Goal: Feedback & Contribution: Submit feedback/report problem

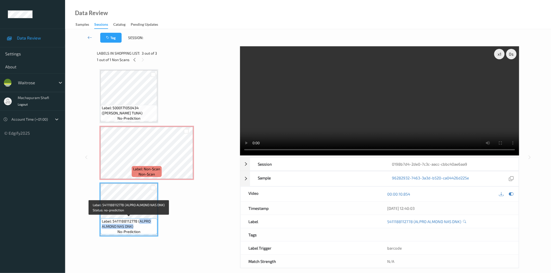
drag, startPoint x: 137, startPoint y: 221, endPoint x: 148, endPoint y: 228, distance: 12.7
click at [148, 228] on span "Label: 5411188112778 (ALPRO ALMOND NAS DNK)" at bounding box center [129, 224] width 54 height 10
copy span "ALPRO ALMOND NAS DNK)"
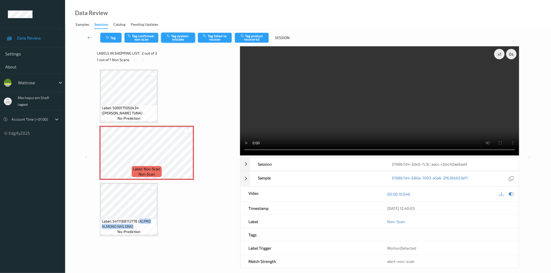
click at [169, 33] on button "Tag system-mistake" at bounding box center [178, 38] width 34 height 10
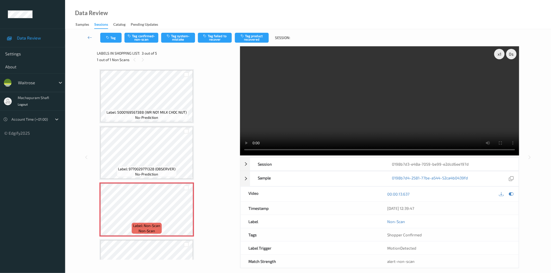
scroll to position [91, 0]
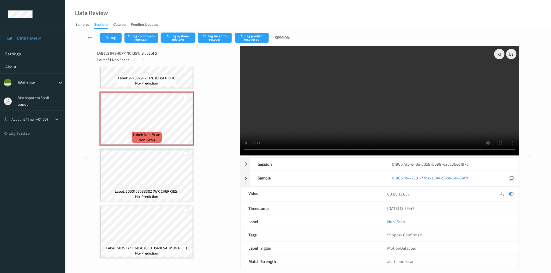
click at [180, 40] on button "Tag system-mistake" at bounding box center [178, 38] width 34 height 10
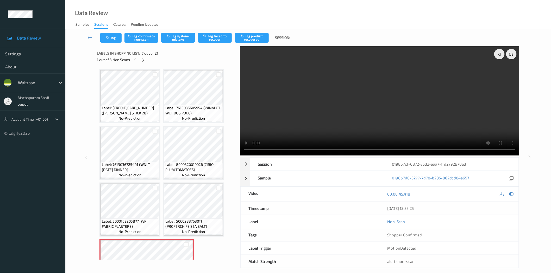
scroll to position [115, 0]
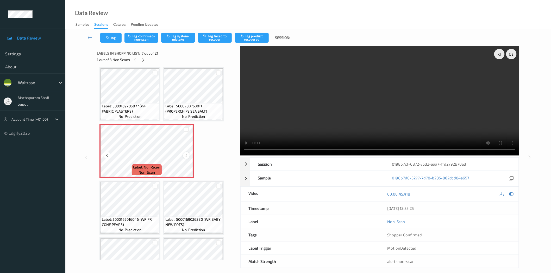
click at [186, 154] on icon at bounding box center [186, 155] width 4 height 5
click at [107, 154] on icon at bounding box center [107, 155] width 4 height 5
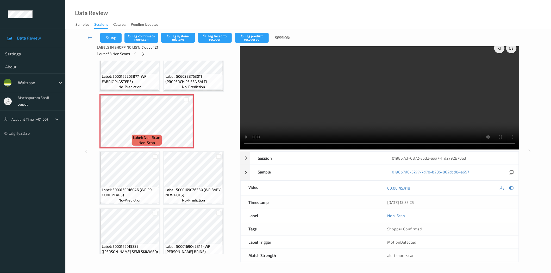
scroll to position [139, 0]
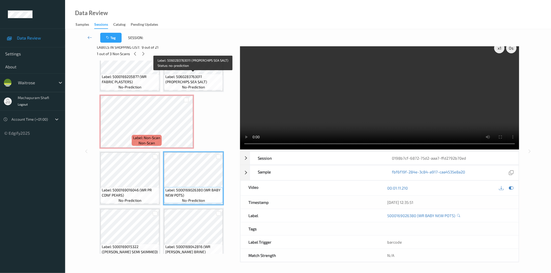
click at [204, 78] on span "Label: 5060283763011 (PROPERCHIPS SEA SALT)" at bounding box center [193, 79] width 56 height 10
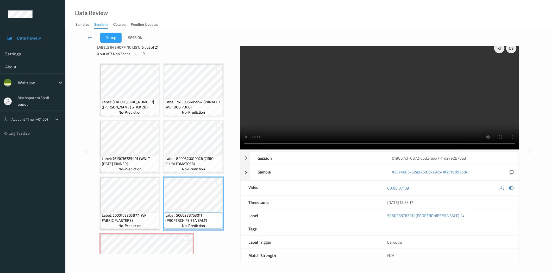
scroll to position [116, 0]
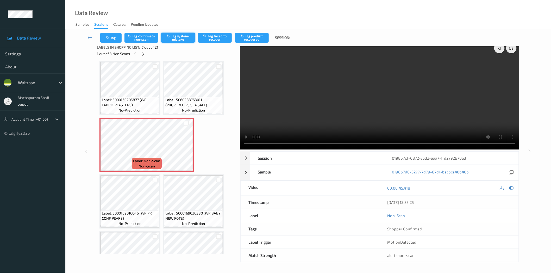
click at [178, 40] on button "Tag system-mistake" at bounding box center [178, 38] width 34 height 10
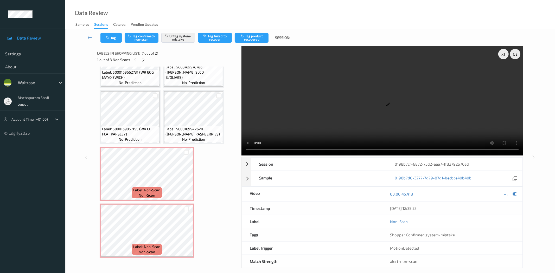
scroll to position [436, 0]
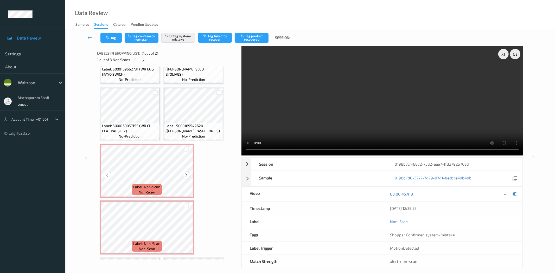
click at [186, 173] on icon at bounding box center [186, 175] width 4 height 5
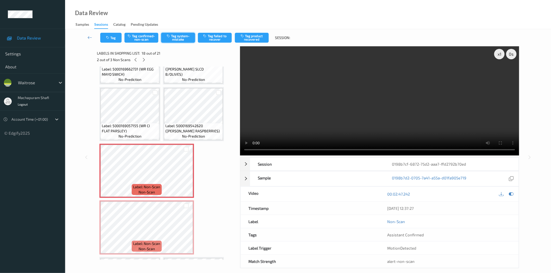
click at [176, 38] on button "Tag system-mistake" at bounding box center [178, 38] width 34 height 10
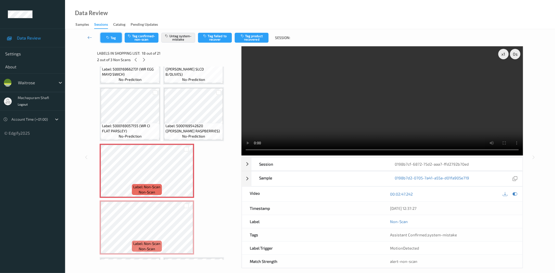
click at [115, 38] on button "Tag" at bounding box center [111, 38] width 21 height 10
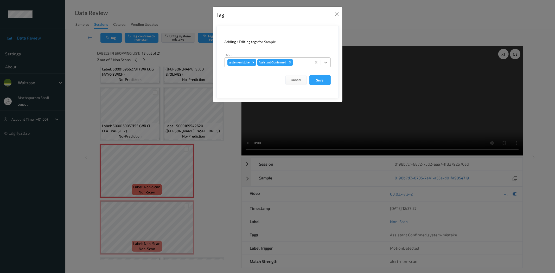
click at [325, 61] on icon at bounding box center [325, 62] width 5 height 5
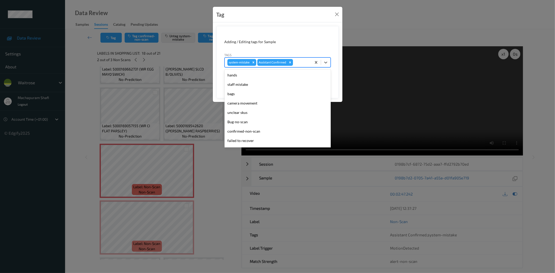
scroll to position [102, 0]
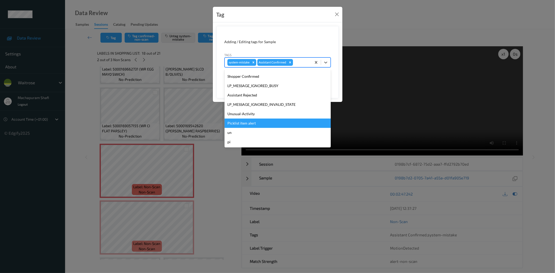
click at [241, 115] on div "Unusual-Activity" at bounding box center [278, 113] width 106 height 9
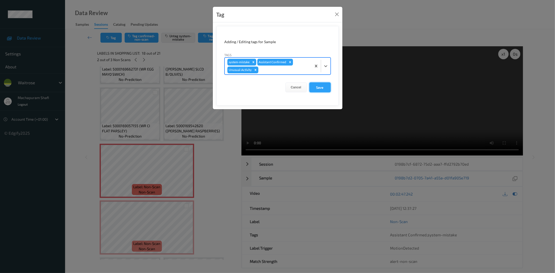
click at [317, 87] on button "Save" at bounding box center [320, 88] width 21 height 10
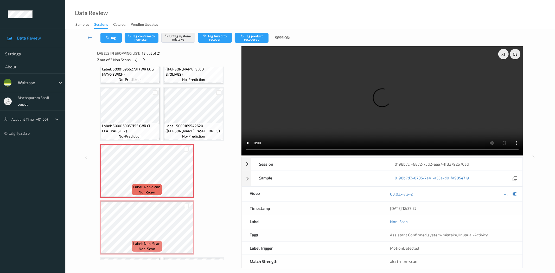
scroll to position [486, 0]
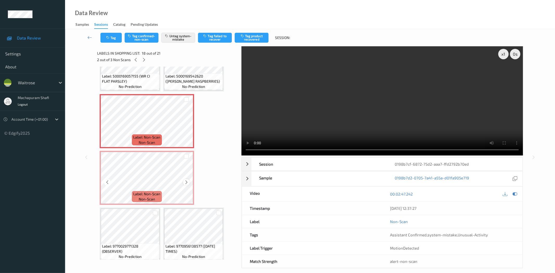
click at [186, 180] on icon at bounding box center [186, 182] width 4 height 5
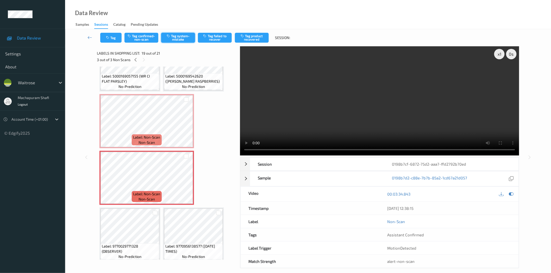
click at [176, 40] on button "Tag system-mistake" at bounding box center [178, 38] width 34 height 10
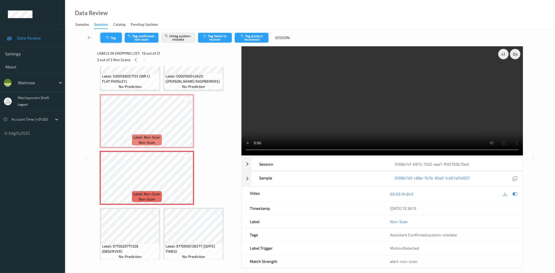
click at [108, 36] on icon "button" at bounding box center [108, 38] width 4 height 4
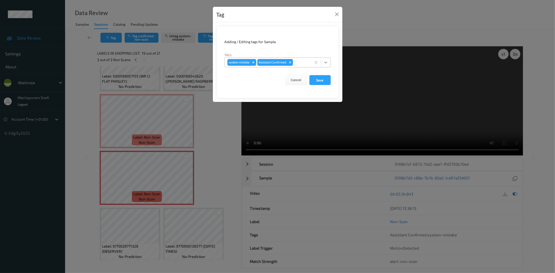
click at [323, 62] on icon at bounding box center [325, 62] width 5 height 5
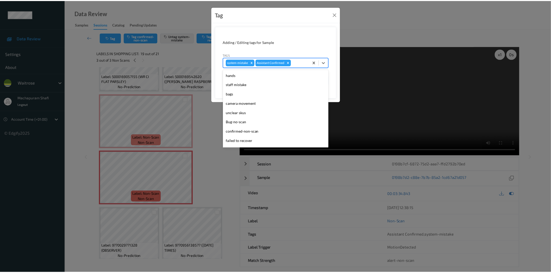
scroll to position [102, 0]
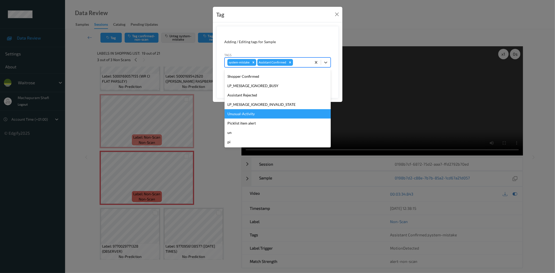
click at [254, 115] on div "Unusual-Activity" at bounding box center [278, 113] width 106 height 9
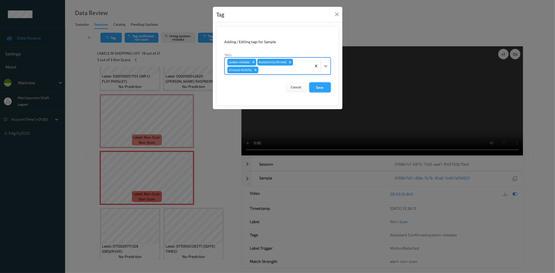
click at [317, 85] on button "Save" at bounding box center [320, 88] width 21 height 10
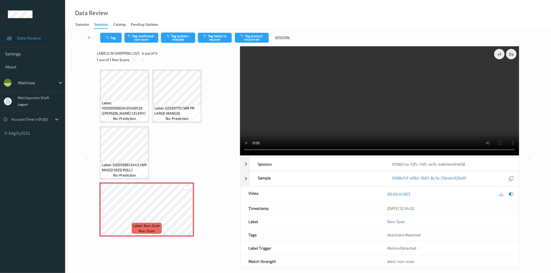
click at [178, 41] on button "Tag system-mistake" at bounding box center [178, 38] width 34 height 10
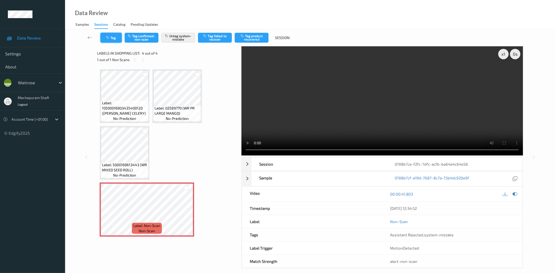
click at [112, 39] on button "Tag" at bounding box center [111, 38] width 21 height 10
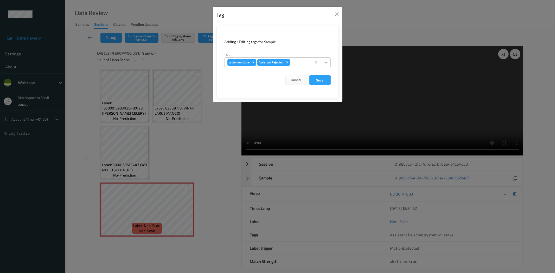
click at [323, 61] on icon at bounding box center [325, 62] width 5 height 5
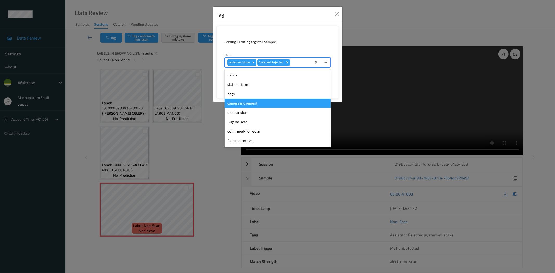
scroll to position [102, 0]
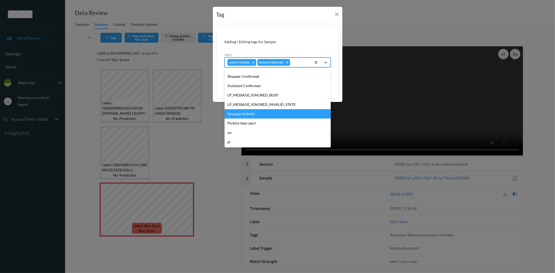
click at [247, 113] on div "Unusual-Activity" at bounding box center [278, 113] width 106 height 9
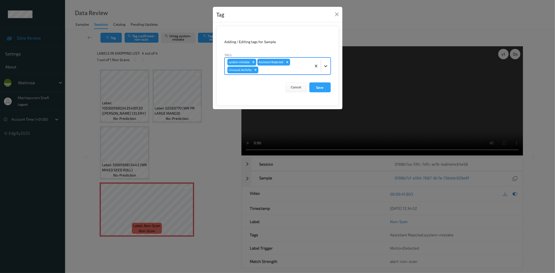
click at [321, 65] on div at bounding box center [325, 65] width 9 height 9
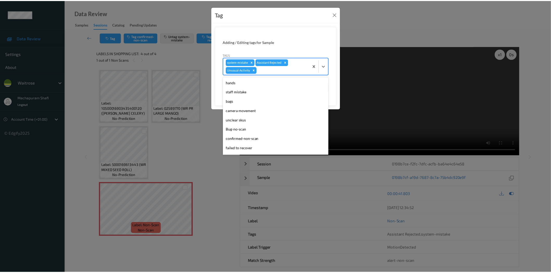
scroll to position [92, 0]
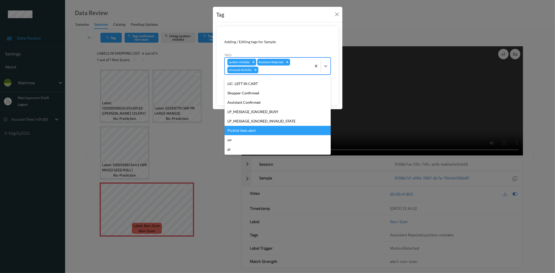
click at [252, 128] on div "Picklist item alert" at bounding box center [278, 130] width 106 height 9
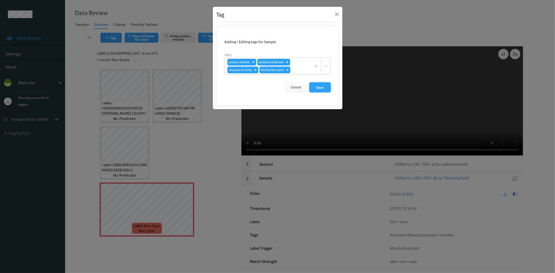
click at [328, 85] on button "Save" at bounding box center [320, 88] width 21 height 10
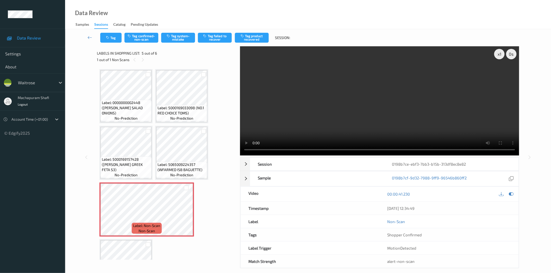
scroll to position [35, 0]
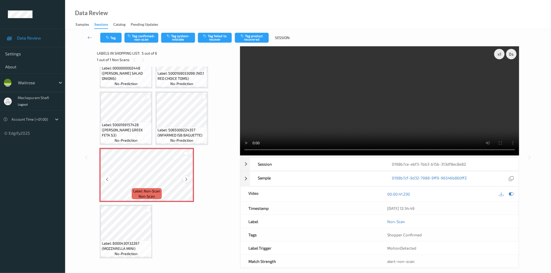
click at [184, 179] on icon at bounding box center [186, 179] width 4 height 5
drag, startPoint x: 102, startPoint y: 248, endPoint x: 134, endPoint y: 247, distance: 31.5
click at [134, 247] on span "Label: 8000430132267 (MOZZARELLA MINI)" at bounding box center [126, 246] width 48 height 10
copy span "MOZZARELLA MINI"
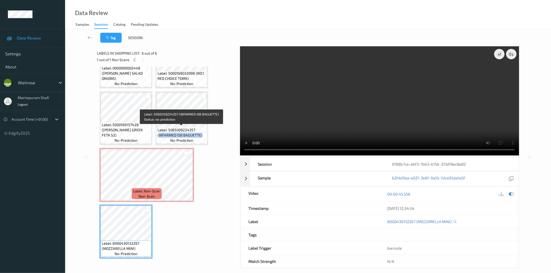
drag, startPoint x: 158, startPoint y: 135, endPoint x: 201, endPoint y: 134, distance: 43.2
click at [201, 134] on span "Label: 5065009224357 (WFARMED ISB BAGUETTE)" at bounding box center [182, 133] width 48 height 10
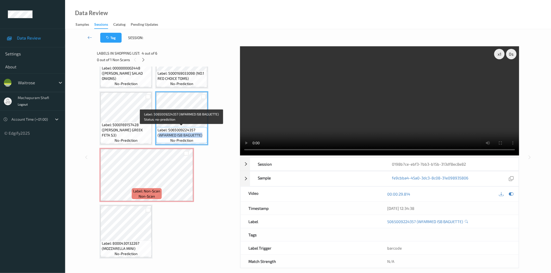
copy span "WFARMED ISB BAGUETTE)"
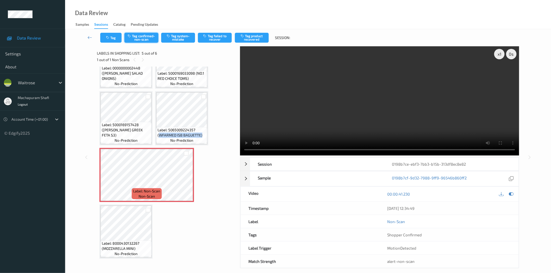
click at [140, 37] on button "Tag confirmed-non-scan" at bounding box center [141, 38] width 34 height 10
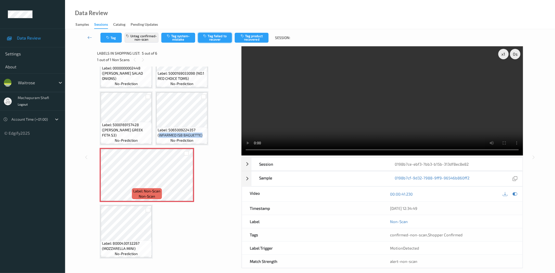
click at [218, 39] on button "Tag failed to recover" at bounding box center [215, 38] width 34 height 10
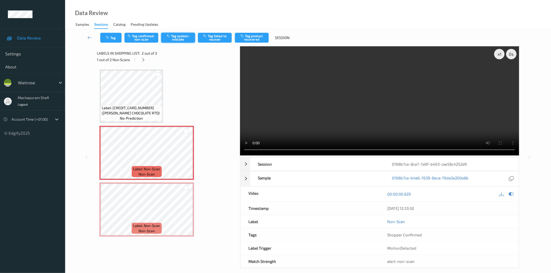
click at [184, 37] on button "Tag system-mistake" at bounding box center [178, 38] width 34 height 10
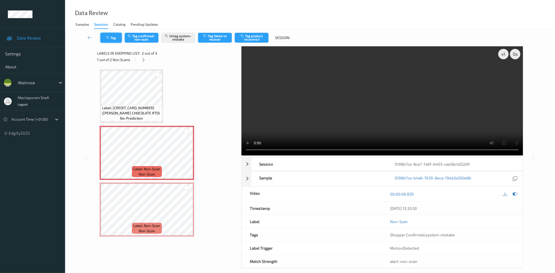
click at [114, 39] on button "Tag" at bounding box center [111, 38] width 21 height 10
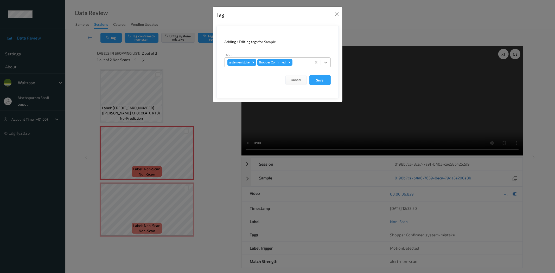
click at [325, 62] on icon at bounding box center [325, 62] width 5 height 5
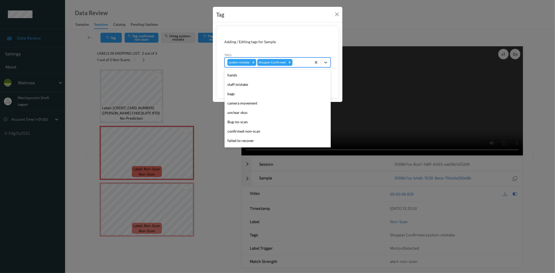
scroll to position [102, 0]
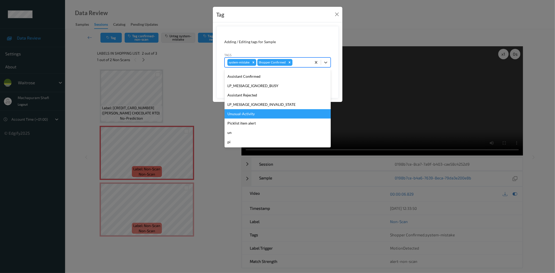
click at [259, 115] on div "Unusual-Activity" at bounding box center [278, 113] width 106 height 9
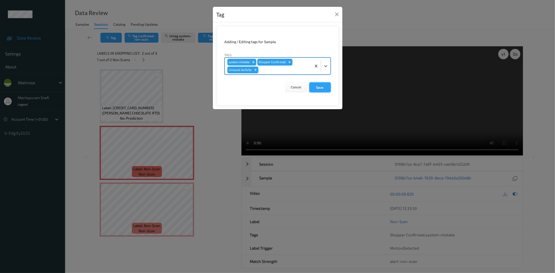
click at [318, 86] on button "Save" at bounding box center [320, 88] width 21 height 10
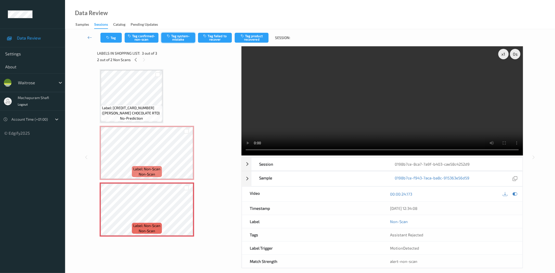
click at [177, 41] on button "Tag system-mistake" at bounding box center [178, 38] width 34 height 10
click at [111, 36] on button "Tag" at bounding box center [111, 38] width 21 height 10
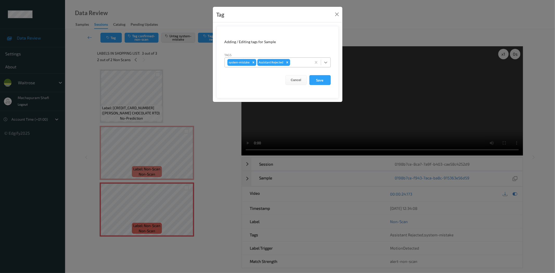
click at [326, 61] on icon at bounding box center [325, 62] width 5 height 5
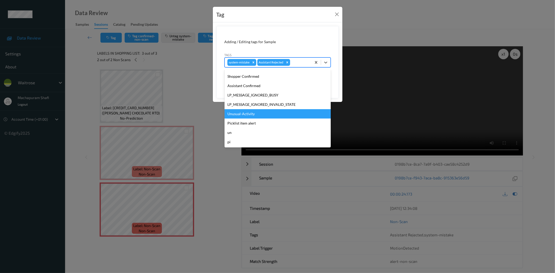
click at [241, 115] on div "Unusual-Activity" at bounding box center [278, 113] width 106 height 9
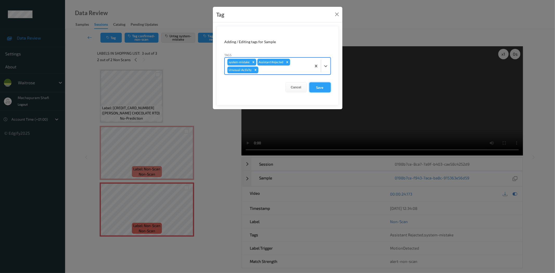
click at [311, 86] on button "Save" at bounding box center [320, 88] width 21 height 10
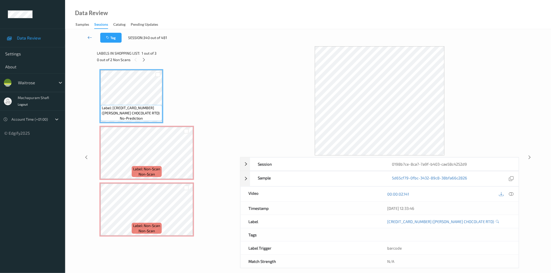
click at [89, 36] on icon at bounding box center [89, 37] width 5 height 5
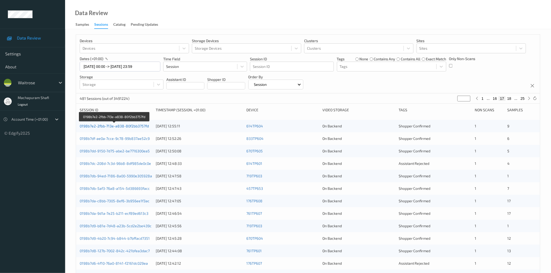
click at [132, 125] on link "0198b7e2-2fbb-713e-a838-80f2bb3757fd" at bounding box center [114, 126] width 69 height 4
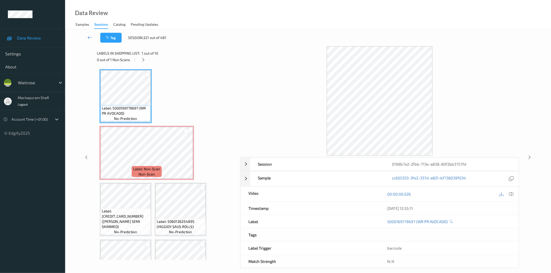
click at [89, 39] on icon at bounding box center [89, 37] width 5 height 5
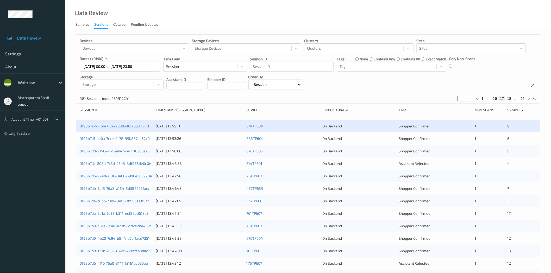
click at [511, 98] on button "18" at bounding box center [509, 98] width 7 height 5
type input "**"
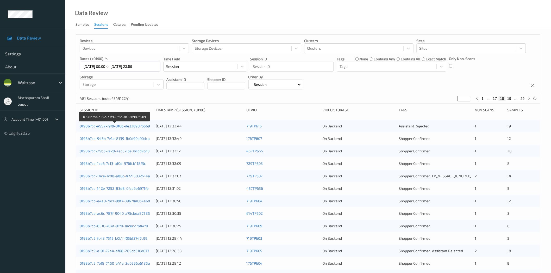
click at [124, 128] on link "0198b7cd-a552-79f9-8f6b-de3269876569" at bounding box center [115, 126] width 70 height 4
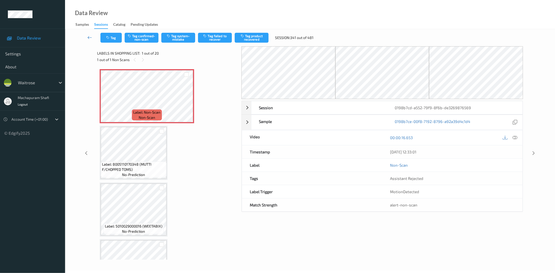
click at [92, 39] on icon at bounding box center [89, 37] width 5 height 5
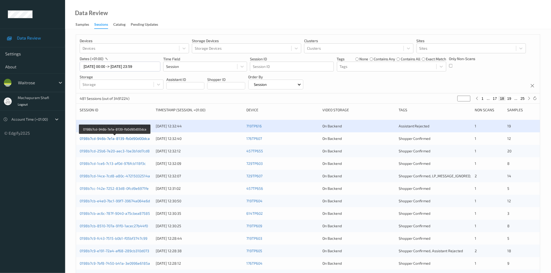
click at [127, 141] on link "0198b7cd-946b-7e1a-8139-fb0d90d00dca" at bounding box center [115, 138] width 70 height 4
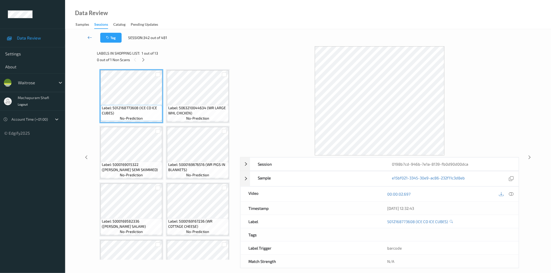
click at [85, 38] on link at bounding box center [89, 38] width 21 height 10
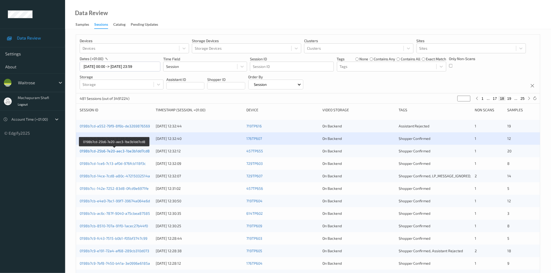
click at [131, 152] on link "0198b7cd-25b6-7e20-aec3-1be3b1dd7cd8" at bounding box center [115, 151] width 70 height 4
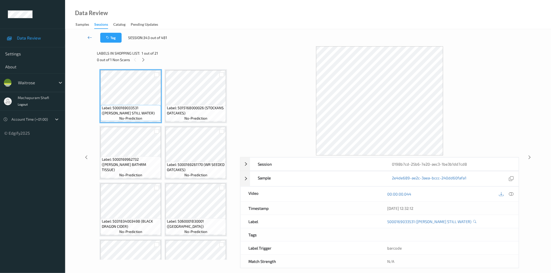
click at [90, 37] on icon at bounding box center [89, 37] width 5 height 5
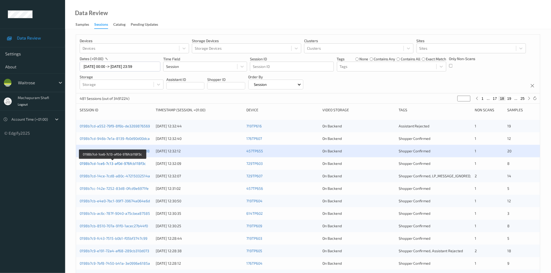
click at [134, 166] on link "0198b7cd-1ce6-7c13-af0d-976fcb118f3c" at bounding box center [113, 163] width 66 height 4
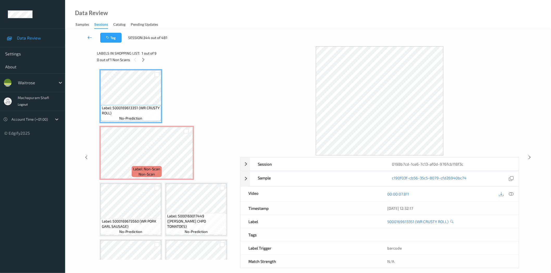
click at [92, 37] on link at bounding box center [89, 38] width 21 height 10
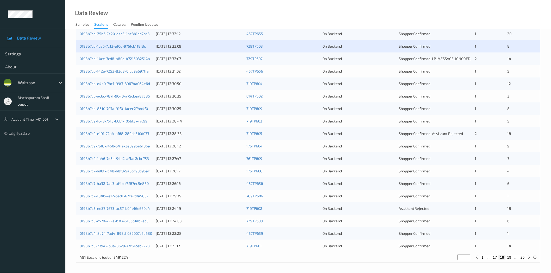
scroll to position [118, 0]
click at [119, 57] on link "0198b7cd-14ce-7cd8-a80c-47215032514a" at bounding box center [115, 58] width 70 height 4
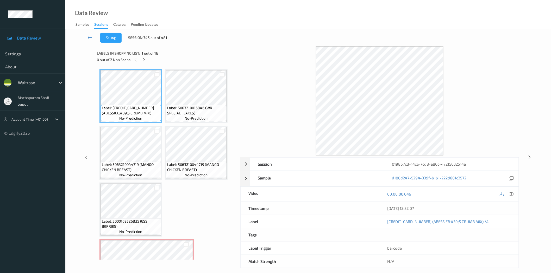
click at [89, 37] on icon at bounding box center [89, 37] width 5 height 5
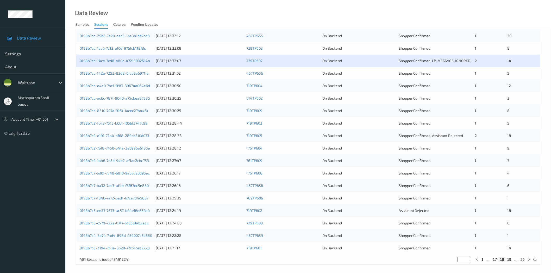
scroll to position [116, 0]
click at [124, 73] on link "0198b7cc-142e-7252-83d8-0fcd9e6971fe" at bounding box center [114, 73] width 69 height 4
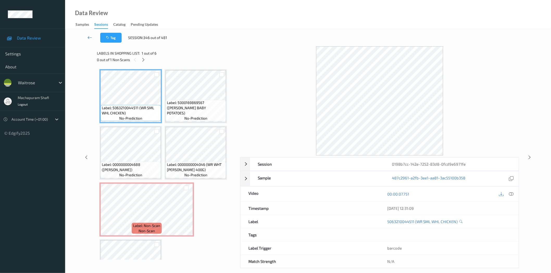
click at [84, 34] on link at bounding box center [89, 38] width 21 height 10
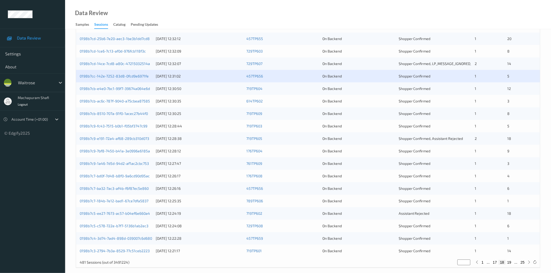
scroll to position [118, 0]
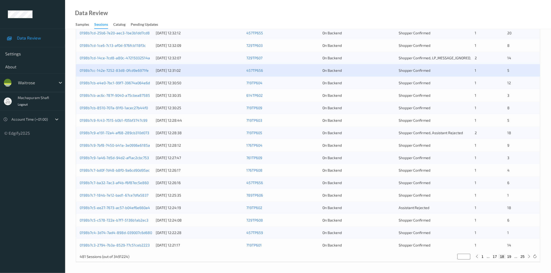
click at [123, 86] on div "0198b7cb-e4e0-7bc1-99f7-39674a064e6d 17/08/2025 12:30:50 719TP604 On Backend Sh…" at bounding box center [308, 83] width 464 height 12
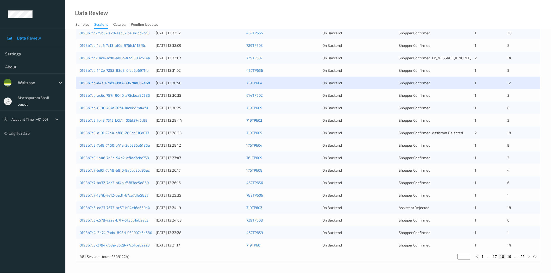
click at [123, 84] on link "0198b7cb-e4e0-7bc1-99f7-39674a064e6d" at bounding box center [115, 83] width 70 height 4
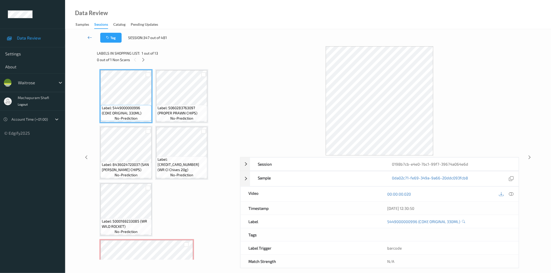
click at [90, 36] on icon at bounding box center [89, 37] width 5 height 5
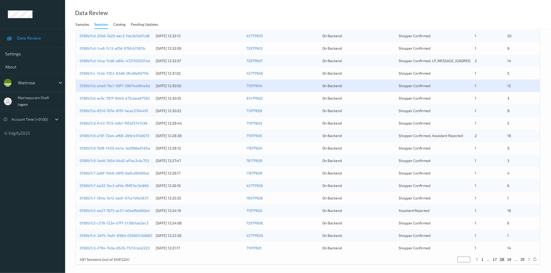
scroll to position [116, 0]
click at [131, 99] on link "0198b7cb-ac6c-787f-9040-a75cbea87585" at bounding box center [115, 98] width 70 height 4
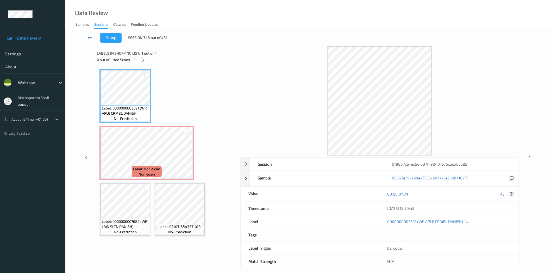
click at [90, 38] on icon at bounding box center [89, 37] width 5 height 5
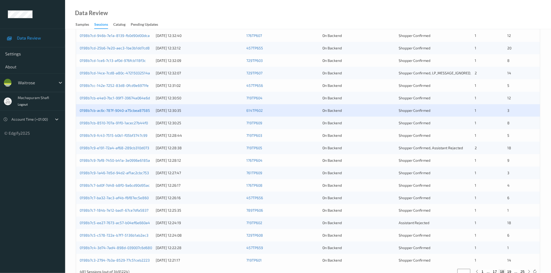
scroll to position [118, 0]
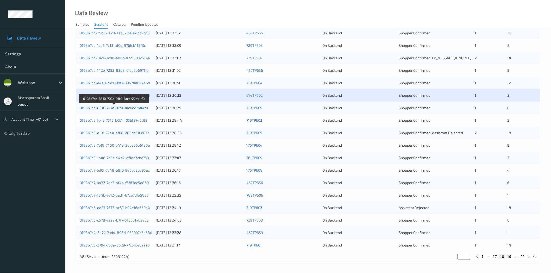
click at [129, 109] on link "0198b7cb-8510-707a-91f0-1acec27b44f0" at bounding box center [114, 108] width 68 height 4
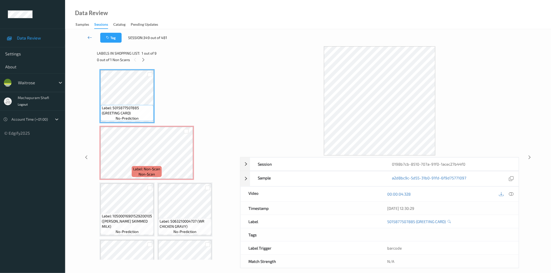
click at [90, 37] on icon at bounding box center [89, 37] width 5 height 5
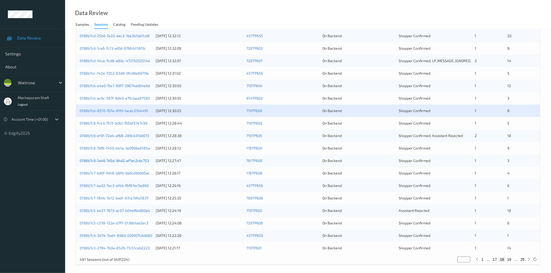
scroll to position [116, 0]
click at [131, 122] on link "0198b7c9-fc43-7515-b0b1-f05bf3747c99" at bounding box center [114, 123] width 68 height 4
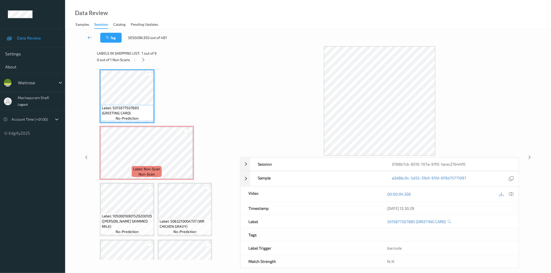
click at [89, 37] on icon at bounding box center [89, 37] width 5 height 5
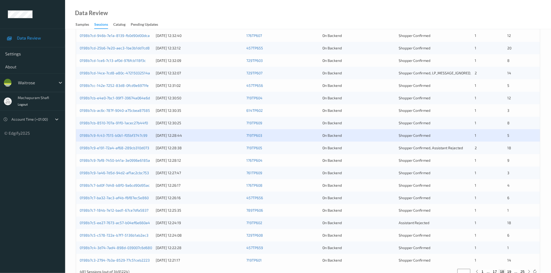
scroll to position [118, 0]
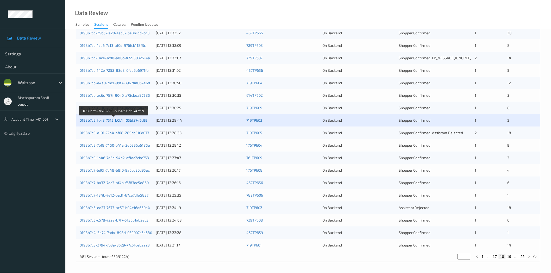
click at [122, 121] on link "0198b7c9-fc43-7515-b0b1-f05bf3747c99" at bounding box center [114, 120] width 68 height 4
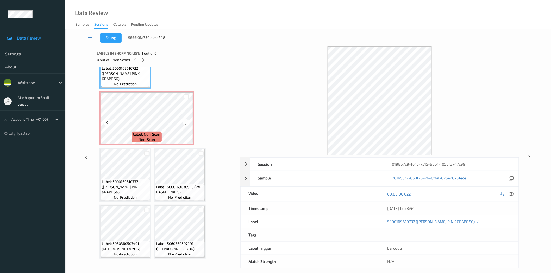
scroll to position [6, 0]
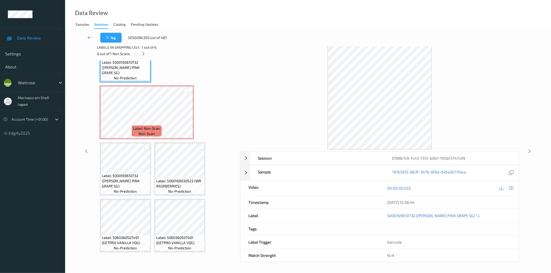
click at [88, 38] on icon at bounding box center [89, 37] width 5 height 5
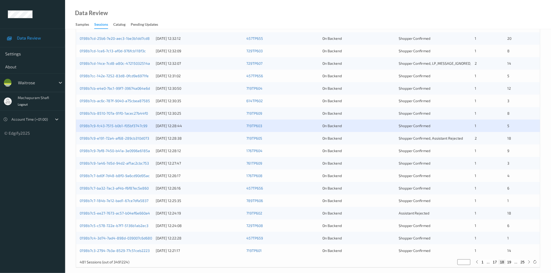
scroll to position [118, 0]
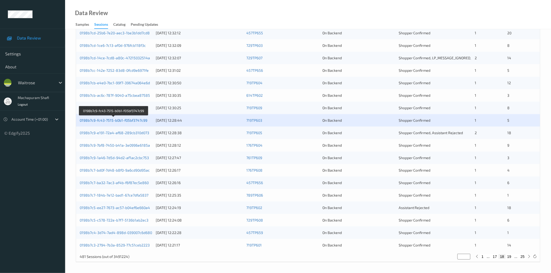
click at [106, 119] on link "0198b7c9-fc43-7515-b0b1-f05bf3747c99" at bounding box center [114, 120] width 68 height 4
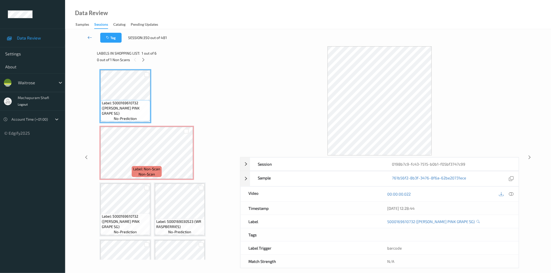
click at [89, 37] on icon at bounding box center [89, 37] width 5 height 5
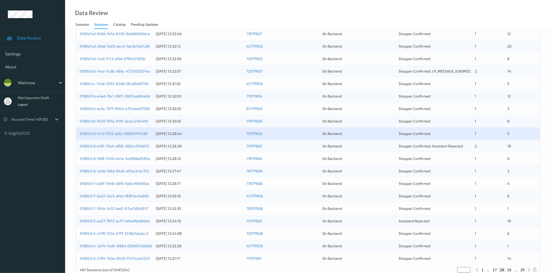
scroll to position [118, 0]
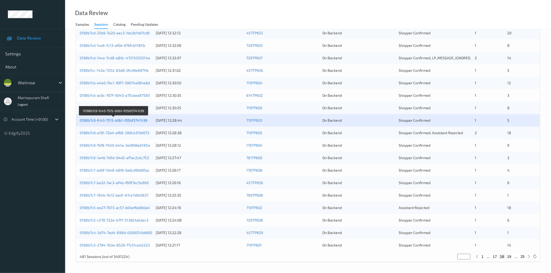
click at [129, 123] on link "0198b7c9-fc43-7515-b0b1-f05bf3747c99" at bounding box center [114, 120] width 68 height 4
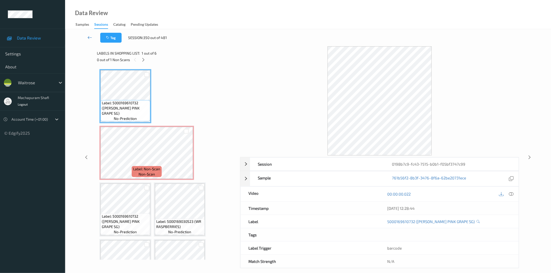
click at [89, 37] on icon at bounding box center [89, 37] width 5 height 5
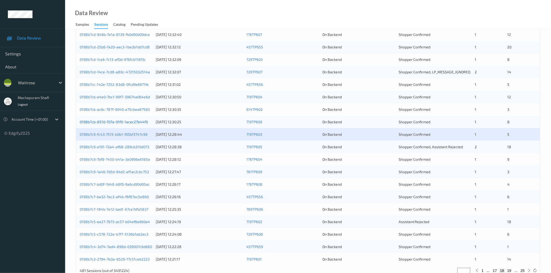
scroll to position [118, 0]
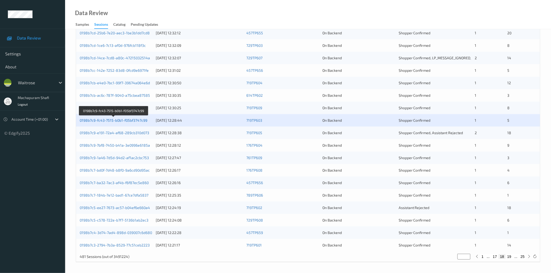
click at [97, 120] on link "0198b7c9-fc43-7515-b0b1-f05bf3747c99" at bounding box center [114, 120] width 68 height 4
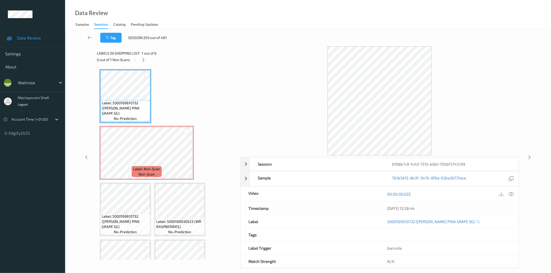
click at [89, 38] on icon at bounding box center [89, 37] width 5 height 5
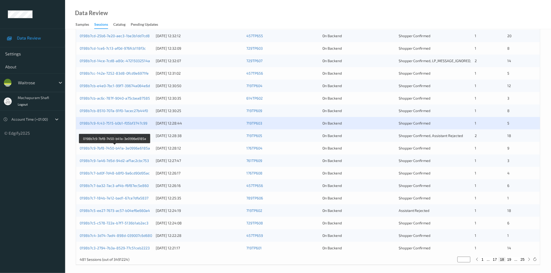
scroll to position [116, 0]
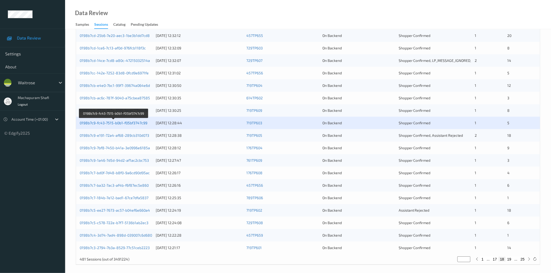
click at [111, 124] on link "0198b7c9-fc43-7515-b0b1-f05bf3747c99" at bounding box center [114, 123] width 68 height 4
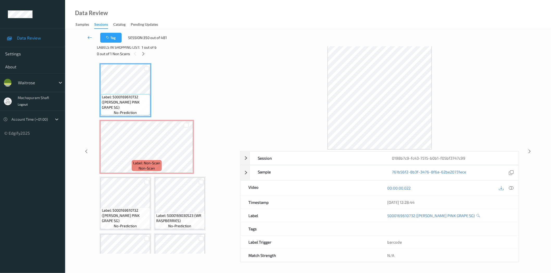
click at [90, 37] on icon at bounding box center [89, 37] width 5 height 5
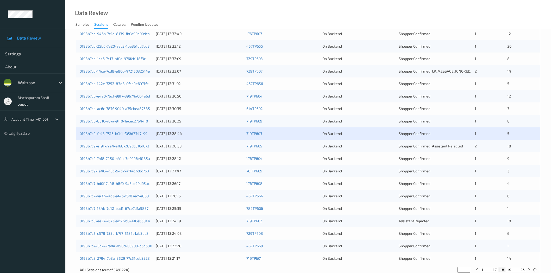
scroll to position [118, 0]
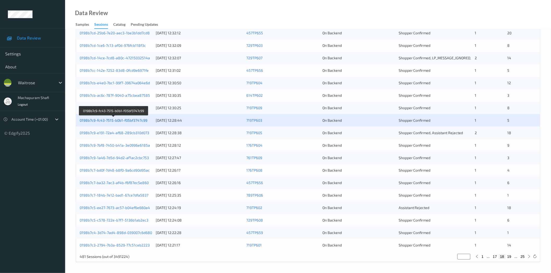
click at [112, 121] on link "0198b7c9-fc43-7515-b0b1-f05bf3747c99" at bounding box center [114, 120] width 68 height 4
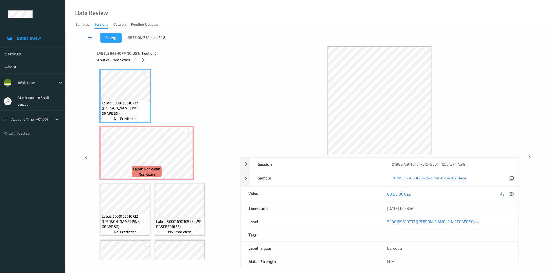
click at [91, 37] on icon at bounding box center [89, 37] width 5 height 5
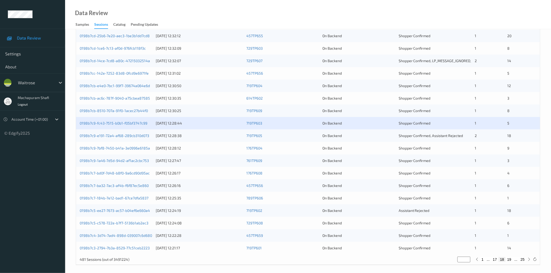
scroll to position [116, 0]
click at [127, 136] on link "0198b7c9-e191-72a4-af68-289cb310d073" at bounding box center [115, 135] width 70 height 4
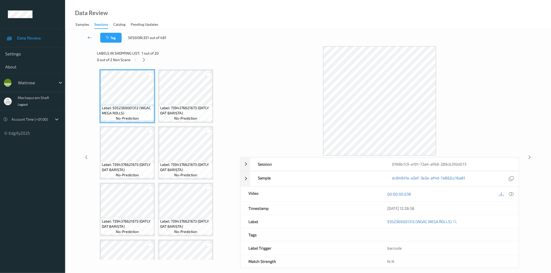
click at [92, 38] on icon at bounding box center [89, 37] width 5 height 5
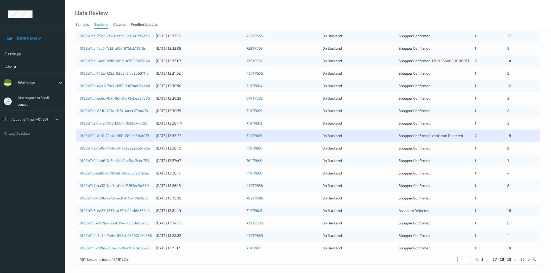
scroll to position [116, 0]
click at [117, 123] on link "0198b7c9-fc43-7515-b0b1-f05bf3747c99" at bounding box center [114, 123] width 68 height 4
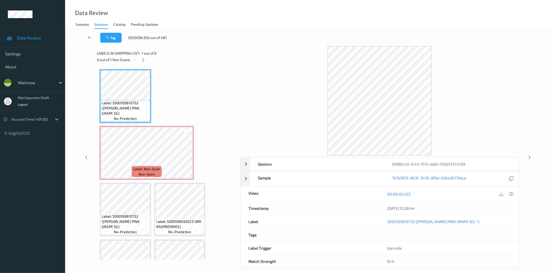
click at [85, 34] on link at bounding box center [89, 38] width 21 height 10
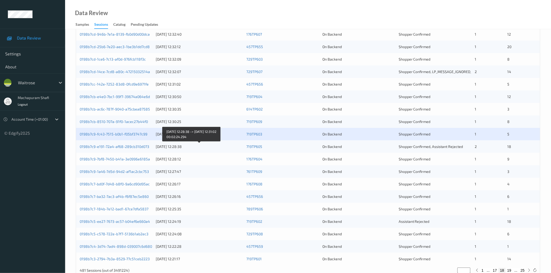
scroll to position [118, 0]
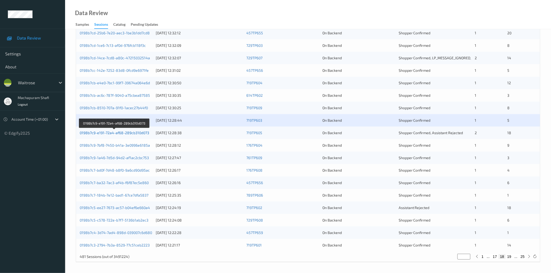
click at [129, 134] on link "0198b7c9-e191-72a4-af68-289cb310d073" at bounding box center [115, 133] width 70 height 4
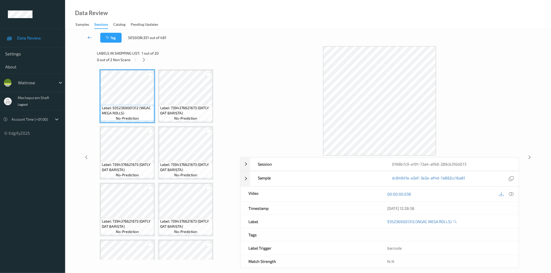
click at [89, 37] on icon at bounding box center [89, 37] width 5 height 5
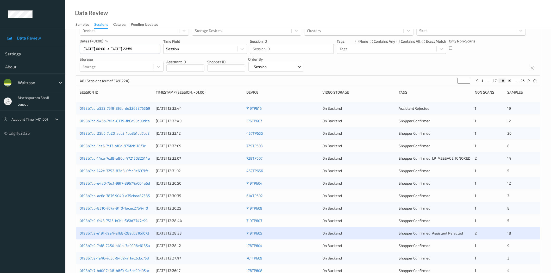
scroll to position [118, 0]
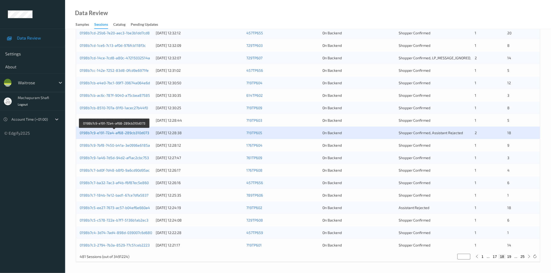
click at [101, 132] on link "0198b7c9-e191-72a4-af68-289cb310d073" at bounding box center [115, 133] width 70 height 4
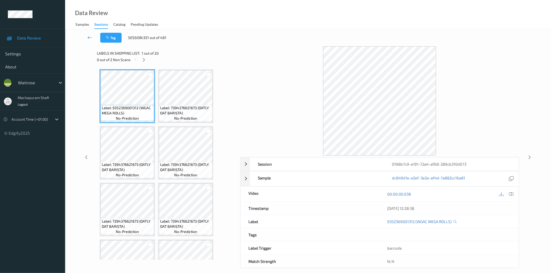
click at [90, 35] on icon at bounding box center [89, 37] width 5 height 5
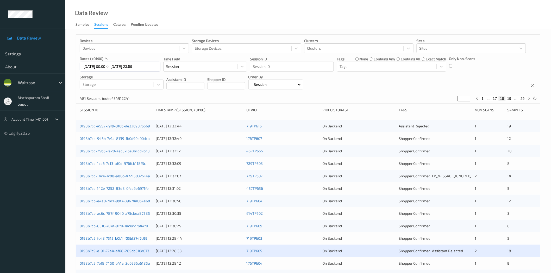
scroll to position [118, 0]
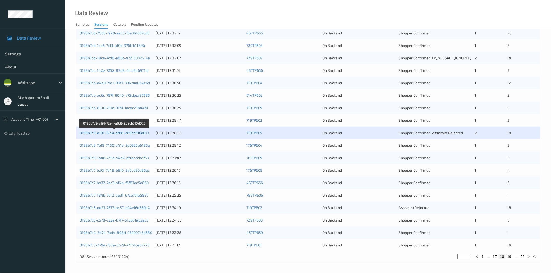
click at [89, 134] on link "0198b7c9-e191-72a4-af68-289cb310d073" at bounding box center [115, 133] width 70 height 4
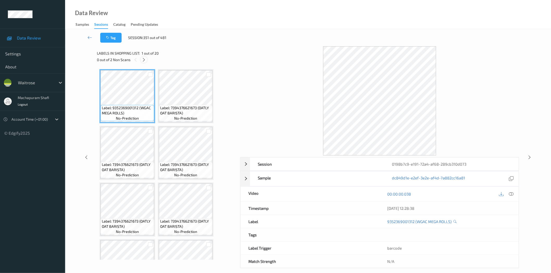
click at [143, 58] on icon at bounding box center [144, 60] width 4 height 5
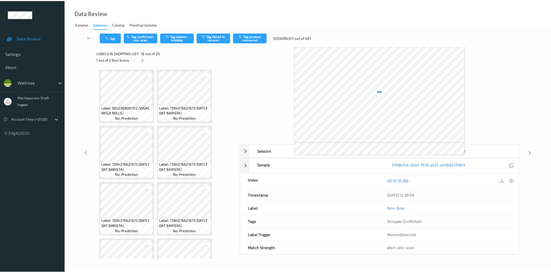
scroll to position [454, 0]
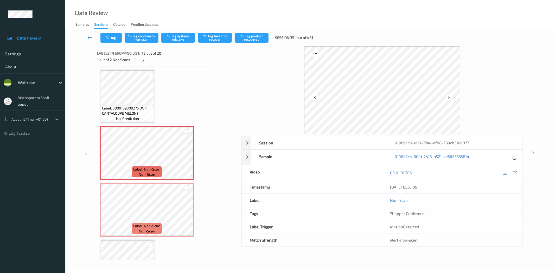
click at [95, 33] on link at bounding box center [89, 38] width 21 height 10
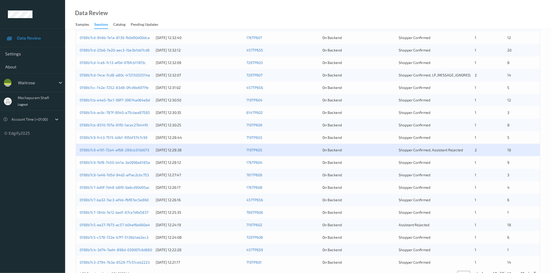
scroll to position [118, 0]
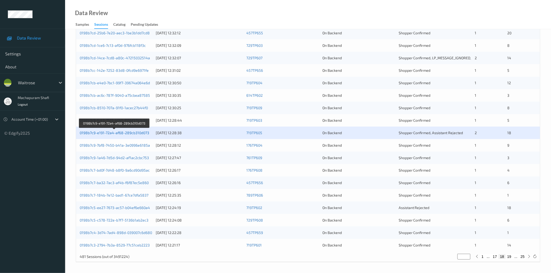
click at [109, 133] on link "0198b7c9-e191-72a4-af68-289cb310d073" at bounding box center [115, 133] width 70 height 4
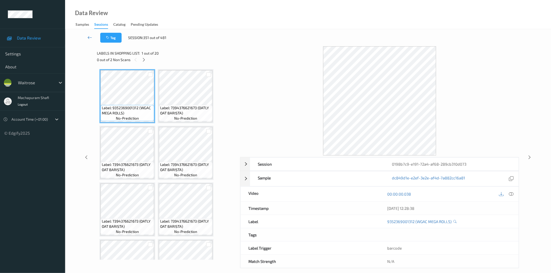
click at [90, 37] on icon at bounding box center [89, 37] width 5 height 5
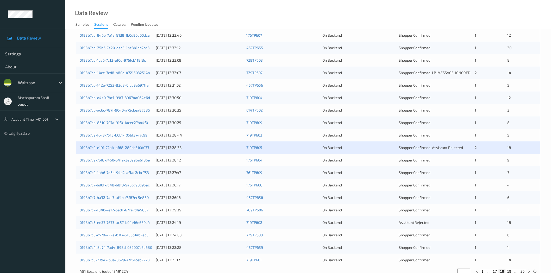
scroll to position [118, 0]
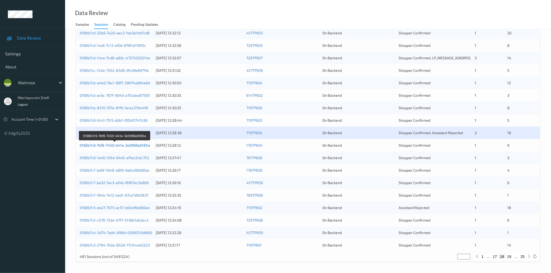
click at [110, 145] on link "0198b7c9-7bf8-7450-b41a-3e0996e6185a" at bounding box center [115, 145] width 70 height 4
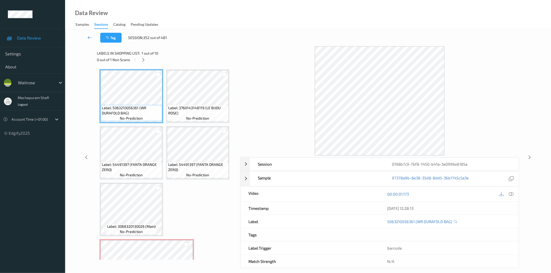
click at [90, 39] on icon at bounding box center [89, 37] width 5 height 5
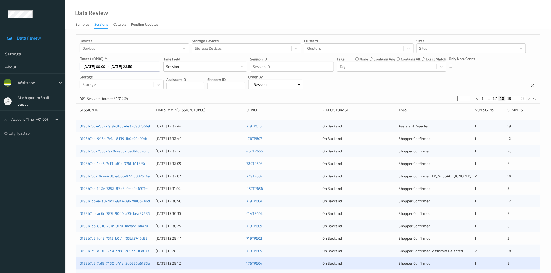
scroll to position [116, 0]
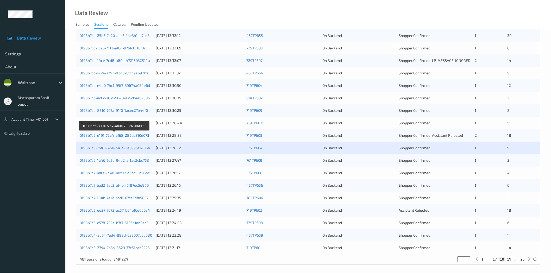
click at [125, 135] on link "0198b7c9-e191-72a4-af68-289cb310d073" at bounding box center [115, 135] width 70 height 4
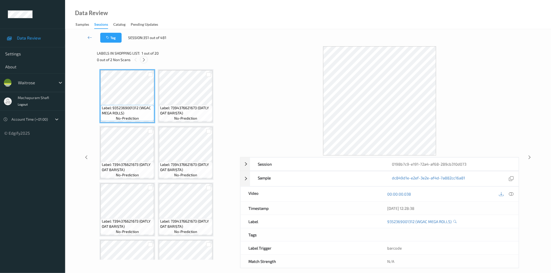
click at [144, 59] on icon at bounding box center [144, 60] width 4 height 5
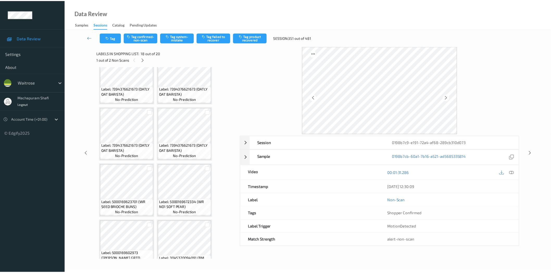
scroll to position [23, 0]
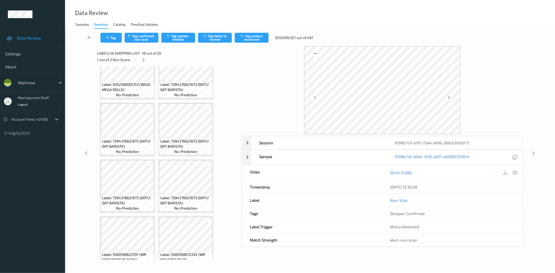
click at [88, 37] on icon at bounding box center [89, 37] width 5 height 5
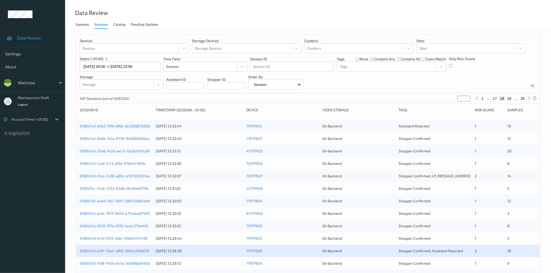
scroll to position [116, 0]
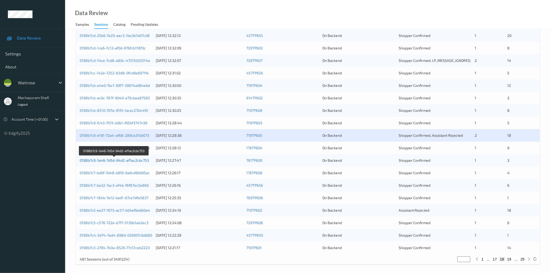
click at [129, 160] on link "0198b7c9-1a46-7d5d-94d2-af1ac2cbc753" at bounding box center [114, 160] width 69 height 4
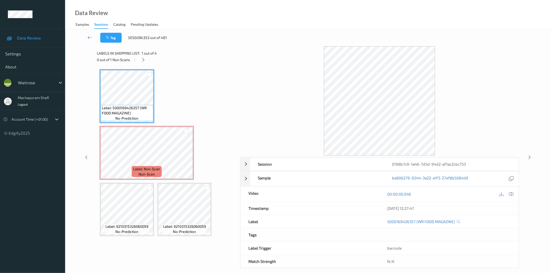
click at [90, 37] on icon at bounding box center [89, 37] width 5 height 5
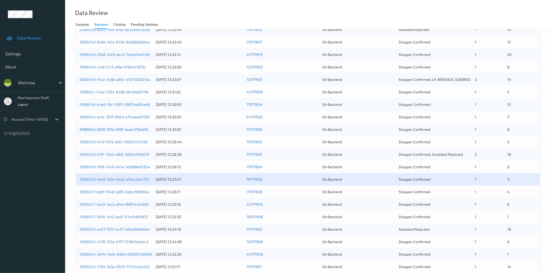
scroll to position [118, 0]
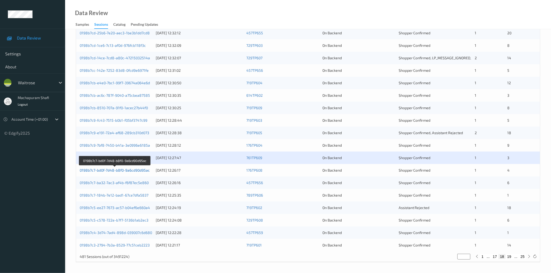
click at [130, 171] on link "0198b7c7-bd0f-7d48-b8f0-9a6cd90d95ac" at bounding box center [115, 170] width 70 height 4
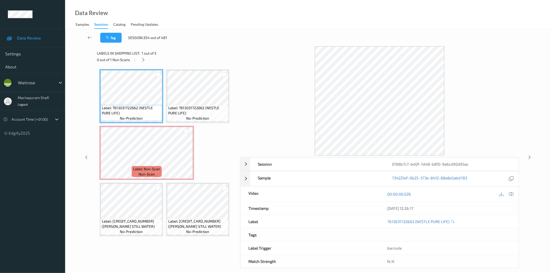
click at [86, 35] on link at bounding box center [89, 38] width 21 height 10
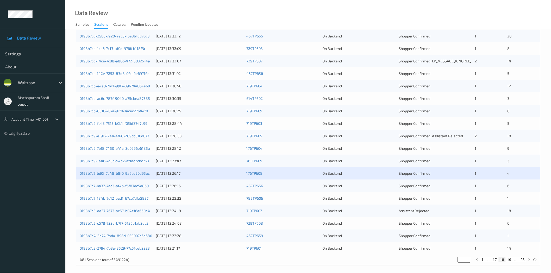
scroll to position [118, 0]
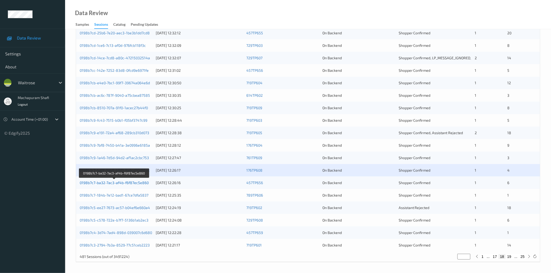
click at [126, 184] on link "0198b7c7-ba32-7ac3-af4b-f6f87ec5e860" at bounding box center [114, 183] width 69 height 4
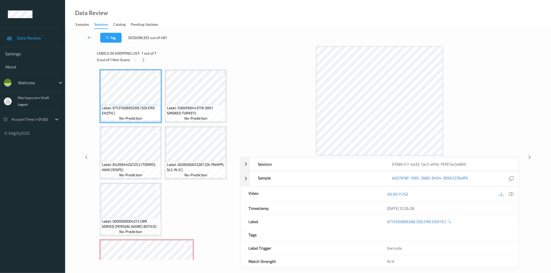
click at [89, 38] on icon at bounding box center [89, 37] width 5 height 5
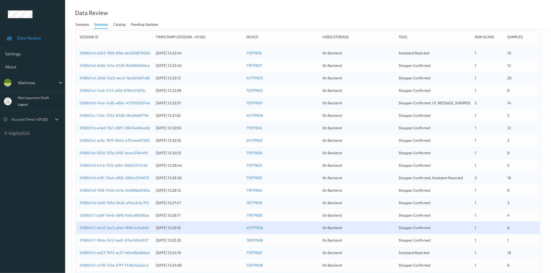
scroll to position [118, 0]
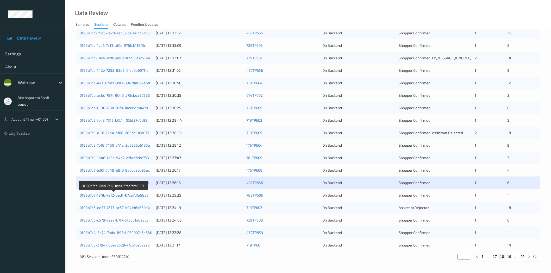
click at [118, 196] on link "0198b7c7-184b-7e12-bad1-67ce7dfa5837" at bounding box center [114, 195] width 69 height 4
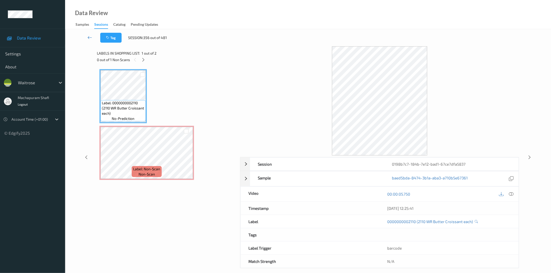
click at [90, 36] on icon at bounding box center [89, 37] width 5 height 5
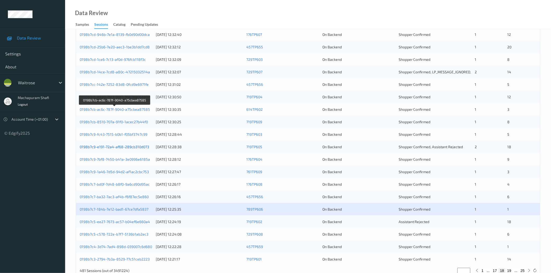
scroll to position [118, 0]
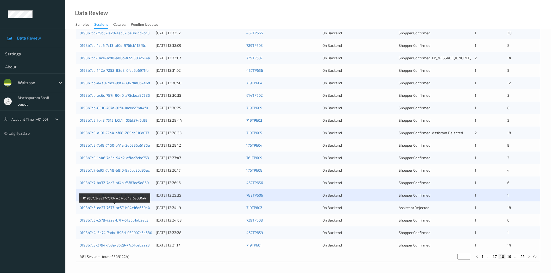
click at [130, 209] on link "0198b7c5-ee27-7673-ac57-b04ef6e660a4" at bounding box center [115, 208] width 70 height 4
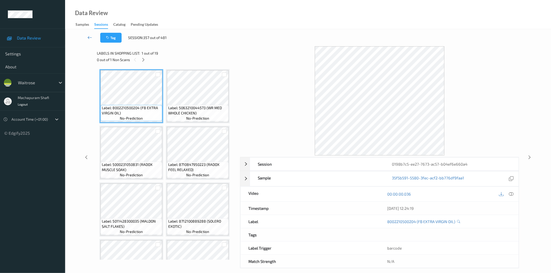
click at [90, 38] on icon at bounding box center [89, 37] width 5 height 5
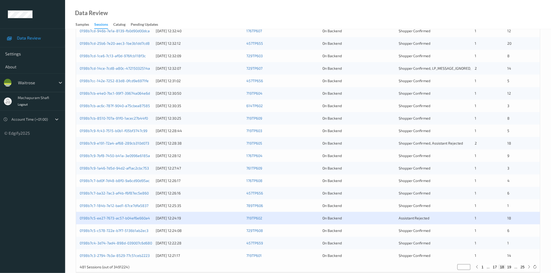
scroll to position [118, 0]
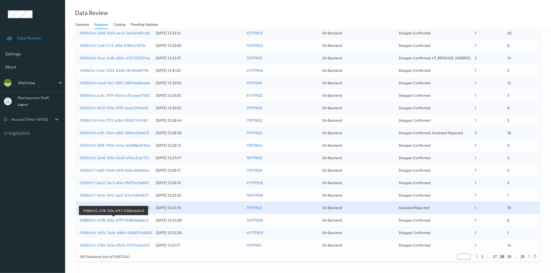
click at [139, 221] on link "0198b7c5-c578-722e-b7f7-5136b1ab2ec3" at bounding box center [114, 220] width 69 height 4
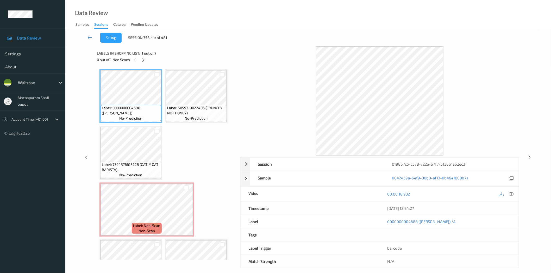
click at [90, 35] on icon at bounding box center [89, 37] width 5 height 5
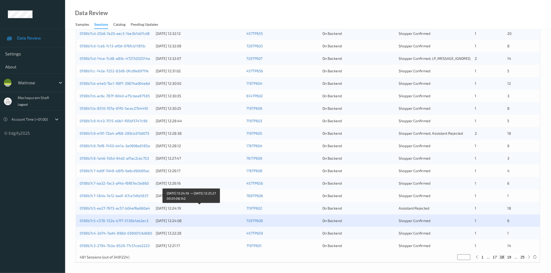
scroll to position [118, 0]
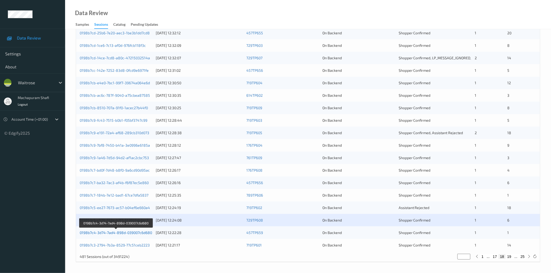
click at [137, 232] on link "0198b7c4-3d74-7ad4-898d-039007c6d680" at bounding box center [116, 233] width 72 height 4
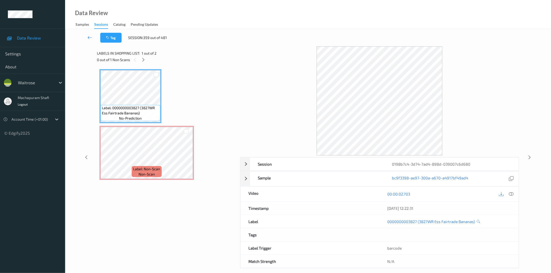
click at [89, 37] on icon at bounding box center [89, 37] width 5 height 5
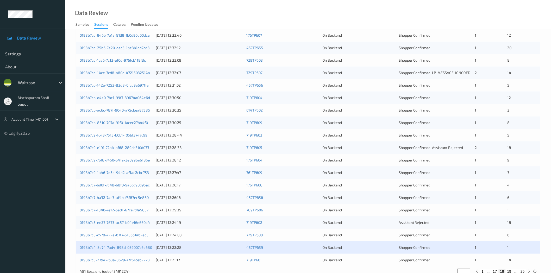
scroll to position [118, 0]
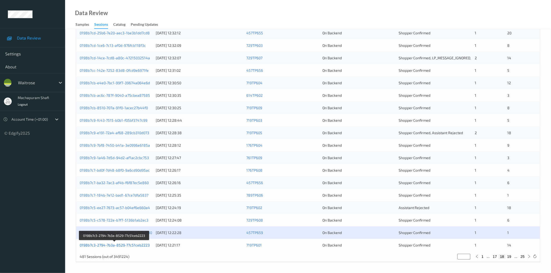
click at [142, 246] on link "0198b7c3-2794-7b3a-8529-77c51ceb2223" at bounding box center [115, 245] width 70 height 4
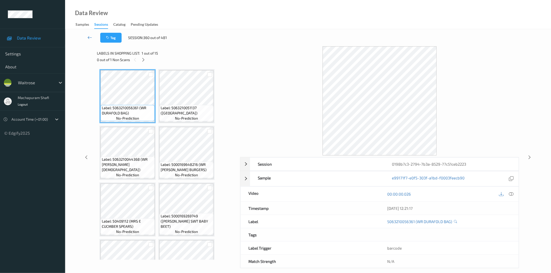
click at [88, 37] on icon at bounding box center [89, 37] width 5 height 5
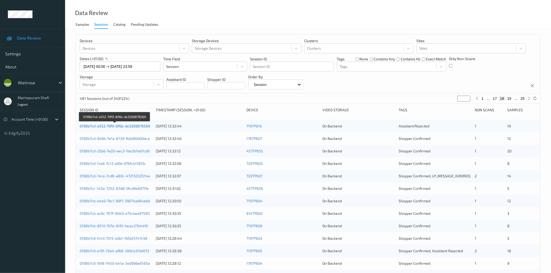
click at [141, 128] on link "0198b7cd-a552-79f9-8f6b-de3269876569" at bounding box center [115, 126] width 70 height 4
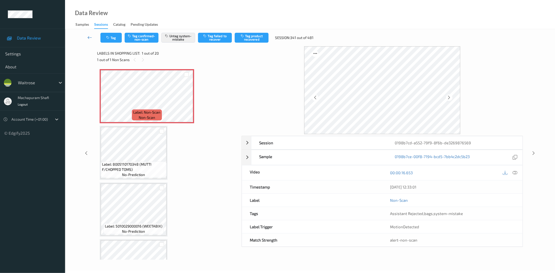
click at [87, 36] on link at bounding box center [89, 38] width 21 height 10
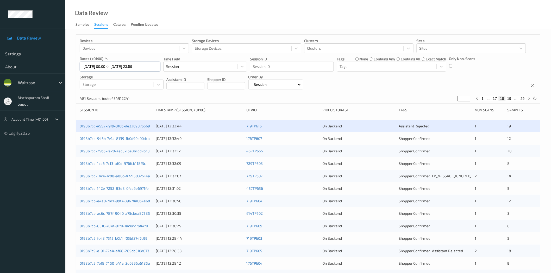
click at [92, 67] on input "17/08/2025 00:00 -> 17/08/2025 23:59" at bounding box center [120, 67] width 81 height 10
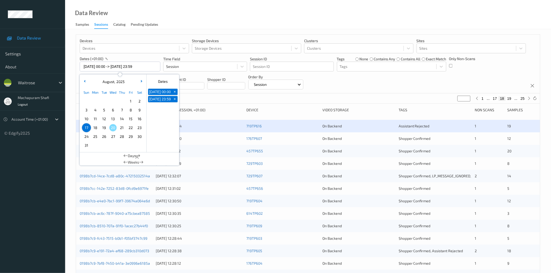
click at [98, 128] on span "18" at bounding box center [95, 127] width 7 height 7
type input "18/08/2025 00:00"
type input "*"
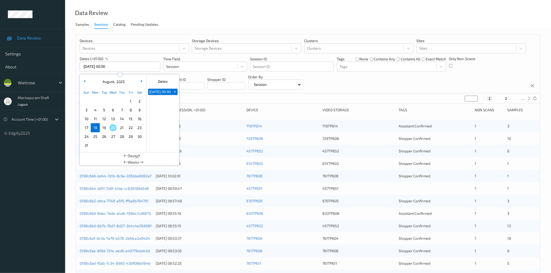
click at [96, 128] on span "18" at bounding box center [95, 127] width 7 height 7
type input "18/08/2025 00:00 -> 18/08/2025 23:59"
click at [363, 86] on div "Devices Devices Storage Devices Storage Devices Clusters Clusters Sites Sites d…" at bounding box center [308, 64] width 464 height 59
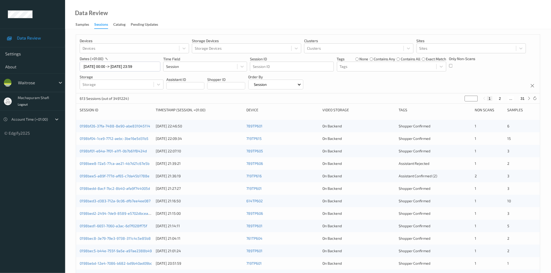
click at [501, 97] on button "2" at bounding box center [499, 98] width 5 height 5
type input "*"
click at [129, 124] on link "0198beaa-2193-729d-8cd9-6801e6111832" at bounding box center [115, 126] width 70 height 4
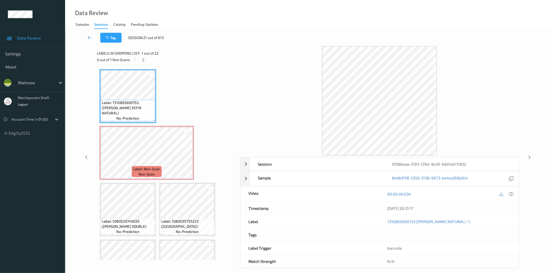
click at [91, 36] on icon at bounding box center [89, 37] width 5 height 5
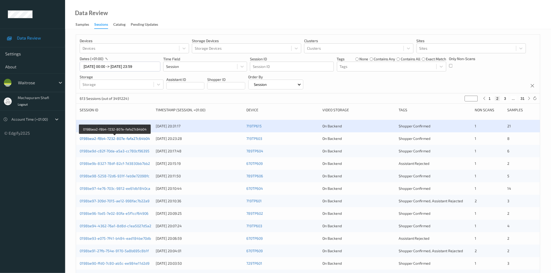
click at [121, 140] on link "0198bea2-f8b4-7232-807e-fafa27c64b04" at bounding box center [115, 138] width 70 height 4
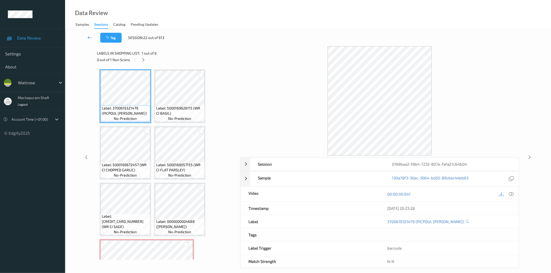
click at [91, 37] on icon at bounding box center [89, 37] width 5 height 5
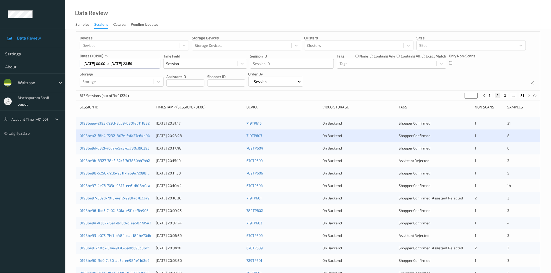
scroll to position [3, 0]
click at [137, 149] on link "0198be9d-c82f-70da-a5a3-cc780cf96395" at bounding box center [115, 148] width 70 height 4
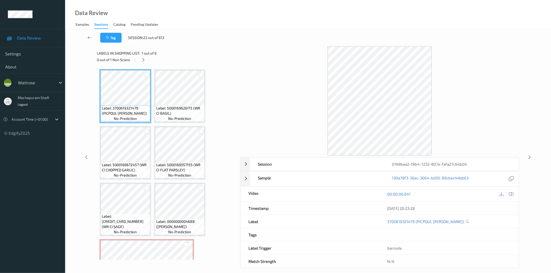
click at [93, 36] on link at bounding box center [89, 38] width 21 height 10
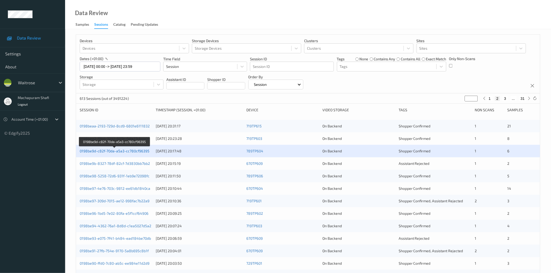
click at [128, 153] on link "0198be9d-c82f-70da-a5a3-cc780cf96395" at bounding box center [115, 151] width 70 height 4
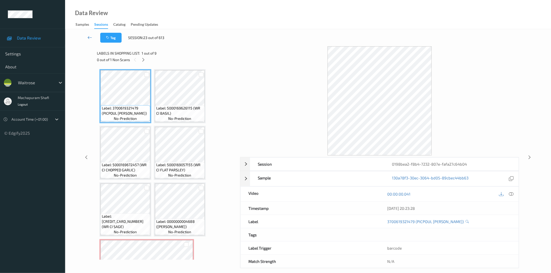
click at [91, 34] on link at bounding box center [89, 38] width 21 height 10
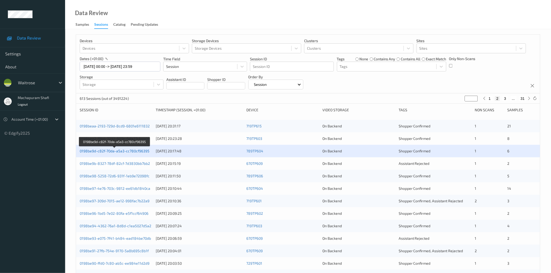
click at [116, 150] on link "0198be9d-c82f-70da-a5a3-cc780cf96395" at bounding box center [115, 151] width 70 height 4
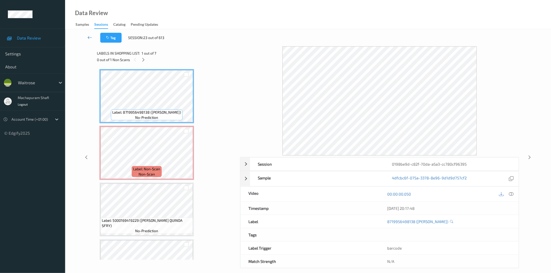
click at [88, 37] on icon at bounding box center [89, 37] width 5 height 5
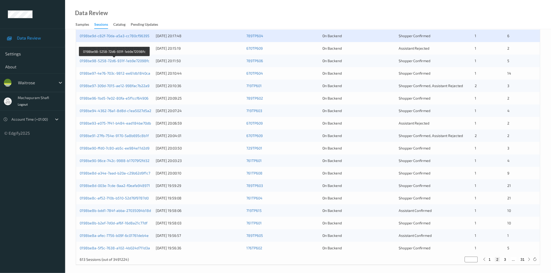
scroll to position [116, 0]
click at [125, 47] on link "0198be9b-8327-78df-82cf-7d3830bb7bb2" at bounding box center [115, 48] width 70 height 4
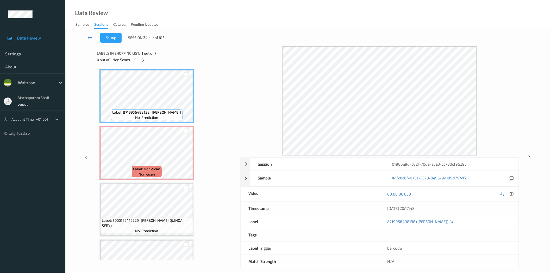
click at [88, 35] on icon at bounding box center [89, 37] width 5 height 5
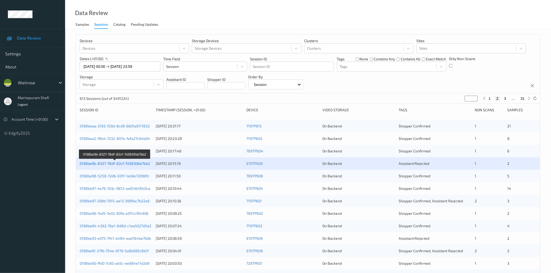
click at [127, 165] on link "0198be9b-8327-78df-82cf-7d3830bb7bb2" at bounding box center [115, 163] width 70 height 4
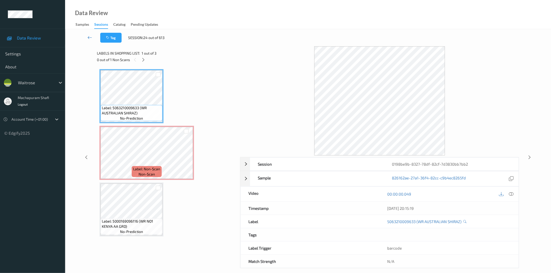
click at [90, 38] on icon at bounding box center [89, 37] width 5 height 5
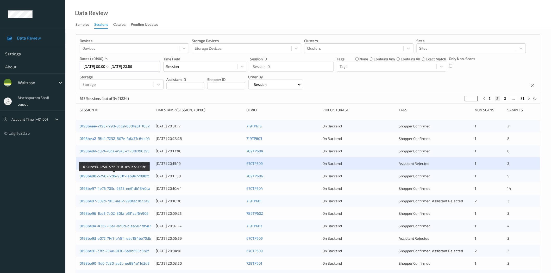
click at [136, 176] on link "0198be98-5258-72d6-931f-1eb9e72098fc" at bounding box center [115, 176] width 70 height 4
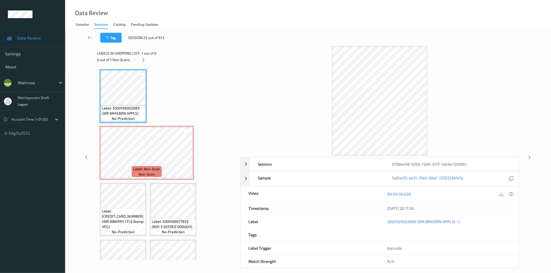
click at [91, 37] on icon at bounding box center [89, 37] width 5 height 5
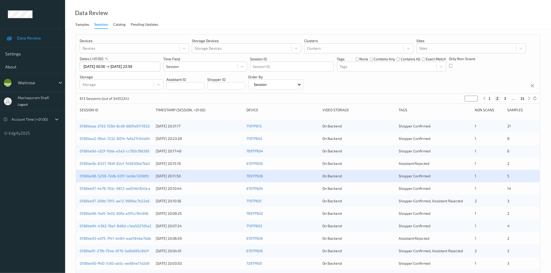
scroll to position [118, 0]
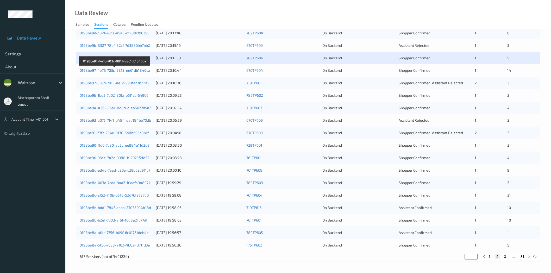
click at [136, 70] on link "0198be97-4e76-703c-9812-ee61db1840ca" at bounding box center [115, 70] width 71 height 4
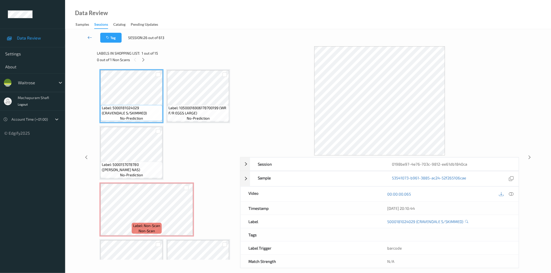
click at [87, 37] on icon at bounding box center [89, 37] width 5 height 5
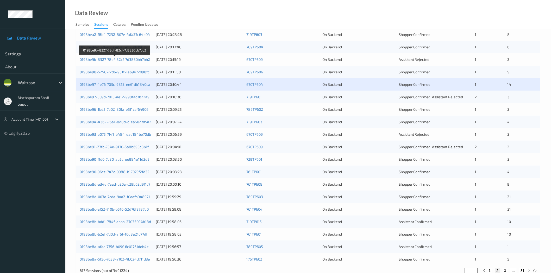
scroll to position [118, 0]
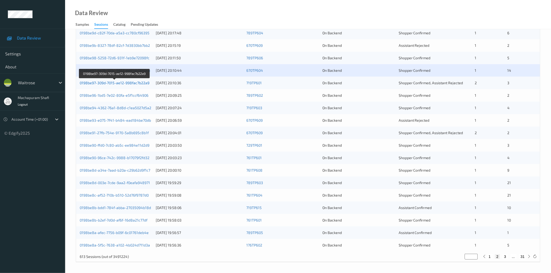
click at [127, 84] on link "0198be97-309d-7015-ae12-998fac7b22a9" at bounding box center [115, 83] width 70 height 4
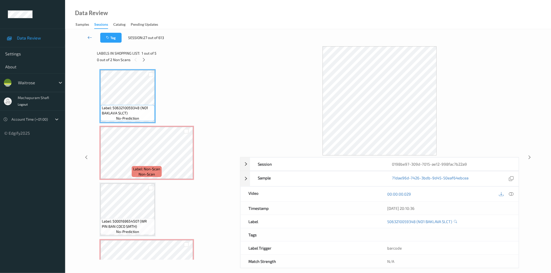
click at [90, 37] on icon at bounding box center [89, 37] width 5 height 5
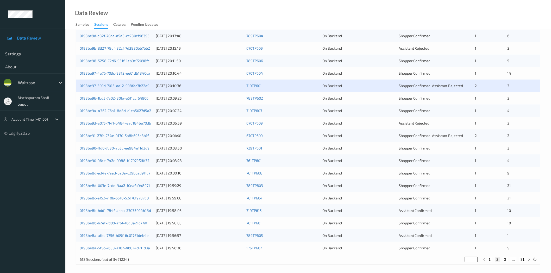
scroll to position [116, 0]
click at [119, 98] on link "0198be96-1bd5-7e02-80fa-e5f1ccf64906" at bounding box center [114, 98] width 69 height 4
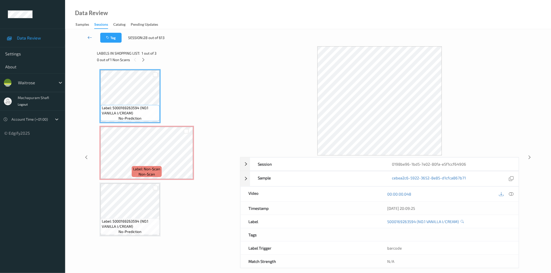
click at [90, 37] on icon at bounding box center [89, 37] width 5 height 5
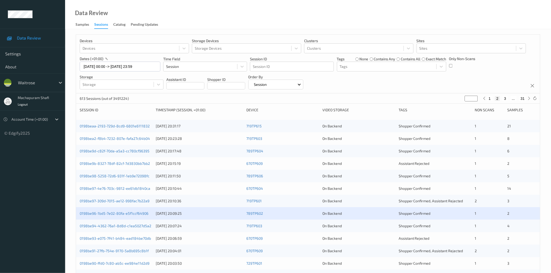
scroll to position [116, 0]
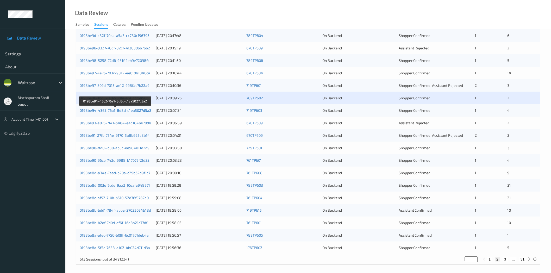
click at [129, 111] on link "0198be94-4362-76a1-8d8d-c1ea5027d5a2" at bounding box center [116, 110] width 72 height 4
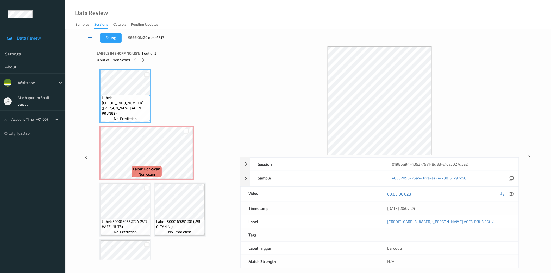
click at [89, 36] on icon at bounding box center [89, 37] width 5 height 5
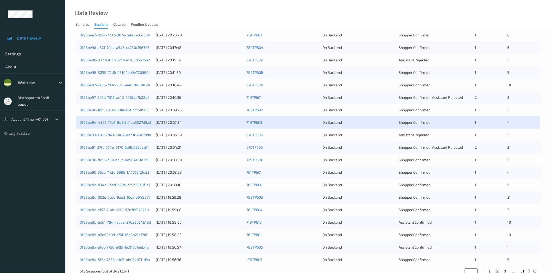
scroll to position [118, 0]
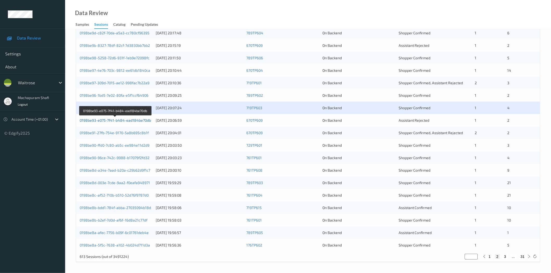
click at [131, 122] on link "0198be93-e075-7f41-b484-ead184be70db" at bounding box center [115, 120] width 71 height 4
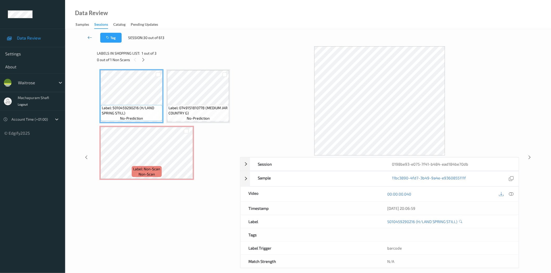
click at [87, 38] on link at bounding box center [89, 38] width 21 height 10
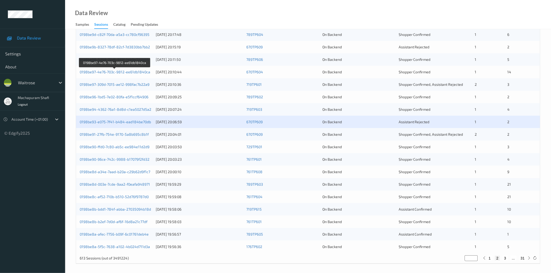
scroll to position [118, 0]
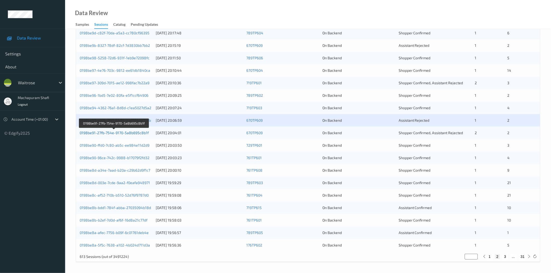
click at [130, 134] on link "0198be91-27fb-754e-9170-5a8b695c8b1f" at bounding box center [114, 133] width 69 height 4
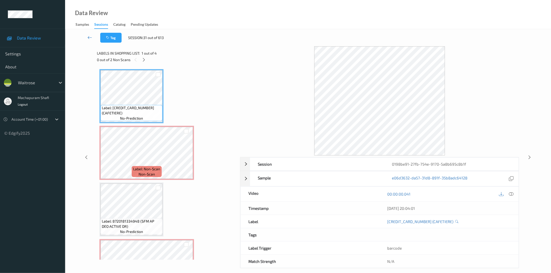
click at [92, 36] on icon at bounding box center [89, 37] width 5 height 5
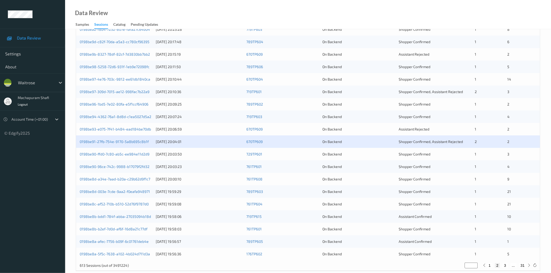
scroll to position [118, 0]
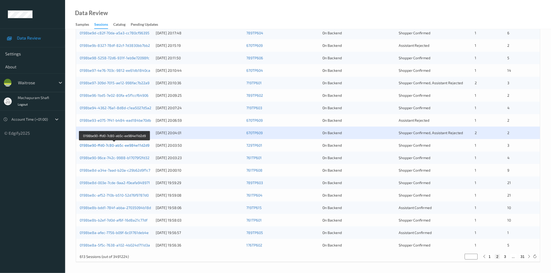
click at [135, 147] on link "0198be90-ffd0-7c80-ab5c-ee984e11d2d9" at bounding box center [115, 145] width 70 height 4
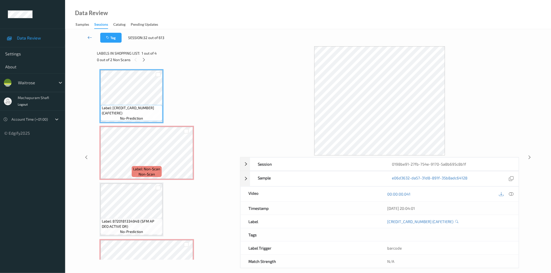
click at [87, 37] on icon at bounding box center [89, 37] width 5 height 5
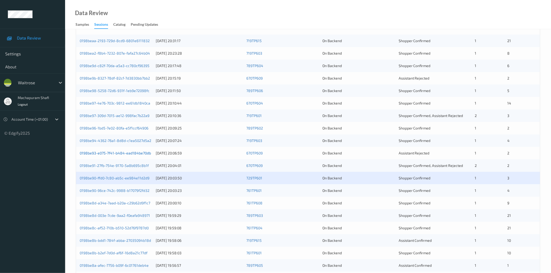
scroll to position [118, 0]
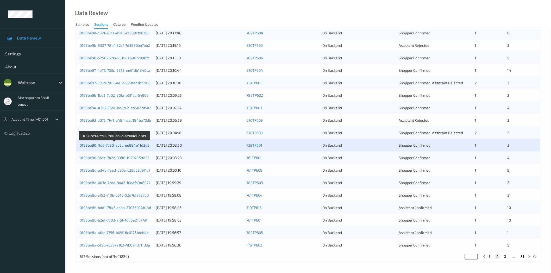
click at [111, 145] on link "0198be90-ffd0-7c80-ab5c-ee984e11d2d9" at bounding box center [115, 145] width 70 height 4
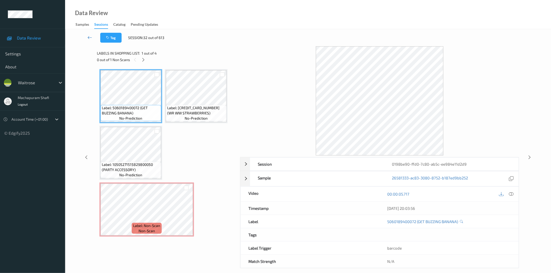
click at [89, 35] on icon at bounding box center [89, 37] width 5 height 5
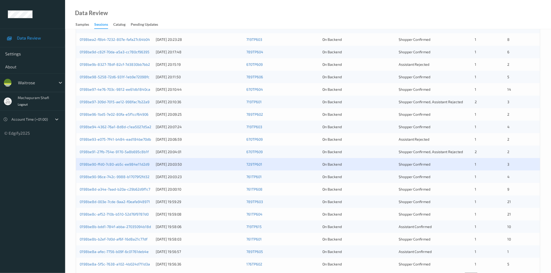
scroll to position [118, 0]
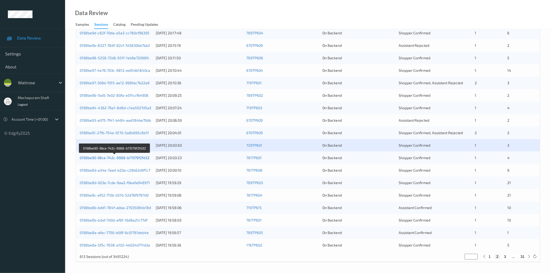
click at [118, 158] on link "0198be90-96ce-742c-9988-b17079f2fd32" at bounding box center [115, 158] width 70 height 4
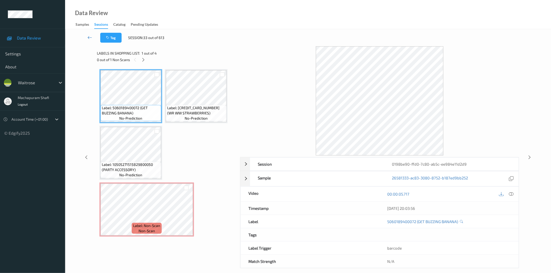
click at [89, 37] on icon at bounding box center [89, 37] width 5 height 5
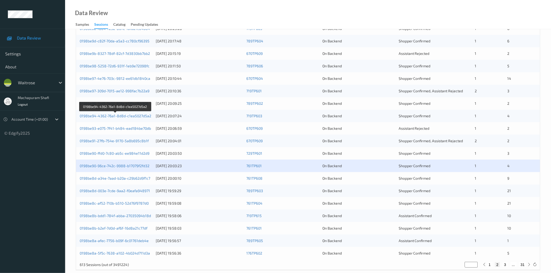
scroll to position [118, 0]
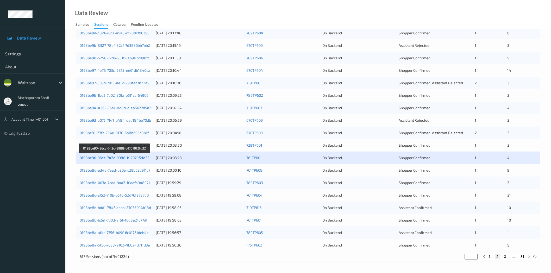
click at [113, 157] on link "0198be90-96ce-742c-9988-b17079f2fd32" at bounding box center [115, 158] width 70 height 4
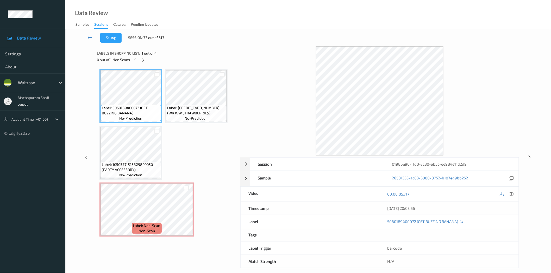
click at [89, 37] on icon at bounding box center [89, 37] width 5 height 5
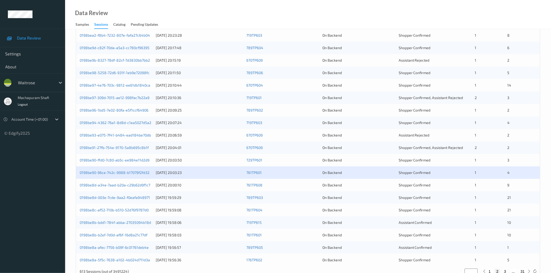
scroll to position [118, 0]
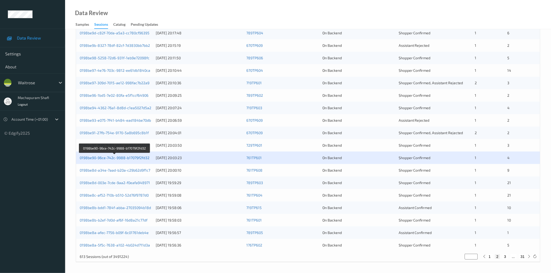
click at [86, 158] on link "0198be90-96ce-742c-9988-b17079f2fd32" at bounding box center [115, 158] width 70 height 4
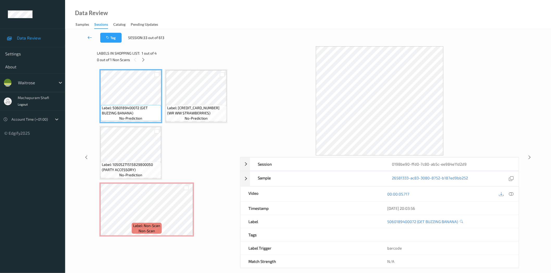
click at [90, 38] on icon at bounding box center [89, 37] width 5 height 5
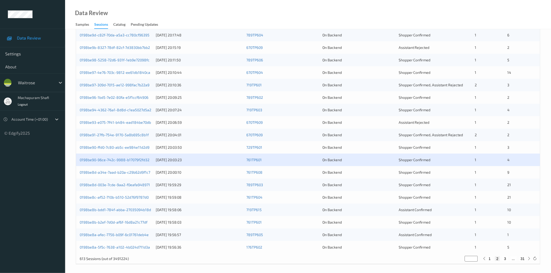
scroll to position [118, 0]
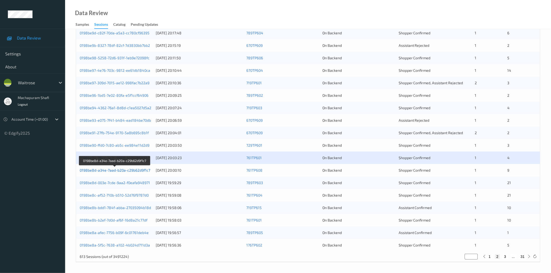
click at [130, 171] on link "0198be8d-a34e-7aad-b20a-c29b62d9f1c7" at bounding box center [115, 170] width 71 height 4
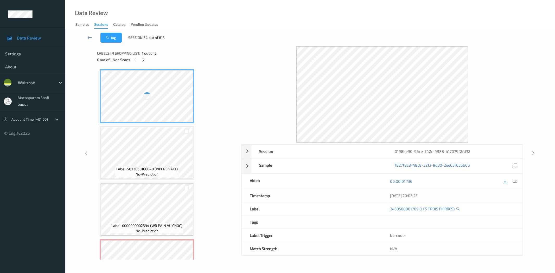
click at [89, 38] on icon at bounding box center [89, 37] width 5 height 5
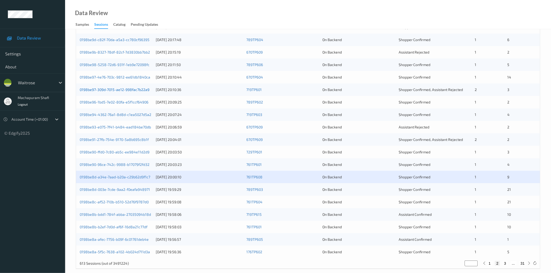
scroll to position [118, 0]
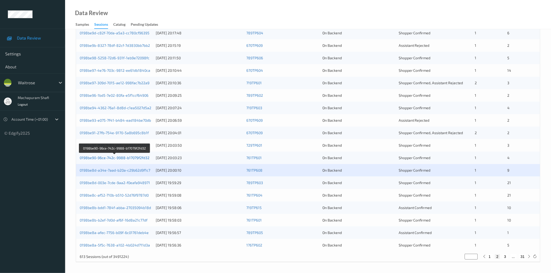
click at [127, 159] on link "0198be90-96ce-742c-9988-b17079f2fd32" at bounding box center [115, 158] width 70 height 4
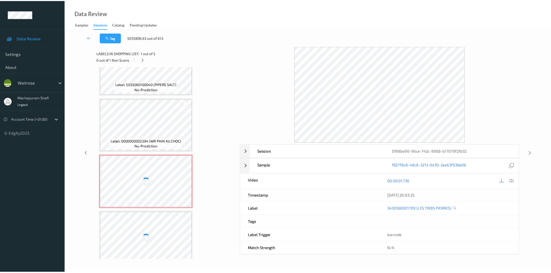
scroll to position [91, 0]
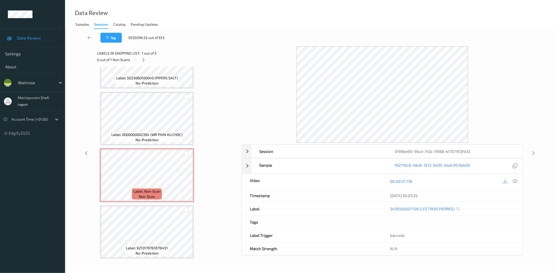
click at [89, 38] on icon at bounding box center [89, 37] width 5 height 5
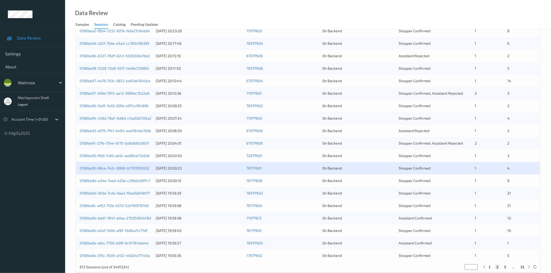
scroll to position [118, 0]
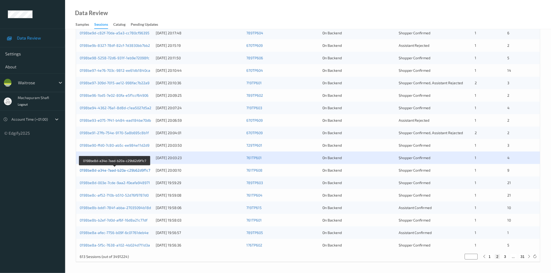
click at [121, 171] on link "0198be8d-a34e-7aad-b20a-c29b62d9f1c7" at bounding box center [115, 170] width 71 height 4
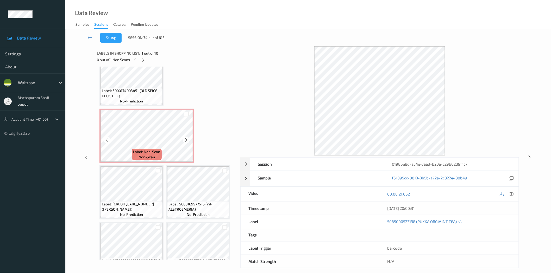
scroll to position [147, 0]
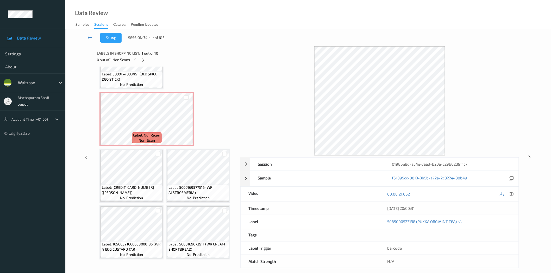
click at [89, 37] on icon at bounding box center [89, 37] width 5 height 5
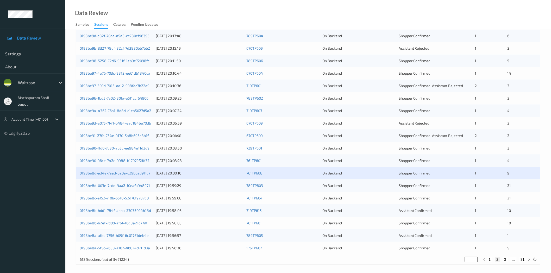
scroll to position [116, 0]
click at [135, 186] on link "0198be8d-003e-7cde-9aa2-f0eafa948971" at bounding box center [115, 185] width 70 height 4
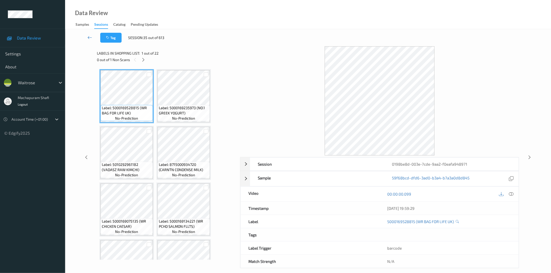
click at [89, 37] on icon at bounding box center [89, 37] width 5 height 5
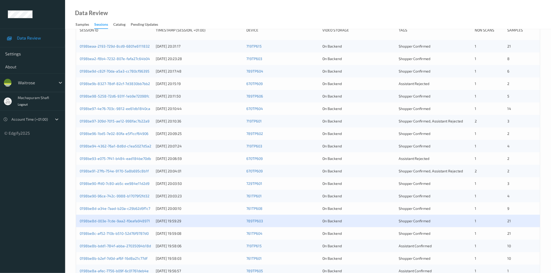
scroll to position [118, 0]
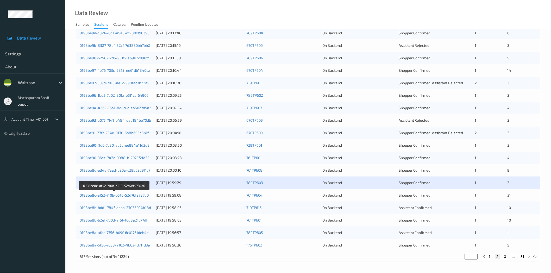
click at [126, 197] on link "0198be8c-af52-710b-b510-52d76f9787d0" at bounding box center [114, 195] width 69 height 4
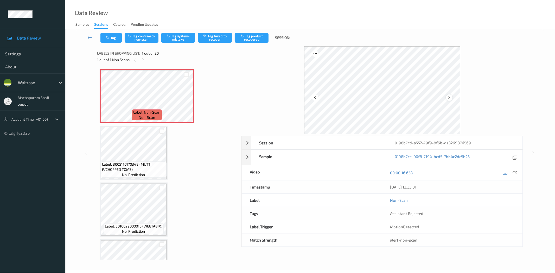
click at [449, 98] on icon at bounding box center [449, 97] width 4 height 5
drag, startPoint x: 517, startPoint y: 172, endPoint x: 449, endPoint y: 108, distance: 93.6
click at [517, 172] on icon at bounding box center [515, 173] width 5 height 5
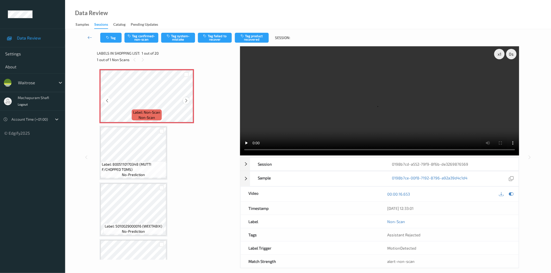
click at [184, 101] on icon at bounding box center [186, 100] width 4 height 5
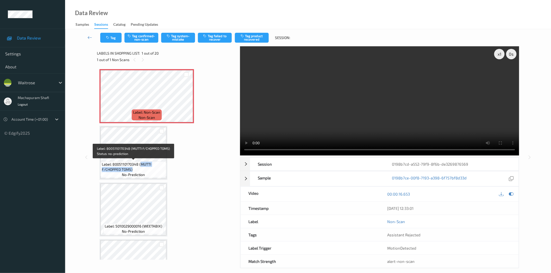
drag, startPoint x: 143, startPoint y: 167, endPoint x: 150, endPoint y: 172, distance: 8.6
click at [150, 172] on span "Label: 8005110170348 (MUTTI F/CHOPPED TOMS)" at bounding box center [133, 167] width 63 height 10
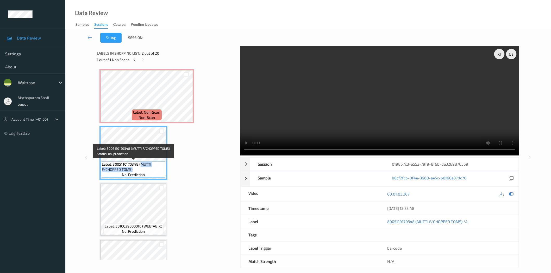
copy span "MUTTI F/CHOPPED TOMS)"
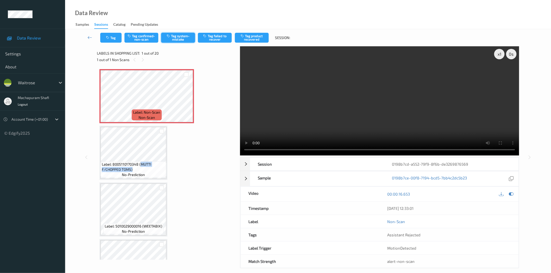
click at [180, 36] on button "Tag system-mistake" at bounding box center [178, 38] width 34 height 10
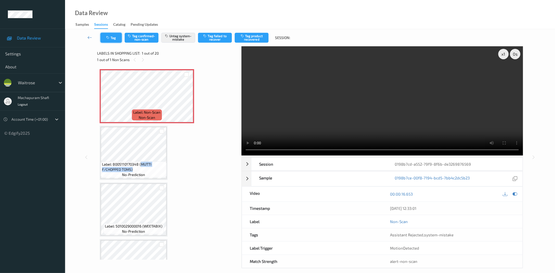
click at [109, 39] on icon "button" at bounding box center [108, 38] width 4 height 4
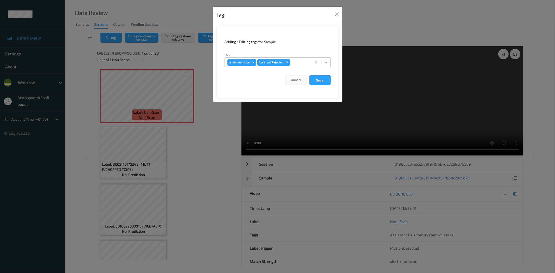
click at [329, 61] on div at bounding box center [325, 62] width 9 height 9
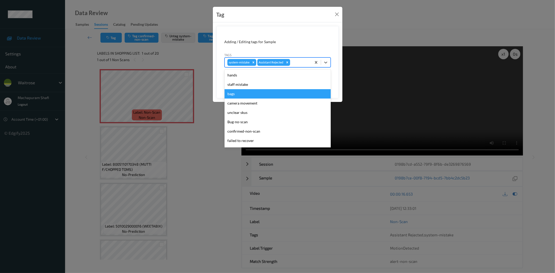
click at [244, 92] on div "bags" at bounding box center [278, 93] width 106 height 9
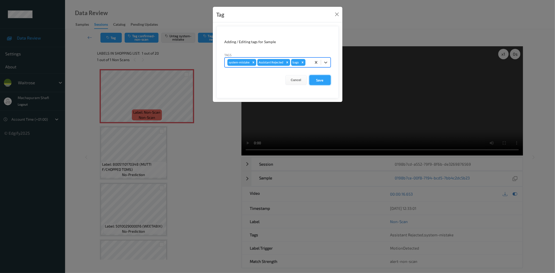
click at [318, 82] on button "Save" at bounding box center [320, 80] width 21 height 10
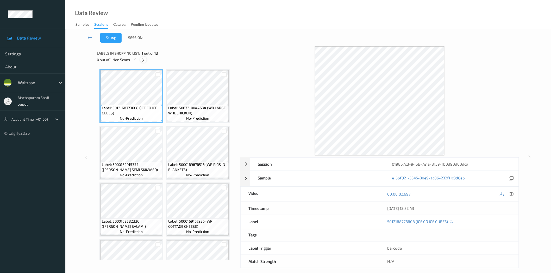
click at [141, 58] on div at bounding box center [143, 59] width 7 height 7
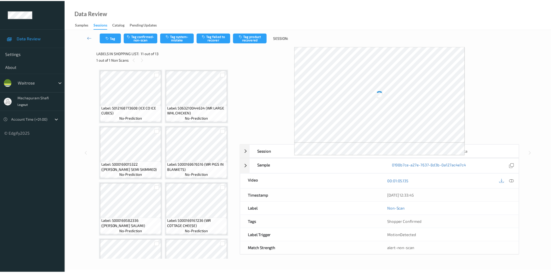
scroll to position [204, 0]
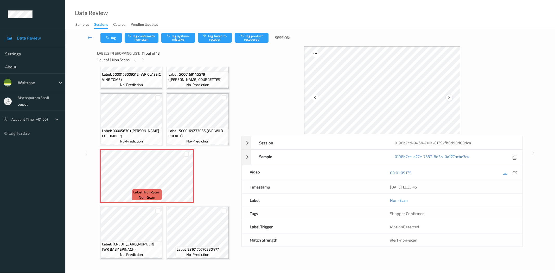
click at [449, 97] on icon at bounding box center [449, 97] width 4 height 5
click at [515, 173] on icon at bounding box center [515, 173] width 5 height 5
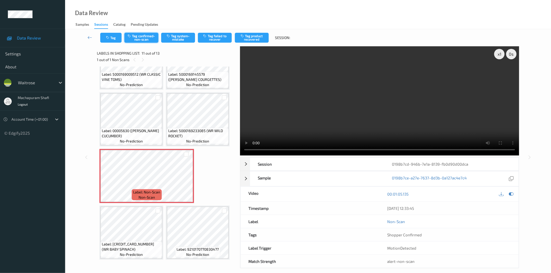
click at [140, 42] on button "Tag confirmed-non-scan" at bounding box center [141, 38] width 34 height 10
click at [145, 39] on button "Tag confirmed-non-scan" at bounding box center [141, 38] width 34 height 10
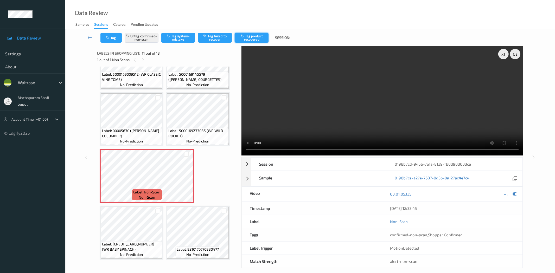
click at [257, 36] on button "Tag product recovered" at bounding box center [252, 38] width 34 height 10
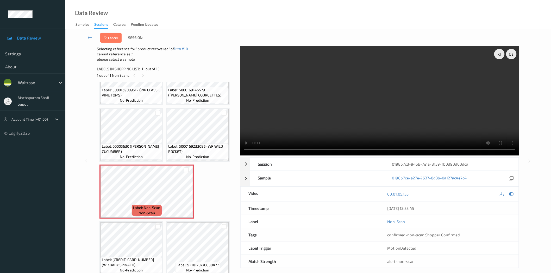
click at [156, 224] on div at bounding box center [157, 226] width 5 height 5
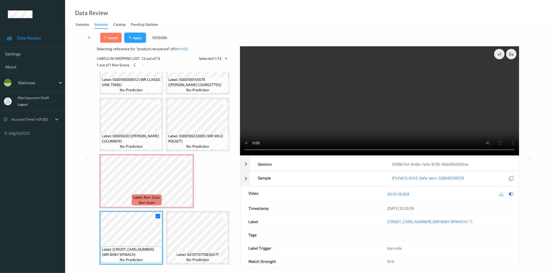
click at [137, 33] on button "Apply" at bounding box center [134, 38] width 21 height 10
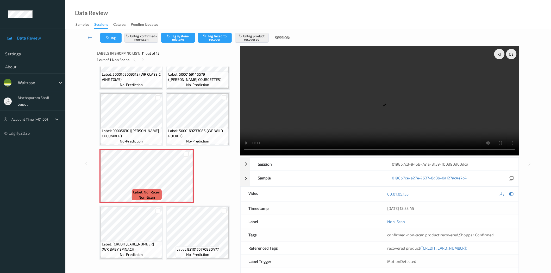
drag, startPoint x: 210, startPoint y: 14, endPoint x: 214, endPoint y: 2, distance: 12.7
click at [210, 14] on div "Data Review Samples Sessions Catalog Pending Updates" at bounding box center [308, 14] width 486 height 29
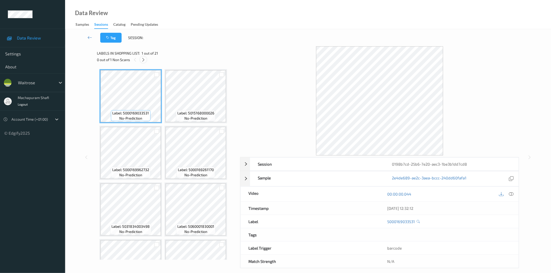
click at [144, 59] on icon at bounding box center [143, 60] width 4 height 5
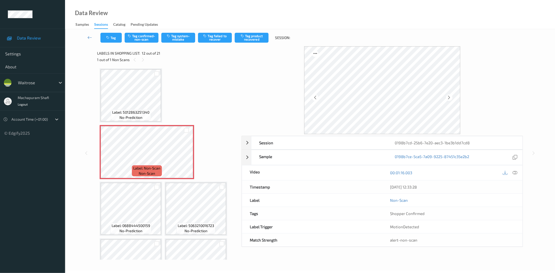
click at [450, 97] on icon at bounding box center [449, 97] width 4 height 5
click at [518, 175] on div at bounding box center [510, 172] width 17 height 7
click at [514, 173] on icon at bounding box center [515, 173] width 5 height 5
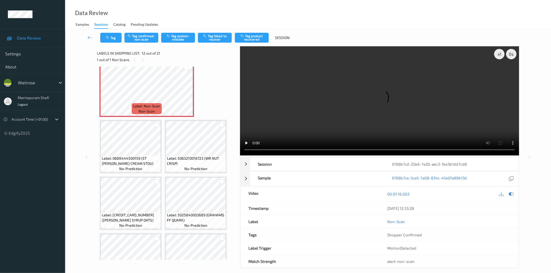
scroll to position [347, 0]
click at [187, 92] on icon at bounding box center [186, 94] width 4 height 5
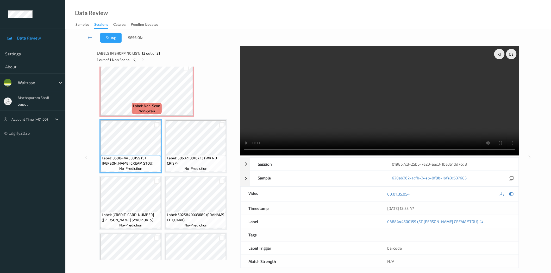
scroll to position [231, 0]
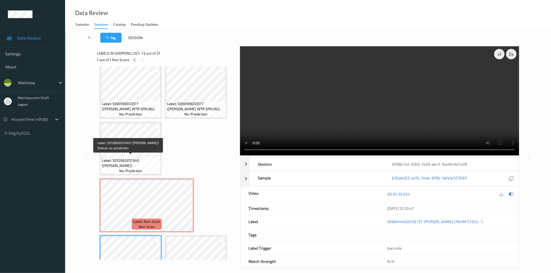
drag, startPoint x: 140, startPoint y: 158, endPoint x: 151, endPoint y: 166, distance: 13.3
click at [151, 166] on span "Label: 5012863251340 ([PERSON_NAME])" at bounding box center [131, 163] width 58 height 10
copy span "[PERSON_NAME] ALE)"
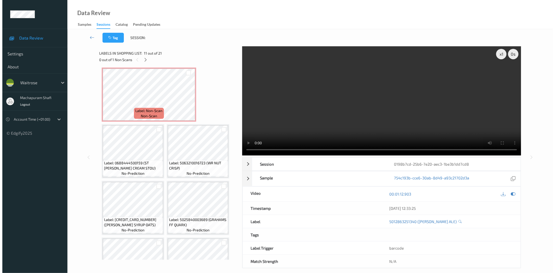
scroll to position [347, 0]
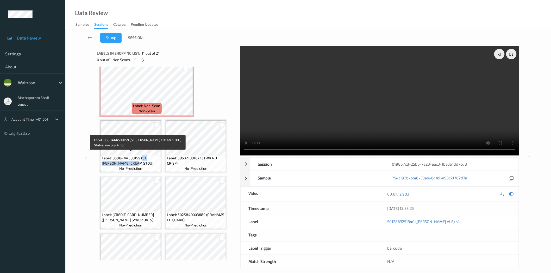
drag, startPoint x: 141, startPoint y: 155, endPoint x: 148, endPoint y: 161, distance: 8.7
click at [148, 161] on span "Label: 0688444500159 (ST [PERSON_NAME] CREAM STOU)" at bounding box center [131, 161] width 58 height 10
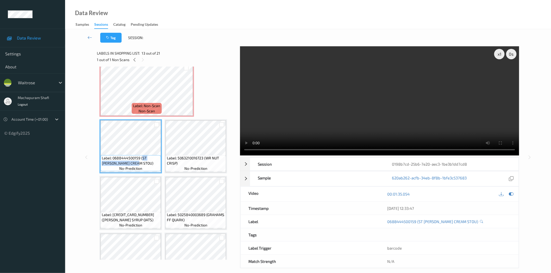
copy span "ST [PERSON_NAME] CREAM STOU)"
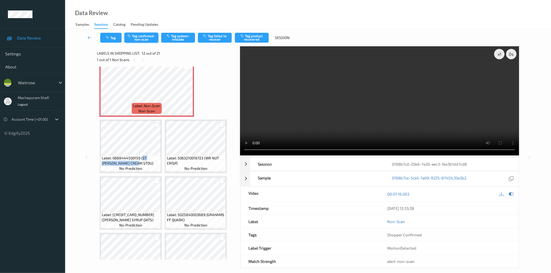
click at [143, 37] on button "Tag confirmed-non-scan" at bounding box center [141, 38] width 34 height 10
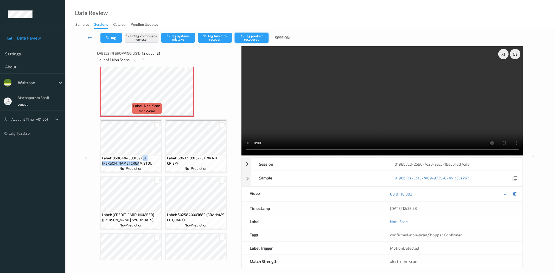
click at [258, 40] on button "Tag product recovered" at bounding box center [252, 38] width 34 height 10
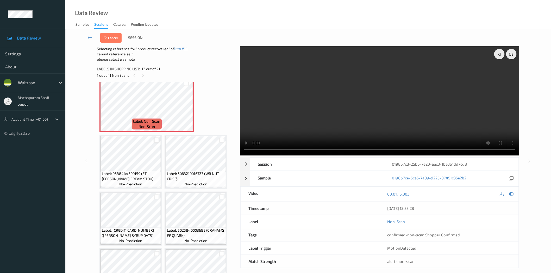
click at [156, 138] on div at bounding box center [156, 140] width 5 height 5
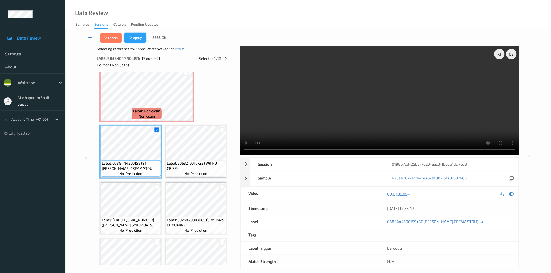
click at [134, 33] on button "Apply" at bounding box center [134, 38] width 21 height 10
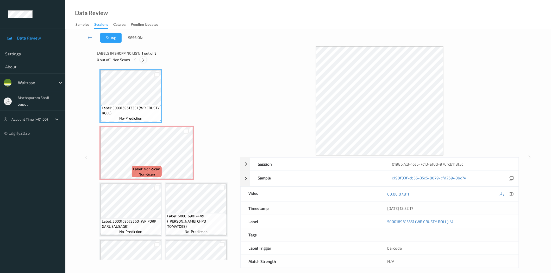
click at [145, 60] on icon at bounding box center [143, 60] width 4 height 5
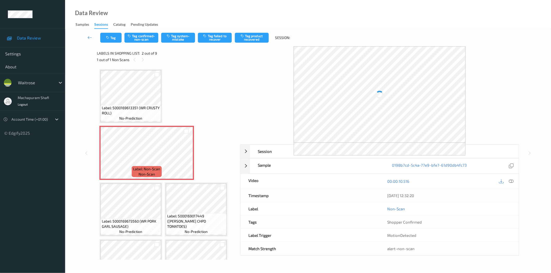
scroll to position [3, 0]
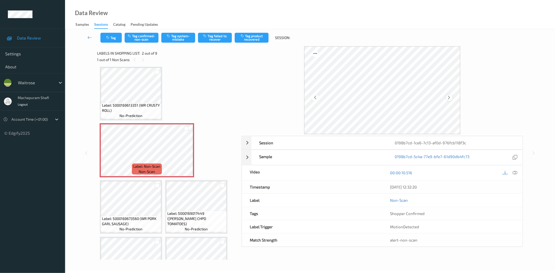
click at [451, 97] on icon at bounding box center [449, 97] width 4 height 5
click at [516, 173] on icon at bounding box center [515, 173] width 5 height 5
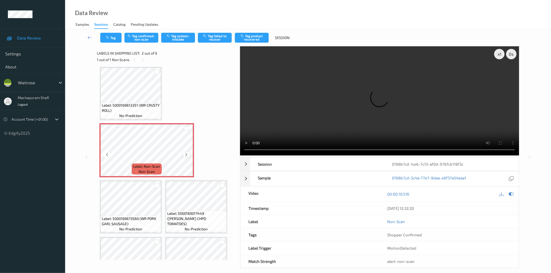
click at [185, 154] on icon at bounding box center [186, 155] width 4 height 5
click at [173, 36] on button "Tag system-mistake" at bounding box center [178, 38] width 34 height 10
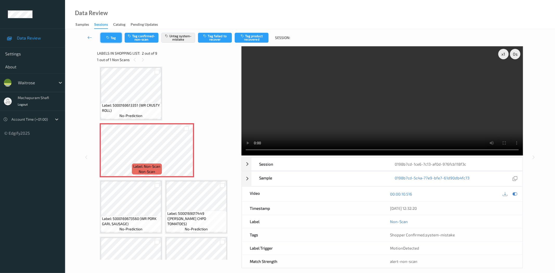
click at [111, 41] on button "Tag" at bounding box center [111, 38] width 21 height 10
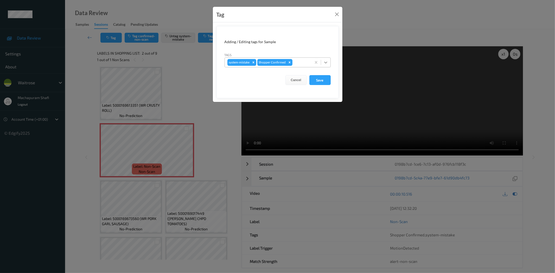
click at [321, 60] on div at bounding box center [325, 62] width 9 height 9
click at [325, 64] on icon at bounding box center [325, 62] width 5 height 5
click at [325, 63] on icon at bounding box center [325, 63] width 3 height 2
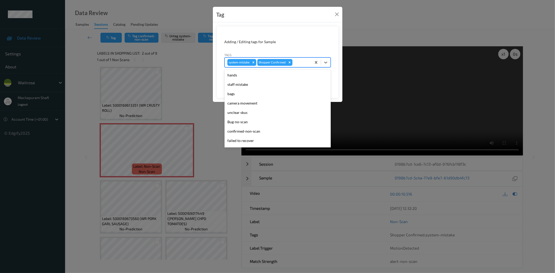
scroll to position [102, 0]
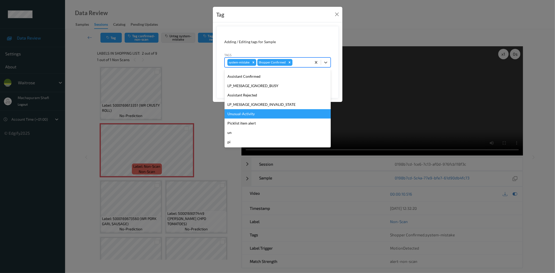
click at [248, 113] on div "Unusual-Activity" at bounding box center [278, 113] width 106 height 9
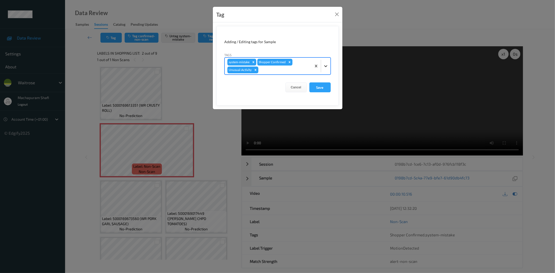
click at [327, 65] on icon at bounding box center [325, 66] width 5 height 5
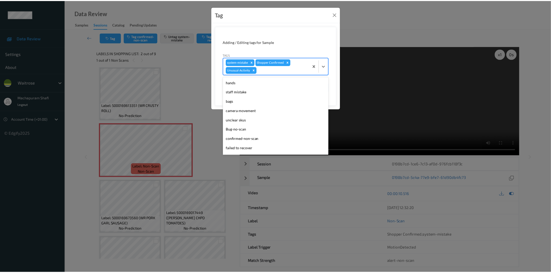
scroll to position [92, 0]
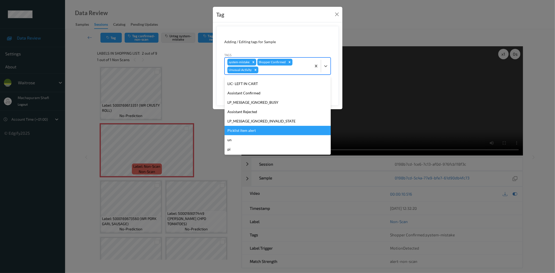
click at [248, 130] on div "Picklist item alert" at bounding box center [278, 130] width 106 height 9
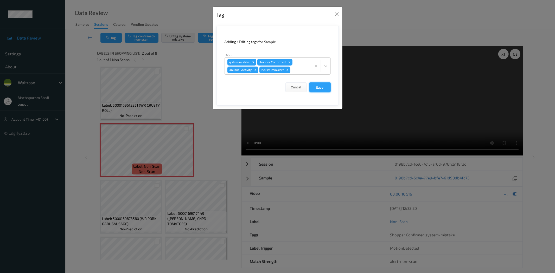
click at [321, 87] on button "Save" at bounding box center [320, 88] width 21 height 10
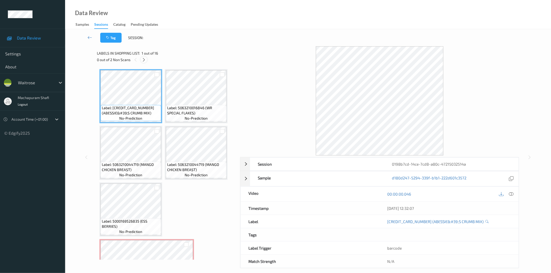
click at [145, 61] on icon at bounding box center [144, 60] width 4 height 5
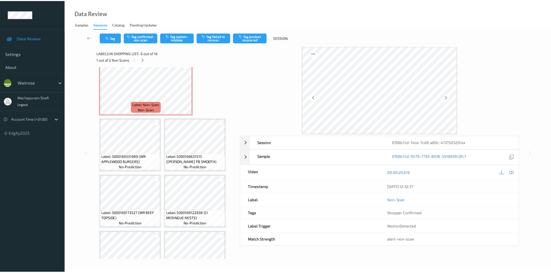
scroll to position [142, 0]
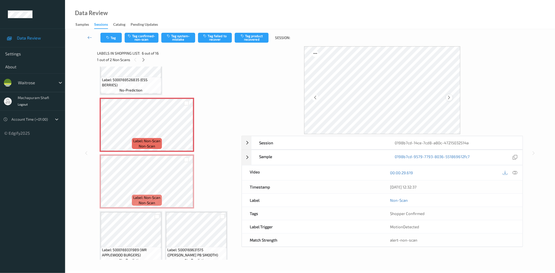
click at [448, 97] on icon at bounding box center [449, 97] width 4 height 5
drag, startPoint x: 516, startPoint y: 172, endPoint x: 505, endPoint y: 162, distance: 15.9
click at [516, 172] on icon at bounding box center [515, 173] width 5 height 5
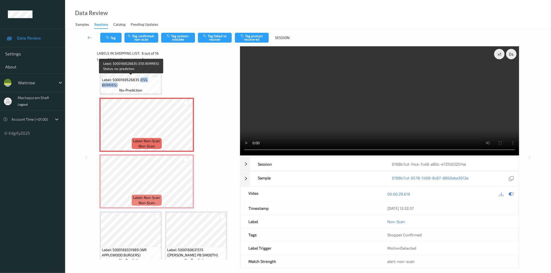
drag, startPoint x: 141, startPoint y: 80, endPoint x: 147, endPoint y: 85, distance: 7.6
click at [147, 85] on span "Label: 5000169526835 (ESS BERRIES)" at bounding box center [131, 82] width 58 height 10
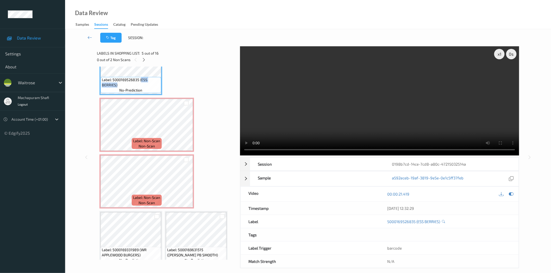
copy span "ESS BERRIES)"
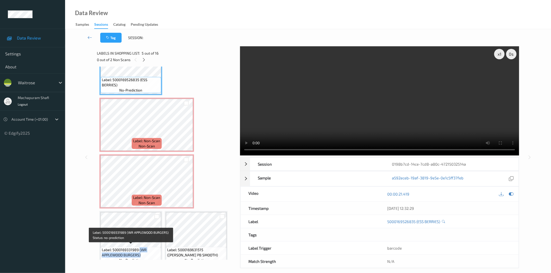
drag, startPoint x: 141, startPoint y: 248, endPoint x: 146, endPoint y: 253, distance: 7.4
click at [146, 253] on span "Label: 5000169331989 (WR APPLEWOOD BURGERS)" at bounding box center [131, 253] width 58 height 10
copy span "(WR APPLEWOOD BURGERS)"
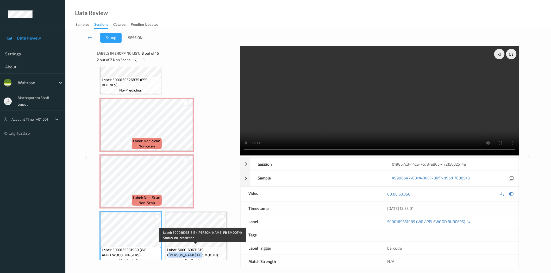
drag, startPoint x: 204, startPoint y: 247, endPoint x: 210, endPoint y: 254, distance: 8.5
click at [210, 254] on span "Label: 5000169631515 (WR ESS PB SMOOTH)" at bounding box center [196, 253] width 58 height 10
copy span "WR ESS PB SMOOTH)"
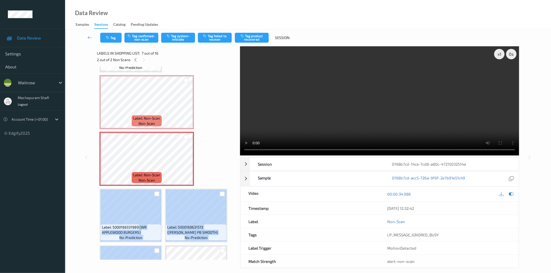
scroll to position [170, 0]
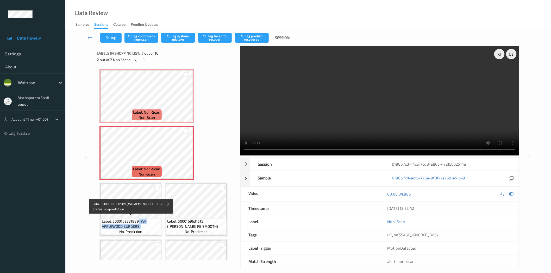
drag, startPoint x: 139, startPoint y: 249, endPoint x: 143, endPoint y: 224, distance: 25.9
click at [143, 224] on span "Label: 5000169331989 (WR APPLEWOOD BURGERS)" at bounding box center [131, 224] width 58 height 10
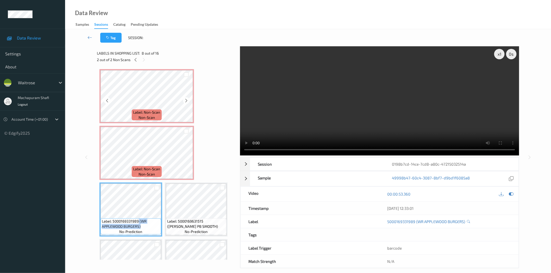
copy span "(WR APPLEWOOD BURGERS)"
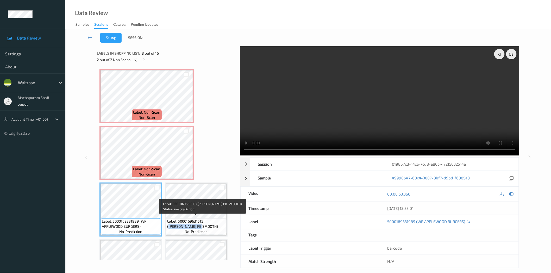
drag, startPoint x: 204, startPoint y: 219, endPoint x: 212, endPoint y: 226, distance: 10.2
click at [212, 226] on span "Label: 5000169631515 (WR ESS PB SMOOTH)" at bounding box center [196, 224] width 58 height 10
copy span "WR ESS PB SMOOTH)"
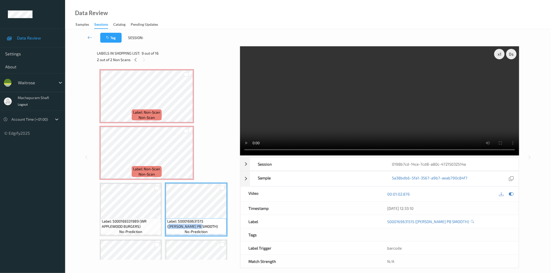
scroll to position [286, 0]
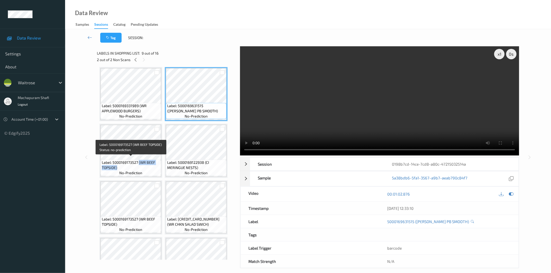
drag, startPoint x: 139, startPoint y: 161, endPoint x: 148, endPoint y: 168, distance: 11.1
click at [148, 168] on span "Label: 5000169173527 (WR BEEF TOPSIDE)" at bounding box center [131, 165] width 58 height 10
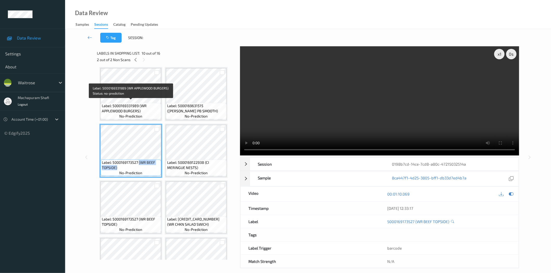
copy span "(WR BEEF TOPSIDE)"
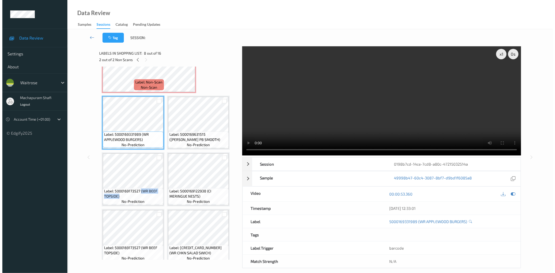
scroll to position [142, 0]
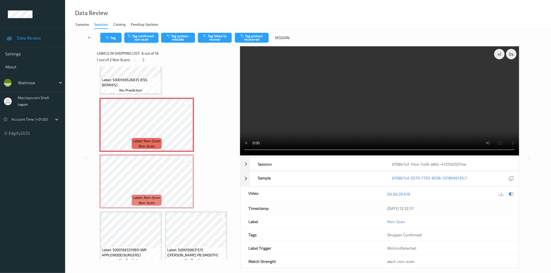
click at [139, 36] on button "Tag confirmed-non-scan" at bounding box center [141, 38] width 34 height 10
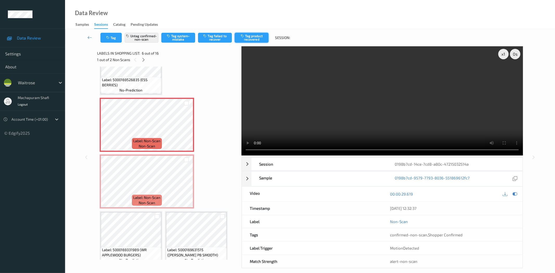
click at [247, 39] on button "Tag product recovered" at bounding box center [252, 38] width 34 height 10
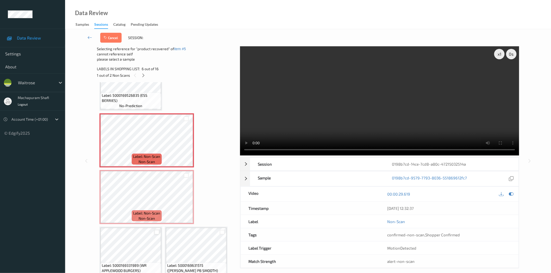
click at [157, 231] on div at bounding box center [156, 232] width 5 height 5
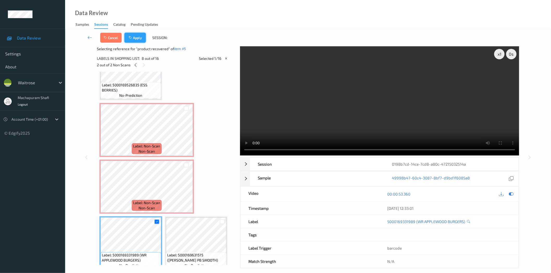
click at [137, 36] on button "Apply" at bounding box center [134, 38] width 21 height 10
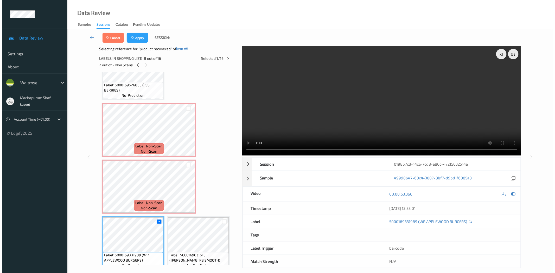
scroll to position [115, 0]
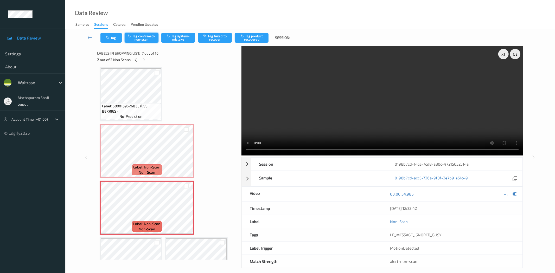
click at [136, 38] on button "Tag confirmed-non-scan" at bounding box center [142, 38] width 34 height 10
click at [217, 36] on button "Tag failed to recover" at bounding box center [215, 38] width 34 height 10
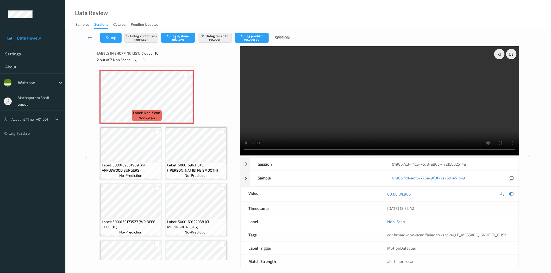
scroll to position [215, 0]
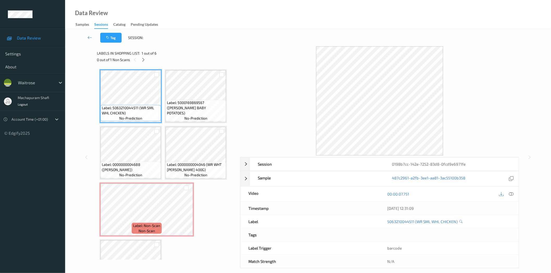
click at [142, 60] on icon at bounding box center [143, 60] width 4 height 5
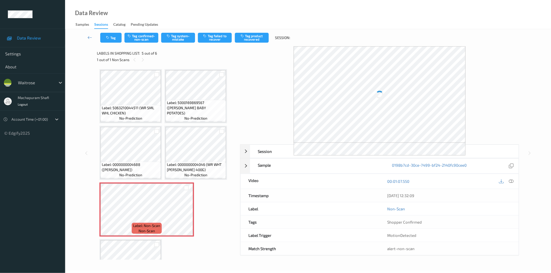
scroll to position [35, 0]
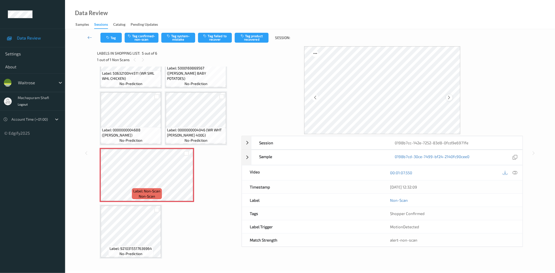
click at [451, 98] on icon at bounding box center [449, 97] width 4 height 5
click at [516, 173] on icon at bounding box center [515, 173] width 5 height 5
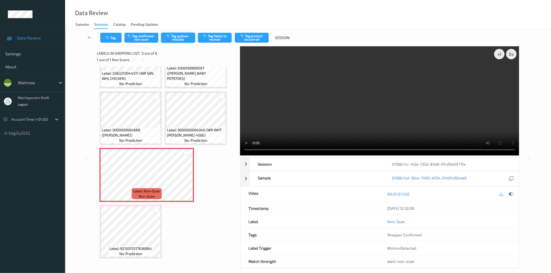
click at [179, 40] on button "Tag system-mistake" at bounding box center [178, 38] width 34 height 10
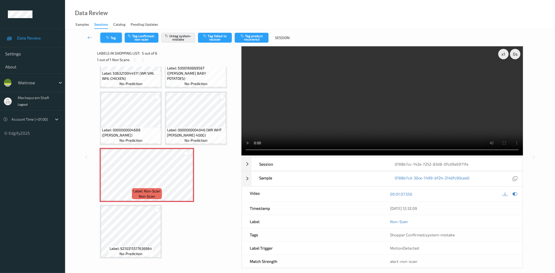
click at [111, 37] on button "Tag" at bounding box center [111, 38] width 21 height 10
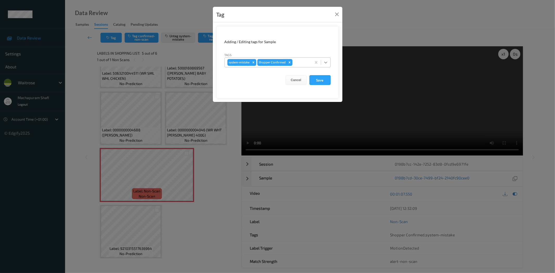
click at [327, 61] on icon at bounding box center [325, 62] width 5 height 5
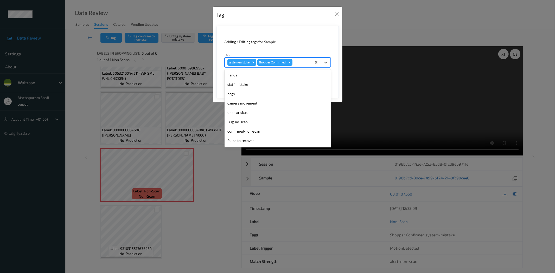
scroll to position [102, 0]
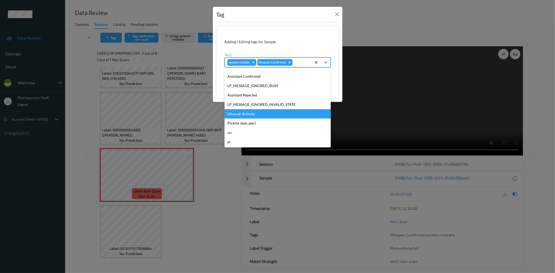
click at [248, 112] on div "Unusual-Activity" at bounding box center [278, 113] width 106 height 9
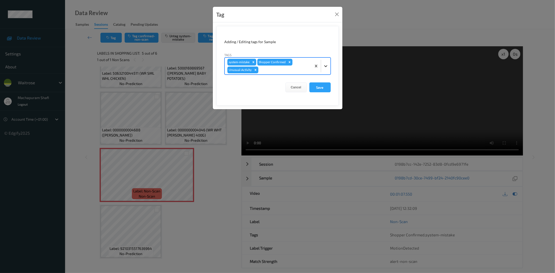
click at [325, 65] on icon at bounding box center [325, 66] width 5 height 5
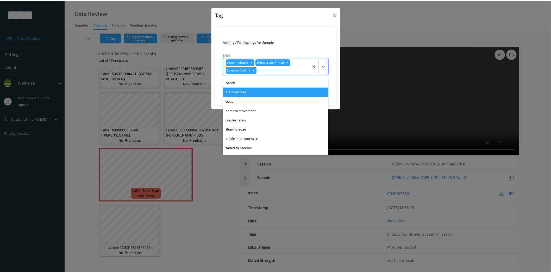
scroll to position [92, 0]
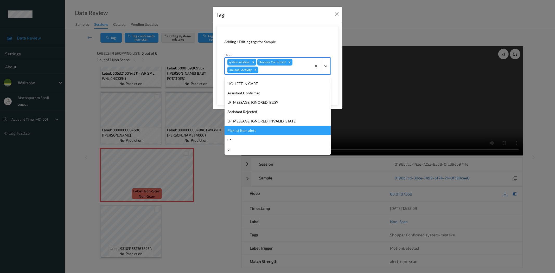
click at [242, 130] on div "Picklist item alert" at bounding box center [278, 130] width 106 height 9
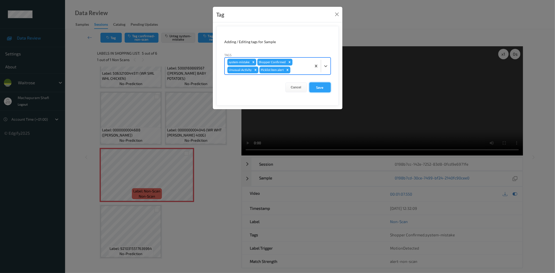
click at [323, 85] on button "Save" at bounding box center [320, 88] width 21 height 10
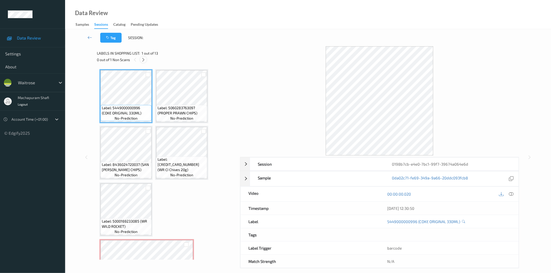
click at [143, 60] on icon at bounding box center [143, 60] width 4 height 5
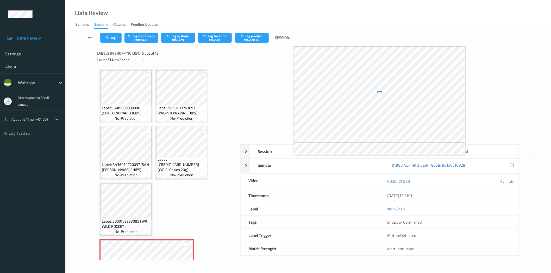
scroll to position [115, 0]
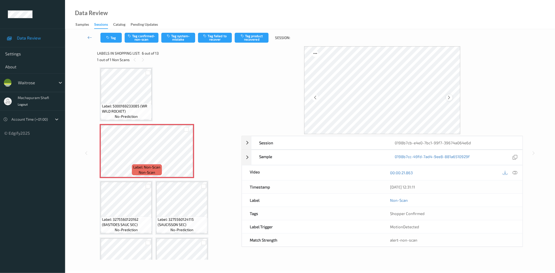
click at [450, 97] on icon at bounding box center [449, 97] width 4 height 5
click at [449, 99] on icon at bounding box center [449, 97] width 4 height 5
click at [513, 171] on icon at bounding box center [515, 173] width 5 height 5
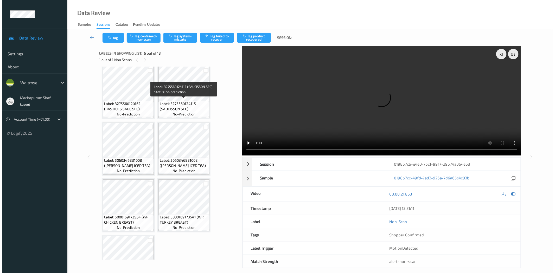
scroll to position [116, 0]
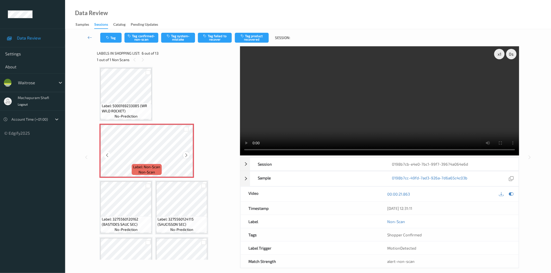
click at [185, 153] on icon at bounding box center [186, 155] width 4 height 5
click at [108, 154] on icon at bounding box center [107, 155] width 4 height 5
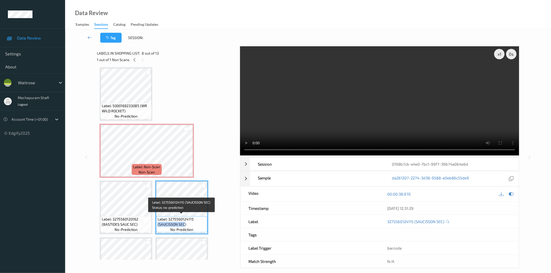
drag, startPoint x: 157, startPoint y: 223, endPoint x: 184, endPoint y: 224, distance: 26.3
click at [184, 224] on span "Label: 3275560124115 (SAUCISSON SEC)" at bounding box center [182, 222] width 48 height 10
copy span "(SAUCISSON SEC"
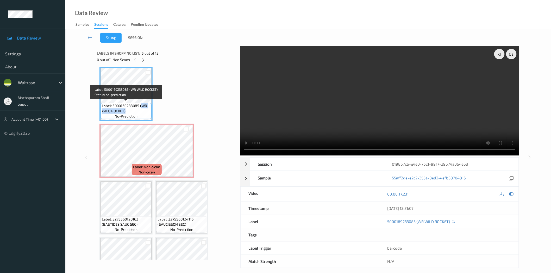
drag, startPoint x: 141, startPoint y: 105, endPoint x: 147, endPoint y: 111, distance: 9.6
click at [147, 111] on span "Label: 5000169233085 (WR WILD ROCKET)" at bounding box center [126, 108] width 48 height 10
copy span "WR WILD ROCKET)"
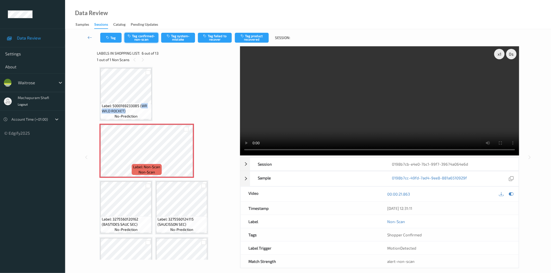
click at [142, 40] on button "Tag confirmed-non-scan" at bounding box center [141, 38] width 34 height 10
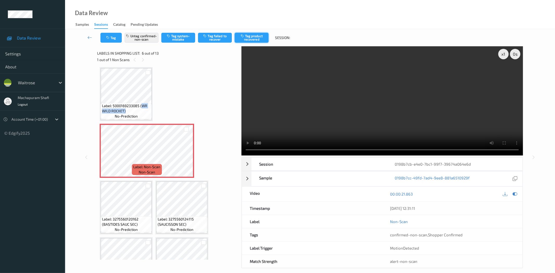
click at [254, 34] on button "Tag product recovered" at bounding box center [252, 38] width 34 height 10
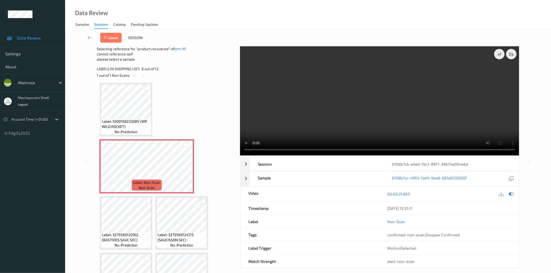
click at [202, 200] on div at bounding box center [203, 201] width 5 height 5
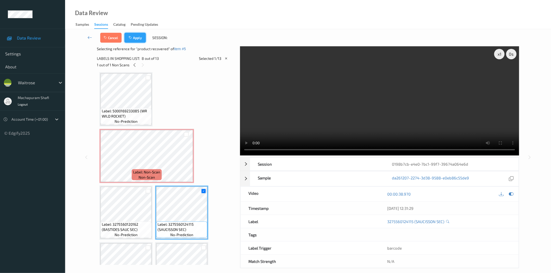
click at [135, 35] on button "Apply" at bounding box center [134, 38] width 21 height 10
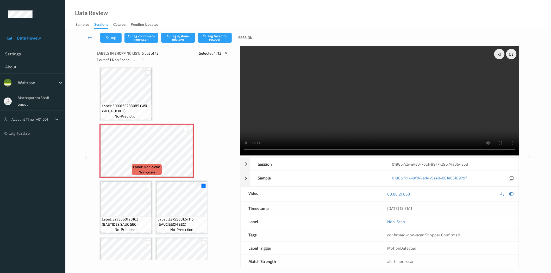
scroll to position [115, 0]
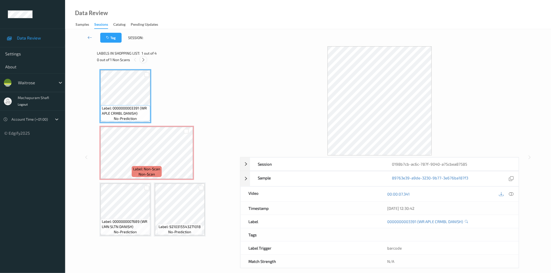
click at [145, 61] on icon at bounding box center [143, 60] width 4 height 5
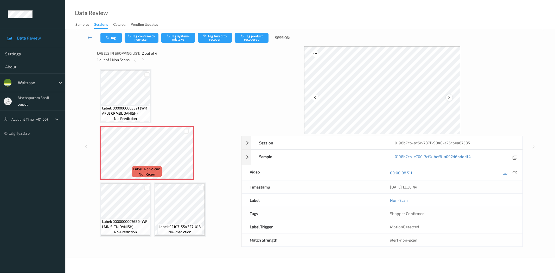
click at [448, 97] on icon at bounding box center [449, 97] width 4 height 5
click at [450, 98] on icon at bounding box center [449, 97] width 4 height 5
click at [516, 174] on icon at bounding box center [515, 173] width 5 height 5
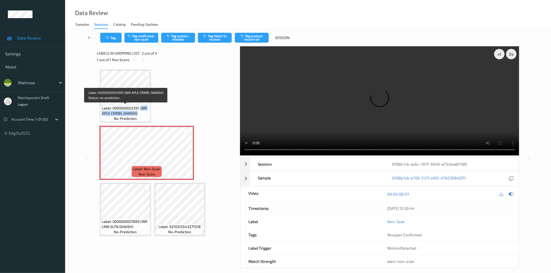
drag, startPoint x: 142, startPoint y: 108, endPoint x: 148, endPoint y: 116, distance: 11.0
click at [148, 116] on div "Label: 0000000003391 (WR APLE CRMBL DANISH) no-prediction" at bounding box center [126, 113] width 50 height 16
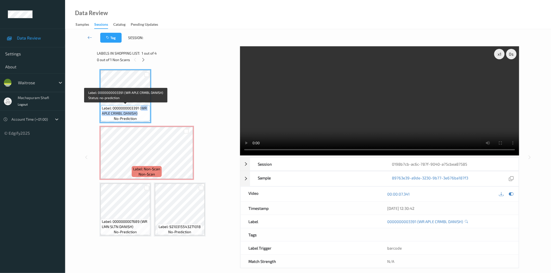
copy span "WR APLE CRMBL DANISH)"
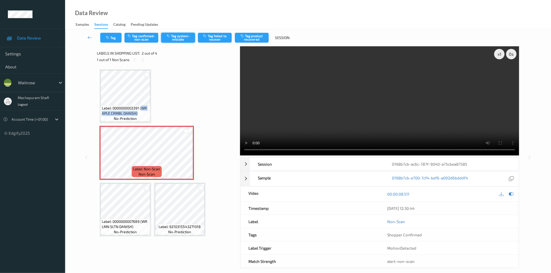
click at [178, 40] on button "Tag system-mistake" at bounding box center [178, 38] width 34 height 10
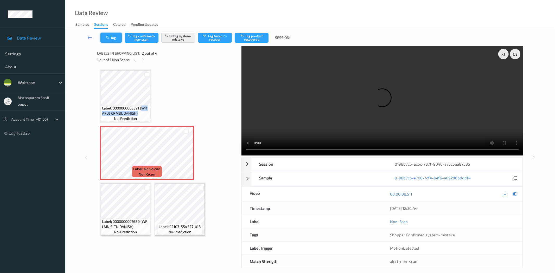
click at [112, 39] on button "Tag" at bounding box center [111, 38] width 21 height 10
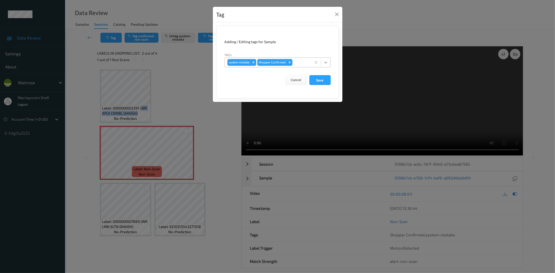
click at [324, 61] on icon at bounding box center [325, 62] width 5 height 5
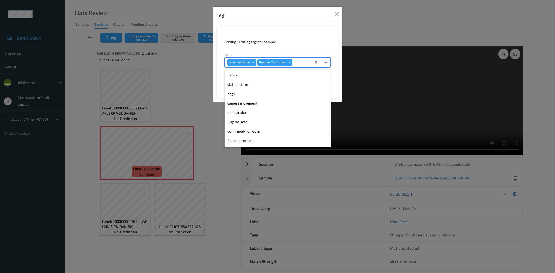
scroll to position [102, 0]
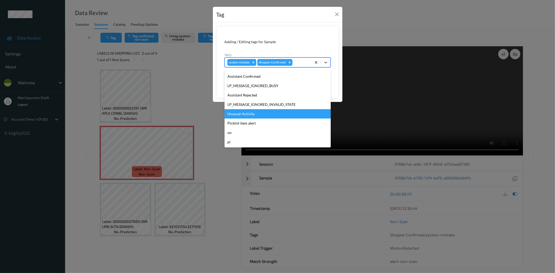
click at [241, 113] on div "Unusual-Activity" at bounding box center [278, 113] width 106 height 9
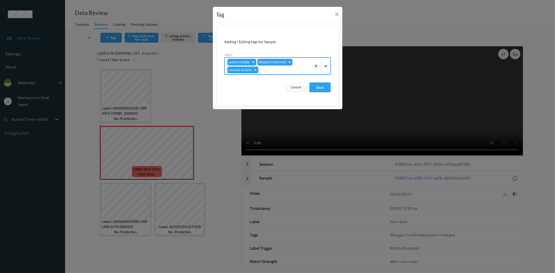
click at [326, 65] on icon at bounding box center [325, 66] width 5 height 5
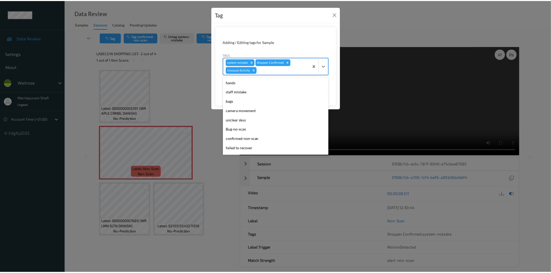
scroll to position [92, 0]
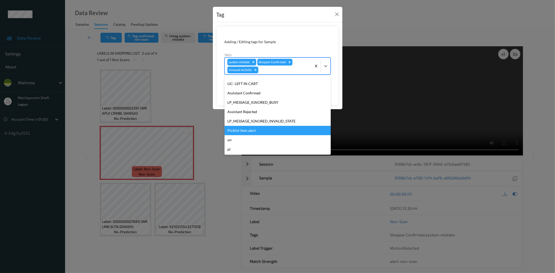
click at [246, 130] on div "Picklist item alert" at bounding box center [278, 130] width 106 height 9
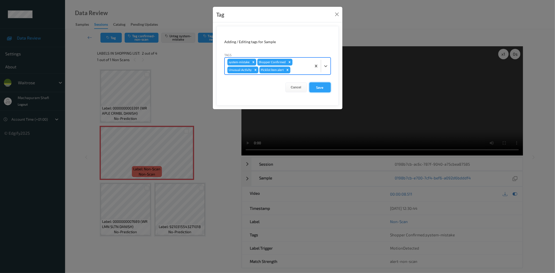
click at [320, 85] on button "Save" at bounding box center [320, 88] width 21 height 10
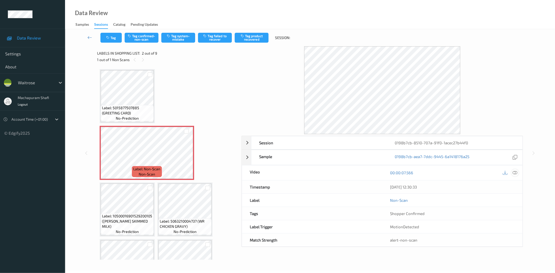
click at [514, 172] on icon at bounding box center [515, 173] width 5 height 5
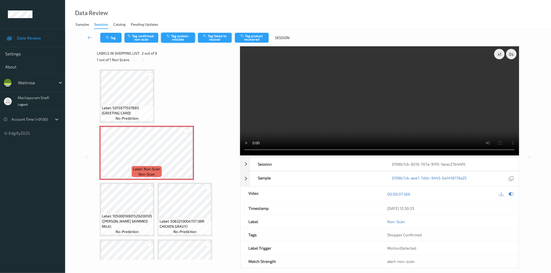
click at [180, 38] on button "Tag system-mistake" at bounding box center [178, 38] width 34 height 10
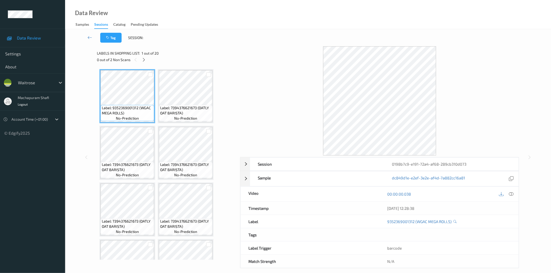
drag, startPoint x: 141, startPoint y: 58, endPoint x: 149, endPoint y: 65, distance: 11.3
click at [140, 58] on div "0 out of 2 Non Scans" at bounding box center [167, 59] width 140 height 7
drag, startPoint x: 145, startPoint y: 60, endPoint x: 277, endPoint y: 87, distance: 135.1
click at [145, 59] on icon at bounding box center [144, 60] width 4 height 5
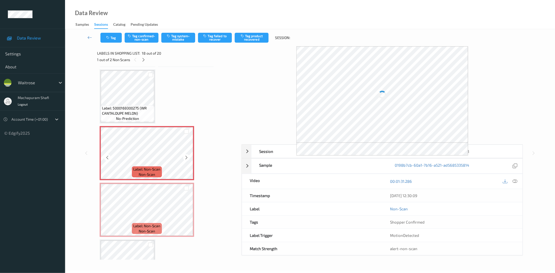
scroll to position [486, 0]
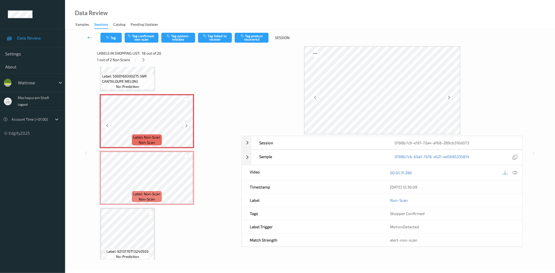
click at [187, 123] on icon at bounding box center [186, 125] width 4 height 5
click at [512, 171] on div at bounding box center [515, 172] width 7 height 7
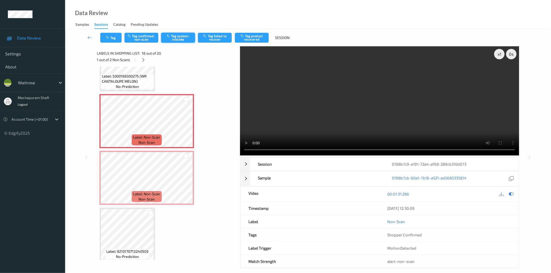
click at [179, 36] on button "Tag system-mistake" at bounding box center [178, 38] width 34 height 10
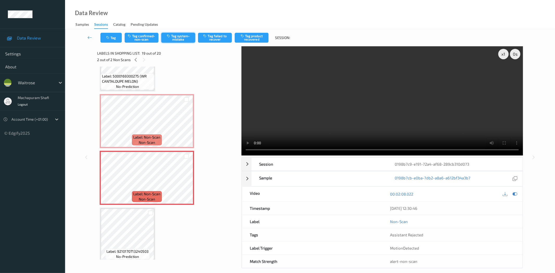
click at [178, 40] on button "Tag system-mistake" at bounding box center [178, 38] width 34 height 10
click at [112, 40] on button "Tag" at bounding box center [111, 38] width 21 height 10
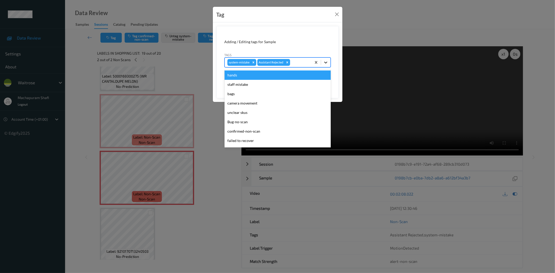
click at [329, 61] on div at bounding box center [325, 62] width 9 height 9
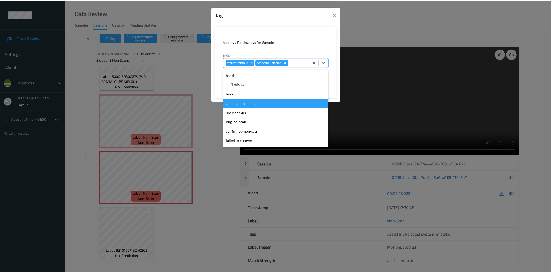
scroll to position [102, 0]
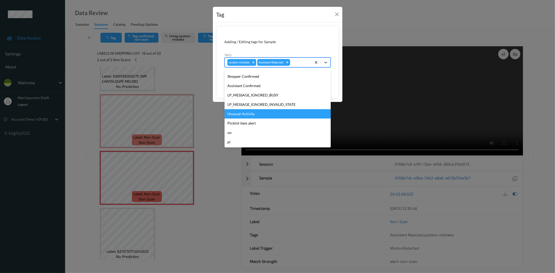
click at [250, 115] on div "Unusual-Activity" at bounding box center [278, 113] width 106 height 9
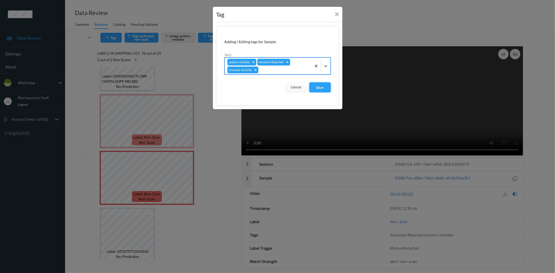
click at [318, 90] on button "Save" at bounding box center [320, 88] width 21 height 10
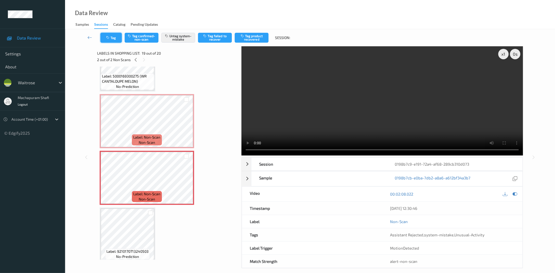
click at [110, 39] on icon "button" at bounding box center [108, 38] width 4 height 4
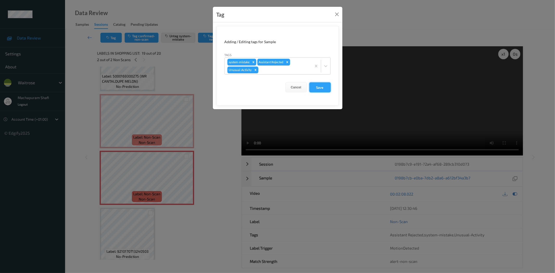
click at [318, 88] on button "Save" at bounding box center [320, 88] width 21 height 10
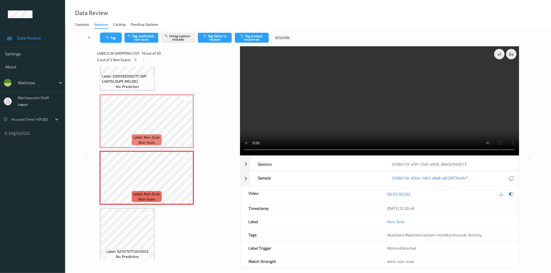
click at [115, 39] on button "Tag" at bounding box center [110, 38] width 21 height 10
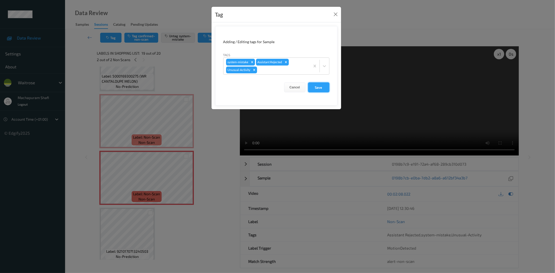
click at [321, 85] on button "Save" at bounding box center [318, 88] width 21 height 10
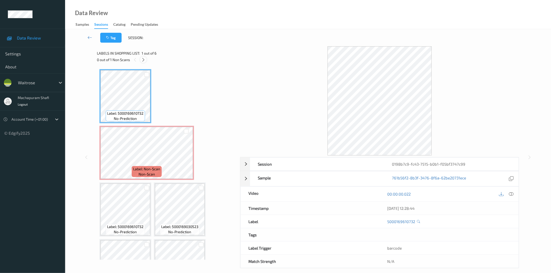
click at [143, 61] on icon at bounding box center [143, 60] width 4 height 5
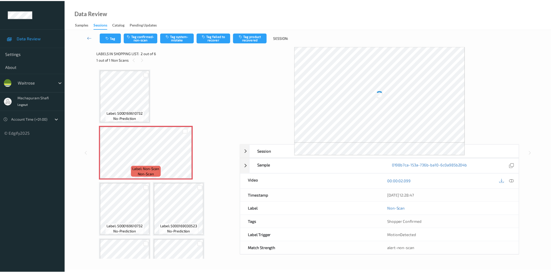
scroll to position [3, 0]
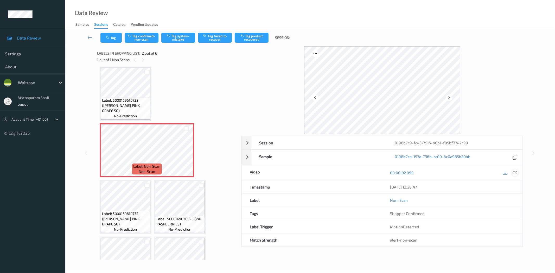
click at [517, 173] on icon at bounding box center [515, 173] width 5 height 5
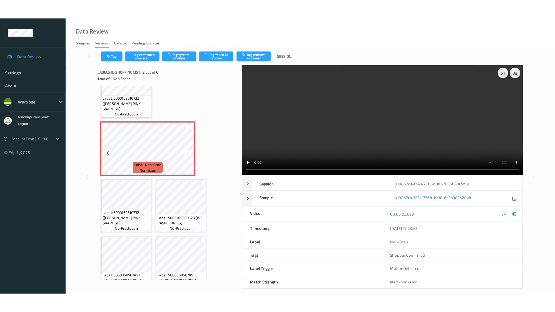
scroll to position [35, 0]
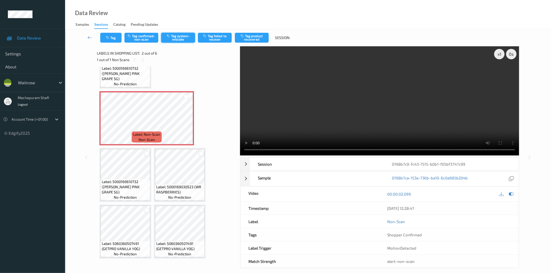
click at [180, 36] on button "Tag system-mistake" at bounding box center [178, 38] width 34 height 10
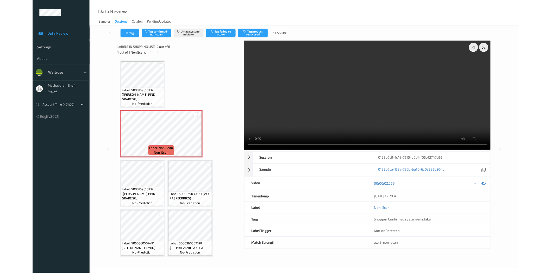
scroll to position [0, 0]
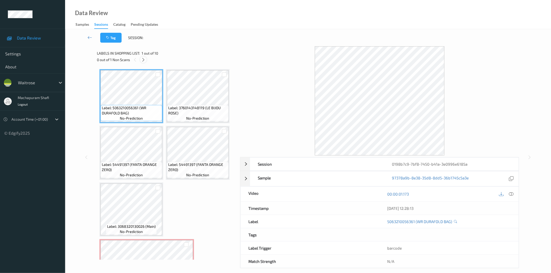
click at [142, 59] on icon at bounding box center [143, 60] width 4 height 5
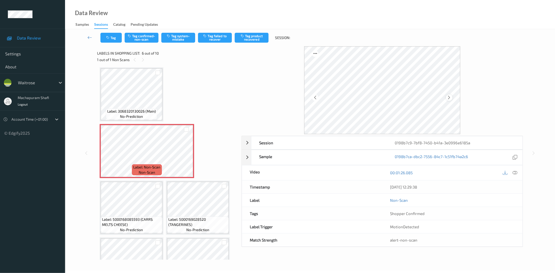
click at [450, 97] on icon at bounding box center [449, 97] width 4 height 5
click at [516, 174] on icon at bounding box center [515, 173] width 5 height 5
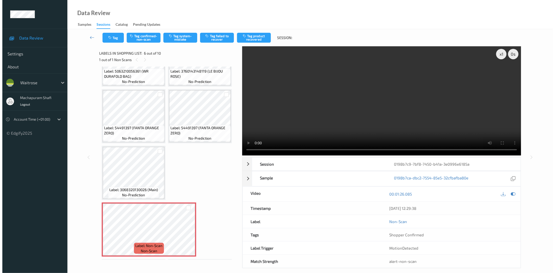
scroll to position [32, 0]
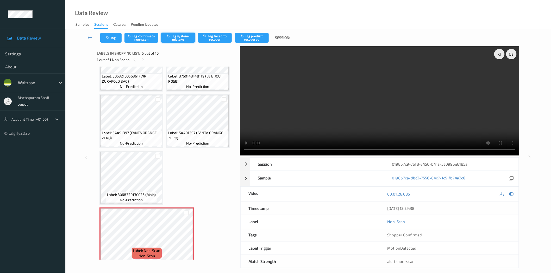
click at [178, 39] on button "Tag system-mistake" at bounding box center [178, 38] width 34 height 10
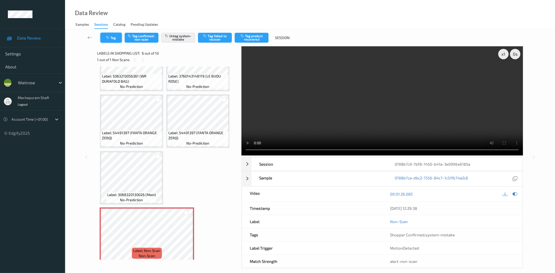
click at [114, 35] on button "Tag" at bounding box center [111, 38] width 21 height 10
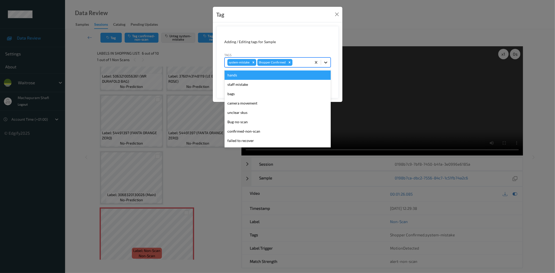
click at [327, 61] on icon at bounding box center [325, 62] width 5 height 5
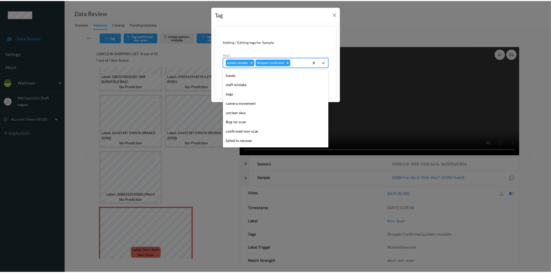
scroll to position [102, 0]
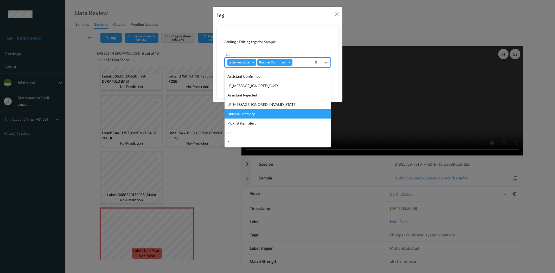
click at [251, 113] on div "Unusual-Activity" at bounding box center [278, 113] width 106 height 9
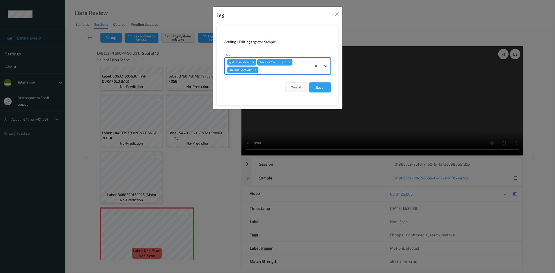
click at [321, 88] on button "Save" at bounding box center [320, 88] width 21 height 10
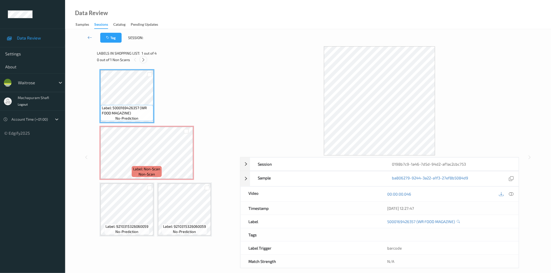
click at [142, 59] on icon at bounding box center [143, 60] width 4 height 5
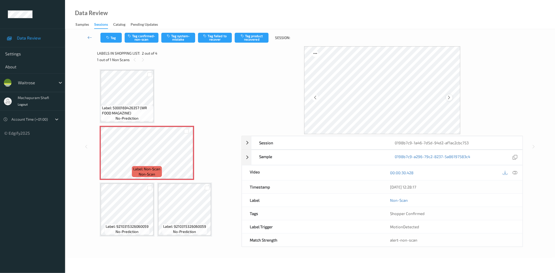
click at [449, 97] on icon at bounding box center [449, 97] width 4 height 5
click at [515, 175] on icon at bounding box center [515, 173] width 5 height 5
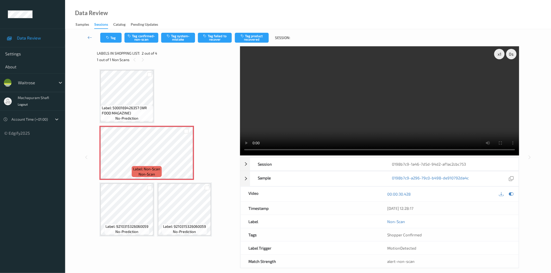
click at [247, 149] on video at bounding box center [379, 100] width 279 height 109
click at [185, 34] on button "Tag system-mistake" at bounding box center [178, 38] width 34 height 10
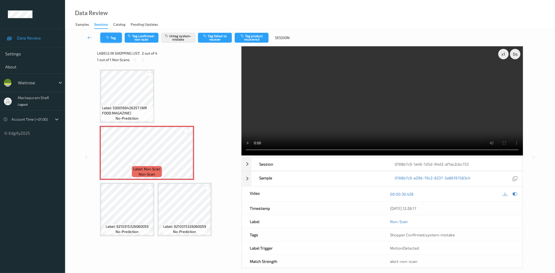
click at [115, 35] on button "Tag" at bounding box center [111, 38] width 21 height 10
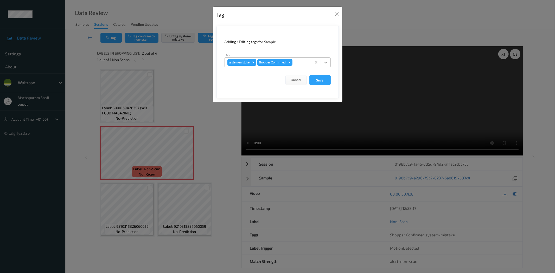
click at [328, 61] on icon at bounding box center [325, 62] width 5 height 5
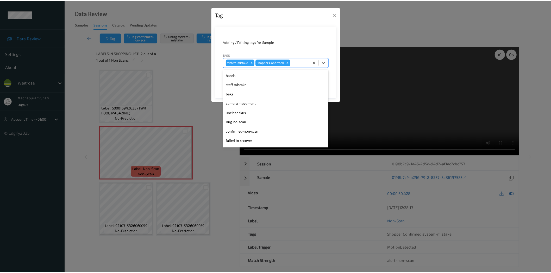
scroll to position [102, 0]
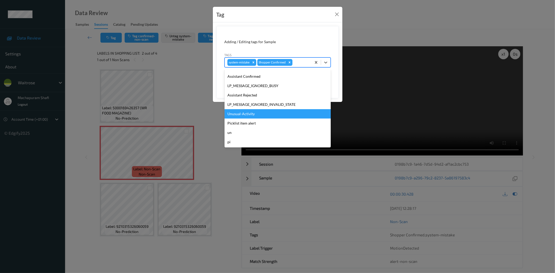
click at [258, 111] on div "Unusual-Activity" at bounding box center [278, 113] width 106 height 9
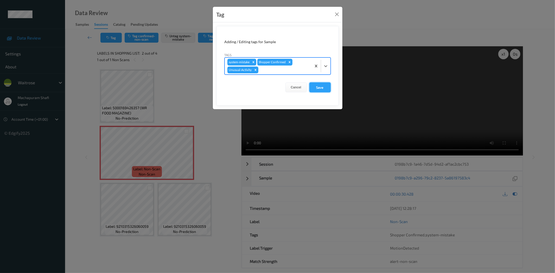
click at [311, 85] on button "Save" at bounding box center [320, 88] width 21 height 10
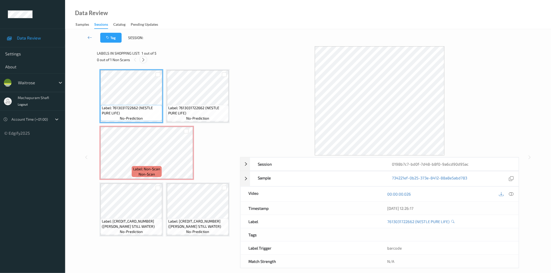
click at [143, 59] on icon at bounding box center [143, 60] width 4 height 5
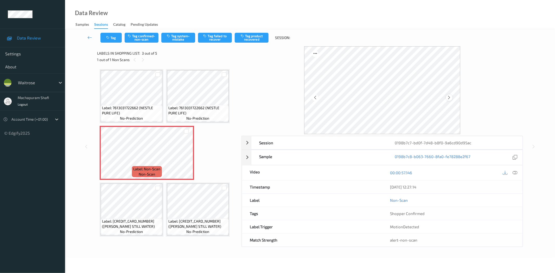
click at [449, 97] on icon at bounding box center [449, 97] width 4 height 5
click at [517, 175] on icon at bounding box center [515, 173] width 5 height 5
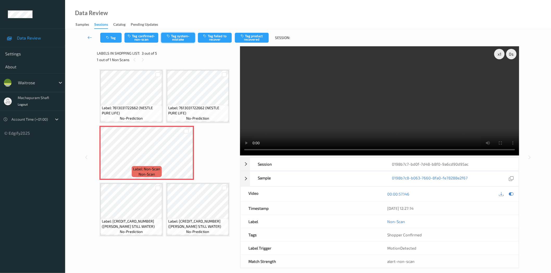
click at [182, 38] on button "Tag system-mistake" at bounding box center [178, 38] width 34 height 10
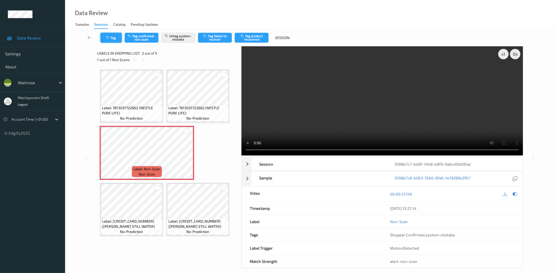
click at [111, 37] on button "Tag" at bounding box center [111, 38] width 21 height 10
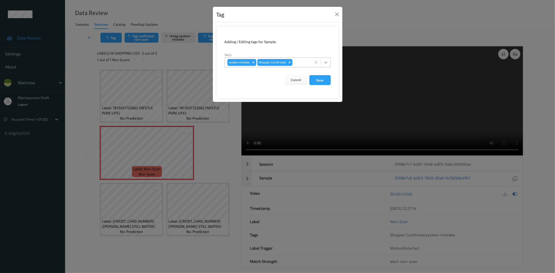
click at [324, 60] on icon at bounding box center [325, 62] width 5 height 5
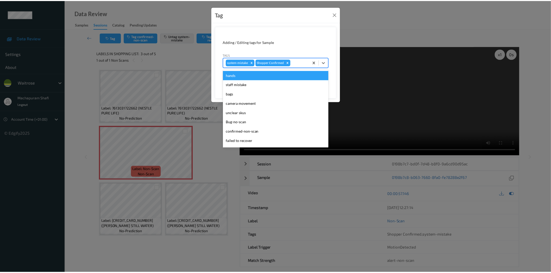
scroll to position [102, 0]
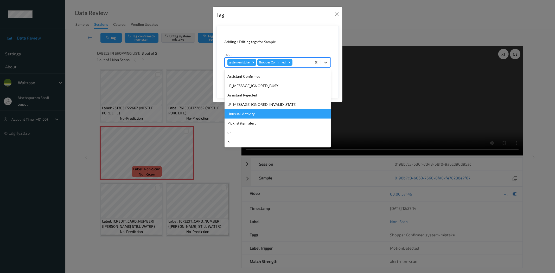
click at [246, 115] on div "Unusual-Activity" at bounding box center [278, 113] width 106 height 9
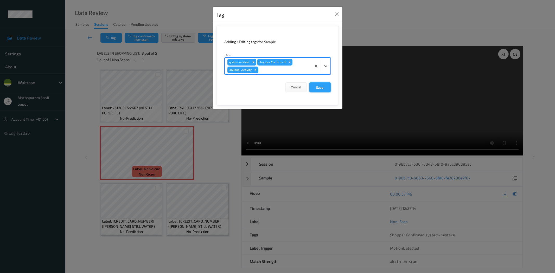
click at [321, 89] on button "Save" at bounding box center [320, 88] width 21 height 10
click at [320, 87] on button "Save" at bounding box center [320, 88] width 21 height 10
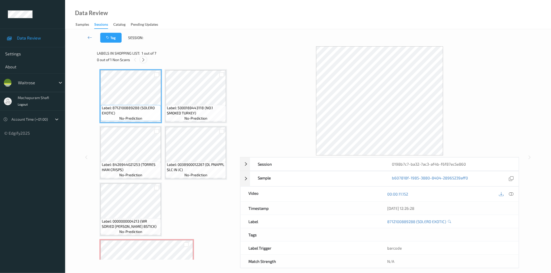
click at [145, 60] on icon at bounding box center [143, 60] width 4 height 5
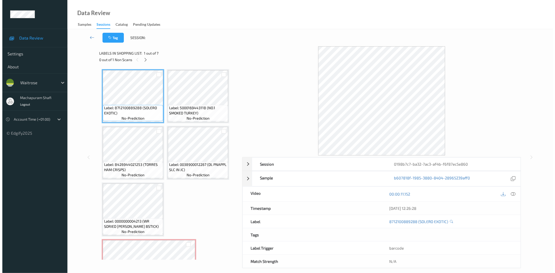
scroll to position [91, 0]
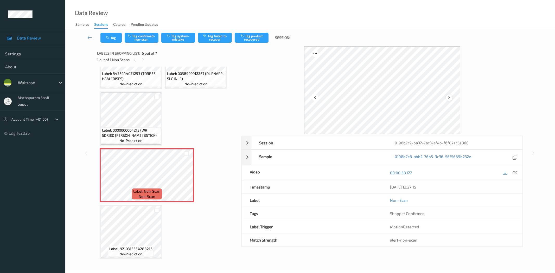
click at [449, 97] on icon at bounding box center [449, 97] width 4 height 5
click at [315, 97] on icon at bounding box center [315, 97] width 4 height 5
drag, startPoint x: 516, startPoint y: 173, endPoint x: 434, endPoint y: 166, distance: 82.8
click at [516, 173] on icon at bounding box center [515, 173] width 5 height 5
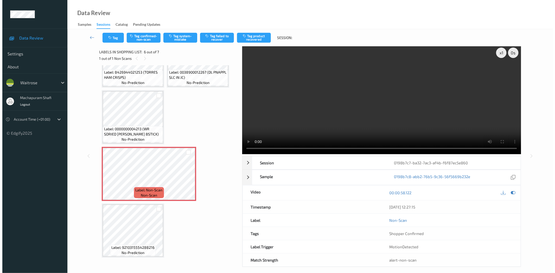
scroll to position [0, 0]
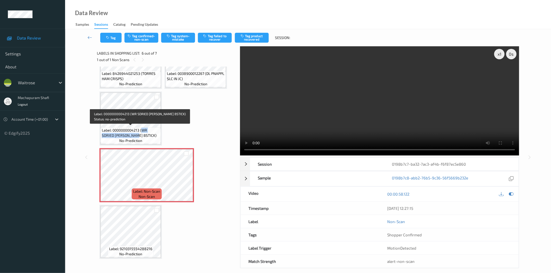
drag, startPoint x: 142, startPoint y: 129, endPoint x: 149, endPoint y: 134, distance: 8.5
click at [149, 134] on span "Label: 0000000004213 (WR SDRIED TOM BSTICK)" at bounding box center [131, 133] width 58 height 10
copy span "WR SDRIED TOM BSTICK)"
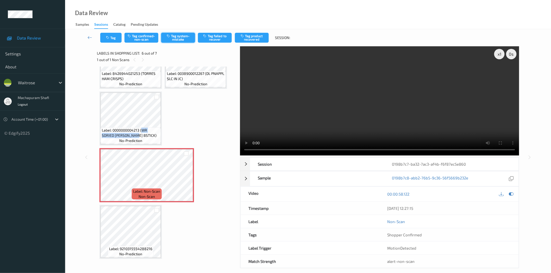
click at [179, 38] on button "Tag system-mistake" at bounding box center [178, 38] width 34 height 10
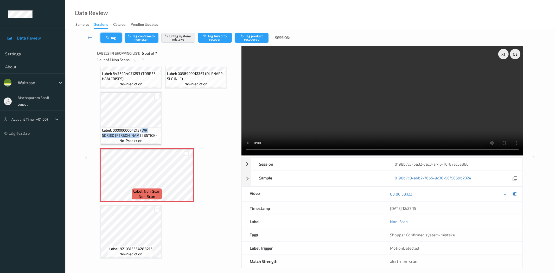
click at [117, 39] on button "Tag" at bounding box center [111, 38] width 21 height 10
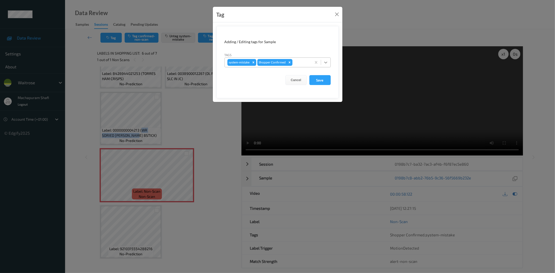
click at [326, 61] on icon at bounding box center [325, 62] width 5 height 5
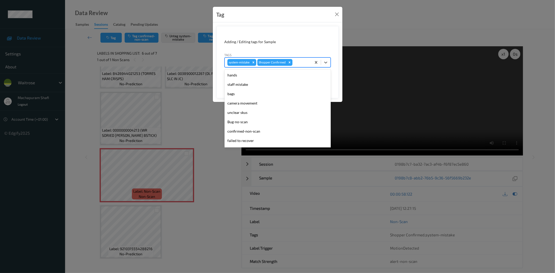
scroll to position [102, 0]
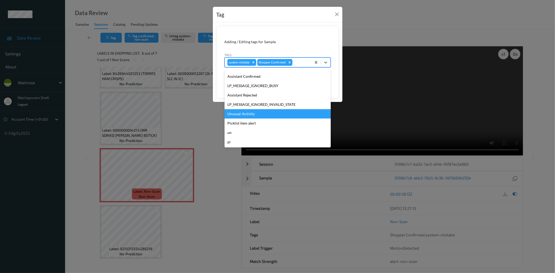
click at [260, 111] on div "Unusual-Activity" at bounding box center [278, 113] width 106 height 9
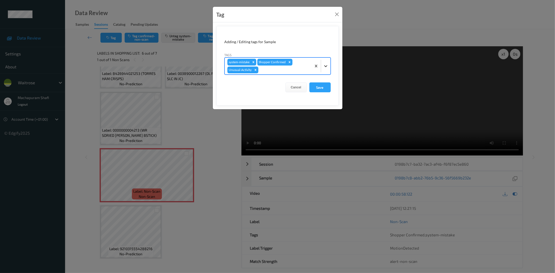
click at [326, 69] on div at bounding box center [325, 65] width 9 height 9
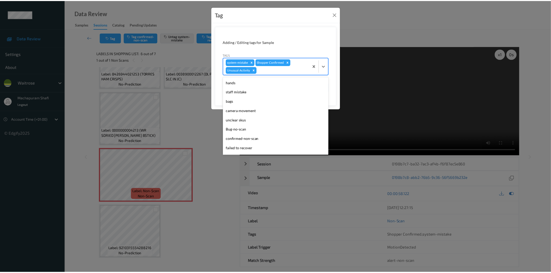
scroll to position [92, 0]
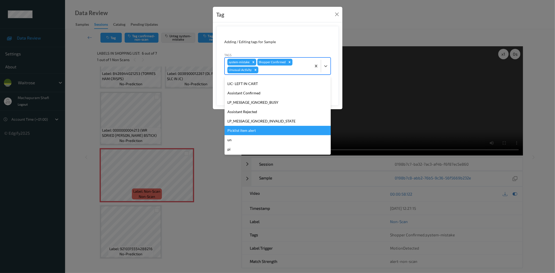
click at [254, 128] on div "Picklist item alert" at bounding box center [278, 130] width 106 height 9
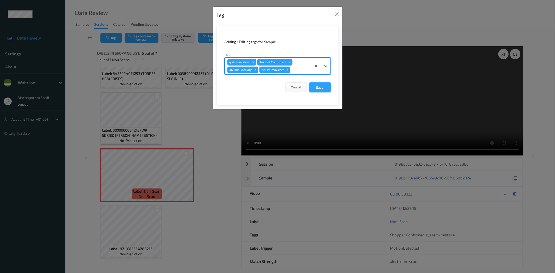
click at [315, 89] on button "Save" at bounding box center [320, 88] width 21 height 10
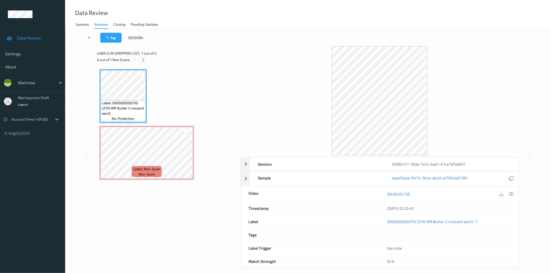
click at [146, 61] on div at bounding box center [143, 59] width 7 height 7
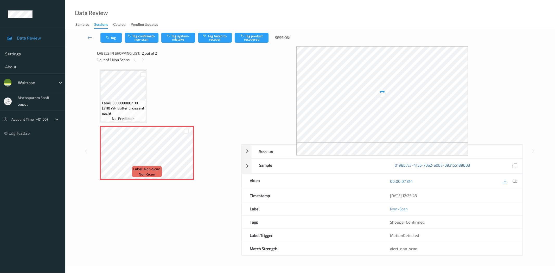
drag, startPoint x: 517, startPoint y: 180, endPoint x: 484, endPoint y: 147, distance: 45.8
click at [517, 180] on icon at bounding box center [515, 181] width 5 height 5
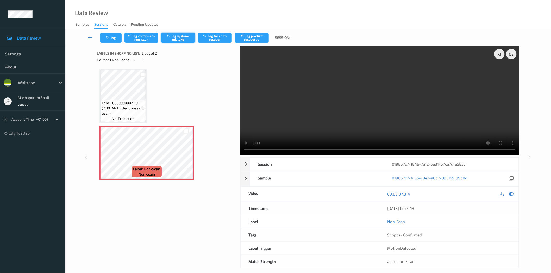
click at [178, 39] on button "Tag system-mistake" at bounding box center [178, 38] width 34 height 10
click at [184, 37] on button "Tag system-mistake" at bounding box center [178, 38] width 34 height 10
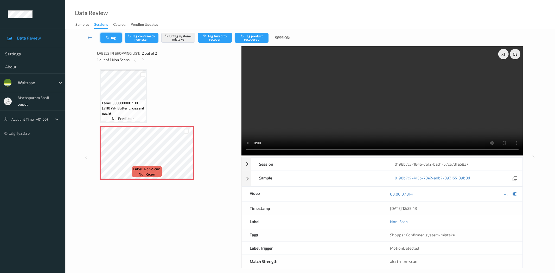
click at [109, 36] on icon "button" at bounding box center [108, 38] width 4 height 4
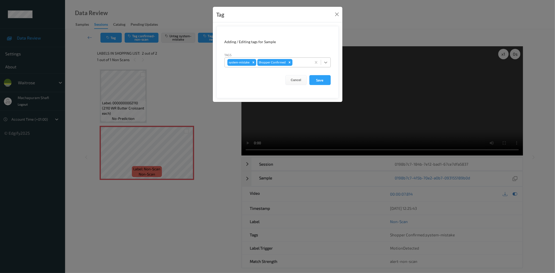
click at [326, 62] on icon at bounding box center [325, 62] width 5 height 5
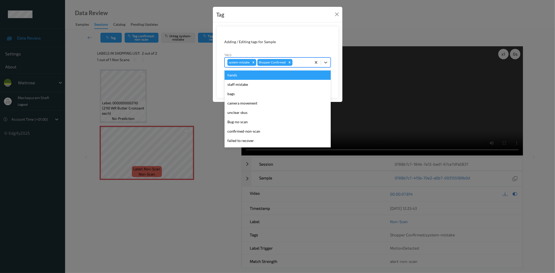
scroll to position [102, 0]
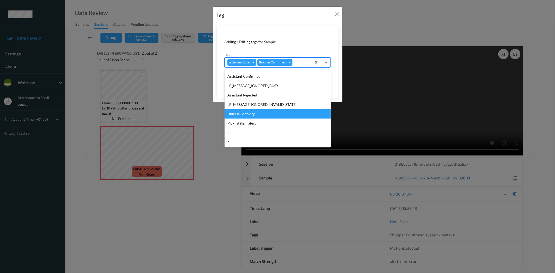
click at [236, 116] on div "Unusual-Activity" at bounding box center [278, 113] width 106 height 9
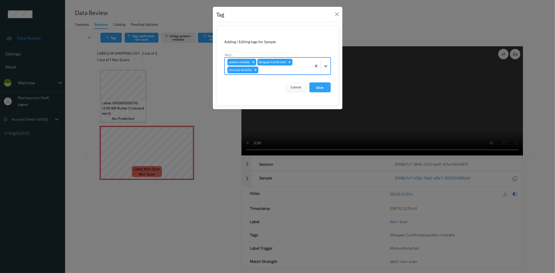
click at [328, 66] on icon at bounding box center [325, 66] width 5 height 5
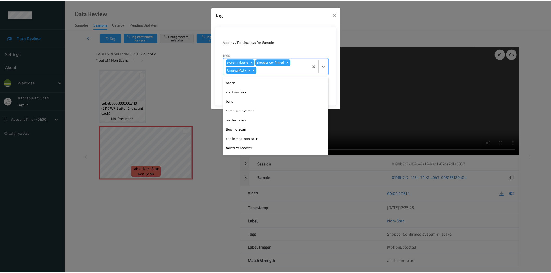
scroll to position [92, 0]
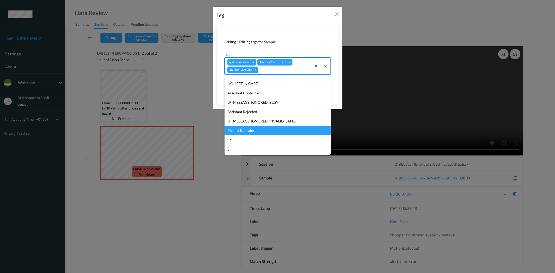
click at [254, 131] on div "Picklist item alert" at bounding box center [278, 130] width 106 height 9
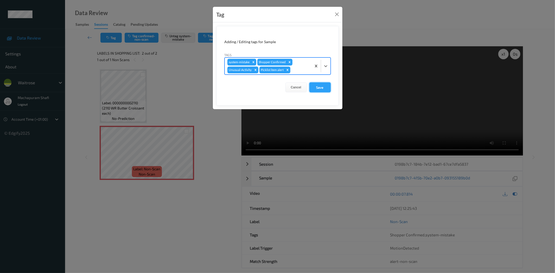
click at [322, 87] on button "Save" at bounding box center [320, 88] width 21 height 10
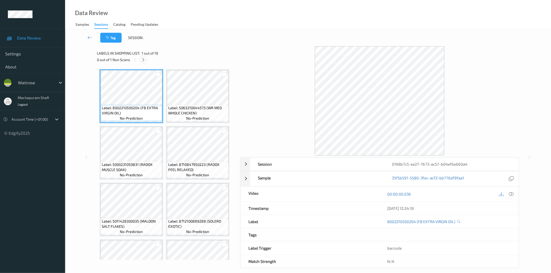
click at [146, 60] on div at bounding box center [143, 59] width 7 height 7
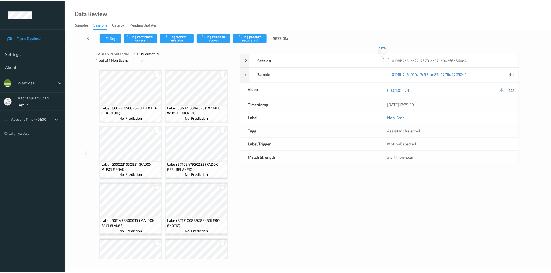
scroll to position [373, 0]
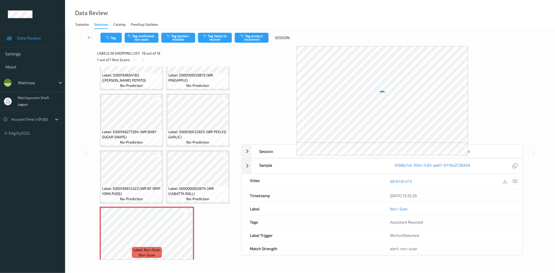
click at [514, 183] on icon at bounding box center [515, 181] width 5 height 5
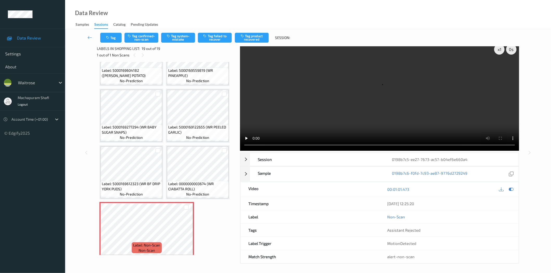
scroll to position [6, 0]
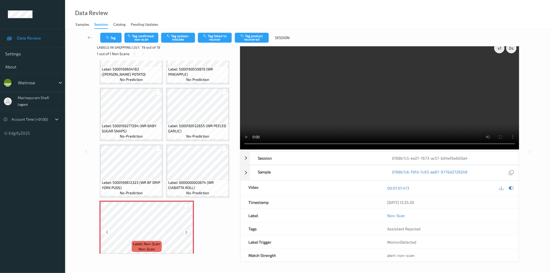
click at [185, 230] on icon at bounding box center [186, 232] width 4 height 5
click at [187, 230] on icon at bounding box center [186, 232] width 4 height 5
click at [185, 230] on icon at bounding box center [186, 232] width 4 height 5
click at [187, 230] on icon at bounding box center [186, 232] width 4 height 5
click at [183, 38] on button "Tag system-mistake" at bounding box center [178, 38] width 34 height 10
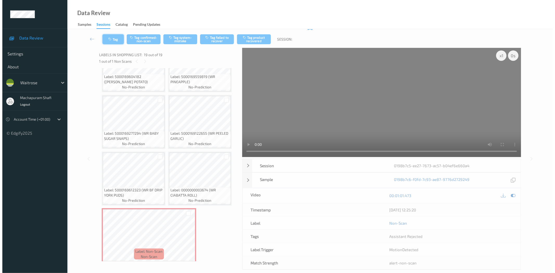
scroll to position [0, 0]
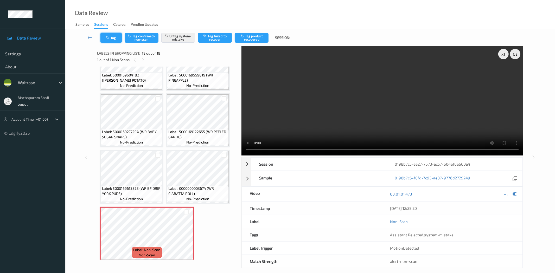
click at [110, 35] on button "Tag" at bounding box center [111, 38] width 21 height 10
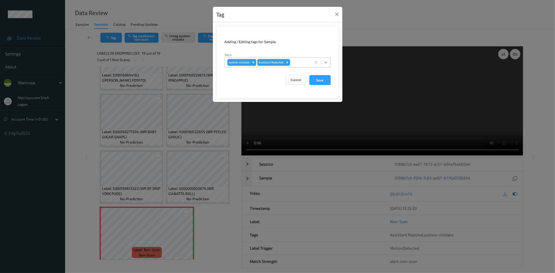
click at [329, 60] on div at bounding box center [325, 62] width 9 height 9
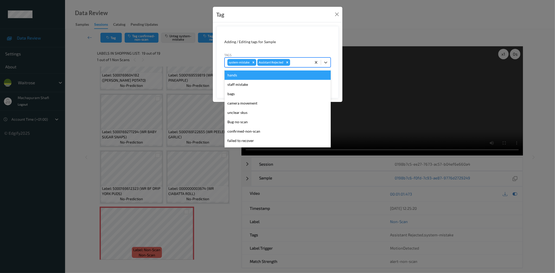
scroll to position [102, 0]
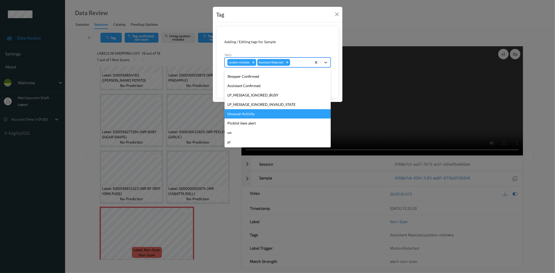
click at [241, 112] on div "Unusual-Activity" at bounding box center [278, 113] width 106 height 9
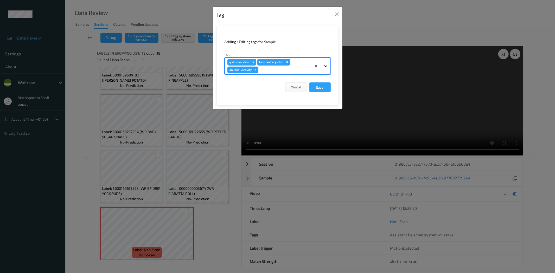
click at [324, 65] on icon at bounding box center [325, 66] width 5 height 5
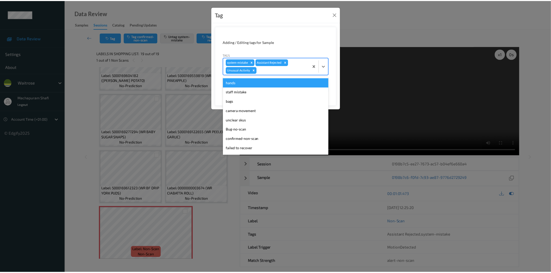
scroll to position [92, 0]
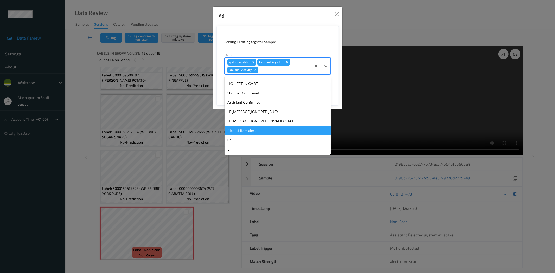
click at [249, 131] on div "Picklist item alert" at bounding box center [278, 130] width 106 height 9
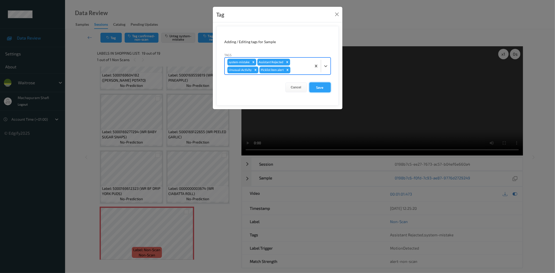
click at [321, 89] on button "Save" at bounding box center [320, 88] width 21 height 10
click at [319, 86] on button "Save" at bounding box center [320, 88] width 21 height 10
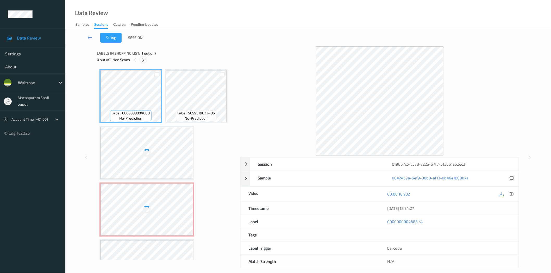
click at [143, 58] on icon at bounding box center [143, 60] width 4 height 5
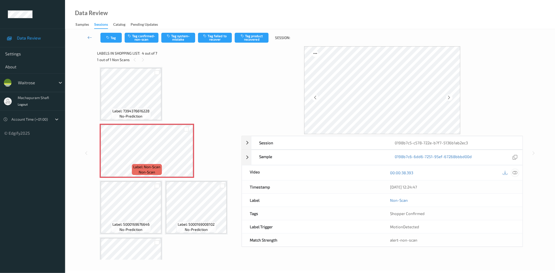
click at [514, 174] on icon at bounding box center [515, 173] width 5 height 5
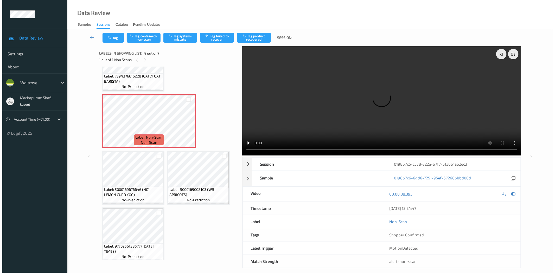
scroll to position [91, 0]
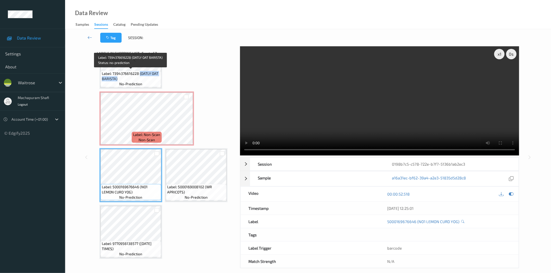
drag, startPoint x: 140, startPoint y: 73, endPoint x: 154, endPoint y: 79, distance: 15.8
click at [154, 79] on span "Label: 7394376616228 (OATLY OAT BARISTA)" at bounding box center [131, 76] width 58 height 10
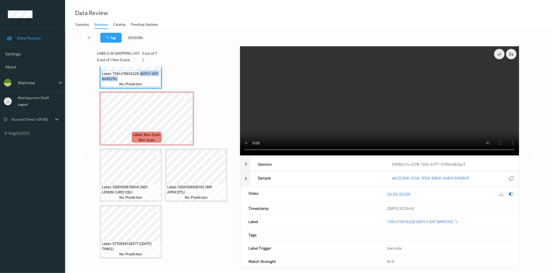
copy span "(OATLY OAT BARISTA)"
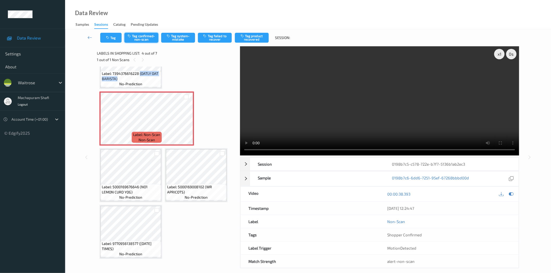
click at [144, 39] on button "Tag confirmed-non-scan" at bounding box center [141, 38] width 34 height 10
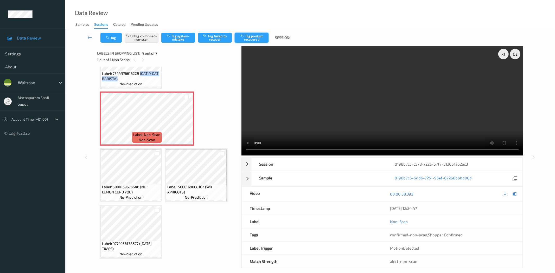
click at [261, 35] on button "Tag product recovered" at bounding box center [252, 38] width 34 height 10
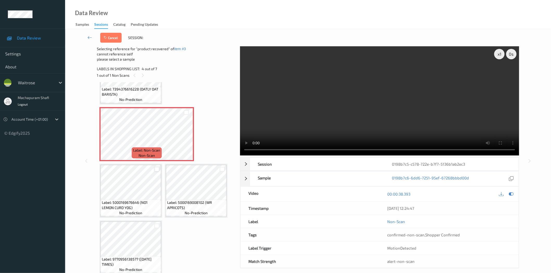
click at [158, 168] on div at bounding box center [156, 169] width 5 height 5
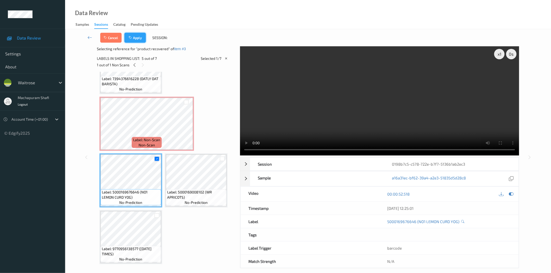
click at [137, 38] on button "Apply" at bounding box center [134, 38] width 21 height 10
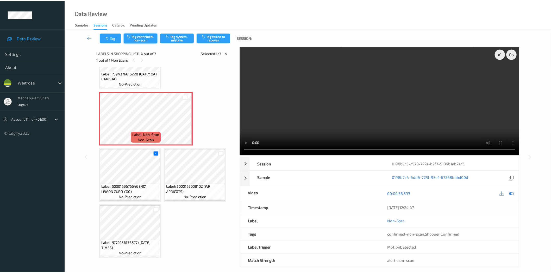
scroll to position [59, 0]
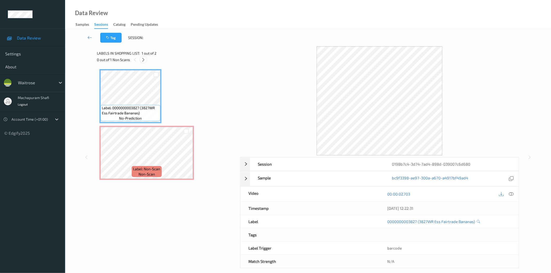
click at [145, 58] on icon at bounding box center [143, 60] width 4 height 5
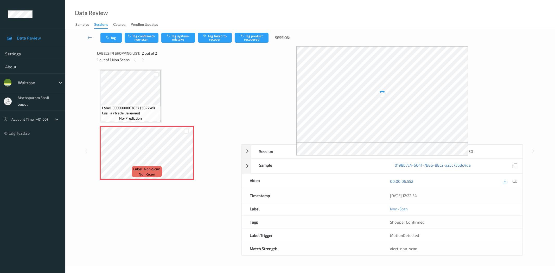
drag, startPoint x: 517, startPoint y: 183, endPoint x: 514, endPoint y: 177, distance: 6.9
click at [517, 183] on icon at bounding box center [515, 181] width 5 height 5
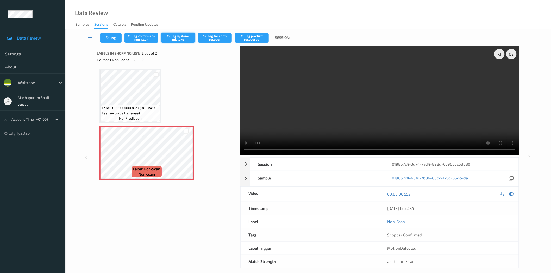
click at [172, 40] on button "Tag system-mistake" at bounding box center [178, 38] width 34 height 10
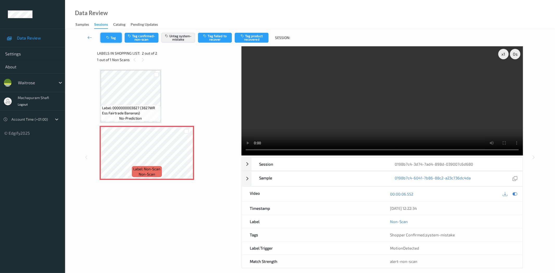
click at [111, 39] on button "Tag" at bounding box center [111, 38] width 21 height 10
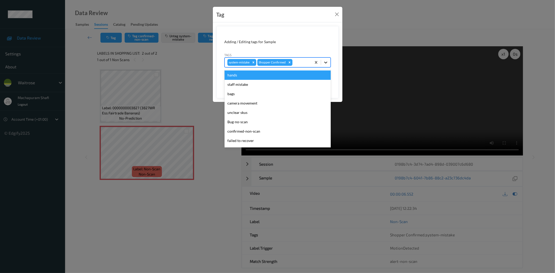
click at [327, 63] on icon at bounding box center [325, 62] width 5 height 5
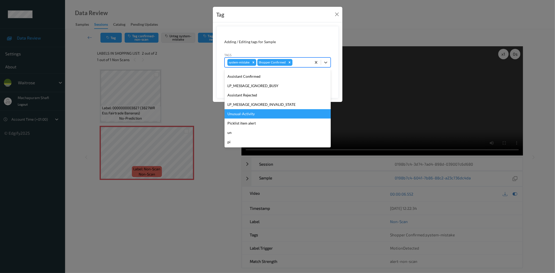
click at [252, 112] on div "Unusual-Activity" at bounding box center [278, 113] width 106 height 9
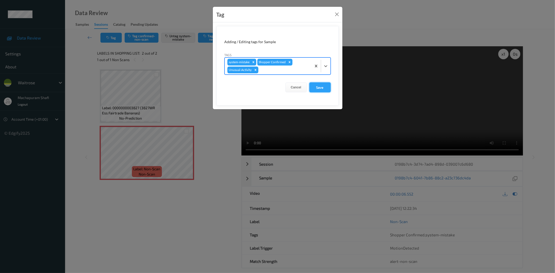
click at [323, 87] on button "Save" at bounding box center [320, 88] width 21 height 10
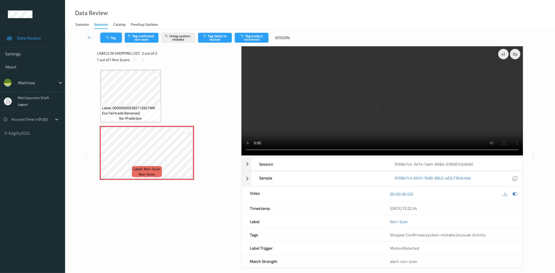
click at [104, 38] on button "Tag" at bounding box center [111, 38] width 21 height 10
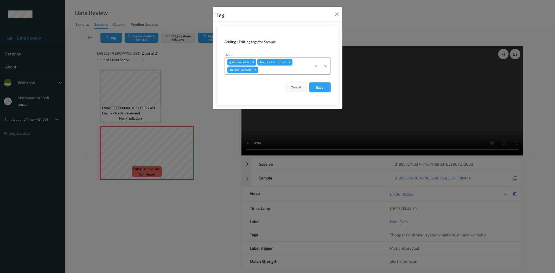
click at [325, 67] on icon at bounding box center [325, 66] width 5 height 5
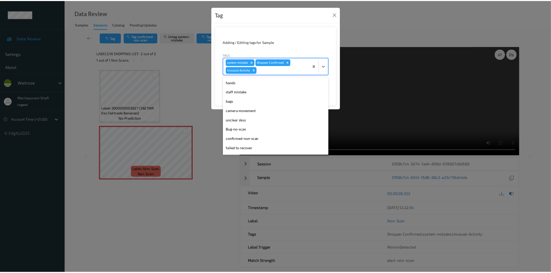
scroll to position [92, 0]
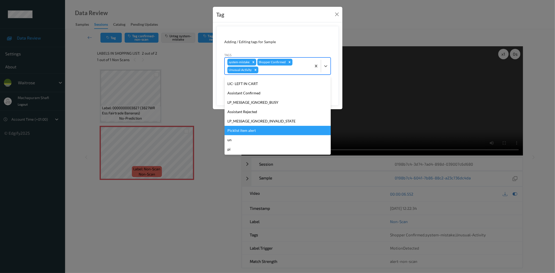
click at [239, 130] on div "Picklist item alert" at bounding box center [278, 130] width 106 height 9
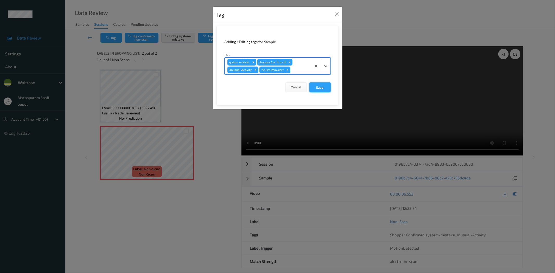
click at [316, 89] on button "Save" at bounding box center [320, 88] width 21 height 10
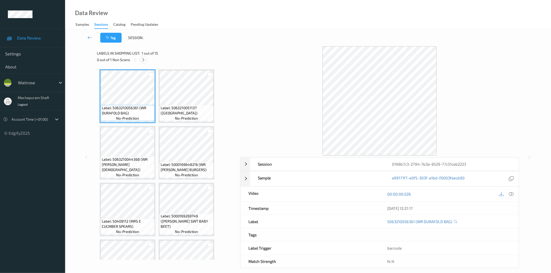
click at [145, 59] on icon at bounding box center [143, 60] width 4 height 5
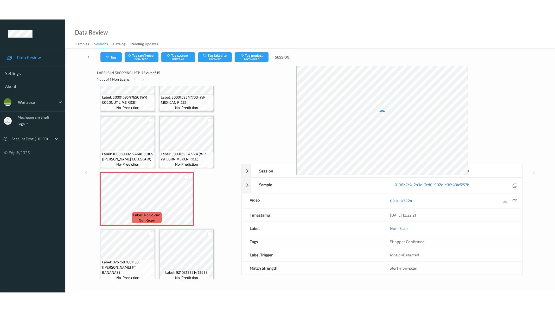
scroll to position [260, 0]
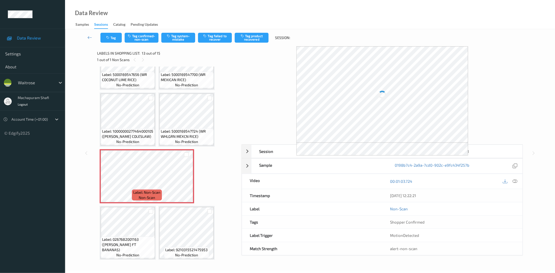
click at [516, 181] on div "Session 0198b7c3-2794-7b3a-8529-77c51ceb2223 Session ID 0198b7c3-2794-7b3a-8529…" at bounding box center [383, 200] width 282 height 111
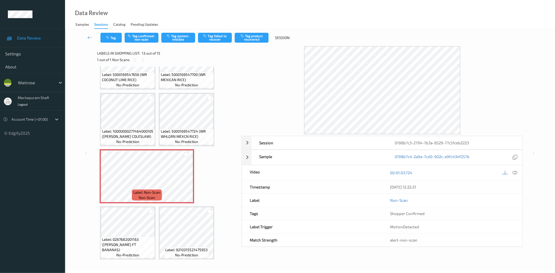
drag, startPoint x: 514, startPoint y: 172, endPoint x: 470, endPoint y: 162, distance: 45.4
click at [514, 172] on icon at bounding box center [515, 173] width 5 height 5
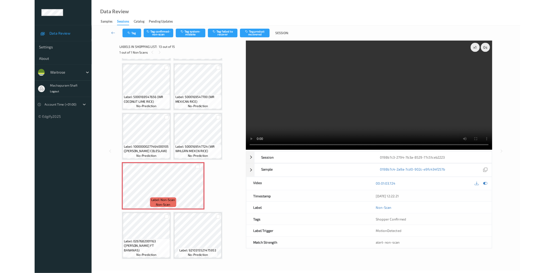
scroll to position [221, 0]
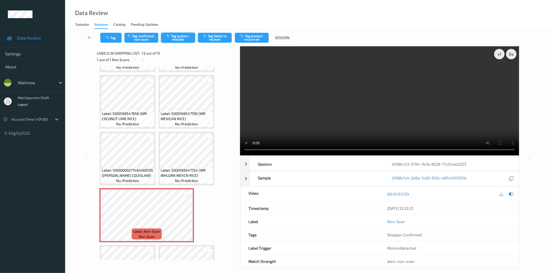
click at [173, 36] on button "Tag system-mistake" at bounding box center [178, 38] width 34 height 10
click at [180, 37] on button "Tag system-mistake" at bounding box center [178, 38] width 34 height 10
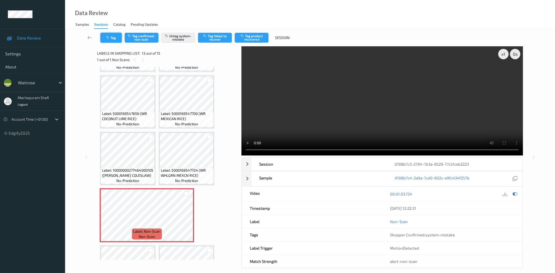
click at [108, 38] on icon "button" at bounding box center [108, 38] width 4 height 4
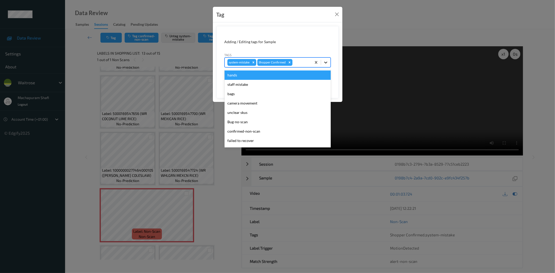
click at [327, 64] on icon at bounding box center [325, 62] width 5 height 5
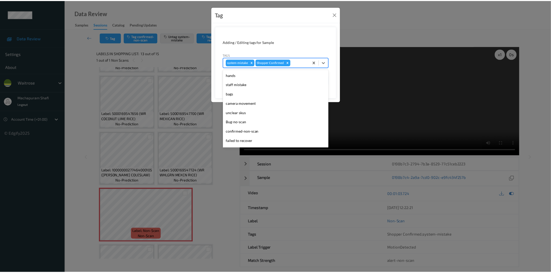
scroll to position [102, 0]
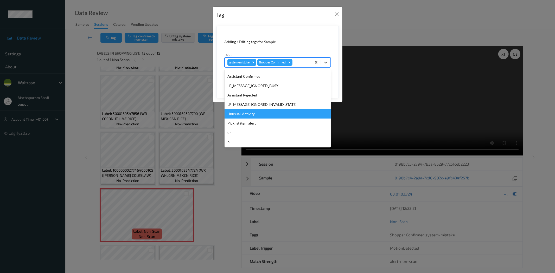
click at [256, 111] on div "Unusual-Activity" at bounding box center [278, 113] width 106 height 9
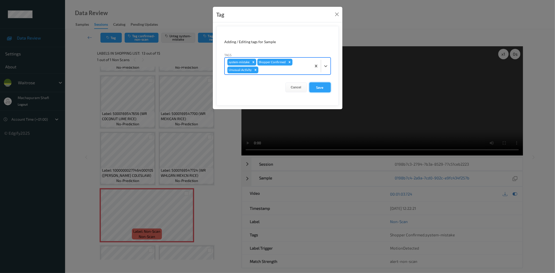
click at [324, 88] on button "Save" at bounding box center [320, 88] width 21 height 10
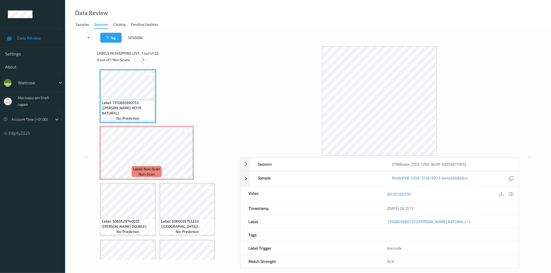
click at [145, 60] on icon at bounding box center [143, 60] width 4 height 5
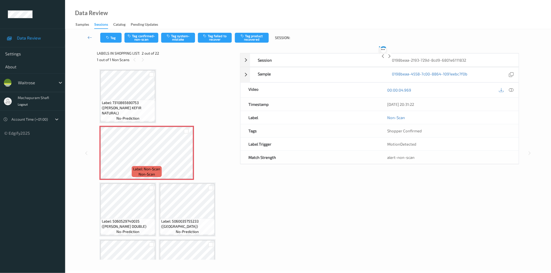
scroll to position [3, 0]
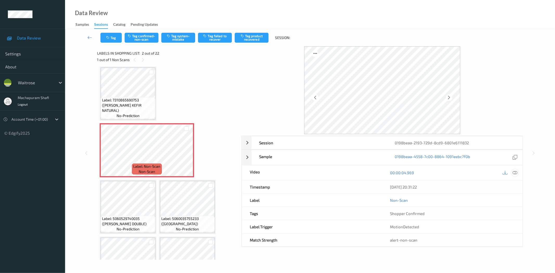
click at [515, 173] on icon at bounding box center [515, 173] width 5 height 5
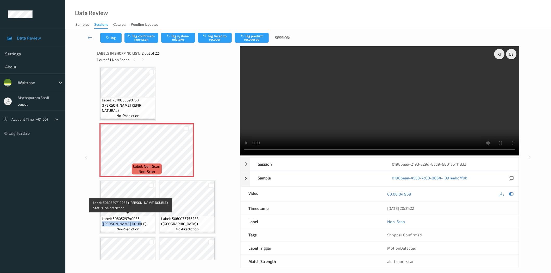
drag, startPoint x: 140, startPoint y: 218, endPoint x: 147, endPoint y: 224, distance: 10.0
click at [147, 224] on span "Label: 5060529740035 (TOM PARKER DOUBLE)" at bounding box center [128, 221] width 52 height 10
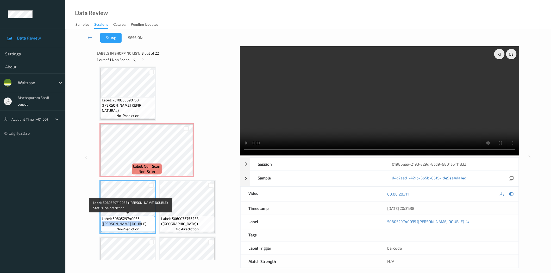
copy span "(TOM PARKER DOUBLE)"
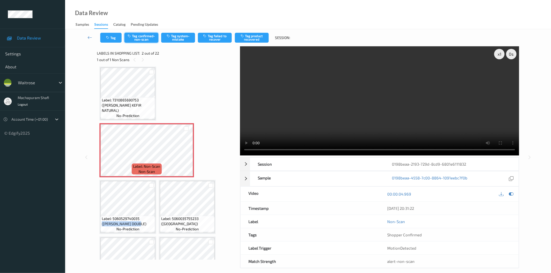
click at [142, 39] on button "Tag confirmed-non-scan" at bounding box center [141, 38] width 34 height 10
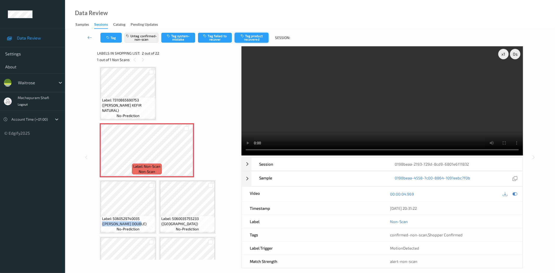
click at [256, 34] on button "Tag product recovered" at bounding box center [252, 38] width 34 height 10
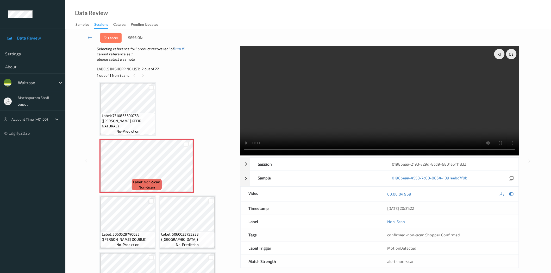
click at [151, 200] on div at bounding box center [151, 201] width 5 height 5
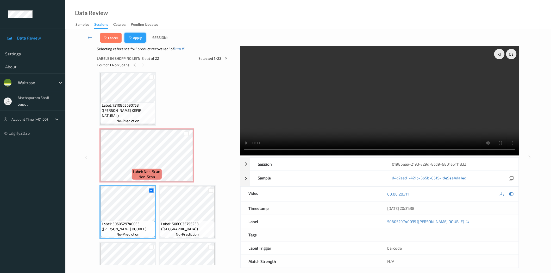
click at [138, 35] on button "Apply" at bounding box center [134, 38] width 21 height 10
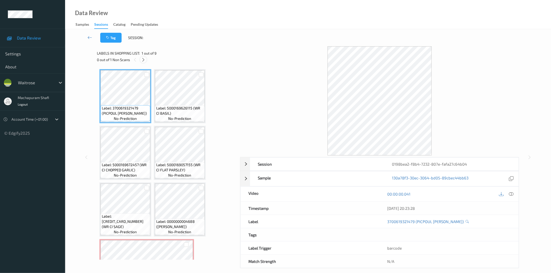
click at [144, 61] on icon at bounding box center [143, 60] width 4 height 5
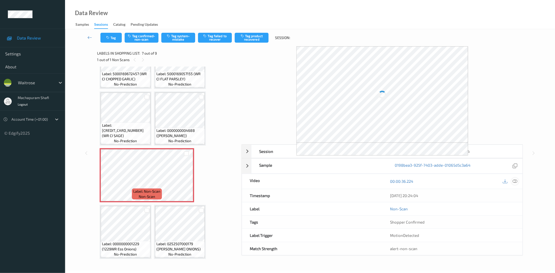
click at [517, 183] on icon at bounding box center [515, 181] width 5 height 5
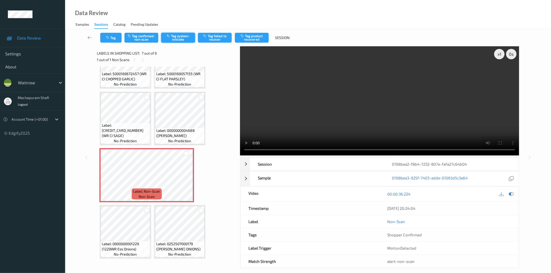
click at [173, 39] on button "Tag system-mistake" at bounding box center [178, 38] width 34 height 10
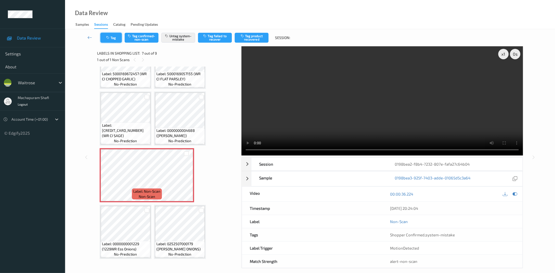
click at [111, 39] on button "Tag" at bounding box center [111, 38] width 21 height 10
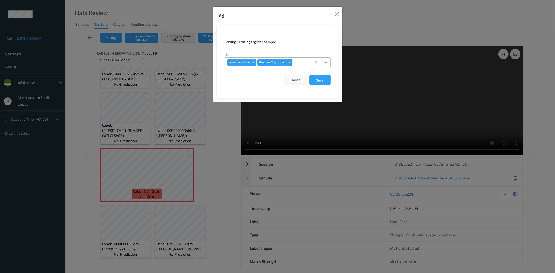
drag, startPoint x: 328, startPoint y: 60, endPoint x: 323, endPoint y: 64, distance: 6.1
click at [327, 60] on icon at bounding box center [325, 62] width 5 height 5
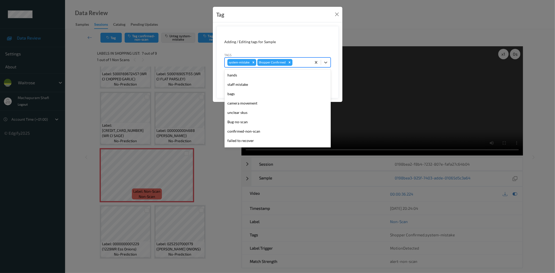
scroll to position [102, 0]
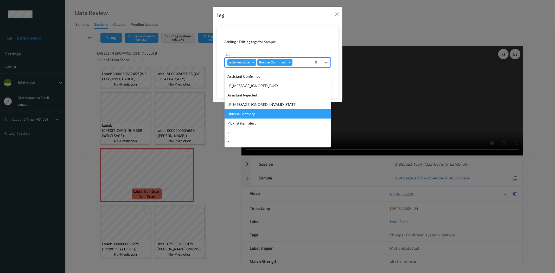
click at [242, 114] on div "Unusual-Activity" at bounding box center [278, 113] width 106 height 9
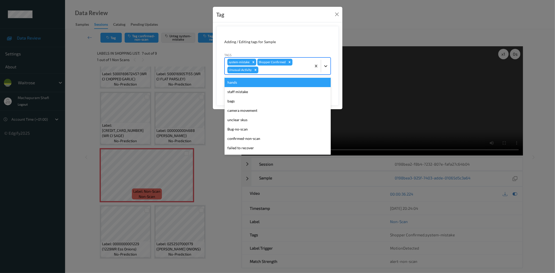
click at [325, 65] on icon at bounding box center [325, 66] width 5 height 5
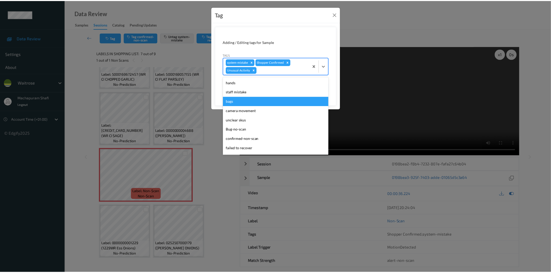
scroll to position [92, 0]
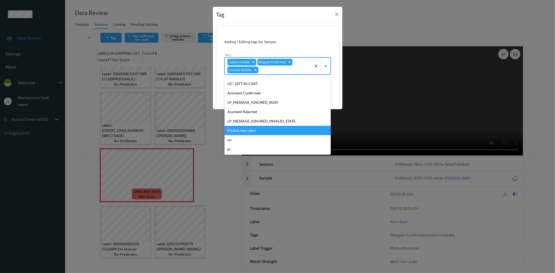
click at [255, 131] on div "Picklist item alert" at bounding box center [278, 130] width 106 height 9
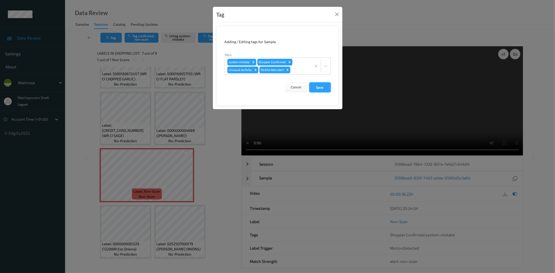
click at [324, 90] on button "Save" at bounding box center [320, 88] width 21 height 10
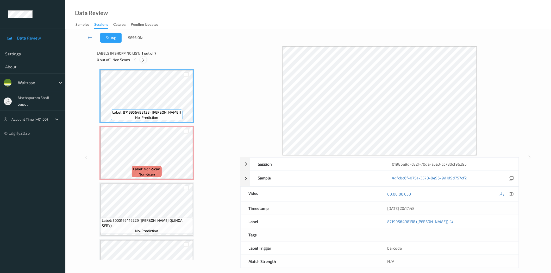
click at [143, 60] on icon at bounding box center [143, 60] width 4 height 5
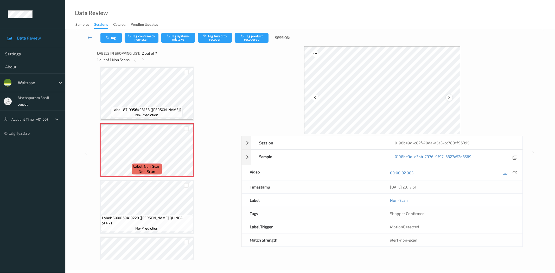
click at [450, 97] on icon at bounding box center [449, 97] width 4 height 5
click at [519, 171] on div at bounding box center [515, 172] width 7 height 7
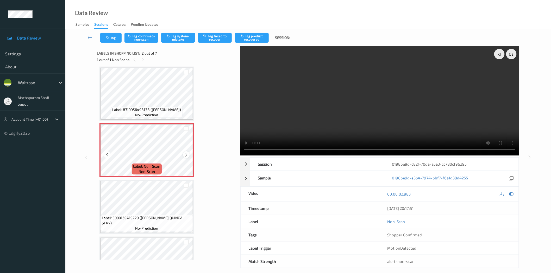
click at [185, 153] on icon at bounding box center [186, 155] width 4 height 5
drag, startPoint x: 147, startPoint y: 224, endPoint x: 184, endPoint y: 224, distance: 36.7
click at [184, 224] on span "Label: 5000169419229 ([PERSON_NAME] QUINOA SFRY)" at bounding box center [147, 221] width 90 height 10
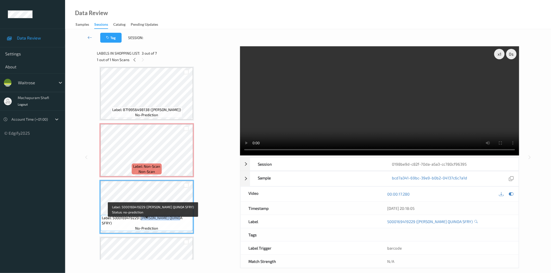
copy span "[PERSON_NAME] QUINOA SFRY"
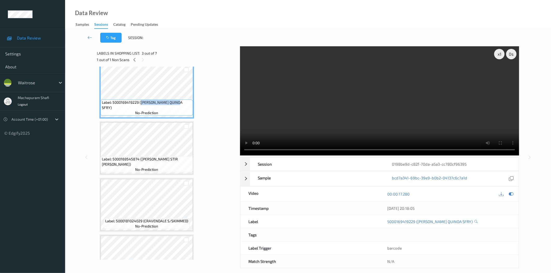
scroll to position [204, 0]
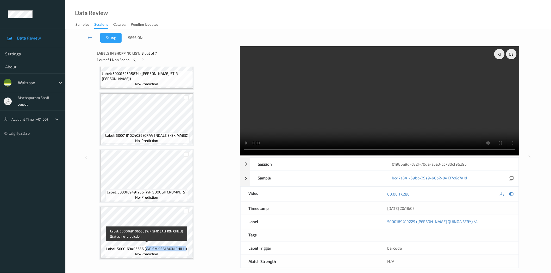
drag, startPoint x: 146, startPoint y: 247, endPoint x: 186, endPoint y: 247, distance: 40.1
click at [186, 247] on span "Label: 5000169406656 (WR SMK SALMON CHILLI)" at bounding box center [146, 249] width 81 height 5
copy span "WR SMK SALMON CHILLI"
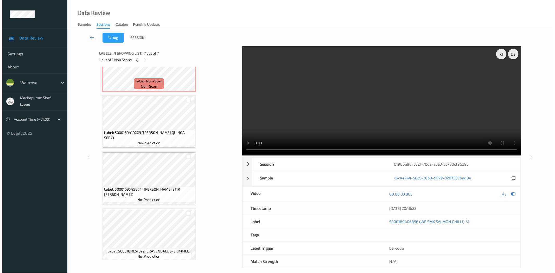
scroll to position [0, 0]
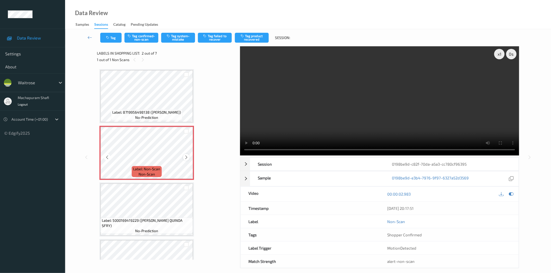
click at [185, 157] on icon at bounding box center [186, 157] width 4 height 5
click at [107, 156] on icon at bounding box center [107, 157] width 4 height 5
click at [174, 41] on button "Tag system-mistake" at bounding box center [178, 38] width 34 height 10
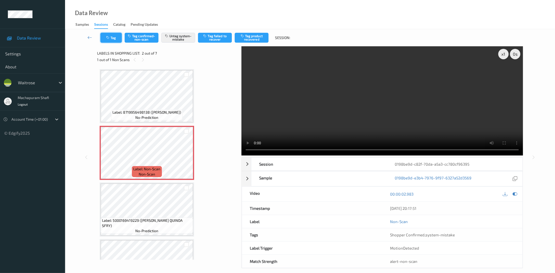
click at [110, 39] on icon "button" at bounding box center [108, 38] width 4 height 4
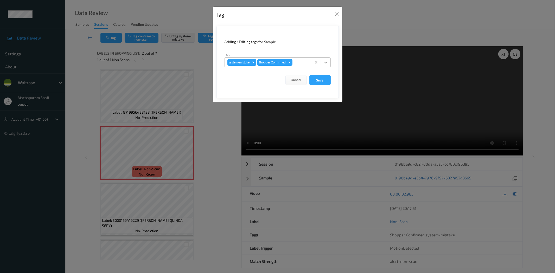
click at [325, 62] on icon at bounding box center [325, 62] width 5 height 5
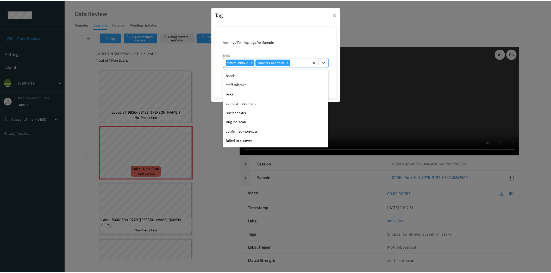
scroll to position [102, 0]
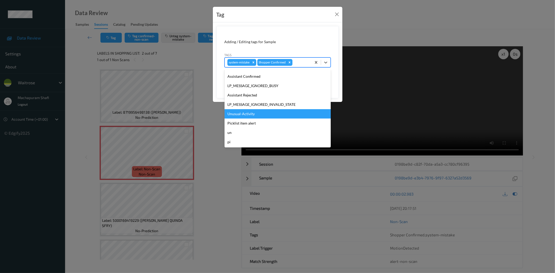
click at [242, 115] on div "Unusual-Activity" at bounding box center [278, 113] width 106 height 9
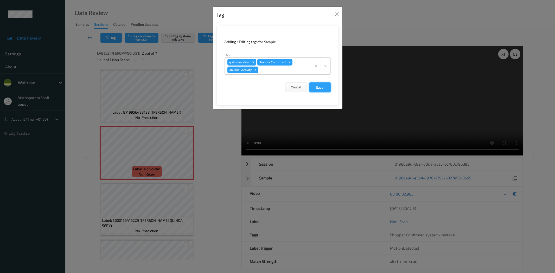
click at [322, 86] on button "Save" at bounding box center [320, 88] width 21 height 10
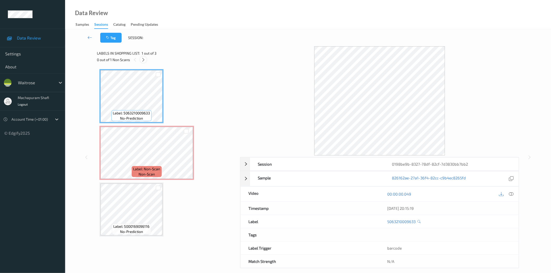
click at [143, 60] on icon at bounding box center [143, 60] width 4 height 5
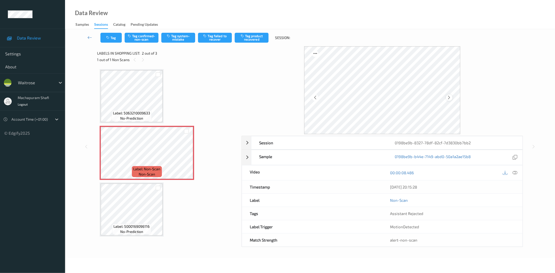
click at [448, 96] on icon at bounding box center [449, 97] width 4 height 5
click at [518, 170] on div at bounding box center [510, 172] width 17 height 7
click at [516, 172] on icon at bounding box center [515, 173] width 5 height 5
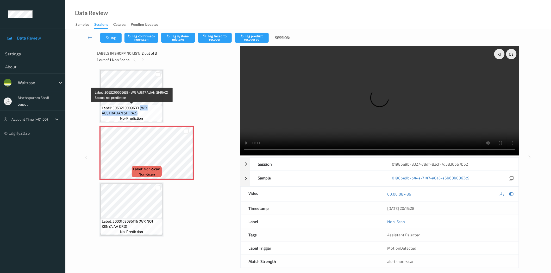
drag, startPoint x: 140, startPoint y: 107, endPoint x: 149, endPoint y: 117, distance: 13.3
click at [149, 117] on div "Label: 5063210009633 (WR AUSTRALIAN SHIRAZ) no-prediction" at bounding box center [132, 113] width 62 height 16
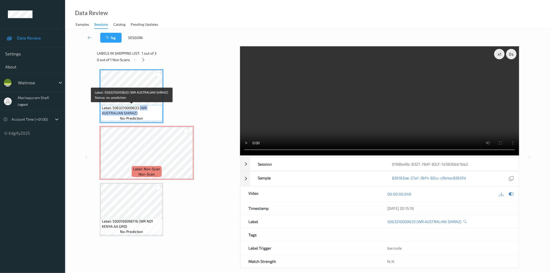
copy span "(WR AUSTRALIAN SHIRAZ)"
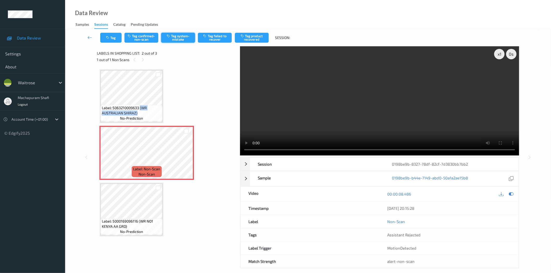
click at [180, 40] on button "Tag system-mistake" at bounding box center [178, 38] width 34 height 10
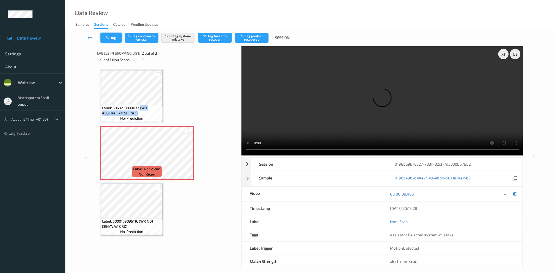
click at [108, 40] on button "Tag" at bounding box center [111, 38] width 21 height 10
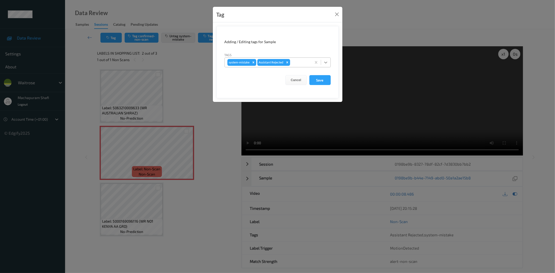
click at [327, 62] on icon at bounding box center [325, 63] width 3 height 2
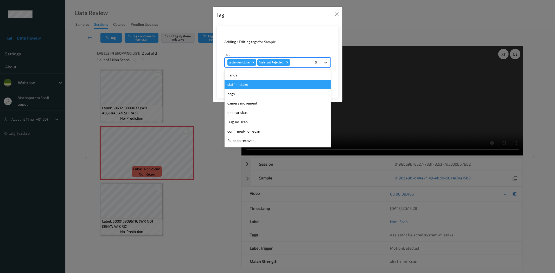
scroll to position [102, 0]
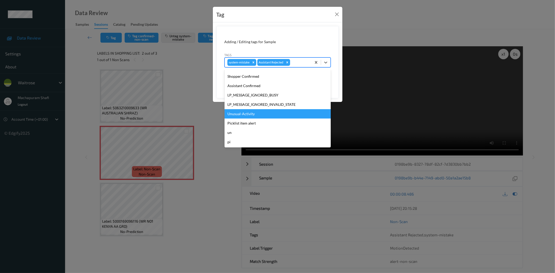
click at [247, 115] on div "Unusual-Activity" at bounding box center [278, 113] width 106 height 9
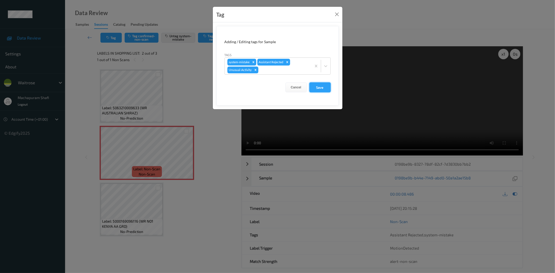
click at [319, 87] on button "Save" at bounding box center [320, 88] width 21 height 10
click at [321, 88] on button "Save" at bounding box center [320, 88] width 21 height 10
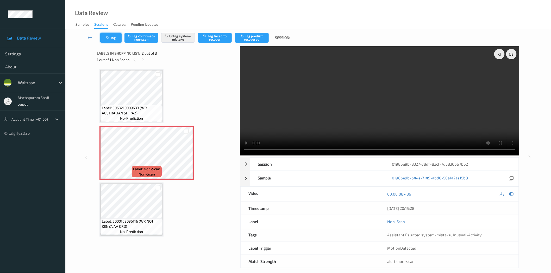
click at [111, 33] on button "Tag" at bounding box center [110, 38] width 21 height 10
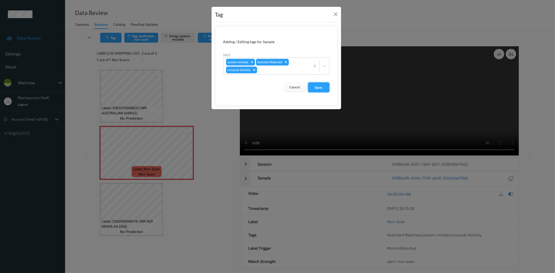
click at [322, 85] on button "Save" at bounding box center [318, 88] width 21 height 10
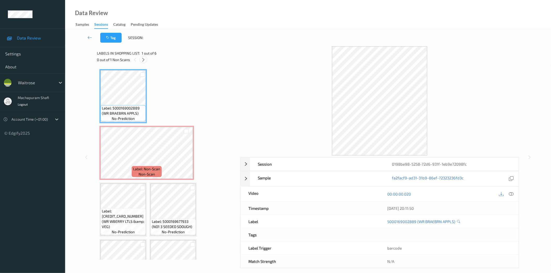
click at [144, 59] on icon at bounding box center [143, 60] width 4 height 5
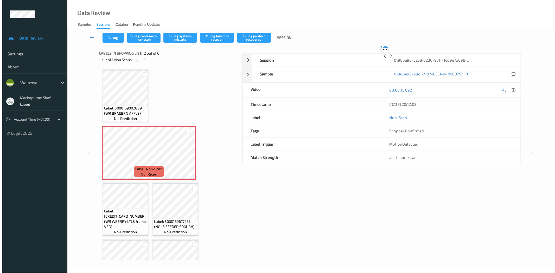
scroll to position [3, 0]
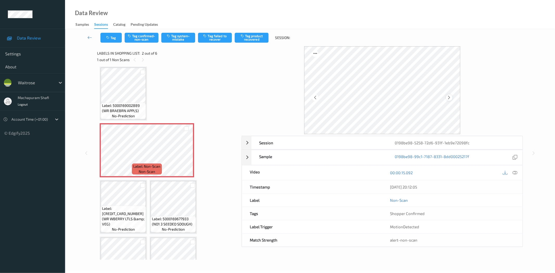
click at [449, 100] on div at bounding box center [449, 98] width 7 height 7
click at [512, 173] on div at bounding box center [515, 172] width 7 height 7
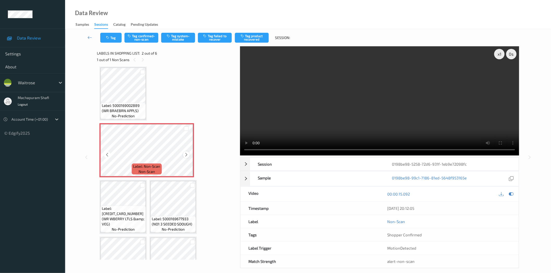
click at [186, 155] on icon at bounding box center [186, 155] width 4 height 5
click at [173, 39] on button "Tag system-mistake" at bounding box center [178, 38] width 34 height 10
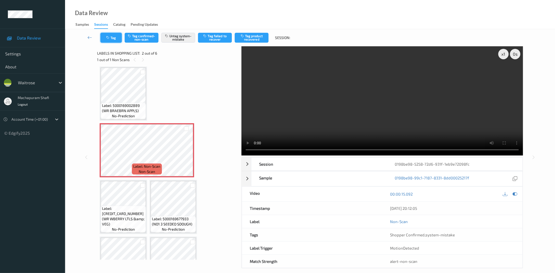
click at [110, 36] on icon "button" at bounding box center [108, 38] width 4 height 4
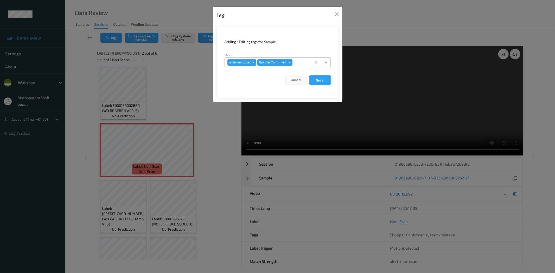
click at [324, 61] on icon at bounding box center [325, 62] width 5 height 5
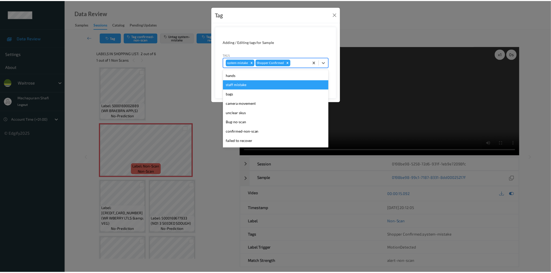
scroll to position [102, 0]
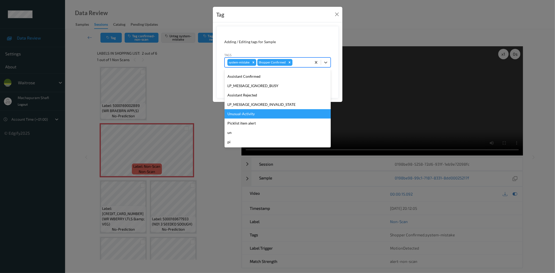
click at [248, 114] on div "Unusual-Activity" at bounding box center [278, 113] width 106 height 9
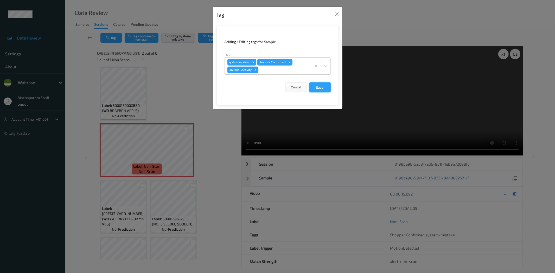
click at [316, 86] on button "Save" at bounding box center [320, 88] width 21 height 10
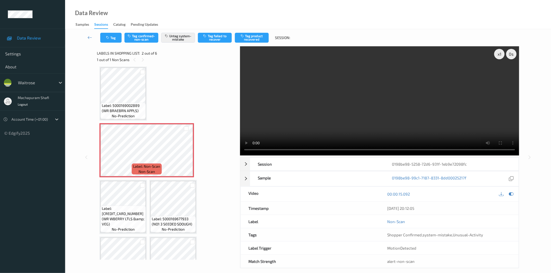
click at [197, 14] on div "Data Review Samples Sessions Catalog Pending Updates" at bounding box center [308, 14] width 486 height 29
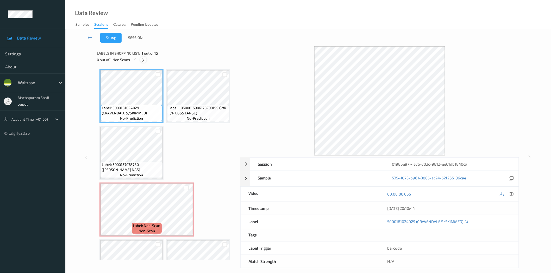
click at [143, 58] on icon at bounding box center [143, 60] width 4 height 5
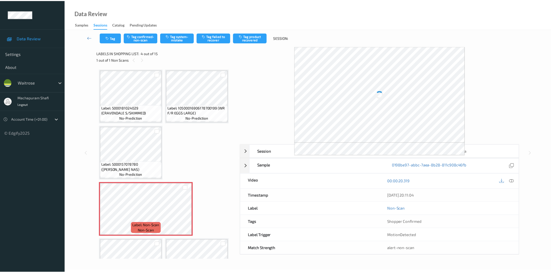
scroll to position [59, 0]
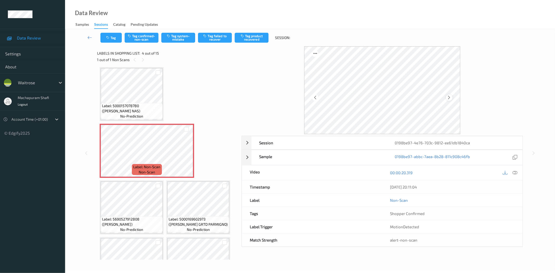
click at [449, 97] on icon at bounding box center [449, 97] width 4 height 5
click at [516, 173] on icon at bounding box center [515, 173] width 5 height 5
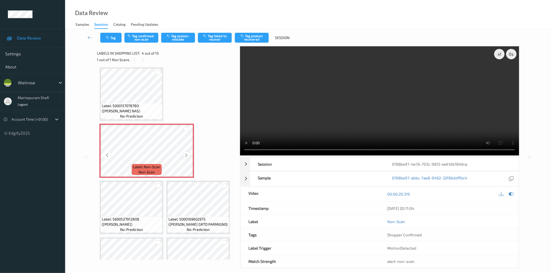
click at [185, 155] on icon at bounding box center [186, 155] width 4 height 5
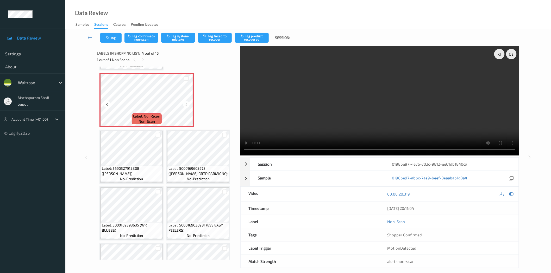
scroll to position [116, 0]
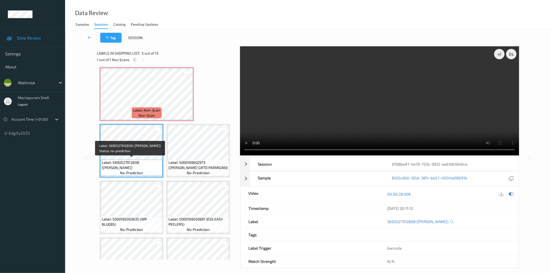
click at [152, 167] on span "Label: 5690527912808 (ISEY SKYR VANILLA)" at bounding box center [131, 165] width 59 height 10
copy span "(ISEY SKYR VANILLA)"
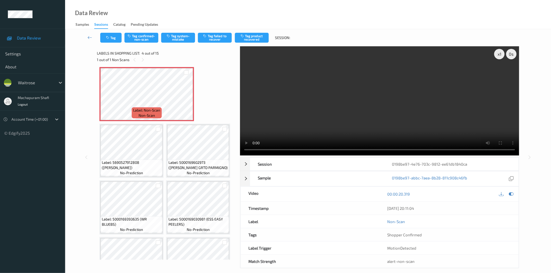
click at [175, 32] on div "Tag Tag confirmed-non-scan Tag system-mistake Tag failed to recover Tag product…" at bounding box center [308, 37] width 464 height 17
click at [177, 37] on button "Tag system-mistake" at bounding box center [178, 38] width 34 height 10
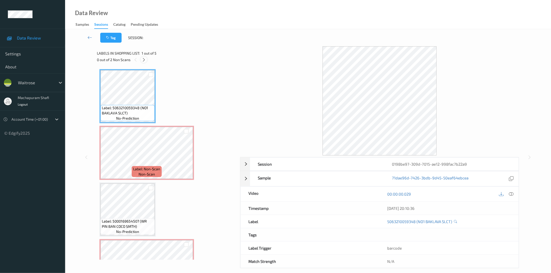
click at [144, 60] on icon at bounding box center [144, 60] width 4 height 5
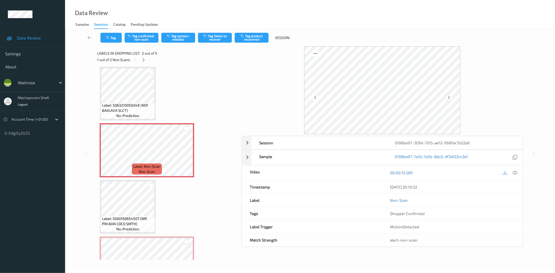
click at [451, 97] on icon at bounding box center [449, 97] width 4 height 5
click at [516, 171] on icon at bounding box center [515, 173] width 5 height 5
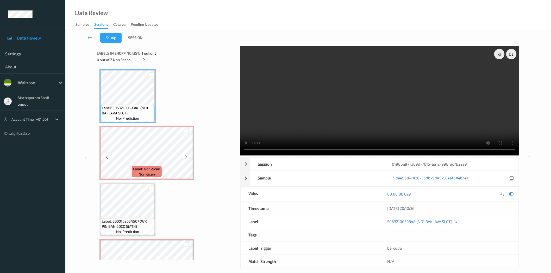
scroll to position [91, 0]
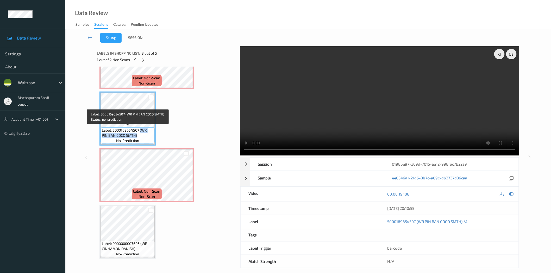
drag, startPoint x: 140, startPoint y: 129, endPoint x: 150, endPoint y: 135, distance: 11.5
click at [150, 135] on span "Label: 5000169654507 (WR PIN BAN COCO SMTH)" at bounding box center [128, 133] width 52 height 10
copy span "(WR PIN BAN COCO SMTH)"
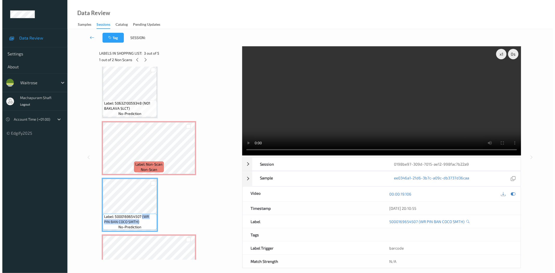
scroll to position [0, 0]
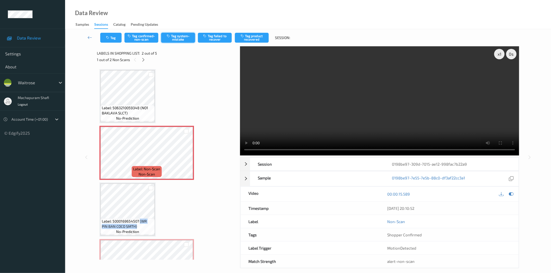
click at [185, 37] on button "Tag system-mistake" at bounding box center [178, 38] width 34 height 10
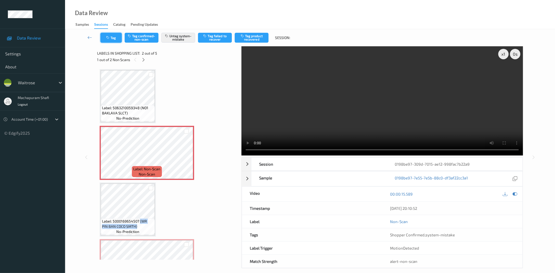
click at [114, 35] on button "Tag" at bounding box center [111, 38] width 21 height 10
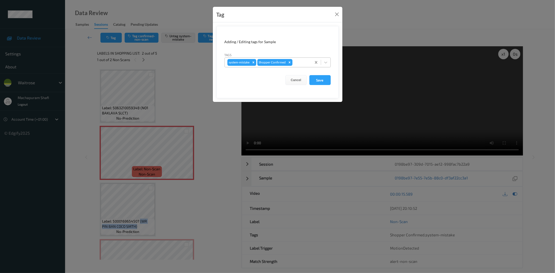
click at [329, 61] on div at bounding box center [325, 62] width 9 height 9
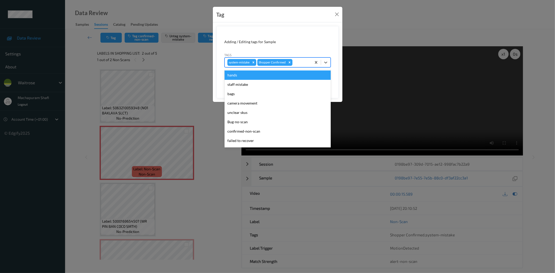
scroll to position [102, 0]
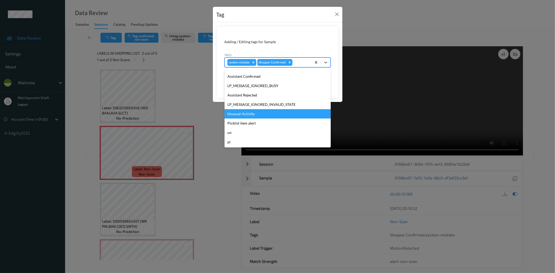
click at [244, 116] on div "Unusual-Activity" at bounding box center [278, 113] width 106 height 9
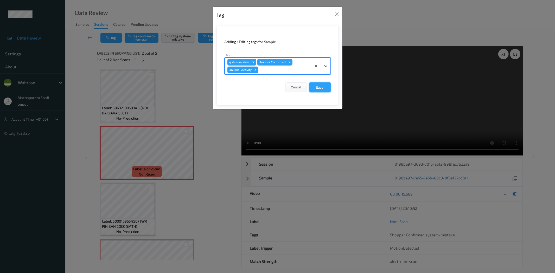
click at [312, 88] on button "Save" at bounding box center [320, 88] width 21 height 10
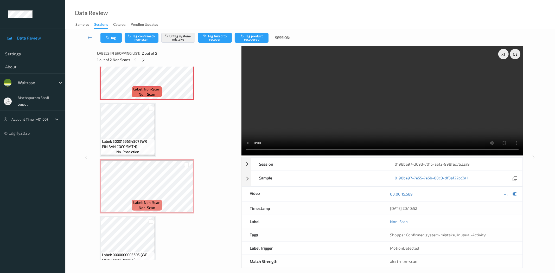
scroll to position [85, 0]
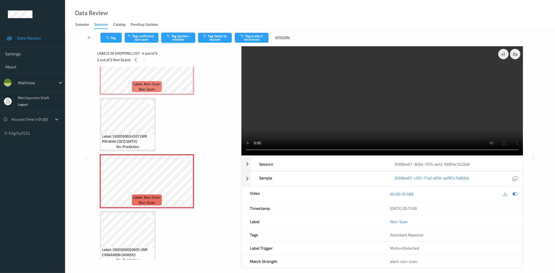
click at [177, 38] on button "Tag system-mistake" at bounding box center [178, 38] width 34 height 10
click at [110, 40] on button "Tag" at bounding box center [111, 38] width 21 height 10
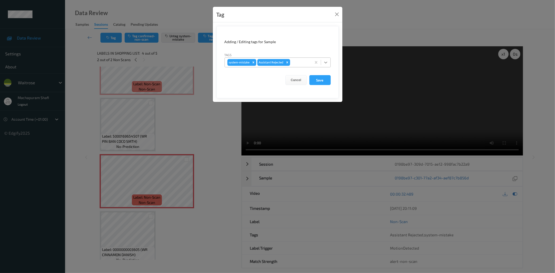
click at [326, 62] on icon at bounding box center [325, 62] width 5 height 5
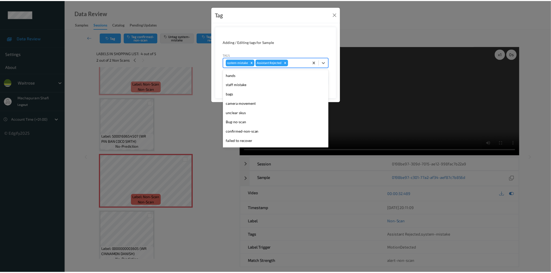
scroll to position [102, 0]
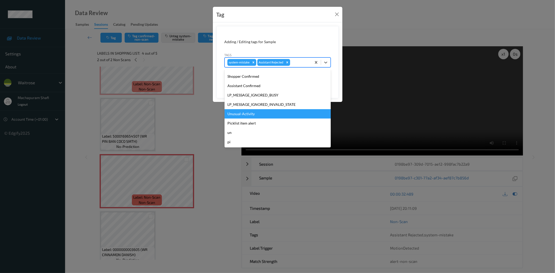
drag, startPoint x: 250, startPoint y: 117, endPoint x: 267, endPoint y: 109, distance: 18.6
click at [250, 116] on div "Unusual-Activity" at bounding box center [278, 113] width 106 height 9
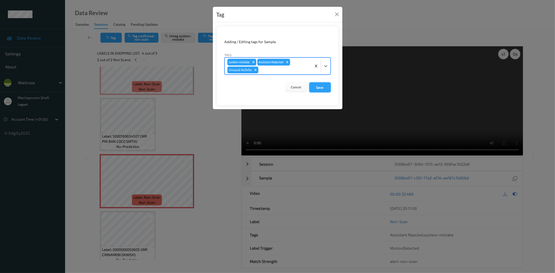
click at [325, 87] on button "Save" at bounding box center [320, 88] width 21 height 10
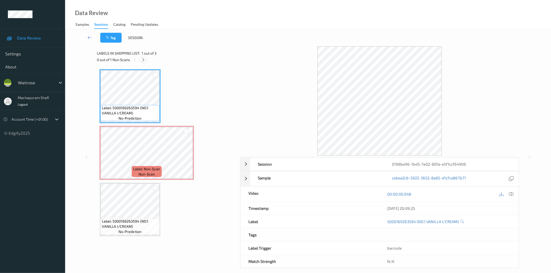
click at [143, 62] on div at bounding box center [143, 59] width 7 height 7
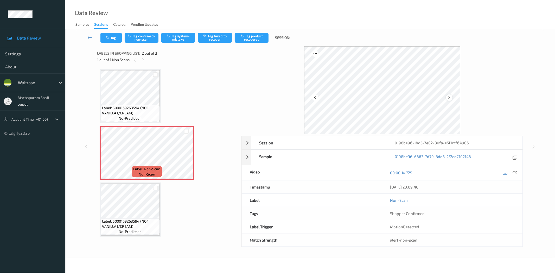
click at [451, 97] on icon at bounding box center [449, 97] width 4 height 5
click at [516, 174] on icon at bounding box center [515, 173] width 5 height 5
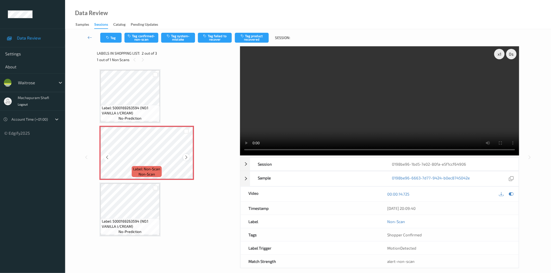
click at [185, 157] on icon at bounding box center [186, 157] width 4 height 5
click at [107, 158] on icon at bounding box center [107, 157] width 4 height 5
click at [184, 156] on icon at bounding box center [186, 157] width 4 height 5
click at [183, 157] on div at bounding box center [186, 157] width 7 height 7
click at [176, 40] on button "Tag system-mistake" at bounding box center [178, 38] width 34 height 10
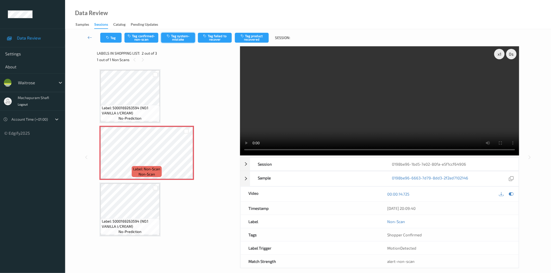
click at [177, 39] on button "Tag system-mistake" at bounding box center [178, 38] width 34 height 10
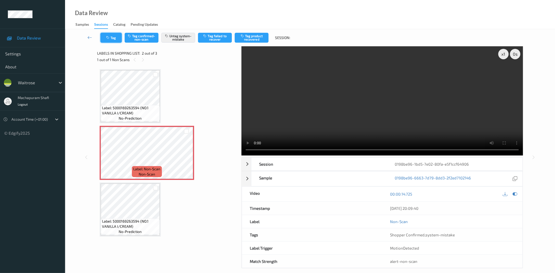
click at [107, 39] on icon "button" at bounding box center [108, 38] width 4 height 4
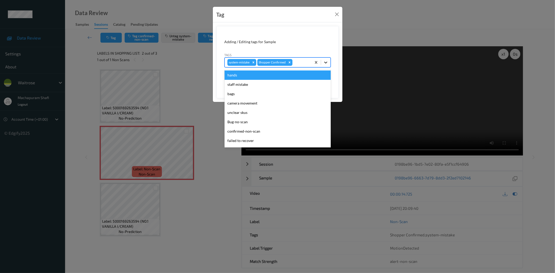
click at [326, 64] on icon at bounding box center [325, 62] width 5 height 5
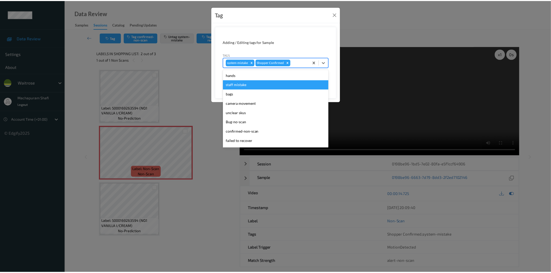
scroll to position [102, 0]
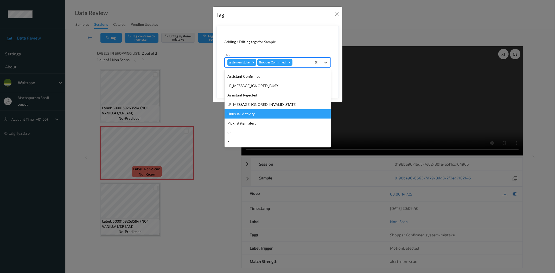
click at [247, 114] on div "Unusual-Activity" at bounding box center [278, 113] width 106 height 9
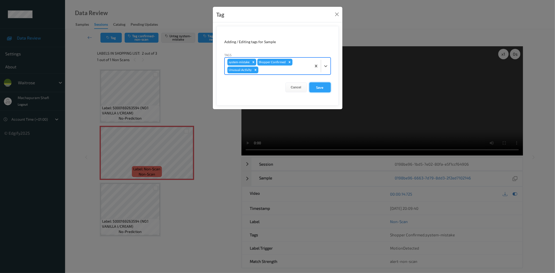
click at [321, 87] on button "Save" at bounding box center [320, 88] width 21 height 10
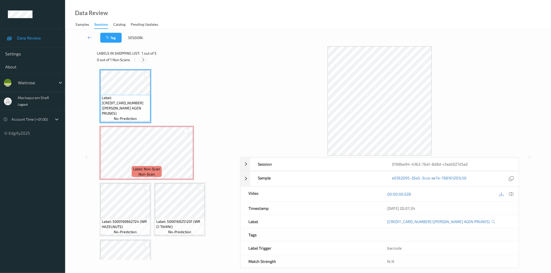
click at [145, 59] on icon at bounding box center [143, 60] width 4 height 5
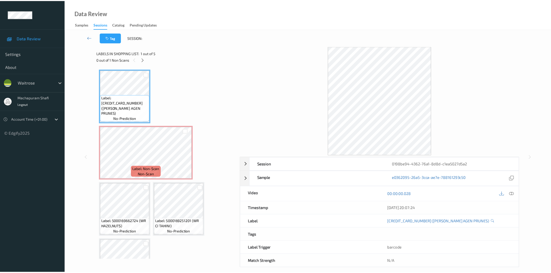
scroll to position [3, 0]
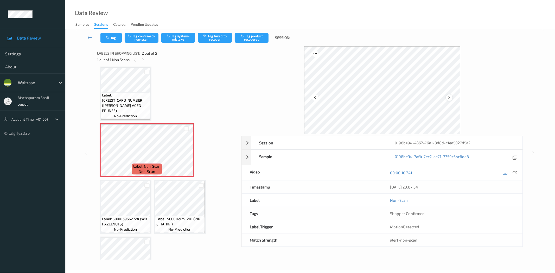
click at [451, 96] on icon at bounding box center [449, 97] width 4 height 5
click at [513, 171] on icon at bounding box center [515, 173] width 5 height 5
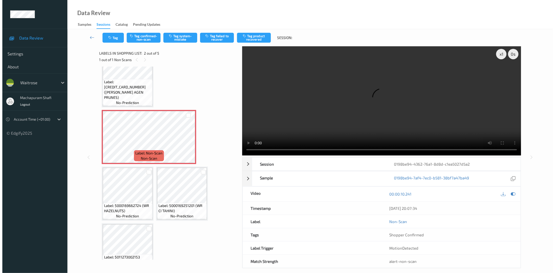
scroll to position [0, 0]
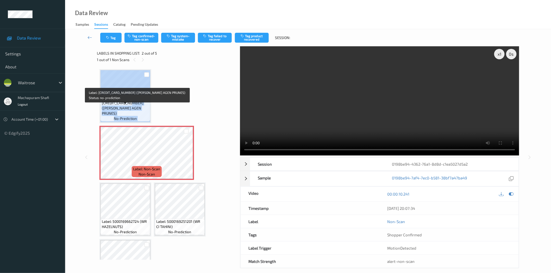
drag, startPoint x: 141, startPoint y: 108, endPoint x: 150, endPoint y: 117, distance: 13.4
click at [150, 117] on div "Label: 5000169600801 (WR DORG AGEN PRUNES) no-prediction" at bounding box center [125, 96] width 52 height 54
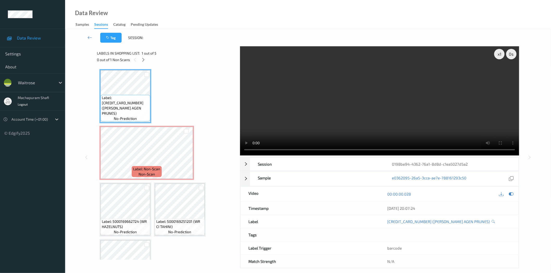
click at [180, 110] on div "Label: 5000169600801 (WR DORG AGEN PRUNES) no-prediction Label: Non-Scan non-sc…" at bounding box center [166, 181] width 134 height 224
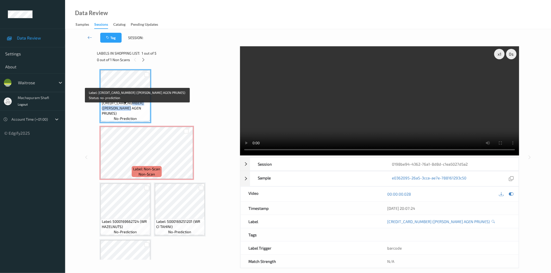
drag, startPoint x: 141, startPoint y: 109, endPoint x: 145, endPoint y: 116, distance: 8.8
click at [145, 116] on div "Label: 5000169600801 (WR DORG AGEN PRUNES) no-prediction" at bounding box center [126, 108] width 50 height 27
copy span "WR DORG AGEN PRUNES)"
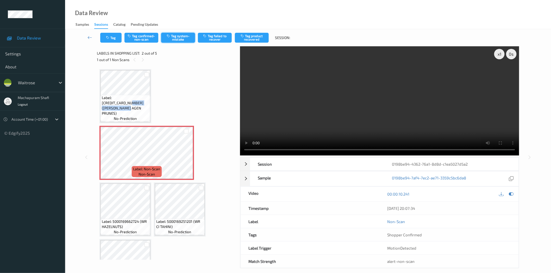
click at [176, 37] on button "Tag system-mistake" at bounding box center [178, 38] width 34 height 10
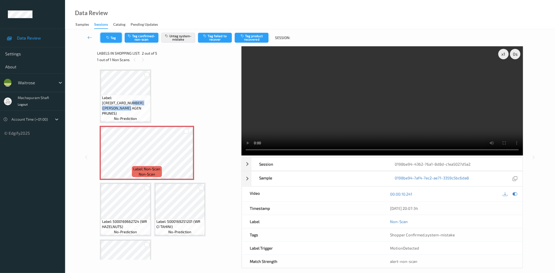
click at [108, 37] on icon "button" at bounding box center [108, 38] width 4 height 4
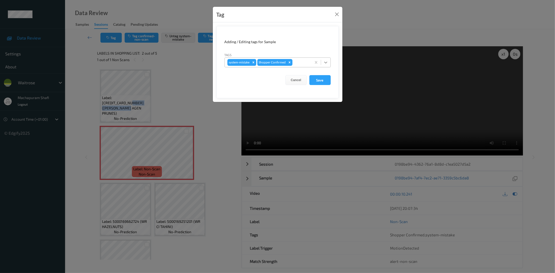
click at [326, 64] on icon at bounding box center [325, 62] width 5 height 5
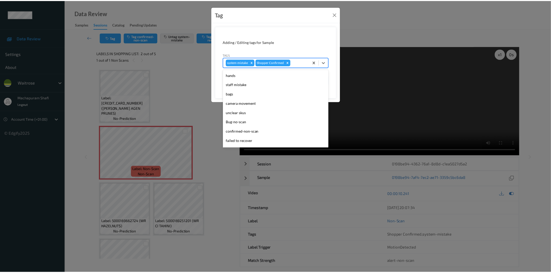
scroll to position [102, 0]
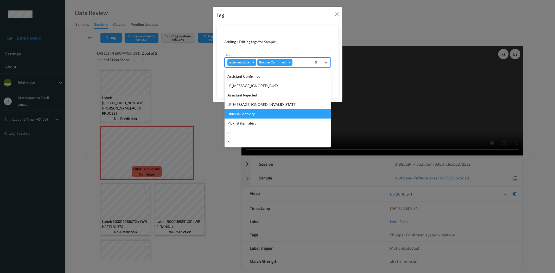
click at [243, 114] on div "Unusual-Activity" at bounding box center [278, 113] width 106 height 9
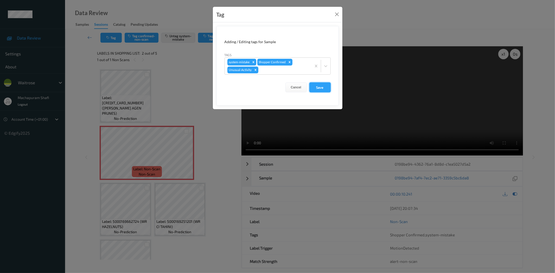
click at [315, 87] on button "Save" at bounding box center [320, 88] width 21 height 10
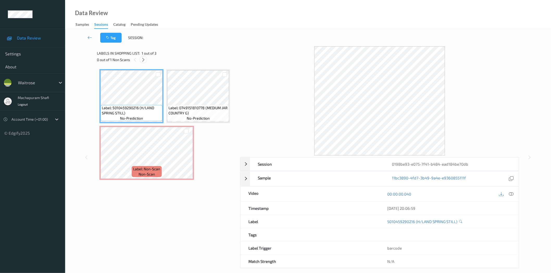
click at [143, 58] on icon at bounding box center [143, 60] width 4 height 5
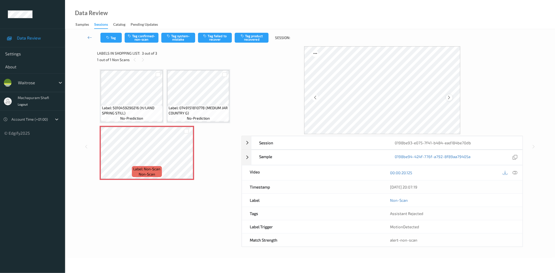
click at [449, 98] on icon at bounding box center [449, 97] width 4 height 5
click at [517, 174] on icon at bounding box center [515, 173] width 5 height 5
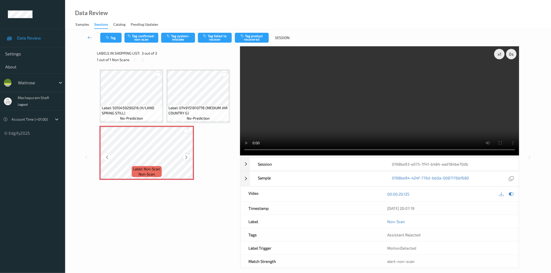
click at [184, 156] on icon at bounding box center [186, 157] width 4 height 5
click at [183, 36] on button "Tag system-mistake" at bounding box center [178, 38] width 34 height 10
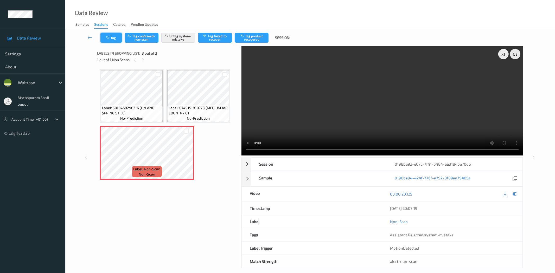
click at [113, 38] on button "Tag" at bounding box center [111, 38] width 21 height 10
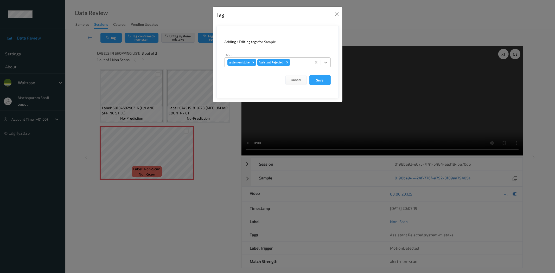
click at [323, 62] on icon at bounding box center [325, 62] width 5 height 5
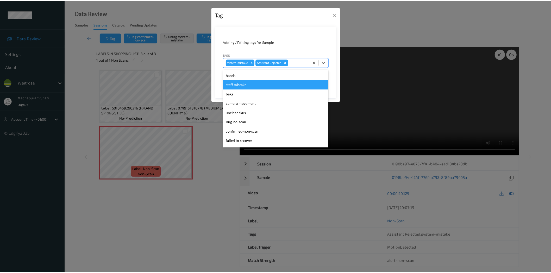
scroll to position [102, 0]
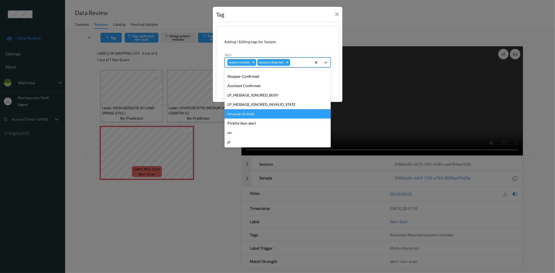
click at [247, 111] on div "Unusual-Activity" at bounding box center [278, 113] width 106 height 9
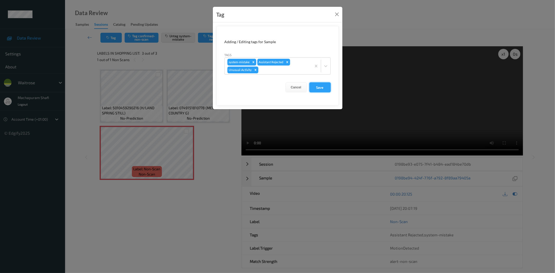
click at [318, 87] on button "Save" at bounding box center [320, 88] width 21 height 10
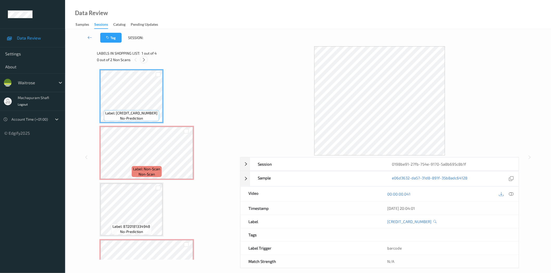
click at [146, 59] on icon at bounding box center [144, 60] width 4 height 5
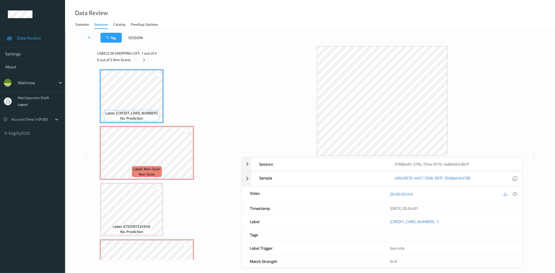
scroll to position [3, 0]
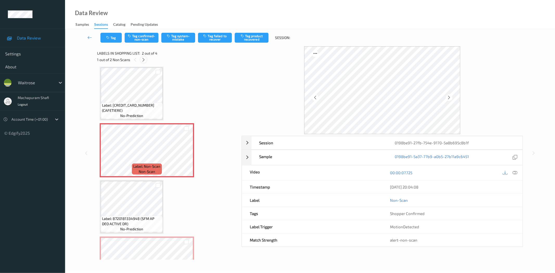
click at [144, 58] on icon at bounding box center [143, 60] width 4 height 5
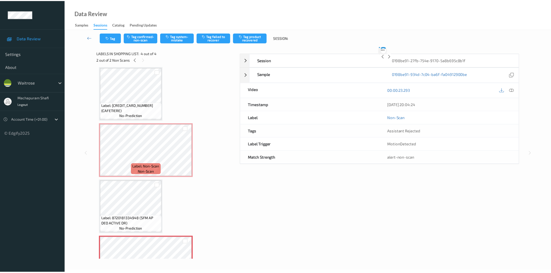
scroll to position [35, 0]
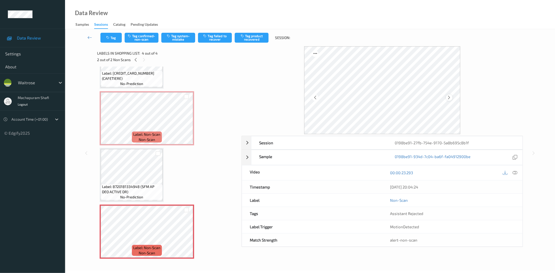
click at [449, 97] on icon at bounding box center [449, 97] width 4 height 5
click at [517, 173] on icon at bounding box center [515, 173] width 5 height 5
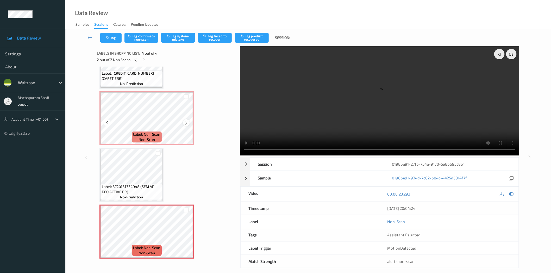
click at [185, 121] on icon at bounding box center [186, 123] width 4 height 5
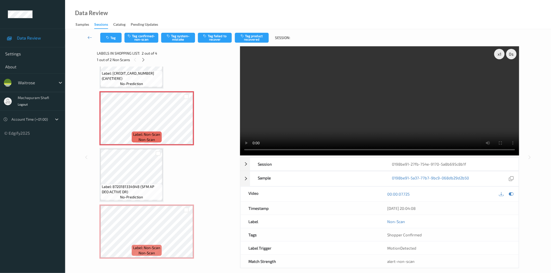
click at [243, 153] on video at bounding box center [379, 100] width 279 height 109
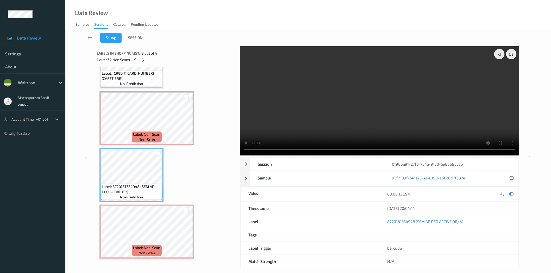
scroll to position [0, 0]
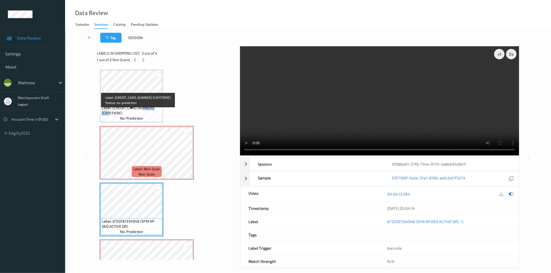
drag, startPoint x: 141, startPoint y: 112, endPoint x: 161, endPoint y: 116, distance: 20.1
click at [161, 116] on div "Label: 5057618404367 (CAFETIERE) no-prediction" at bounding box center [132, 113] width 62 height 16
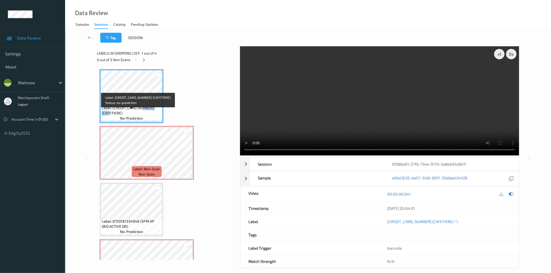
copy span "CAFETIERE)"
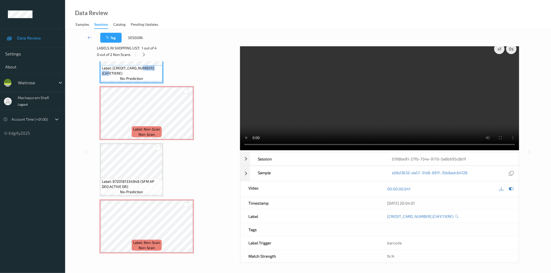
scroll to position [6, 0]
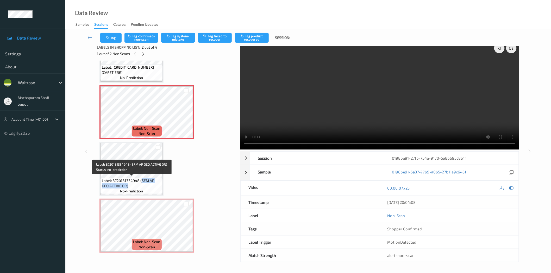
drag, startPoint x: 141, startPoint y: 178, endPoint x: 151, endPoint y: 185, distance: 13.0
click at [151, 185] on span "Label: 8720181334948 (SFM AP DEO ACTIVE DR)" at bounding box center [131, 183] width 59 height 10
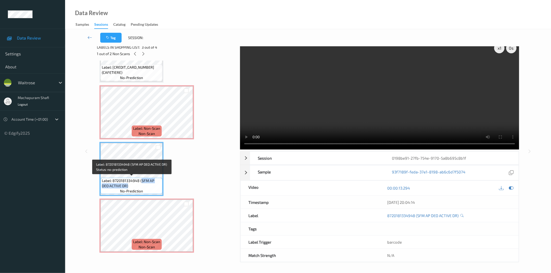
copy span "SFM AP DEO ACTIVE DR)"
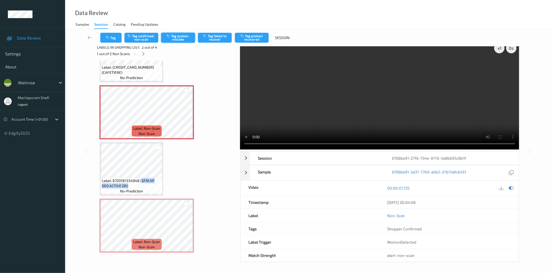
click at [177, 37] on button "Tag system-mistake" at bounding box center [178, 38] width 34 height 10
click at [177, 40] on button "Tag system-mistake" at bounding box center [178, 38] width 34 height 10
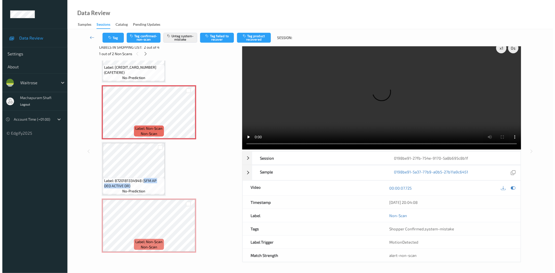
scroll to position [0, 0]
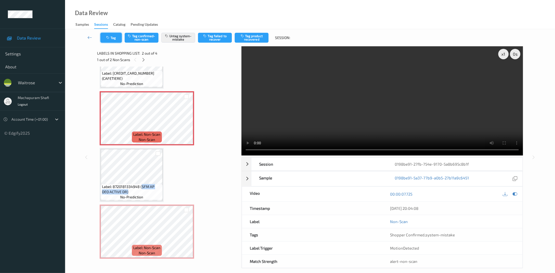
click at [107, 35] on button "Tag" at bounding box center [111, 38] width 21 height 10
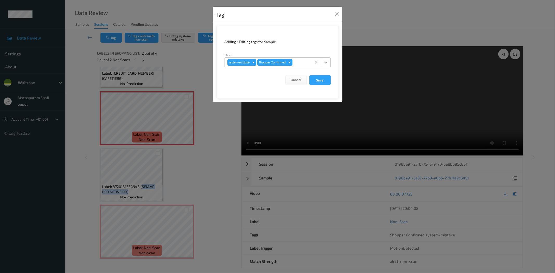
click at [323, 61] on div at bounding box center [325, 62] width 9 height 9
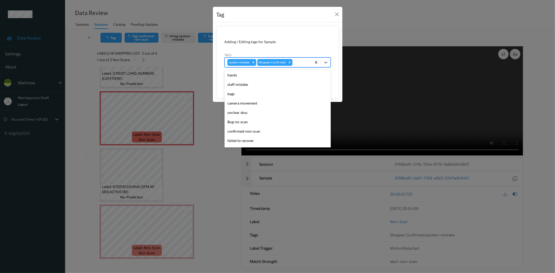
scroll to position [102, 0]
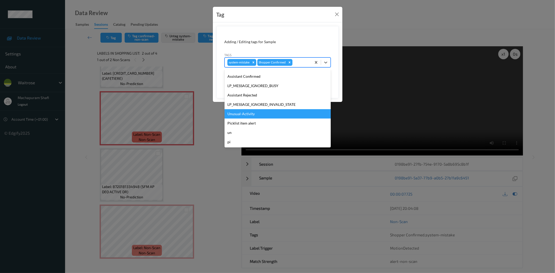
click at [250, 114] on div "Unusual-Activity" at bounding box center [278, 113] width 106 height 9
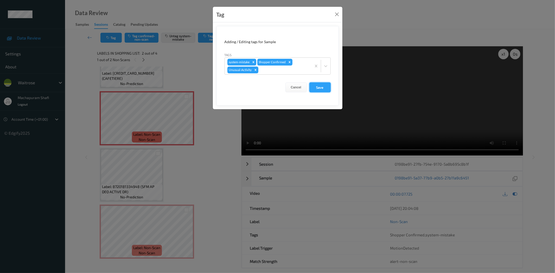
click at [314, 86] on button "Save" at bounding box center [320, 88] width 21 height 10
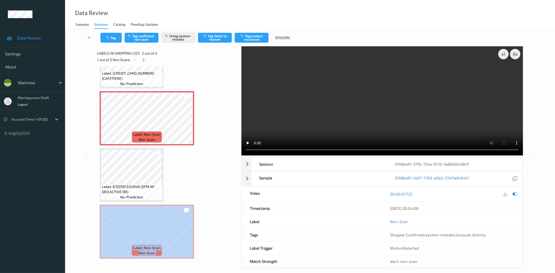
drag, startPoint x: 235, startPoint y: 197, endPoint x: 228, endPoint y: 210, distance: 14.2
click at [235, 207] on div "Label: 5057618404367 (CAFETIERE) no-prediction Label: Non-Scan non-scan Label: …" at bounding box center [167, 163] width 141 height 193
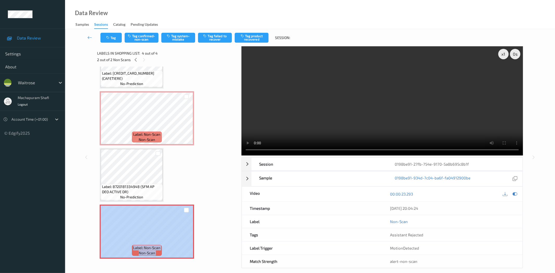
click at [202, 179] on div "Label: 5057618404367 (CAFETIERE) no-prediction Label: Non-Scan non-scan Label: …" at bounding box center [168, 147] width 136 height 224
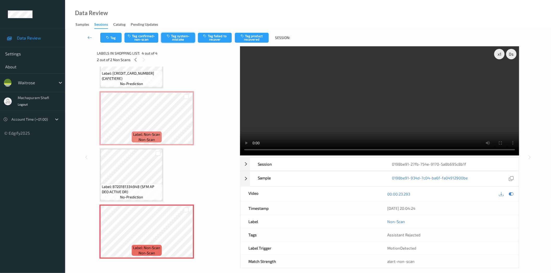
click at [173, 37] on button "Tag system-mistake" at bounding box center [178, 38] width 34 height 10
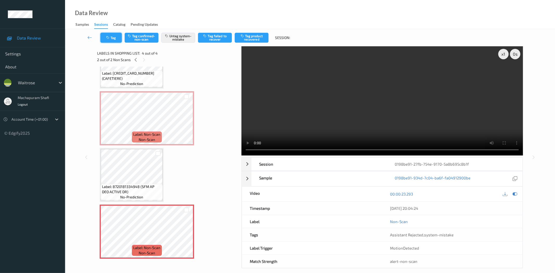
click at [112, 37] on button "Tag" at bounding box center [111, 38] width 21 height 10
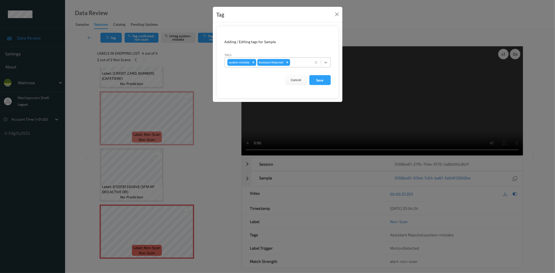
click at [327, 62] on icon at bounding box center [325, 62] width 5 height 5
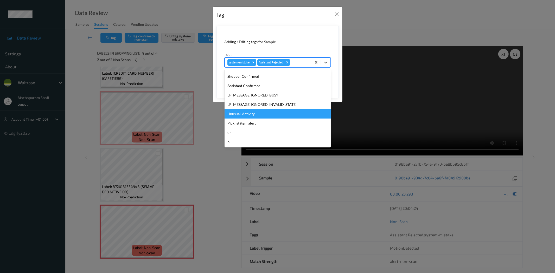
click at [241, 112] on div "Unusual-Activity" at bounding box center [278, 113] width 106 height 9
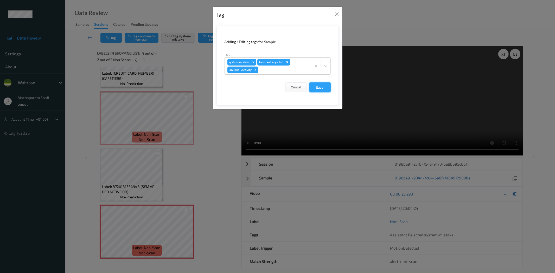
click at [319, 86] on button "Save" at bounding box center [320, 88] width 21 height 10
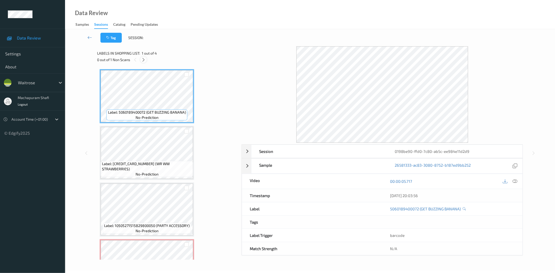
click at [143, 60] on icon at bounding box center [143, 60] width 4 height 5
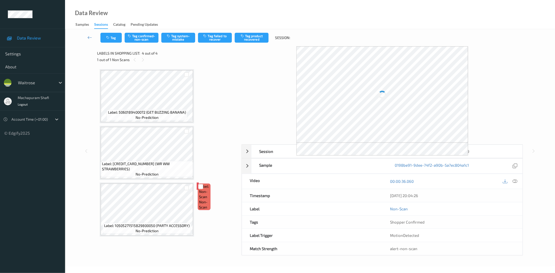
scroll to position [35, 0]
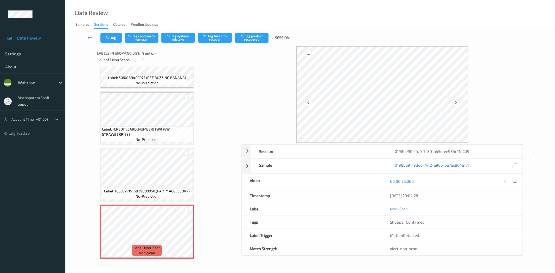
click at [454, 103] on icon at bounding box center [456, 103] width 4 height 5
click at [187, 236] on icon at bounding box center [187, 236] width 4 height 5
click at [516, 181] on icon at bounding box center [515, 181] width 5 height 5
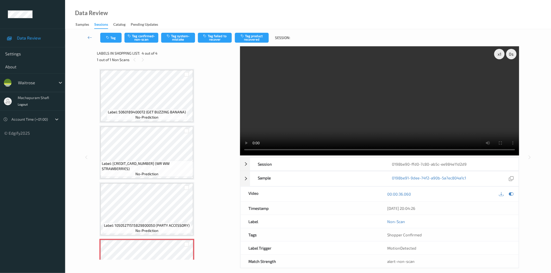
scroll to position [0, 0]
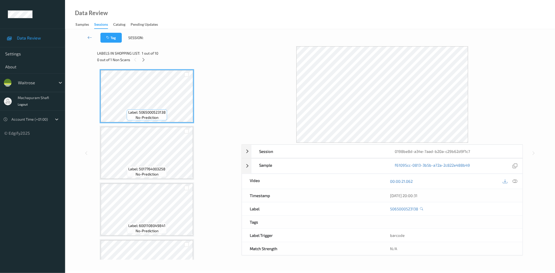
scroll to position [373, 0]
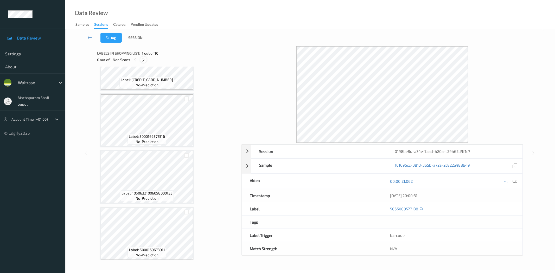
click at [143, 60] on icon at bounding box center [143, 60] width 4 height 5
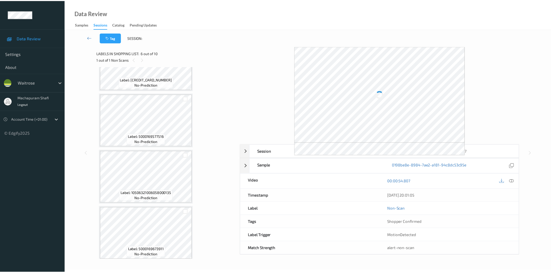
scroll to position [228, 0]
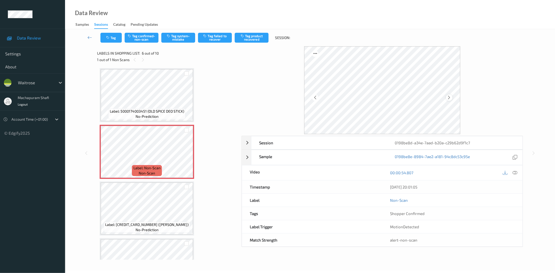
click at [449, 97] on icon at bounding box center [449, 97] width 4 height 5
click at [514, 173] on icon at bounding box center [515, 173] width 5 height 5
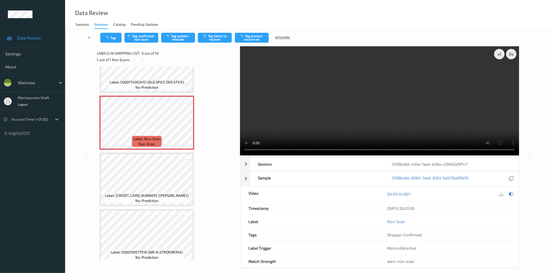
scroll to position [258, 0]
drag, startPoint x: 148, startPoint y: 81, endPoint x: 183, endPoint y: 81, distance: 34.9
click at [183, 81] on span "Label: 5000174003451 (OLD SPICE DEO STICK)" at bounding box center [147, 81] width 74 height 5
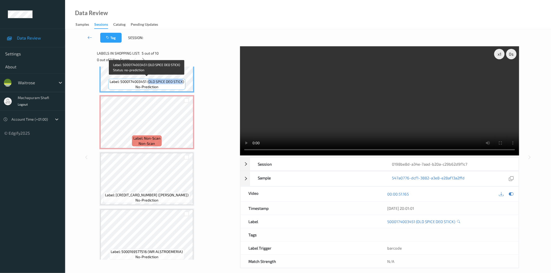
copy span "OLD SPICE DEO STICK"
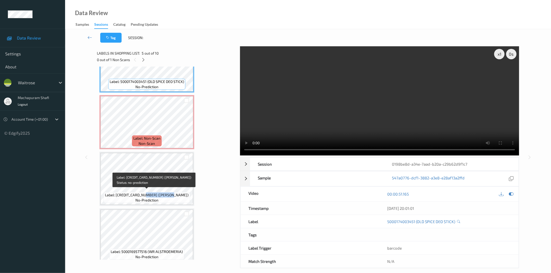
drag, startPoint x: 153, startPoint y: 193, endPoint x: 180, endPoint y: 194, distance: 27.6
click at [180, 194] on div "Label: 5035766065685 (BIRRA MORETTI) no-prediction" at bounding box center [147, 197] width 86 height 11
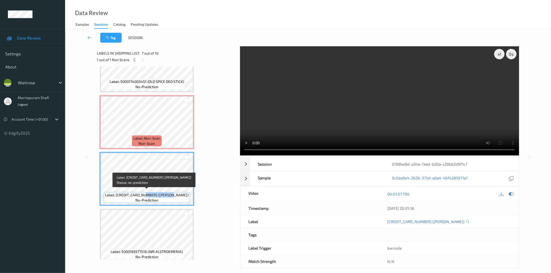
copy span "BIRRA MORETTI)"
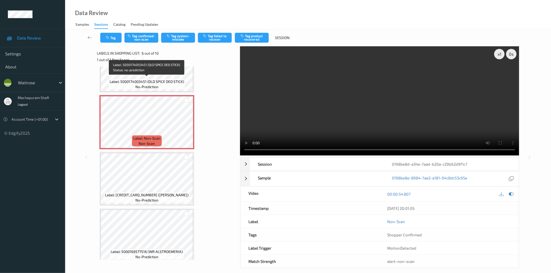
click at [175, 80] on span "Label: 5000174003451 (OLD SPICE DEO STICK)" at bounding box center [147, 81] width 74 height 5
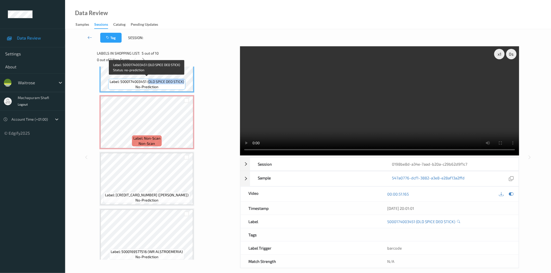
drag, startPoint x: 148, startPoint y: 81, endPoint x: 184, endPoint y: 82, distance: 36.2
click at [184, 82] on div "Label: 5000174003451 (OLD SPICE DEO STICK) no-prediction" at bounding box center [146, 84] width 77 height 11
copy span "OLD SPICE DEO STICK)"
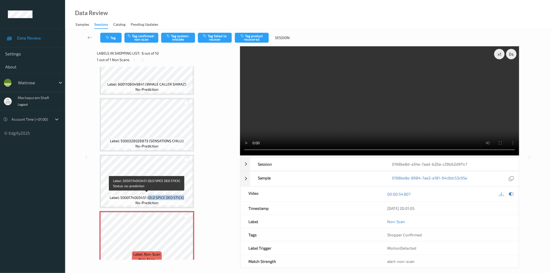
scroll to position [257, 0]
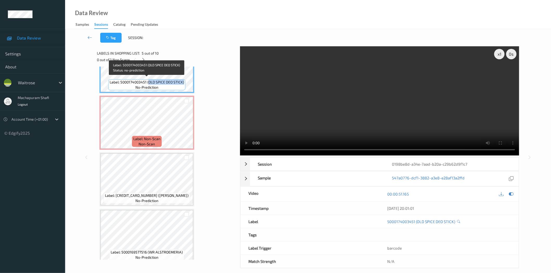
click at [166, 80] on span "Label: 5000174003451 (OLD SPICE DEO STICK)" at bounding box center [147, 82] width 74 height 5
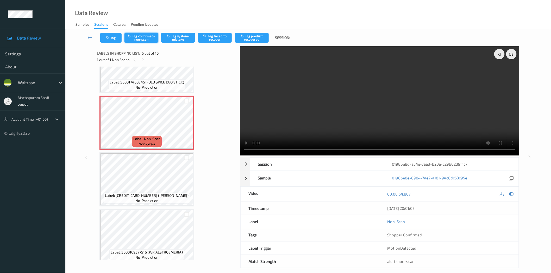
click at [147, 40] on button "Tag confirmed-non-scan" at bounding box center [141, 38] width 34 height 10
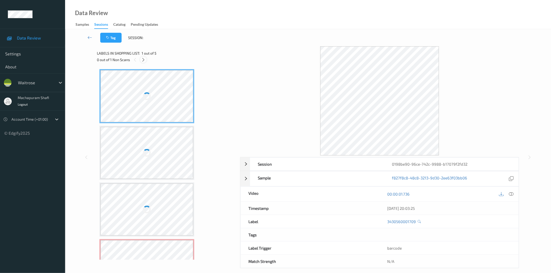
click at [143, 59] on icon at bounding box center [143, 60] width 4 height 5
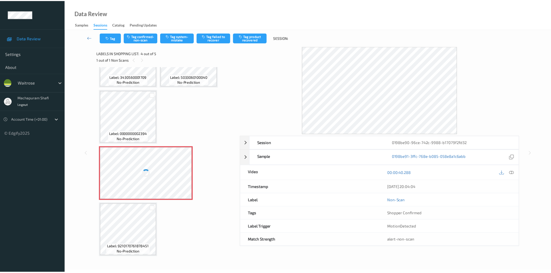
scroll to position [35, 0]
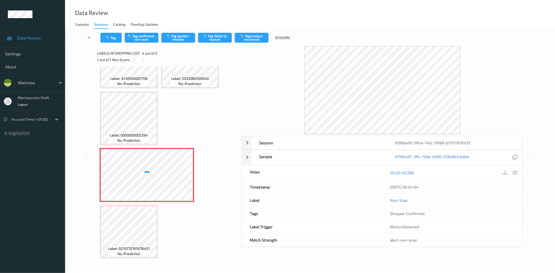
drag, startPoint x: 515, startPoint y: 172, endPoint x: 508, endPoint y: 157, distance: 16.5
click at [515, 172] on icon at bounding box center [515, 173] width 5 height 5
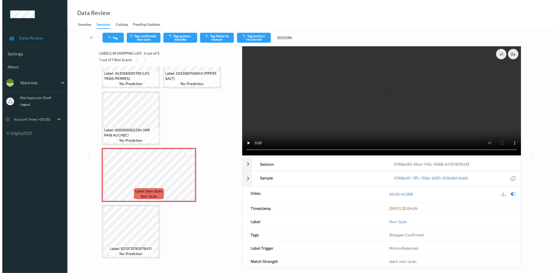
scroll to position [30, 0]
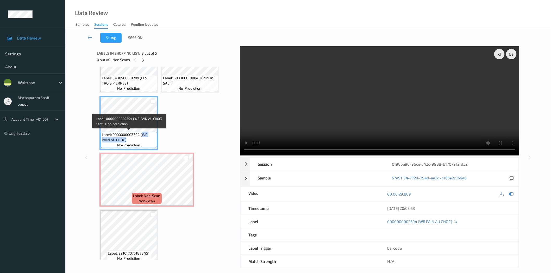
drag, startPoint x: 143, startPoint y: 134, endPoint x: 150, endPoint y: 141, distance: 10.1
click at [150, 141] on span "Label: 0000000002394 (WR PAIN AU CHOC)" at bounding box center [129, 137] width 54 height 10
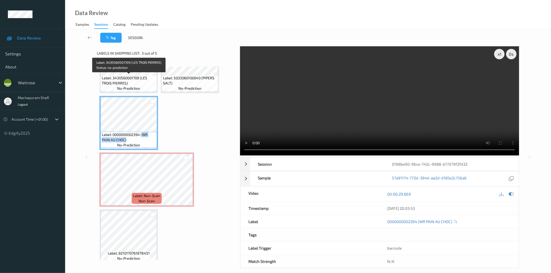
copy span "WR PAIN AU CHOC)"
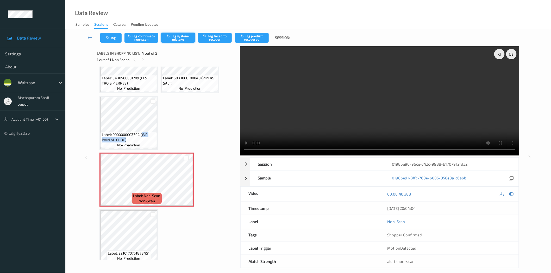
click at [182, 40] on button "Tag system-mistake" at bounding box center [178, 38] width 34 height 10
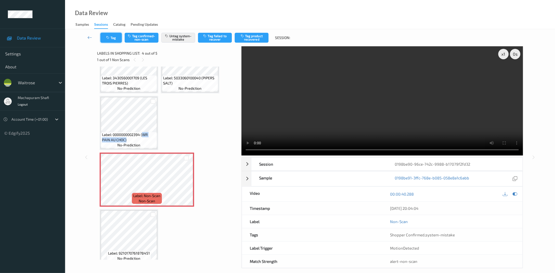
click at [111, 37] on button "Tag" at bounding box center [111, 38] width 21 height 10
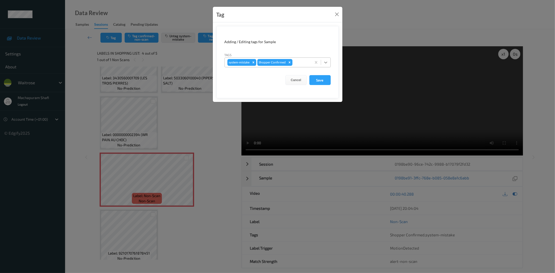
click at [324, 59] on div at bounding box center [325, 62] width 9 height 9
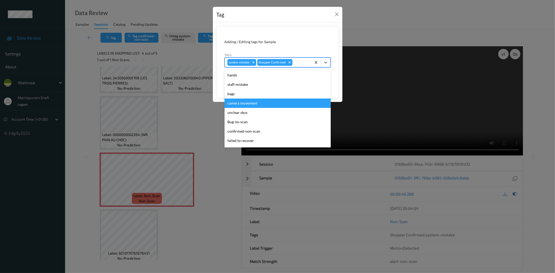
scroll to position [102, 0]
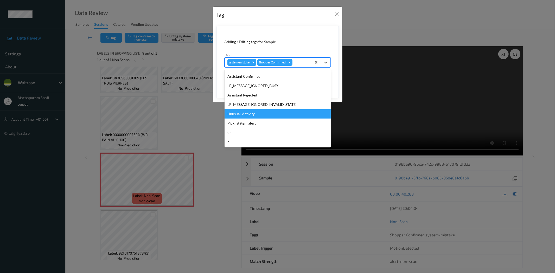
click at [249, 115] on div "Unusual-Activity" at bounding box center [278, 113] width 106 height 9
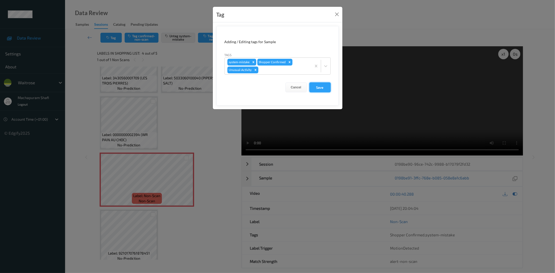
click at [323, 87] on button "Save" at bounding box center [320, 88] width 21 height 10
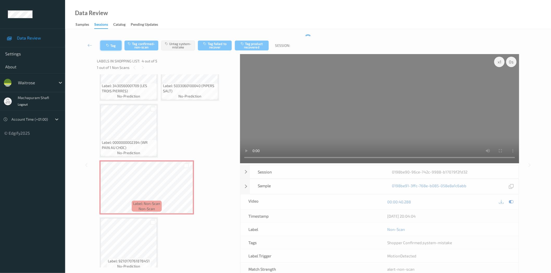
click at [114, 45] on button "Tag" at bounding box center [110, 46] width 21 height 10
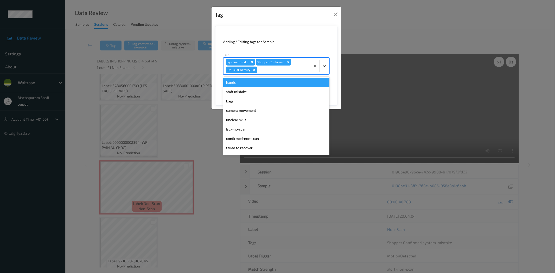
click at [326, 66] on icon at bounding box center [324, 66] width 5 height 5
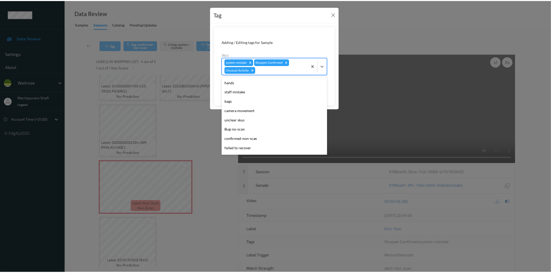
scroll to position [92, 0]
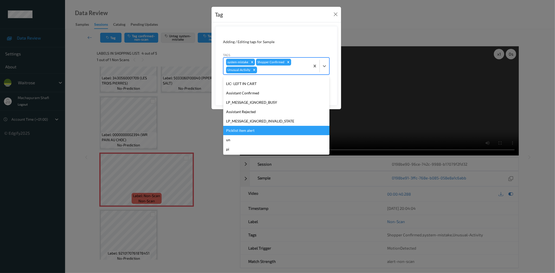
click at [254, 128] on div "Picklist item alert" at bounding box center [276, 130] width 106 height 9
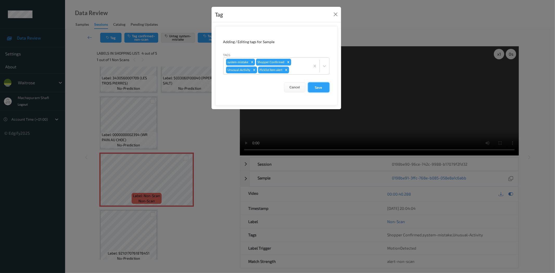
click at [315, 87] on button "Save" at bounding box center [318, 88] width 21 height 10
click at [321, 88] on button "Save" at bounding box center [318, 88] width 21 height 10
click at [315, 87] on button "Save" at bounding box center [318, 88] width 21 height 10
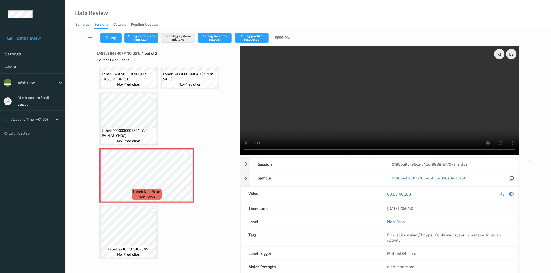
scroll to position [35, 0]
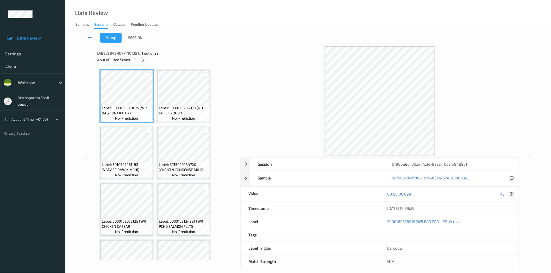
click at [142, 59] on icon at bounding box center [143, 60] width 4 height 5
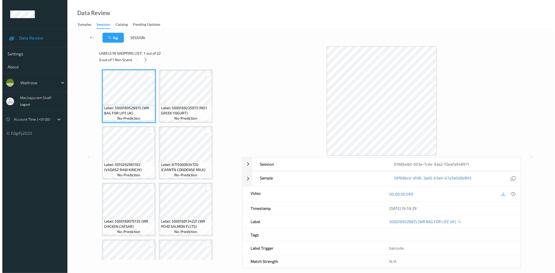
scroll to position [397, 0]
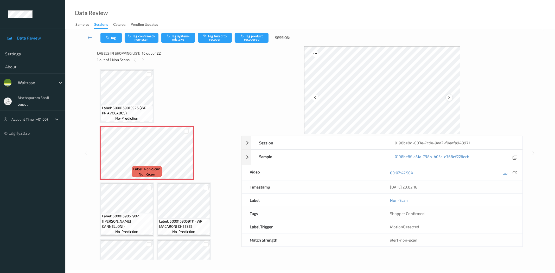
click at [450, 97] on icon at bounding box center [449, 97] width 4 height 5
click at [449, 98] on icon at bounding box center [449, 97] width 4 height 5
click at [514, 173] on icon at bounding box center [515, 173] width 5 height 5
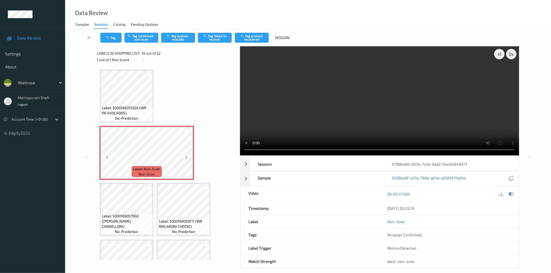
click at [184, 155] on icon at bounding box center [186, 157] width 4 height 5
click at [186, 155] on icon at bounding box center [186, 157] width 4 height 5
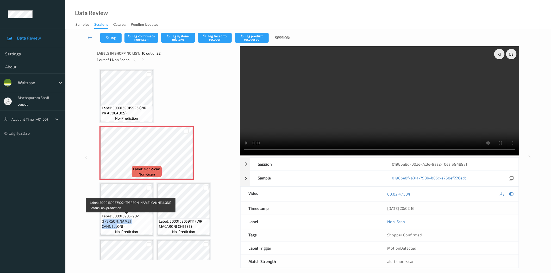
drag, startPoint x: 141, startPoint y: 217, endPoint x: 146, endPoint y: 224, distance: 9.0
click at [146, 224] on span "Label: 5000169057902 (WR SPINCH CANNELLONI)" at bounding box center [127, 222] width 50 height 16
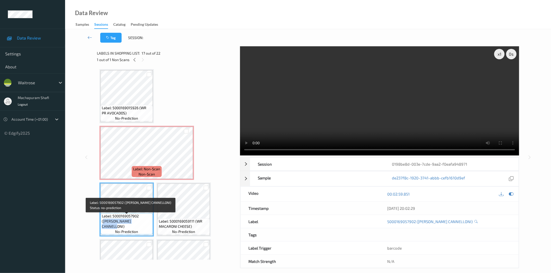
copy span "WR SPINCH CANNELLONI)"
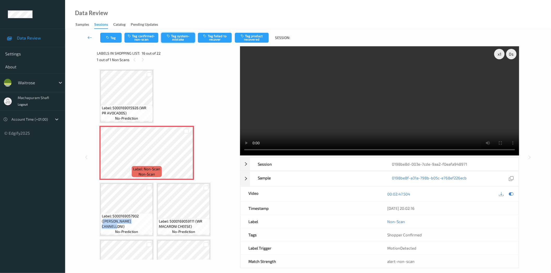
click at [178, 40] on button "Tag system-mistake" at bounding box center [178, 38] width 34 height 10
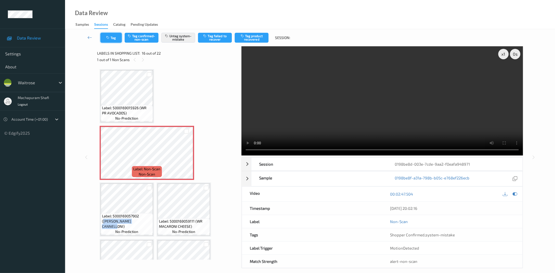
click at [109, 38] on icon "button" at bounding box center [108, 38] width 4 height 4
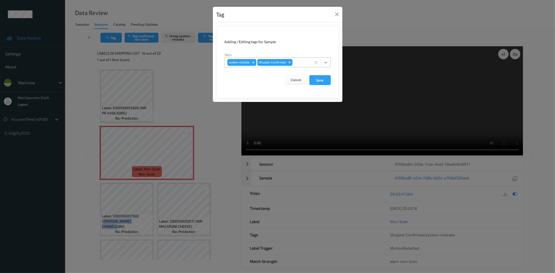
click at [330, 62] on div at bounding box center [325, 62] width 9 height 9
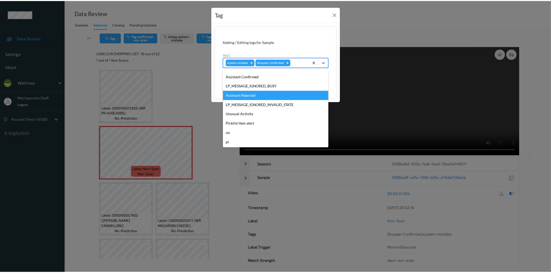
scroll to position [0, 0]
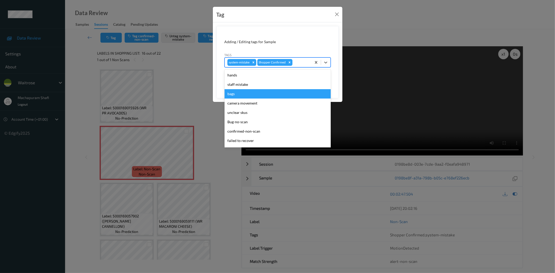
click at [236, 94] on div "bags" at bounding box center [278, 93] width 106 height 9
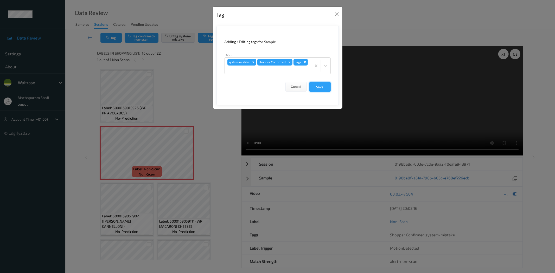
click at [320, 88] on button "Save" at bounding box center [320, 87] width 21 height 10
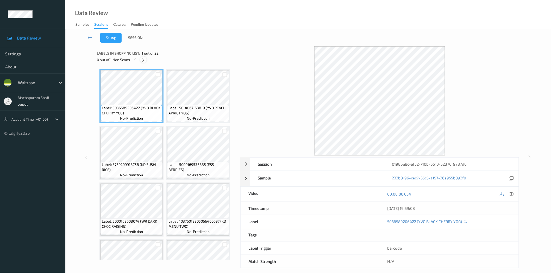
click at [143, 61] on icon at bounding box center [143, 60] width 4 height 5
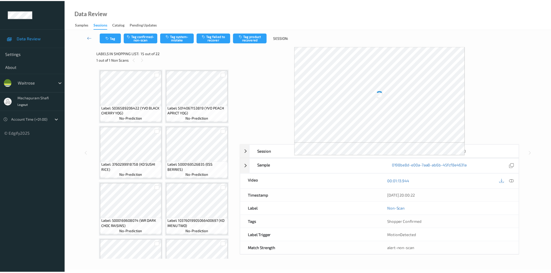
scroll to position [341, 0]
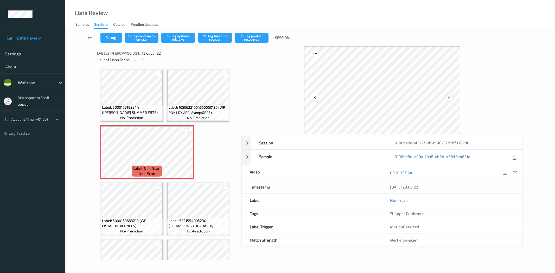
click at [450, 99] on icon at bounding box center [449, 97] width 4 height 5
drag, startPoint x: 516, startPoint y: 174, endPoint x: 508, endPoint y: 171, distance: 8.5
click at [516, 174] on icon at bounding box center [515, 173] width 5 height 5
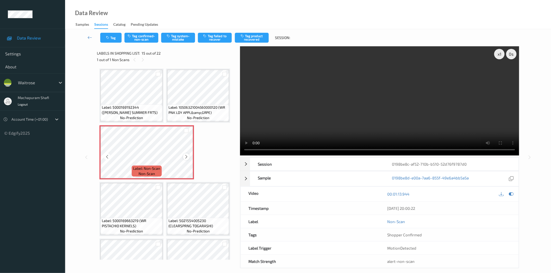
click at [186, 155] on icon at bounding box center [186, 157] width 4 height 5
click at [185, 155] on icon at bounding box center [186, 157] width 4 height 5
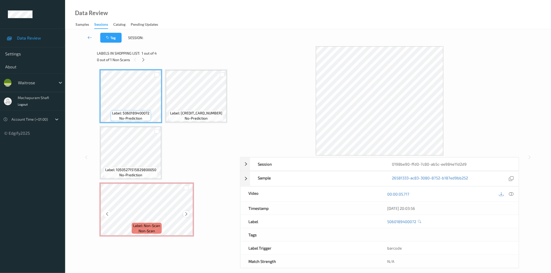
click at [185, 214] on icon at bounding box center [186, 214] width 4 height 5
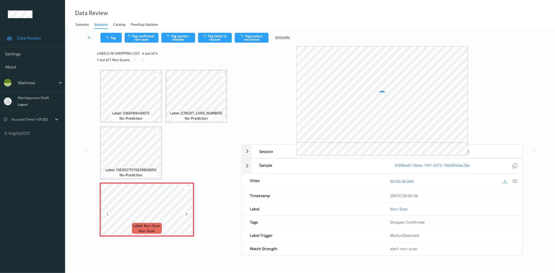
click at [107, 212] on icon at bounding box center [107, 214] width 4 height 5
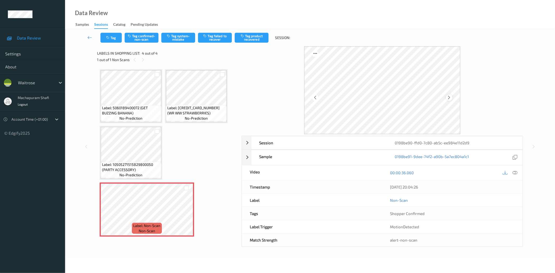
click at [449, 98] on icon at bounding box center [449, 97] width 4 height 5
click at [449, 97] on icon at bounding box center [449, 97] width 4 height 5
click at [449, 98] on icon at bounding box center [449, 97] width 4 height 5
drag, startPoint x: 516, startPoint y: 172, endPoint x: 490, endPoint y: 148, distance: 34.8
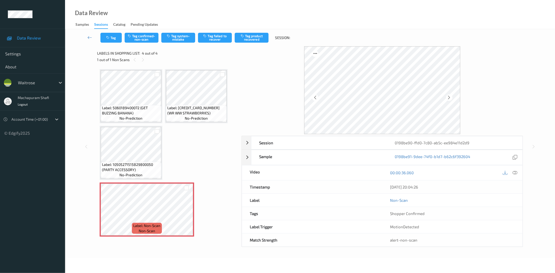
click at [516, 172] on icon at bounding box center [515, 173] width 5 height 5
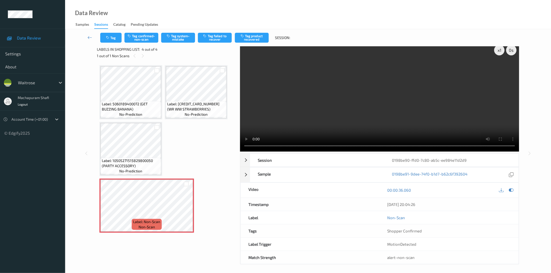
scroll to position [6, 0]
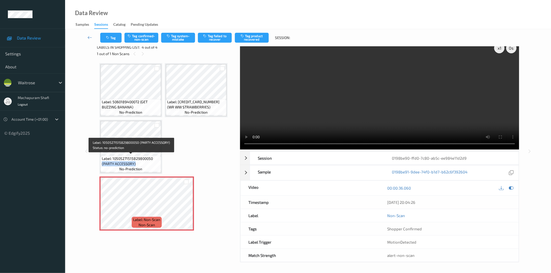
drag, startPoint x: 101, startPoint y: 163, endPoint x: 134, endPoint y: 163, distance: 33.1
click at [134, 163] on div "Label: 10505271515829800050 (PARTY ACCESSORY) no-prediction" at bounding box center [131, 164] width 61 height 16
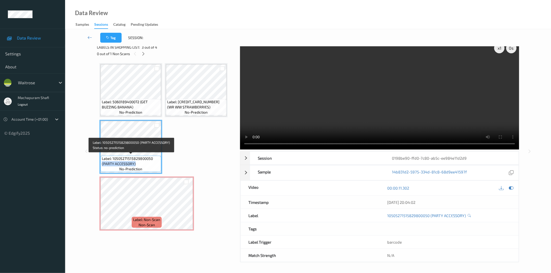
copy span "(PARTY ACCESSORY)"
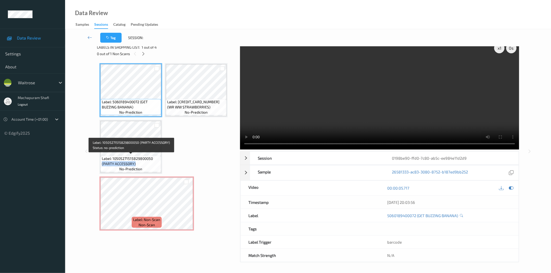
click at [148, 163] on span "Label: 10505271515829800050 (PARTY ACCESSORY)" at bounding box center [131, 161] width 58 height 10
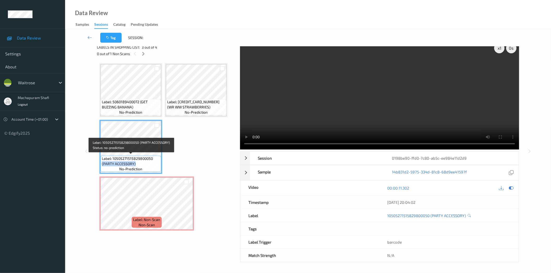
drag, startPoint x: 102, startPoint y: 163, endPoint x: 136, endPoint y: 163, distance: 34.4
click at [136, 163] on span "Label: 10505271515829800050 (PARTY ACCESSORY)" at bounding box center [131, 161] width 58 height 10
copy span "(PARTY ACCESSORY)"
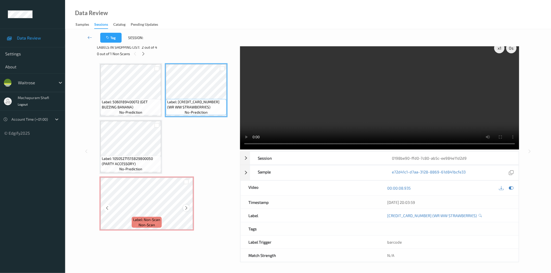
click at [183, 207] on div at bounding box center [186, 208] width 7 height 7
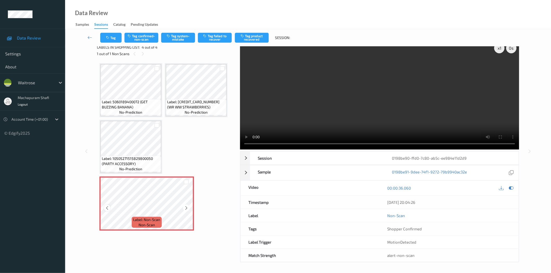
click at [107, 207] on icon at bounding box center [107, 208] width 4 height 5
click at [187, 207] on icon at bounding box center [186, 208] width 4 height 5
click at [176, 37] on button "Tag system-mistake" at bounding box center [178, 38] width 34 height 10
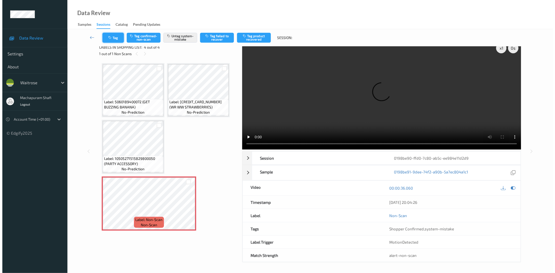
scroll to position [0, 0]
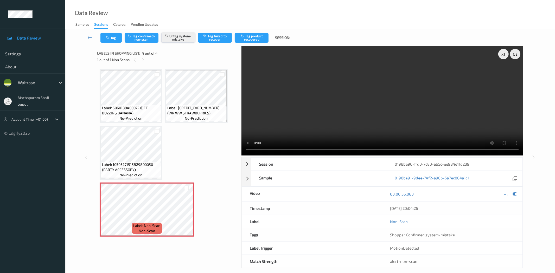
click at [180, 36] on button "Untag system-mistake" at bounding box center [178, 38] width 34 height 10
click at [147, 38] on button "Tag confirmed-non-scan" at bounding box center [142, 38] width 34 height 10
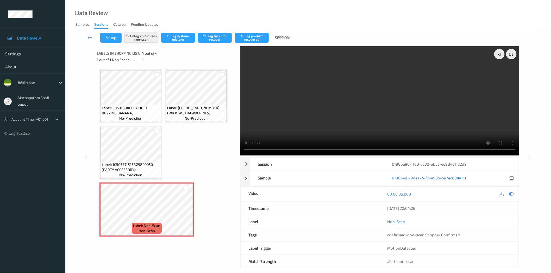
click at [146, 38] on button "Untag confirmed-non-scan" at bounding box center [141, 38] width 34 height 10
click at [175, 38] on button "Tag system-mistake" at bounding box center [178, 38] width 34 height 10
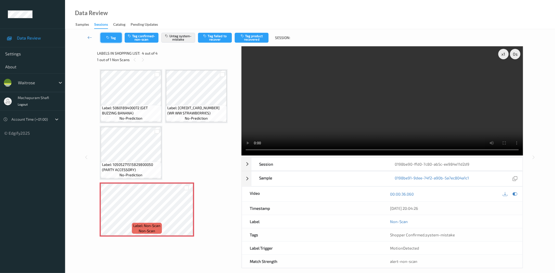
click at [115, 38] on button "Tag" at bounding box center [111, 38] width 21 height 10
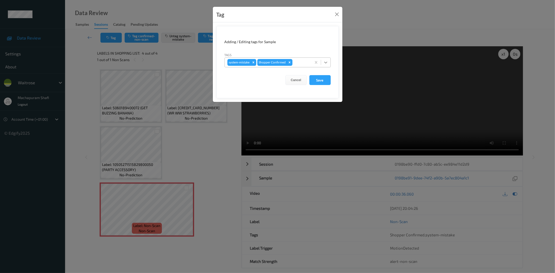
click at [326, 63] on icon at bounding box center [325, 63] width 3 height 2
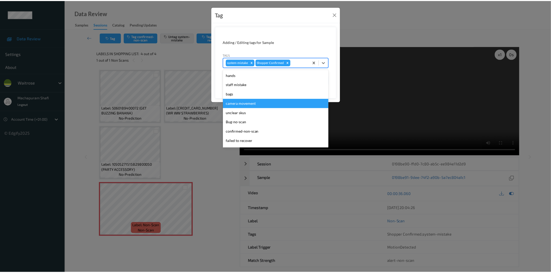
scroll to position [102, 0]
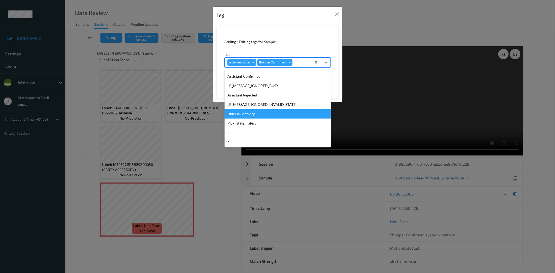
click at [255, 115] on div "Unusual-Activity" at bounding box center [278, 113] width 106 height 9
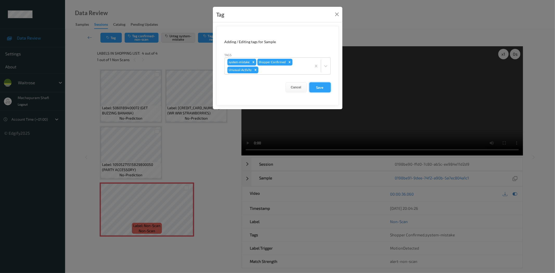
click at [319, 87] on button "Save" at bounding box center [320, 88] width 21 height 10
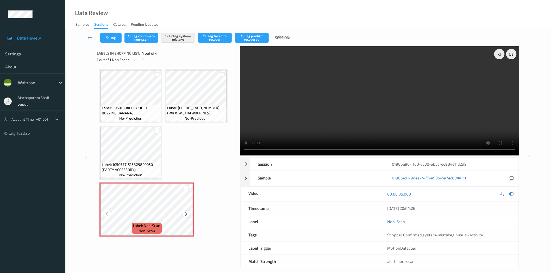
click at [186, 213] on icon at bounding box center [186, 214] width 4 height 5
click at [115, 40] on button "Tag" at bounding box center [110, 38] width 21 height 10
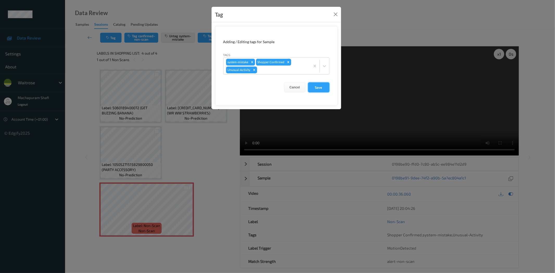
click at [320, 90] on button "Save" at bounding box center [318, 88] width 21 height 10
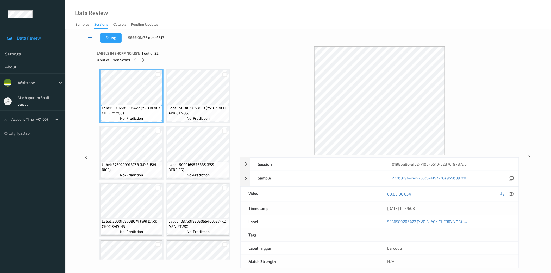
click at [89, 37] on icon at bounding box center [89, 37] width 5 height 5
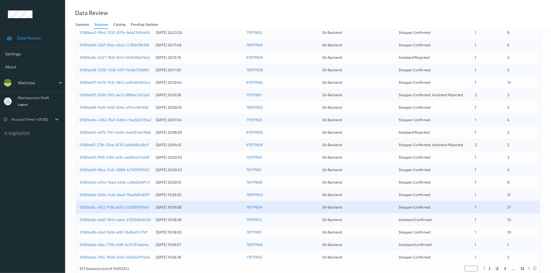
scroll to position [118, 0]
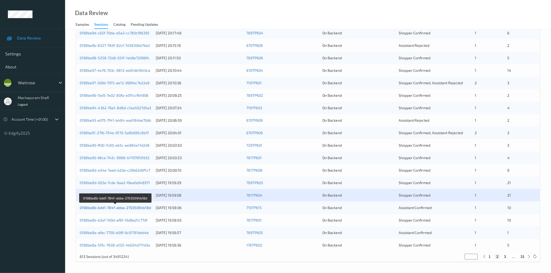
click at [139, 208] on link "0198be8b-bdd1-784f-abba-27035094b18d" at bounding box center [115, 208] width 71 height 4
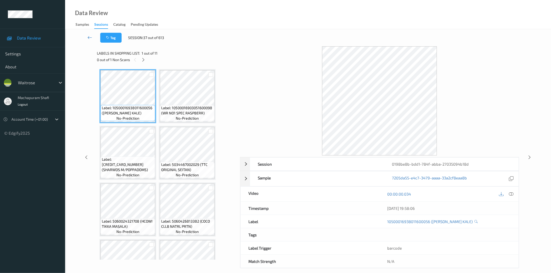
click at [90, 36] on icon at bounding box center [89, 37] width 5 height 5
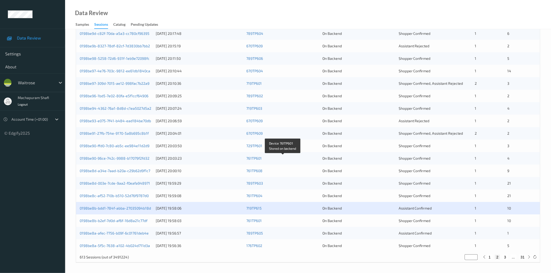
scroll to position [118, 0]
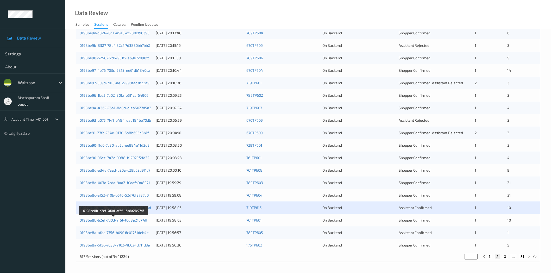
click at [130, 222] on link "0198be8b-b2ef-7d0d-af6f-16d8a21c77df" at bounding box center [114, 220] width 68 height 4
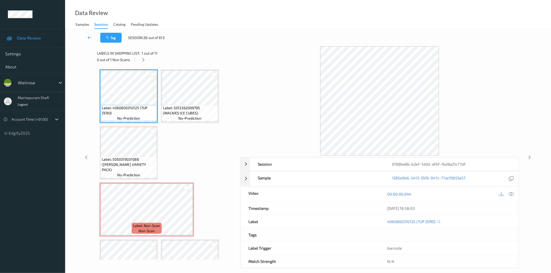
click at [90, 37] on icon at bounding box center [89, 37] width 5 height 5
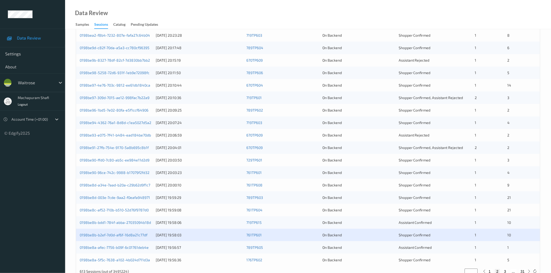
scroll to position [118, 0]
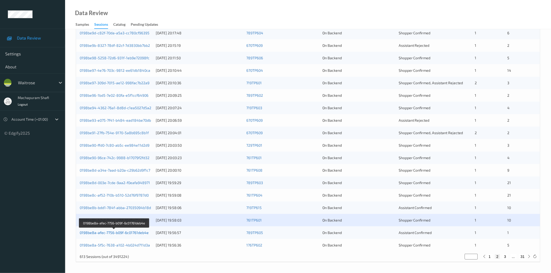
click at [125, 234] on link "0198be8a-afec-7756-b09f-6c01761deb4e" at bounding box center [114, 233] width 69 height 4
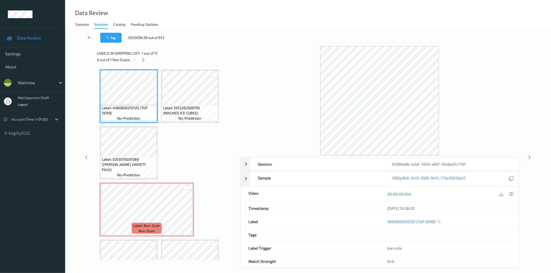
click at [89, 37] on icon at bounding box center [89, 37] width 5 height 5
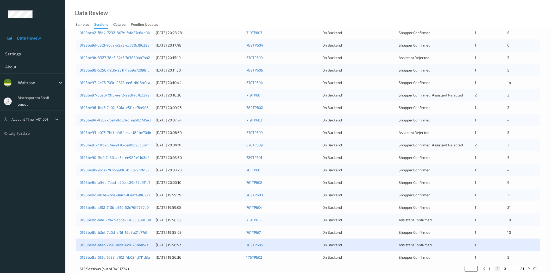
scroll to position [118, 0]
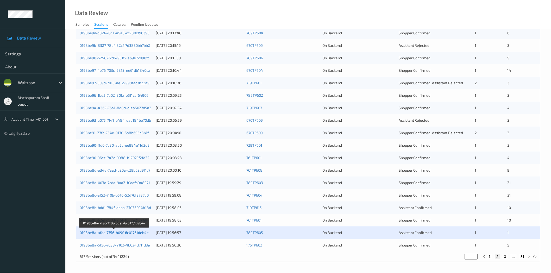
click at [133, 233] on link "0198be8a-afec-7756-b09f-6c01761deb4e" at bounding box center [114, 233] width 69 height 4
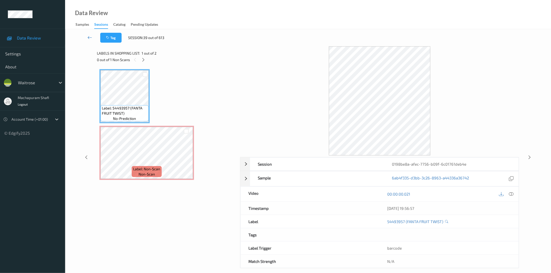
click at [88, 36] on icon at bounding box center [89, 37] width 5 height 5
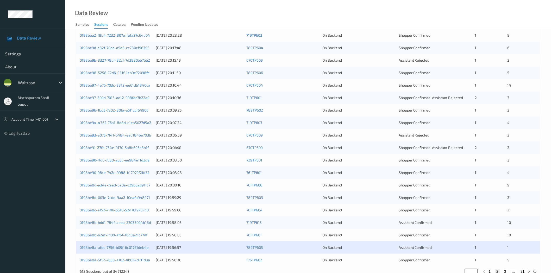
scroll to position [118, 0]
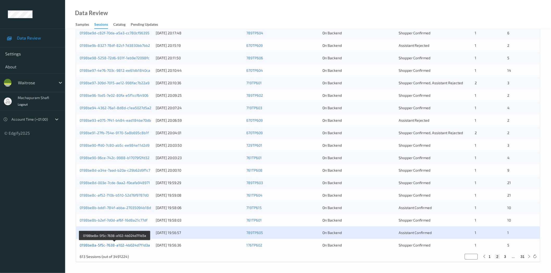
click at [144, 244] on link "0198be8a-5f5c-7638-a102-4b024d711d3a" at bounding box center [115, 245] width 70 height 4
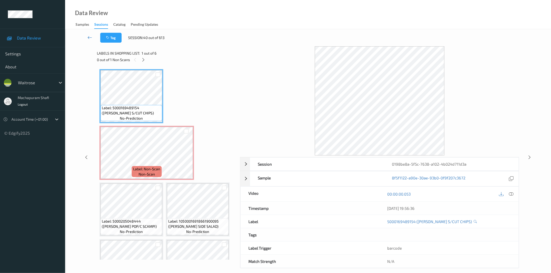
click at [90, 40] on link at bounding box center [89, 38] width 21 height 10
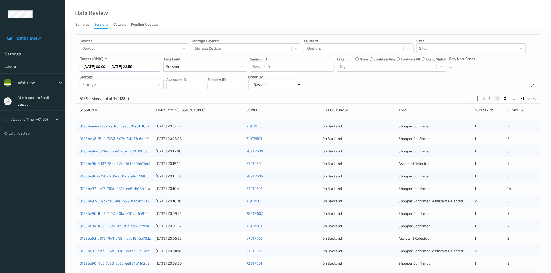
click at [136, 128] on link "0198beaa-2193-729d-8cd9-6801e6111832" at bounding box center [115, 126] width 70 height 4
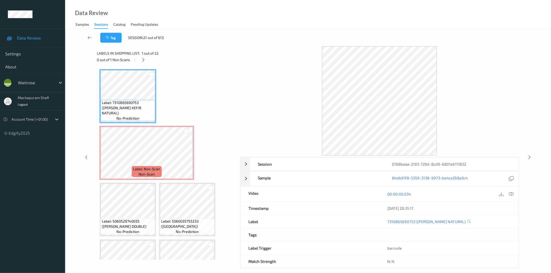
click at [91, 37] on icon at bounding box center [89, 37] width 5 height 5
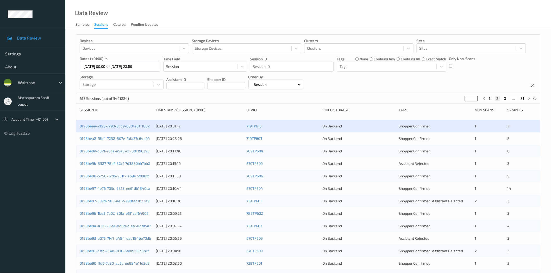
click at [506, 98] on button "3" at bounding box center [505, 98] width 5 height 5
type input "*"
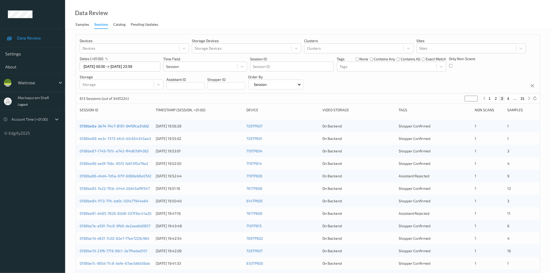
click at [133, 128] on link "0198be8a-3e74-74c7-8151-04f3fca31d02" at bounding box center [114, 126] width 69 height 4
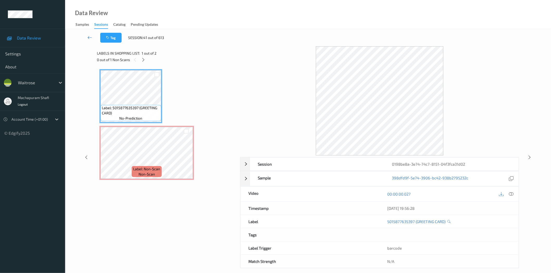
click at [89, 37] on icon at bounding box center [89, 37] width 5 height 5
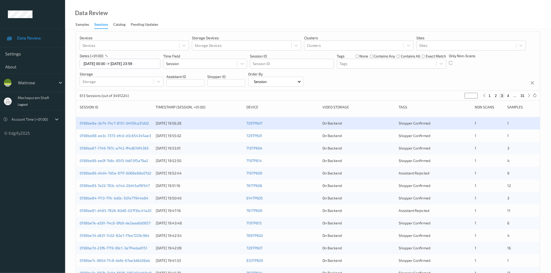
scroll to position [3, 0]
click at [121, 136] on link "0198be88-ee3c-7373-bfc0-d3c654345ae3" at bounding box center [115, 136] width 71 height 4
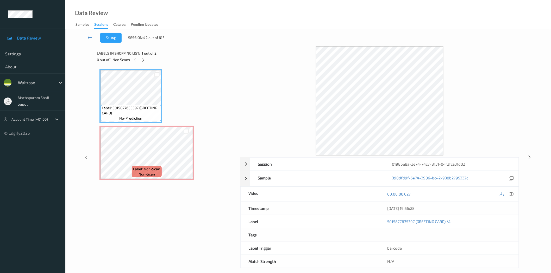
click at [90, 39] on icon at bounding box center [89, 37] width 5 height 5
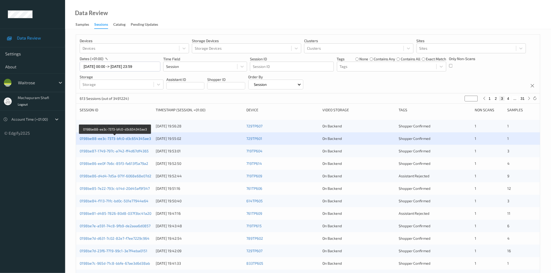
click at [129, 139] on link "0198be88-ee3c-7373-bfc0-d3c654345ae3" at bounding box center [115, 138] width 71 height 4
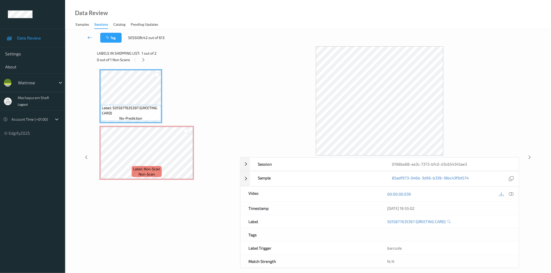
click at [87, 37] on icon at bounding box center [89, 37] width 5 height 5
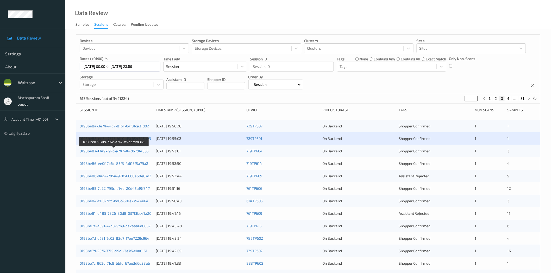
click at [139, 152] on link "0198be87-1749-797c-a742-ff4d67df4365" at bounding box center [114, 151] width 69 height 4
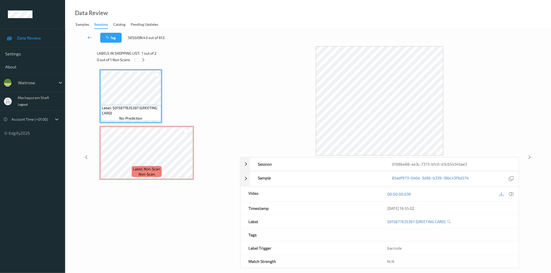
click at [89, 36] on icon at bounding box center [89, 37] width 5 height 5
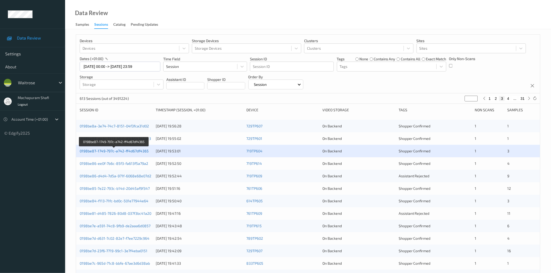
click at [125, 152] on link "0198be87-1749-797c-a742-ff4d67df4365" at bounding box center [114, 151] width 69 height 4
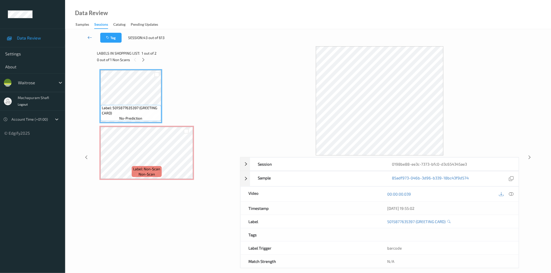
click at [89, 36] on icon at bounding box center [89, 37] width 5 height 5
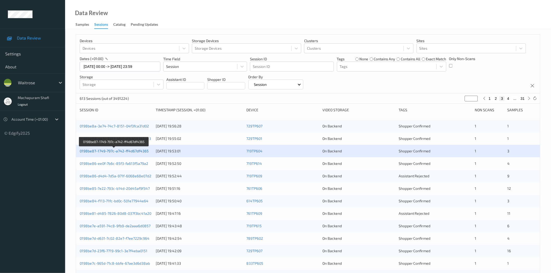
click at [99, 150] on link "0198be87-1749-797c-a742-ff4d67df4365" at bounding box center [114, 151] width 69 height 4
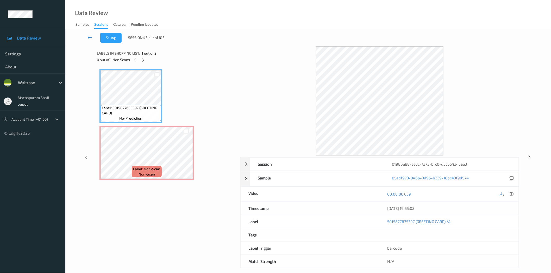
click at [89, 37] on icon at bounding box center [89, 37] width 5 height 5
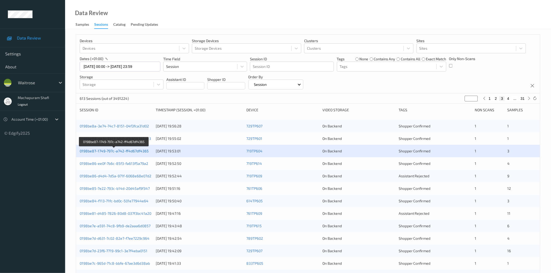
click at [123, 153] on link "0198be87-1749-797c-a742-ff4d67df4365" at bounding box center [114, 151] width 69 height 4
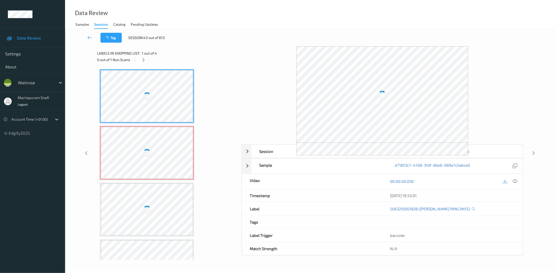
click at [88, 37] on icon at bounding box center [89, 37] width 5 height 5
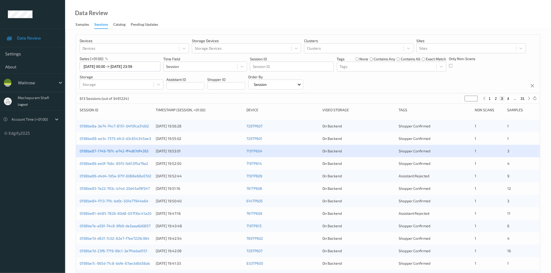
click at [122, 149] on link "0198be87-1749-797c-a742-ff4d67df4365" at bounding box center [114, 151] width 69 height 4
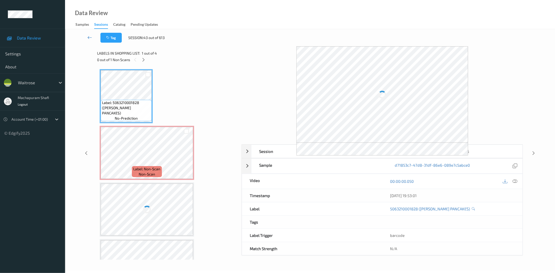
click at [91, 37] on icon at bounding box center [89, 37] width 5 height 5
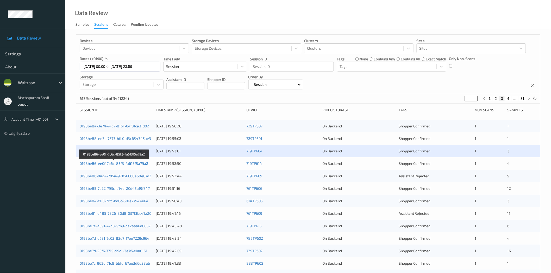
click at [129, 163] on link "0198be86-ee0f-7b6c-85f3-fa613f5a79a2" at bounding box center [114, 163] width 68 height 4
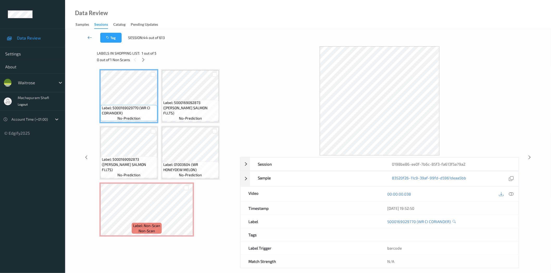
click at [90, 34] on link at bounding box center [89, 38] width 21 height 10
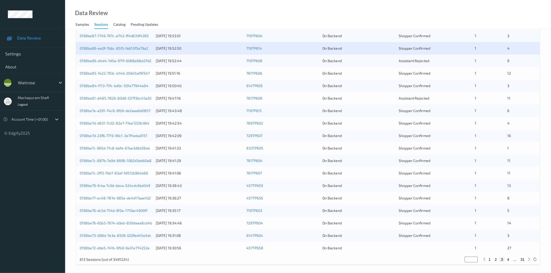
scroll to position [116, 0]
click at [130, 61] on link "0198be86-d4d4-7d5a-971f-6068e68e07d2" at bounding box center [116, 60] width 72 height 4
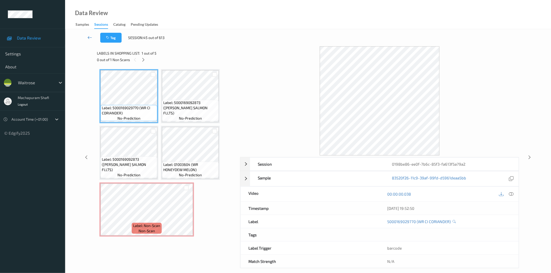
click at [89, 38] on icon at bounding box center [89, 37] width 5 height 5
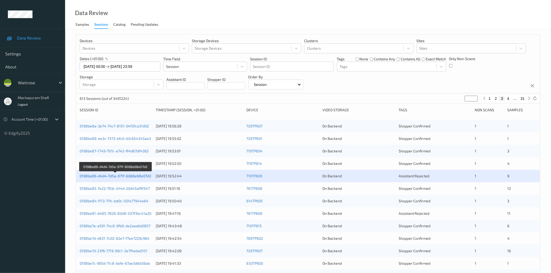
click at [120, 175] on link "0198be86-d4d4-7d5a-971f-6068e68e07d2" at bounding box center [116, 176] width 72 height 4
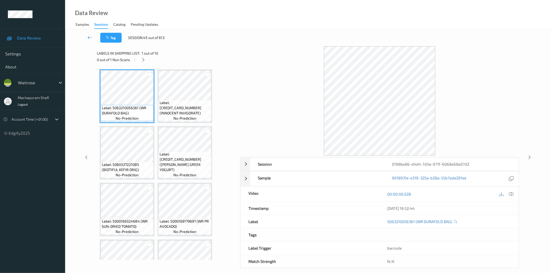
click at [92, 35] on link at bounding box center [89, 38] width 21 height 10
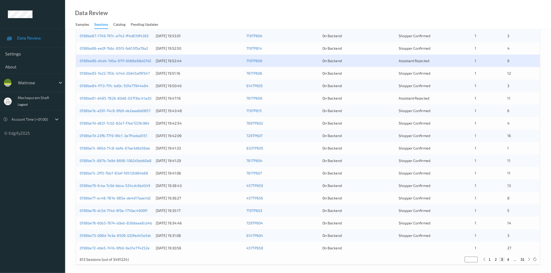
scroll to position [116, 0]
click at [114, 74] on link "0198be85-7e22-793c-b14d-20d45af9f347" at bounding box center [115, 73] width 70 height 4
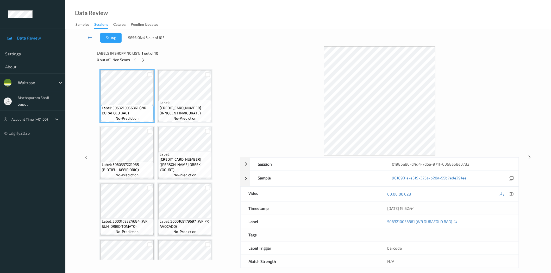
click at [90, 36] on icon at bounding box center [89, 37] width 5 height 5
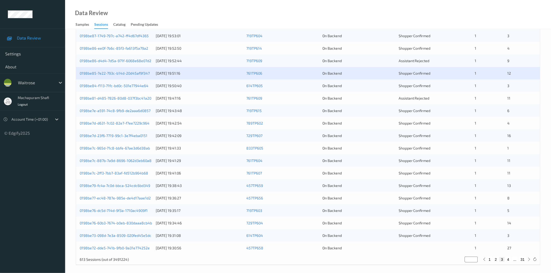
scroll to position [116, 0]
click at [116, 74] on link "0198be85-7e22-793c-b14d-20d45af9f347" at bounding box center [115, 73] width 70 height 4
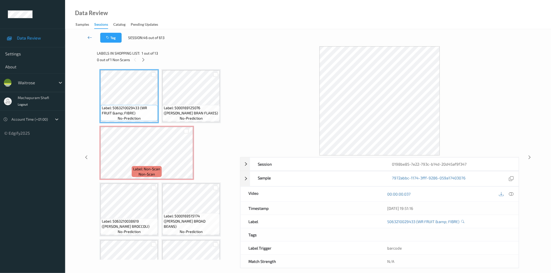
click at [89, 35] on icon at bounding box center [89, 37] width 5 height 5
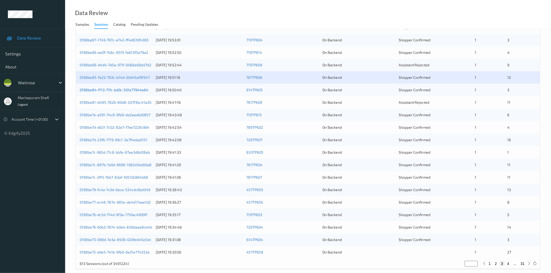
scroll to position [118, 0]
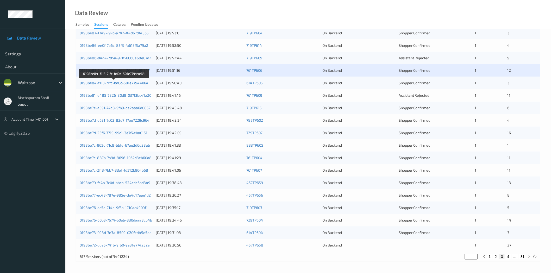
click at [128, 82] on link "0198be84-f113-71fc-bd0c-501e77944e64" at bounding box center [114, 83] width 69 height 4
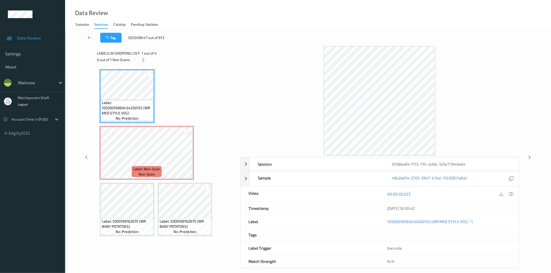
click at [88, 35] on icon at bounding box center [89, 37] width 5 height 5
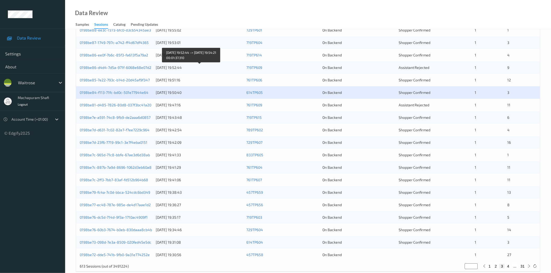
scroll to position [118, 0]
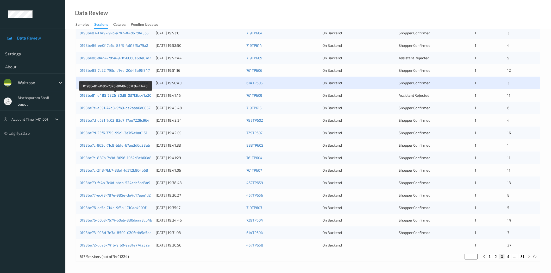
click at [139, 97] on link "0198be81-d485-7826-80d8-037f3bc41a20" at bounding box center [116, 95] width 72 height 4
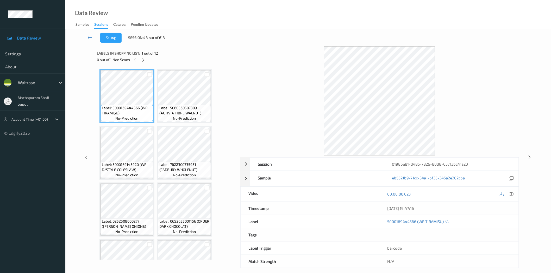
click at [90, 37] on icon at bounding box center [89, 37] width 5 height 5
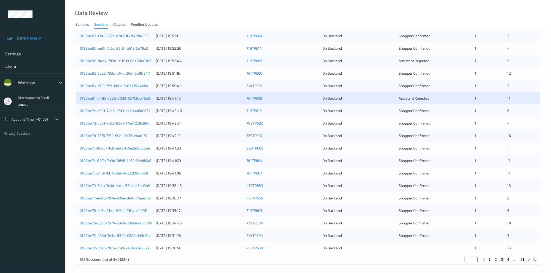
scroll to position [116, 0]
click at [128, 110] on link "0198be7e-a591-74c8-9fb9-de2aaa6d0857" at bounding box center [115, 110] width 71 height 4
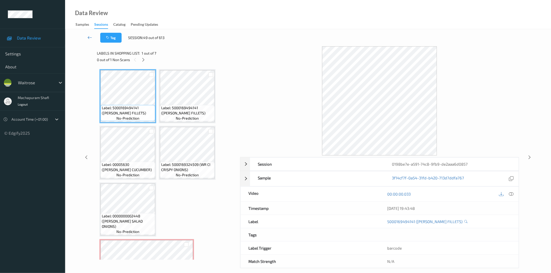
click at [89, 35] on icon at bounding box center [89, 37] width 5 height 5
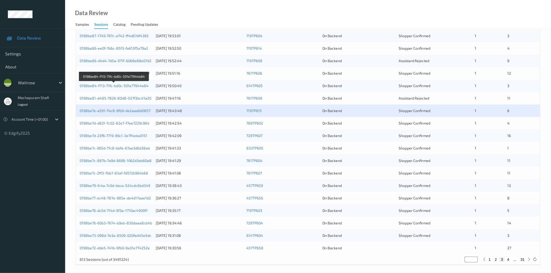
scroll to position [116, 0]
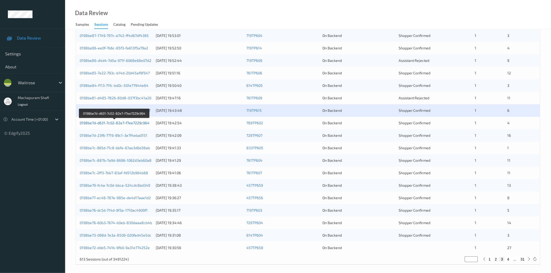
click at [131, 124] on link "0198be7d-d631-7c02-82e7-f7ee7229c964" at bounding box center [115, 123] width 70 height 4
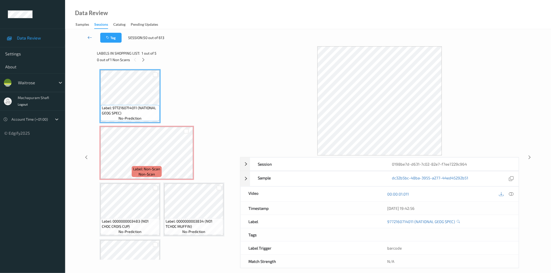
click at [90, 38] on icon at bounding box center [89, 37] width 5 height 5
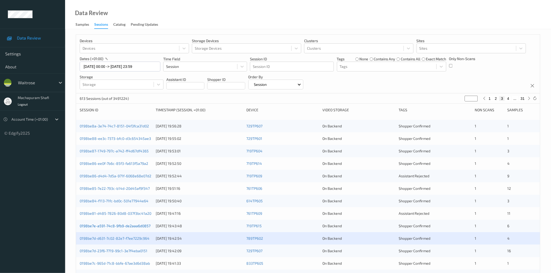
scroll to position [116, 0]
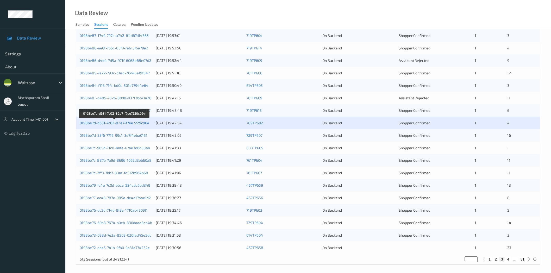
click at [122, 124] on link "0198be7d-d631-7c02-82e7-f7ee7229c964" at bounding box center [115, 123] width 70 height 4
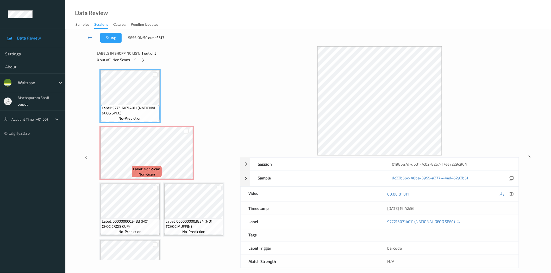
click at [89, 38] on icon at bounding box center [89, 37] width 5 height 5
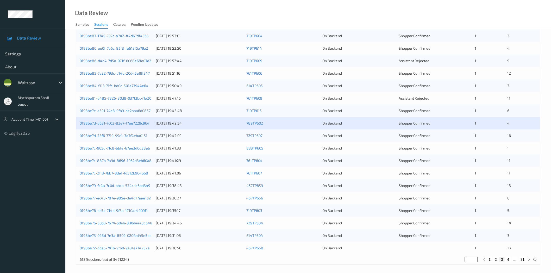
scroll to position [116, 0]
click at [97, 123] on link "0198be7d-d631-7c02-82e7-f7ee7229c964" at bounding box center [115, 123] width 70 height 4
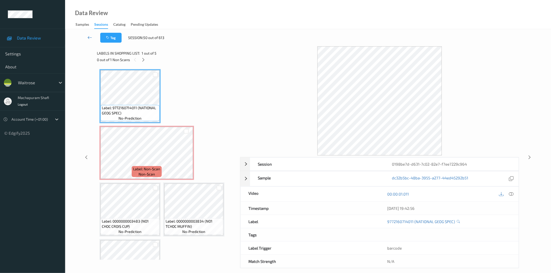
click at [88, 37] on icon at bounding box center [89, 37] width 5 height 5
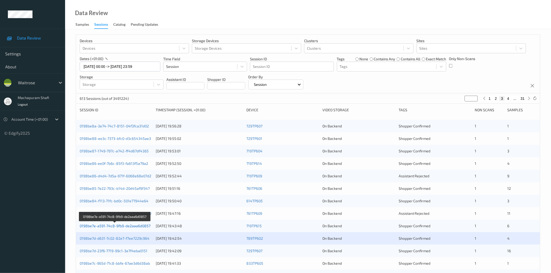
click at [125, 227] on link "0198be7e-a591-74c8-9fb9-de2aaa6d0857" at bounding box center [115, 226] width 71 height 4
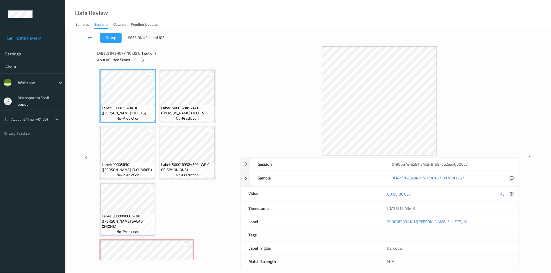
click at [89, 38] on icon at bounding box center [89, 37] width 5 height 5
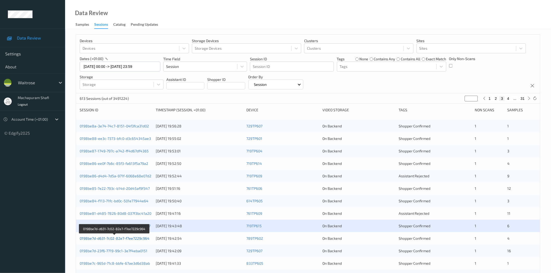
click at [123, 239] on link "0198be7d-d631-7c02-82e7-f7ee7229c964" at bounding box center [115, 238] width 70 height 4
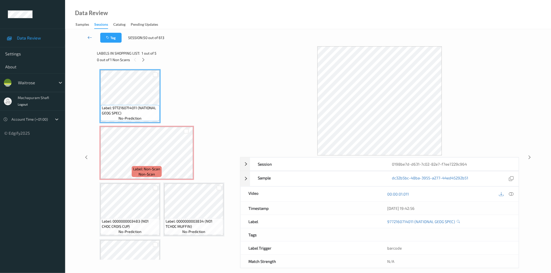
click at [91, 37] on icon at bounding box center [89, 37] width 5 height 5
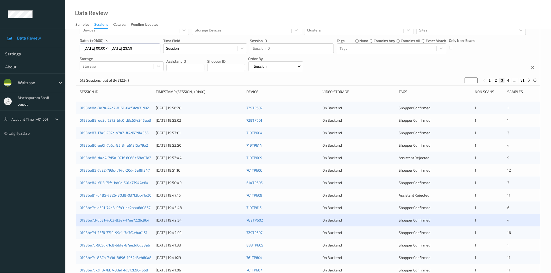
scroll to position [116, 0]
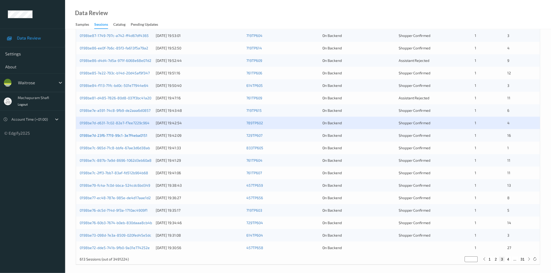
click at [132, 136] on link "0198be7d-23f6-7719-99c1-3e7f4eba0151" at bounding box center [114, 135] width 68 height 4
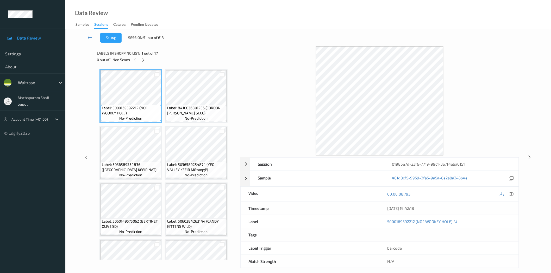
click at [89, 35] on icon at bounding box center [89, 37] width 5 height 5
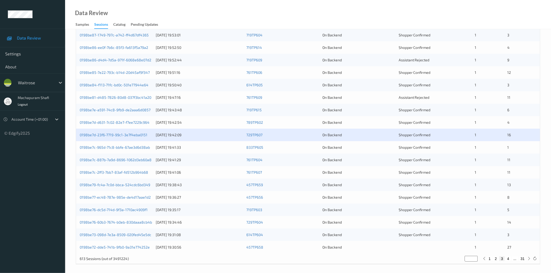
scroll to position [118, 0]
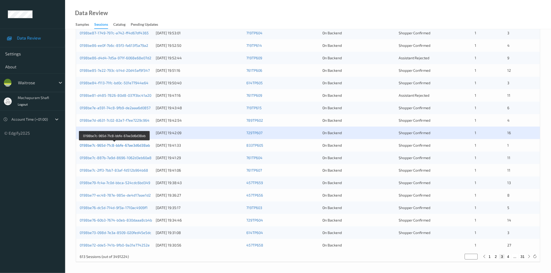
click at [130, 146] on link "0198be7c-965d-71c8-bbfe-67ae3d6d38ab" at bounding box center [115, 145] width 70 height 4
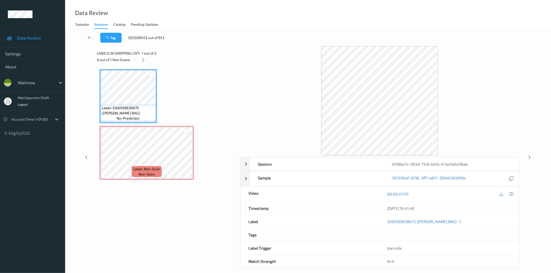
click at [89, 36] on icon at bounding box center [89, 37] width 5 height 5
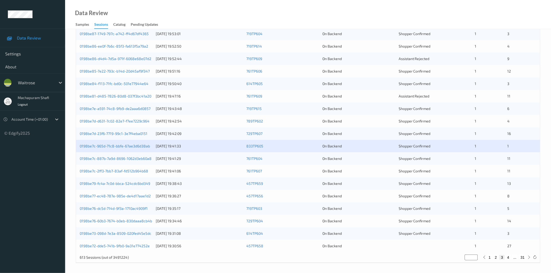
scroll to position [118, 0]
click at [134, 160] on link "0198be7c-887b-7a9d-8696-1062d3eb60a8" at bounding box center [116, 158] width 72 height 4
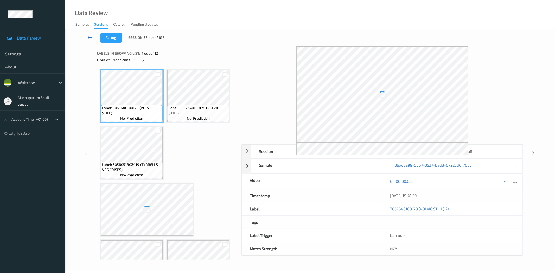
click at [90, 36] on icon at bounding box center [89, 37] width 5 height 5
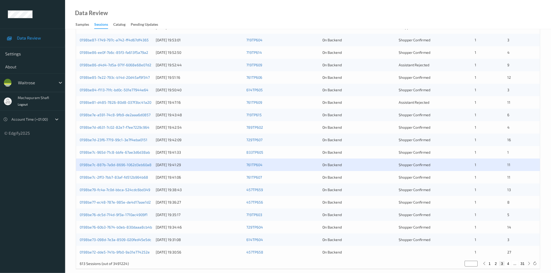
scroll to position [118, 0]
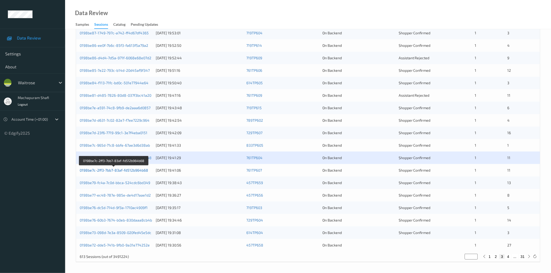
click at [131, 171] on link "0198be7c-2ff3-7bb7-83af-fd512b964b68" at bounding box center [114, 170] width 68 height 4
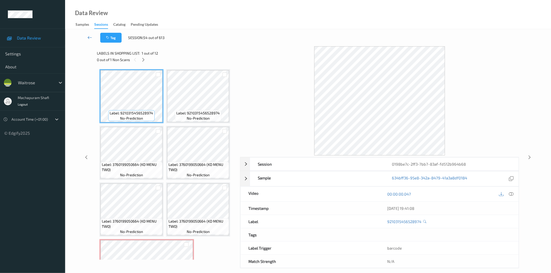
click at [89, 35] on icon at bounding box center [89, 37] width 5 height 5
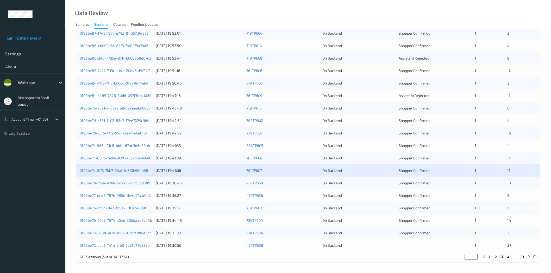
scroll to position [118, 0]
click at [128, 184] on link "0198be79-fc4a-7c0d-bbca-524cdc6bd349" at bounding box center [115, 183] width 71 height 4
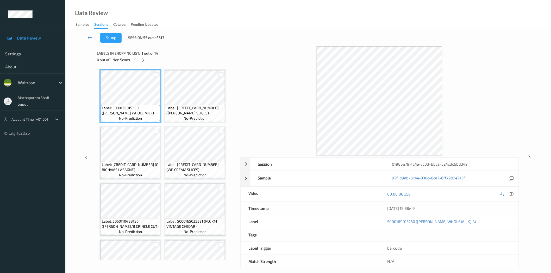
click at [89, 37] on icon at bounding box center [89, 37] width 5 height 5
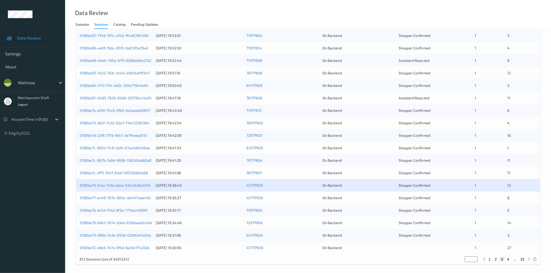
scroll to position [118, 0]
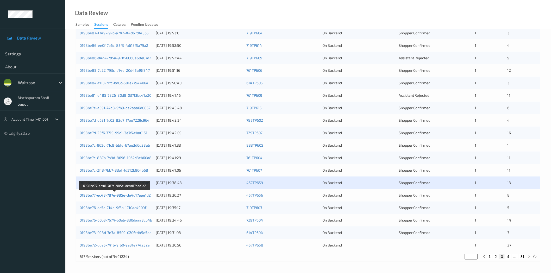
click at [132, 196] on link "0198be77-ec48-787e-985e-de4d17aae1d2" at bounding box center [115, 195] width 71 height 4
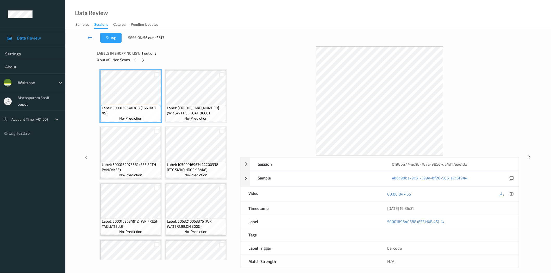
click at [90, 36] on icon at bounding box center [89, 37] width 5 height 5
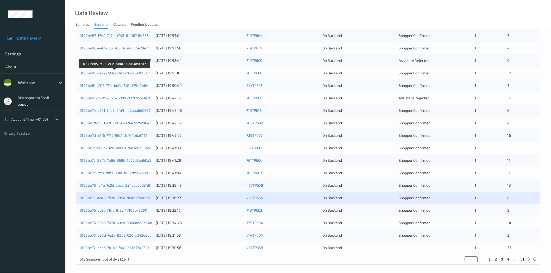
scroll to position [118, 0]
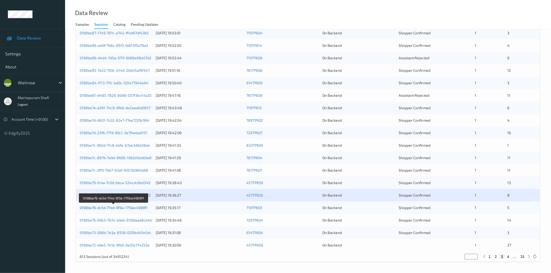
click at [134, 207] on link "0198be76-dc5d-714d-9f3a-1710ac4909f1" at bounding box center [114, 208] width 68 height 4
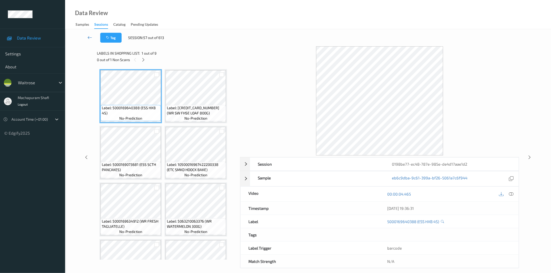
click at [88, 38] on icon at bounding box center [89, 37] width 5 height 5
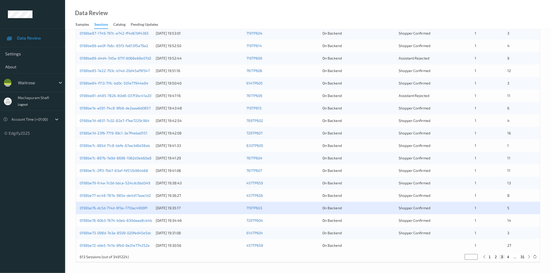
scroll to position [118, 0]
click at [132, 208] on link "0198be76-dc5d-714d-9f3a-1710ac4909f1" at bounding box center [114, 208] width 68 height 4
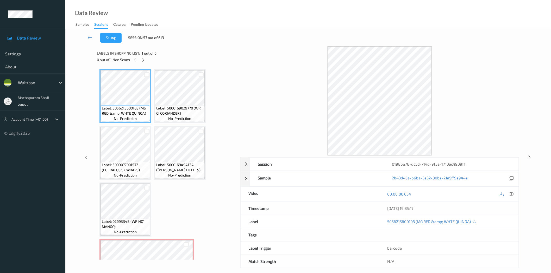
click at [81, 53] on div "Session 0198be76-dc5d-714d-9f3a-1710ac4909f1 Session ID 0198be76-dc5d-714d-9f3a…" at bounding box center [308, 157] width 464 height 222
click at [90, 37] on icon at bounding box center [89, 37] width 5 height 5
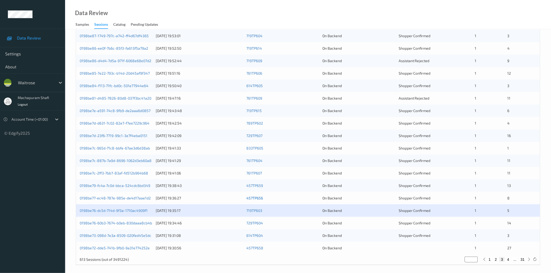
scroll to position [116, 0]
click at [117, 211] on link "0198be76-dc5d-714d-9f3a-1710ac4909f1" at bounding box center [114, 210] width 68 height 4
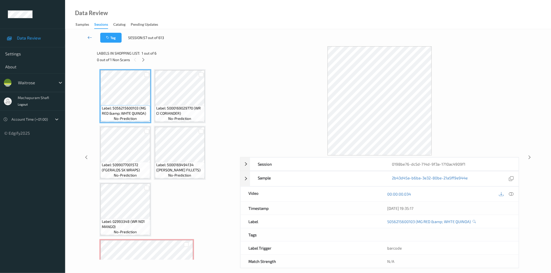
click at [87, 37] on link at bounding box center [89, 38] width 21 height 10
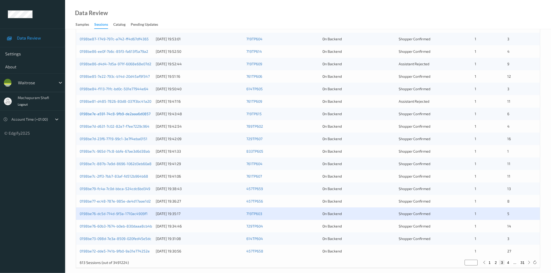
scroll to position [118, 0]
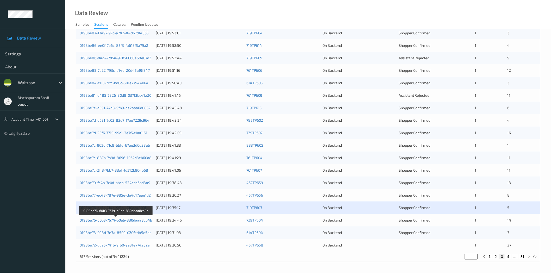
click at [138, 221] on link "0198be76-60b3-7674-b0eb-830daaa8cb4b" at bounding box center [116, 220] width 72 height 4
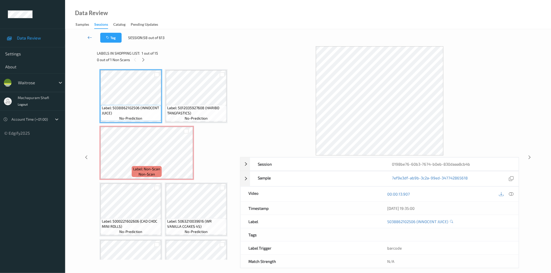
click at [89, 36] on icon at bounding box center [89, 37] width 5 height 5
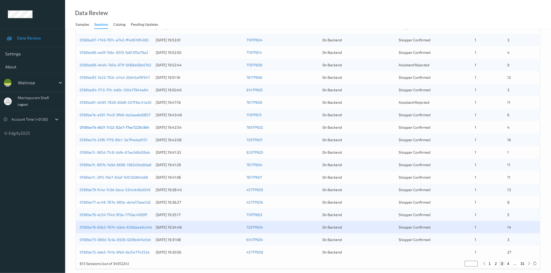
scroll to position [118, 0]
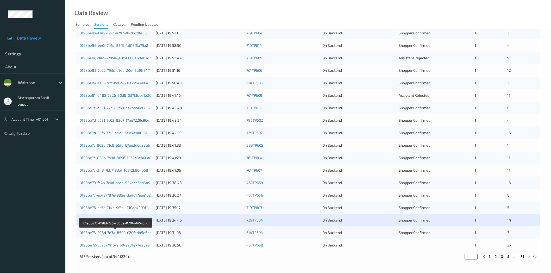
click at [139, 234] on link "0198be73-098d-7e3a-8509-020fed45e5dc" at bounding box center [116, 233] width 72 height 4
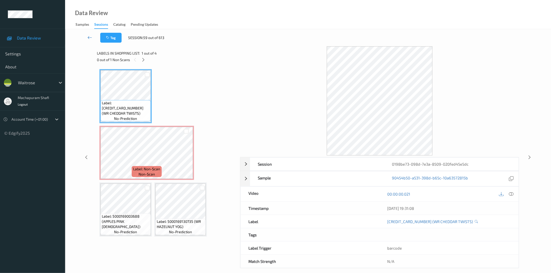
click at [92, 36] on link at bounding box center [89, 38] width 21 height 10
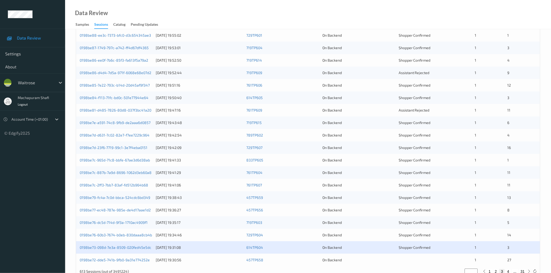
scroll to position [118, 0]
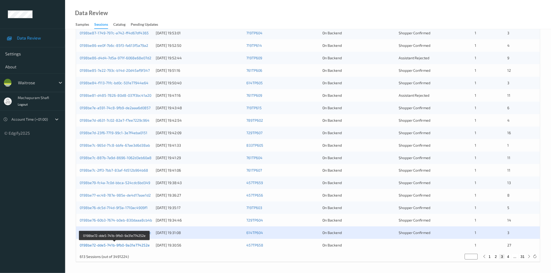
click at [136, 246] on link "0198be72-dde5-741b-9fb0-9a31e774252e" at bounding box center [115, 245] width 70 height 4
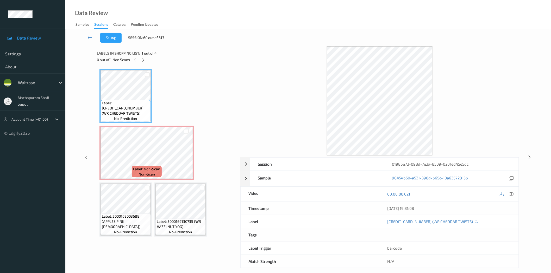
click at [87, 37] on icon at bounding box center [89, 37] width 5 height 5
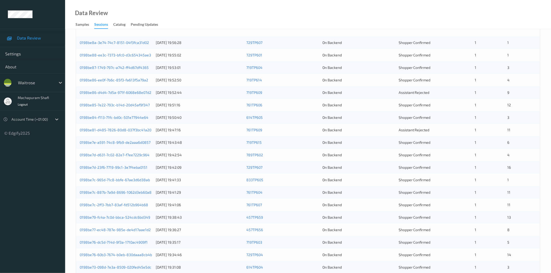
scroll to position [118, 0]
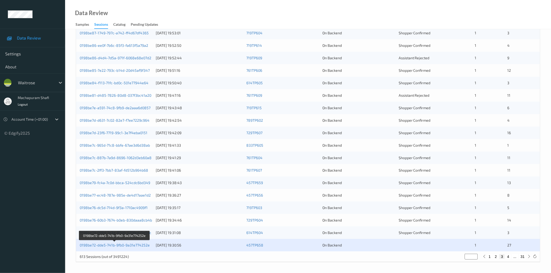
click at [132, 243] on div "0198be72-dde5-741b-9fb0-9a31e774252e" at bounding box center [116, 245] width 72 height 5
click at [132, 244] on link "0198be72-dde5-741b-9fb0-9a31e774252e" at bounding box center [115, 245] width 70 height 4
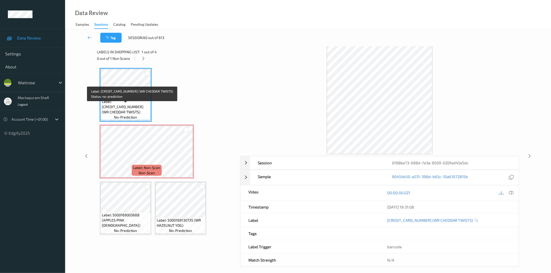
scroll to position [6, 0]
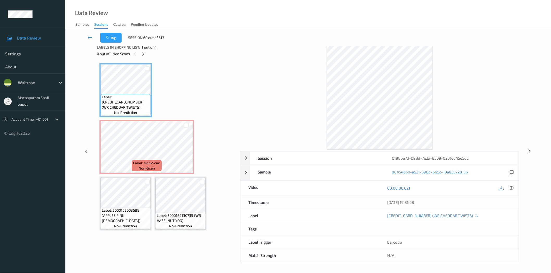
click at [89, 36] on icon at bounding box center [89, 37] width 5 height 5
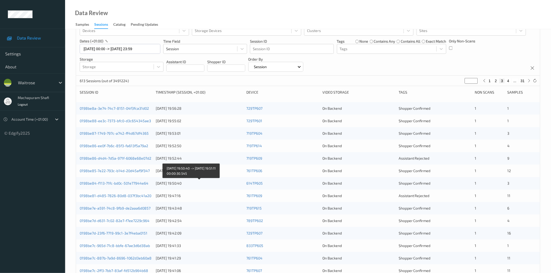
scroll to position [118, 0]
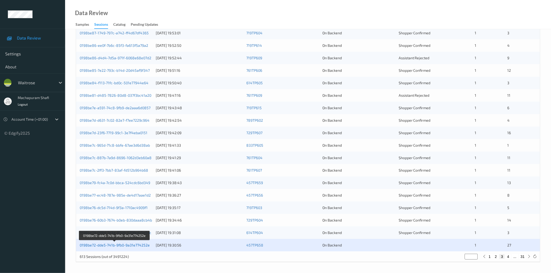
click at [136, 245] on link "0198be72-dde5-741b-9fb0-9a31e774252e" at bounding box center [115, 245] width 70 height 4
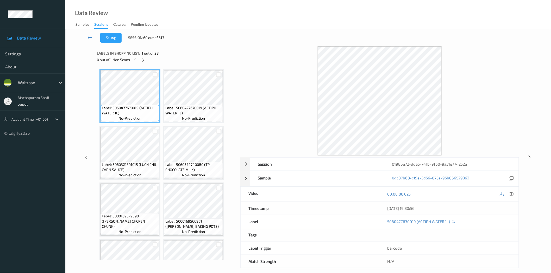
click at [90, 37] on icon at bounding box center [89, 37] width 5 height 5
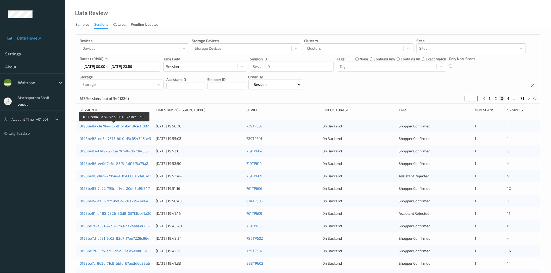
click at [147, 126] on link "0198be8a-3e74-74c7-8151-04f3fca31d02" at bounding box center [114, 126] width 69 height 4
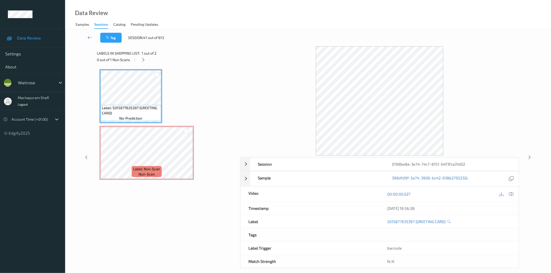
click at [87, 39] on link at bounding box center [89, 38] width 21 height 10
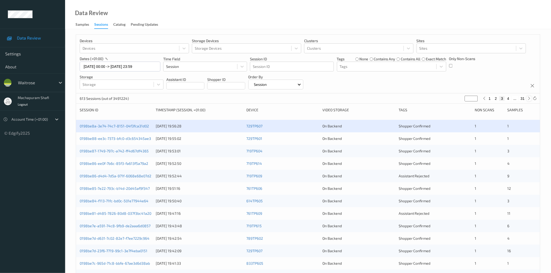
click at [528, 99] on icon at bounding box center [529, 99] width 4 height 4
type input "*"
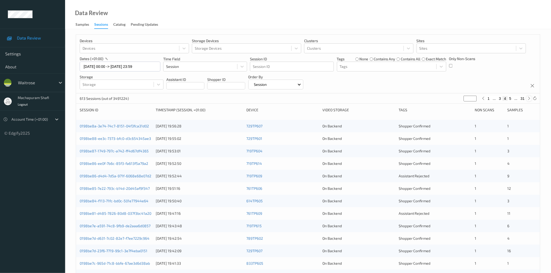
click at [528, 99] on icon at bounding box center [529, 99] width 4 height 4
type input "*"
click at [528, 99] on icon at bounding box center [529, 99] width 4 height 4
type input "*"
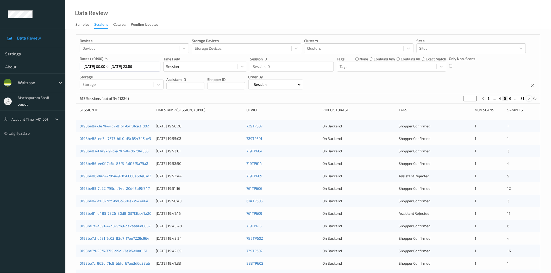
type input "*"
click at [528, 99] on icon at bounding box center [529, 99] width 4 height 4
type input "*"
click at [528, 99] on icon at bounding box center [529, 99] width 4 height 4
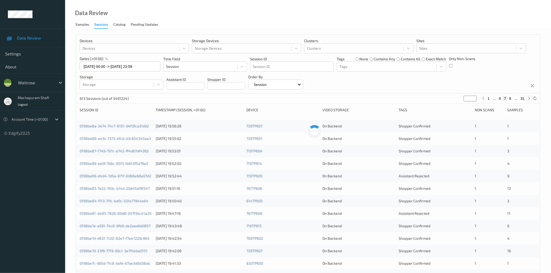
type input "*"
click at [528, 99] on icon at bounding box center [529, 99] width 4 height 4
type input "*"
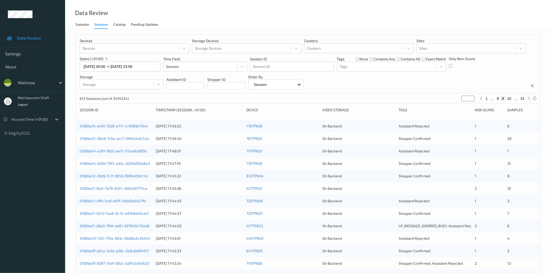
click at [528, 99] on icon at bounding box center [529, 99] width 4 height 4
type input "**"
click at [528, 99] on icon at bounding box center [529, 99] width 4 height 4
type input "**"
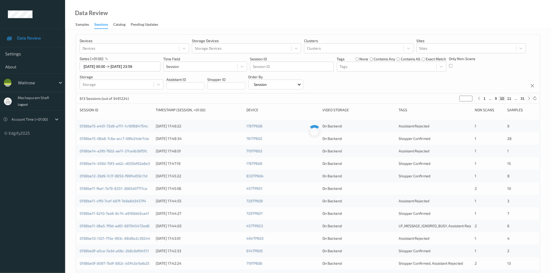
type input "**"
click at [528, 99] on icon at bounding box center [529, 99] width 4 height 4
type input "**"
click at [528, 99] on icon at bounding box center [529, 99] width 4 height 4
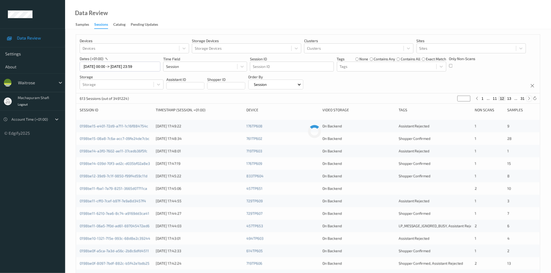
type input "**"
click at [510, 98] on button "14" at bounding box center [509, 98] width 7 height 5
type input "**"
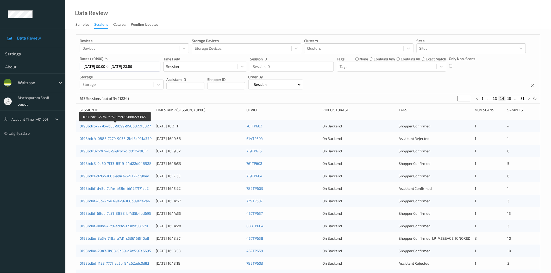
click at [118, 128] on link "0198bdc5-277b-7b35-9b99-958b822f3827" at bounding box center [115, 126] width 71 height 4
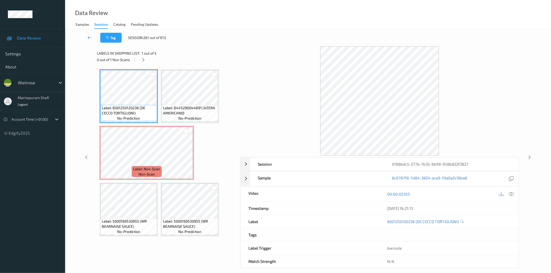
click at [87, 38] on link at bounding box center [89, 38] width 21 height 10
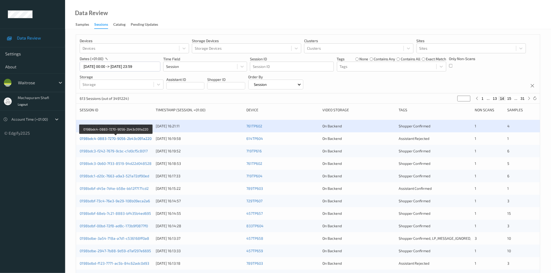
click at [129, 139] on link "0198bdc4-0883-7270-9056-2b43c091a220" at bounding box center [116, 138] width 72 height 4
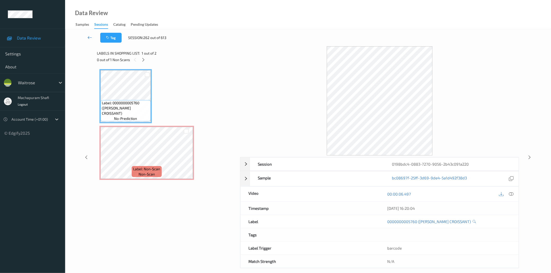
click at [92, 37] on icon at bounding box center [89, 37] width 5 height 5
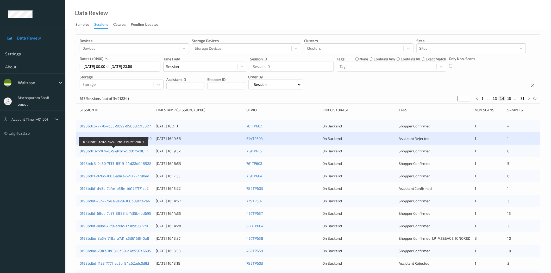
click at [123, 152] on link "0198bdc3-f242-7679-9cbc-c1d0cf5c8017" at bounding box center [114, 151] width 68 height 4
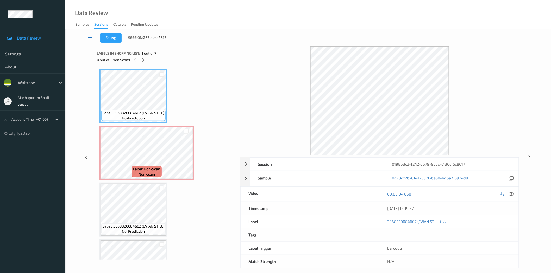
click at [89, 38] on icon at bounding box center [89, 37] width 5 height 5
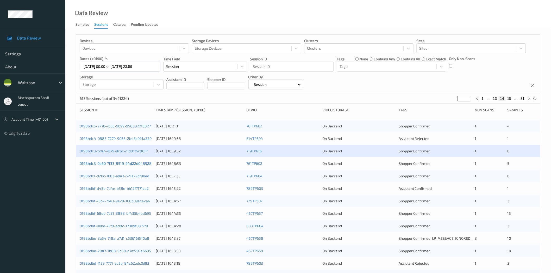
click at [125, 165] on link "0198bdc3-0b60-7f33-8519-94d22d048528" at bounding box center [116, 163] width 72 height 4
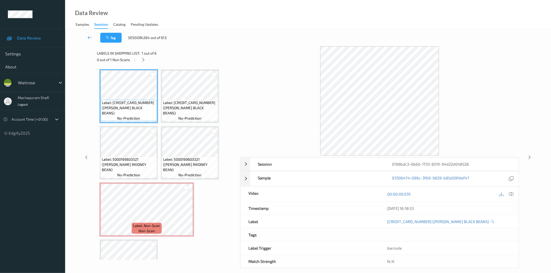
click at [89, 37] on icon at bounding box center [89, 37] width 5 height 5
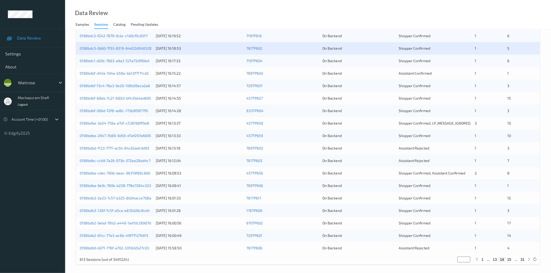
scroll to position [116, 0]
click at [126, 59] on link "0198bdc1-d20c-7663-a9a3-521a72df90ed" at bounding box center [115, 60] width 70 height 4
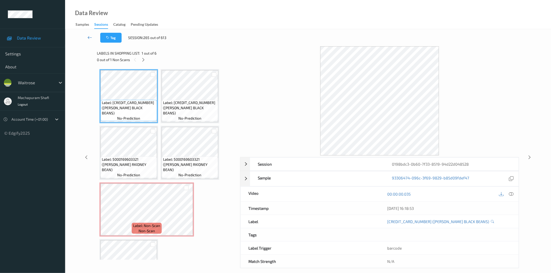
click at [88, 37] on icon at bounding box center [89, 37] width 5 height 5
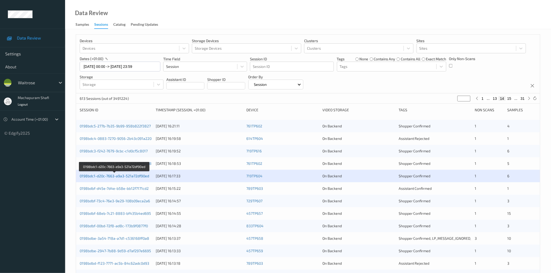
click at [123, 175] on link "0198bdc1-d20c-7663-a9a3-521a72df90ed" at bounding box center [115, 176] width 70 height 4
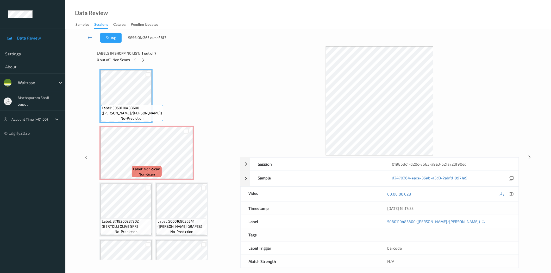
click at [90, 36] on icon at bounding box center [89, 37] width 5 height 5
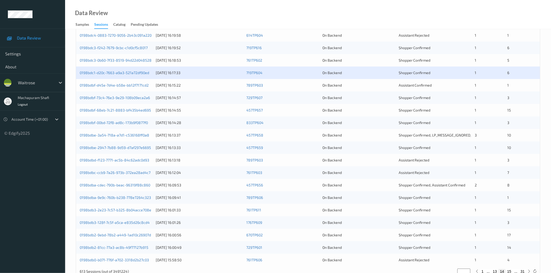
scroll to position [118, 0]
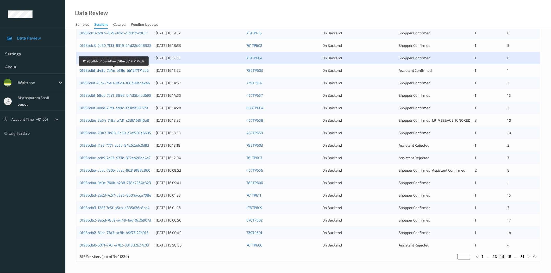
click at [127, 71] on link "0198bdbf-d45e-7d4e-b58e-bb12f7171cd2" at bounding box center [114, 70] width 69 height 4
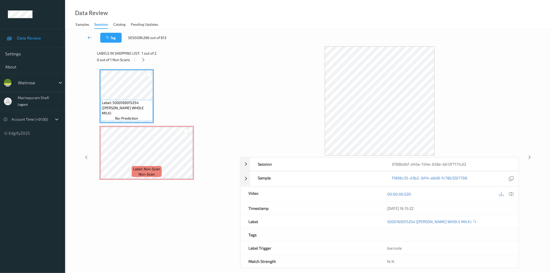
click at [88, 37] on icon at bounding box center [89, 37] width 5 height 5
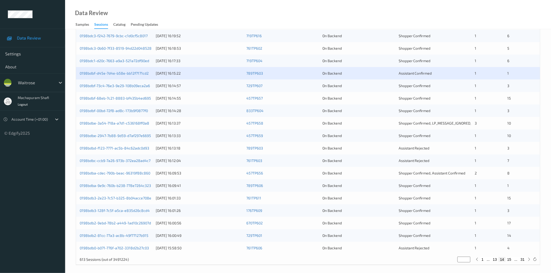
scroll to position [116, 0]
click at [123, 87] on link "0198bdbf-73c4-76e3-9e29-108b09eca2a6" at bounding box center [115, 85] width 70 height 4
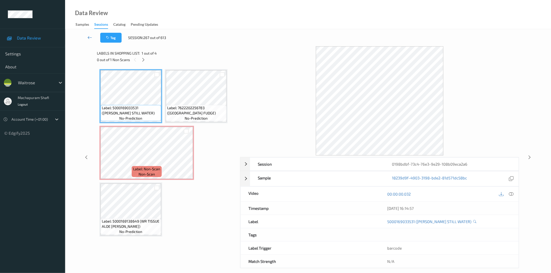
click at [87, 38] on icon at bounding box center [89, 37] width 5 height 5
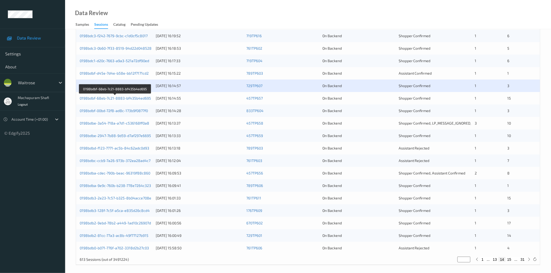
scroll to position [116, 0]
click at [128, 99] on link "0198bdbf-68eb-7c21-8883-bf435b4ed695" at bounding box center [115, 98] width 71 height 4
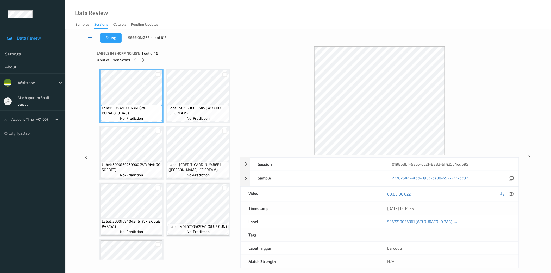
click at [93, 37] on link at bounding box center [89, 38] width 21 height 10
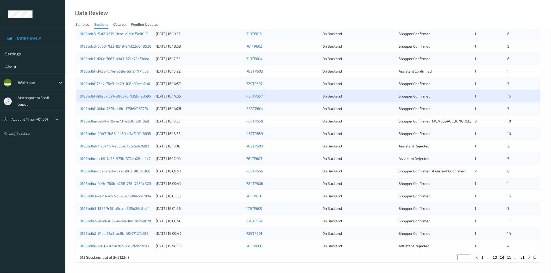
scroll to position [118, 0]
click at [131, 108] on link "0198bdbf-00bd-72f8-ad8c-173b9f0877f0" at bounding box center [114, 108] width 68 height 4
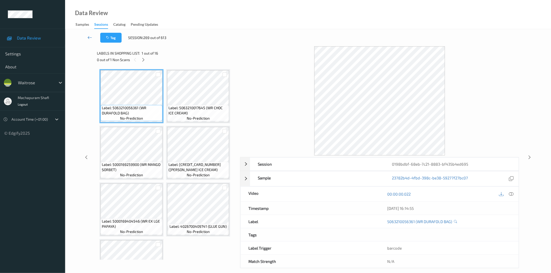
click at [91, 38] on icon at bounding box center [89, 37] width 5 height 5
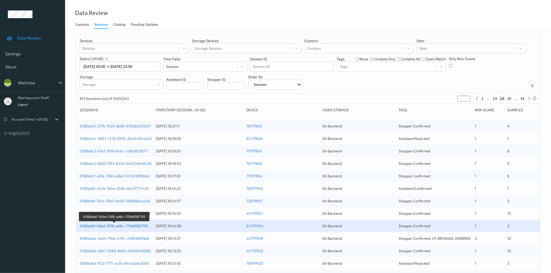
click at [126, 225] on link "0198bdbf-00bd-72f8-ad8c-173b9f0877f0" at bounding box center [114, 226] width 68 height 4
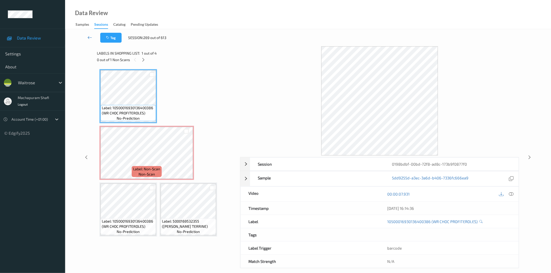
click at [88, 36] on icon at bounding box center [89, 37] width 5 height 5
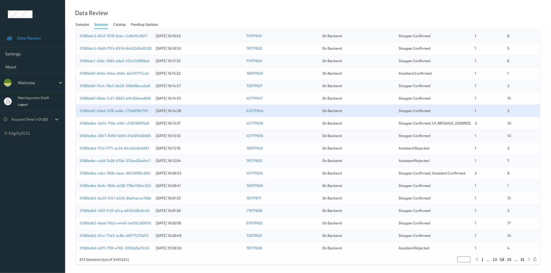
scroll to position [116, 0]
click at [131, 135] on link "0198bdbe-2947-7b88-9d59-d7af297e6695" at bounding box center [115, 135] width 71 height 4
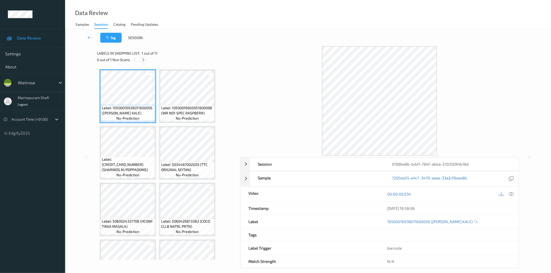
click at [146, 61] on div at bounding box center [143, 59] width 7 height 7
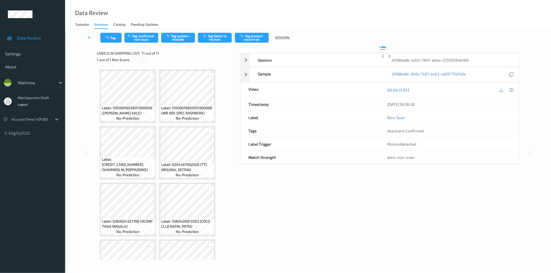
scroll to position [147, 0]
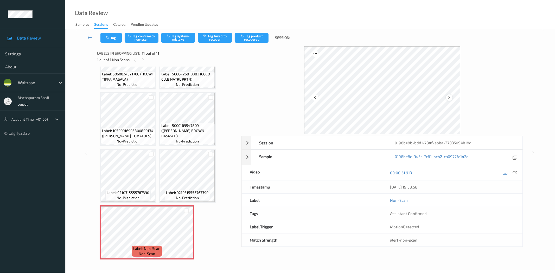
click at [448, 96] on icon at bounding box center [449, 97] width 4 height 5
click at [451, 98] on icon at bounding box center [449, 97] width 4 height 5
drag, startPoint x: 516, startPoint y: 174, endPoint x: 471, endPoint y: 118, distance: 72.0
click at [516, 173] on icon at bounding box center [515, 173] width 5 height 5
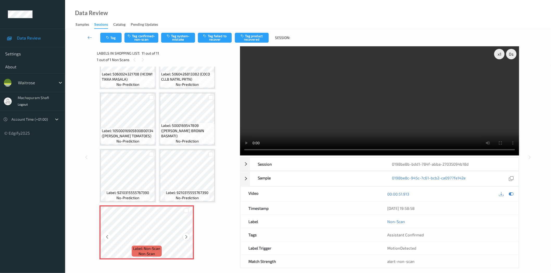
click at [186, 235] on icon at bounding box center [186, 237] width 4 height 5
click at [175, 37] on button "Tag system-mistake" at bounding box center [178, 38] width 34 height 10
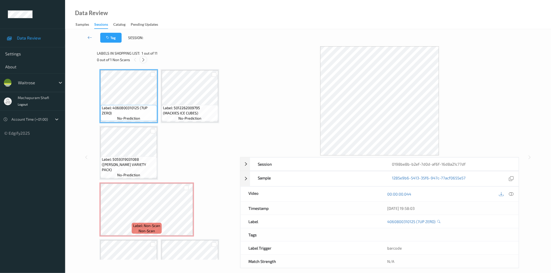
click at [142, 59] on icon at bounding box center [143, 60] width 4 height 5
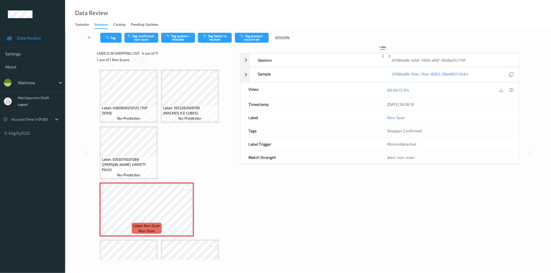
scroll to position [59, 0]
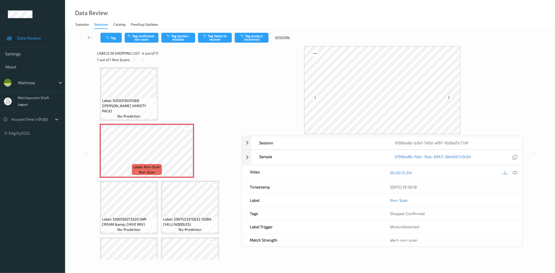
click at [448, 97] on icon at bounding box center [449, 97] width 4 height 5
click at [517, 173] on icon at bounding box center [515, 173] width 5 height 5
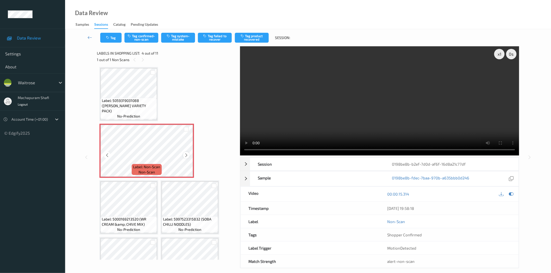
click at [186, 153] on icon at bounding box center [186, 155] width 4 height 5
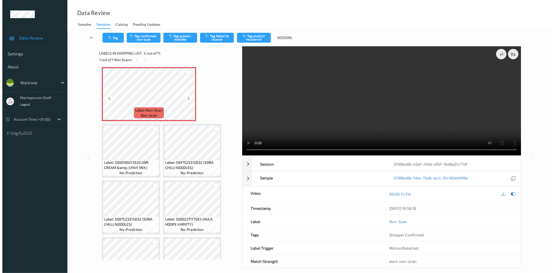
scroll to position [0, 0]
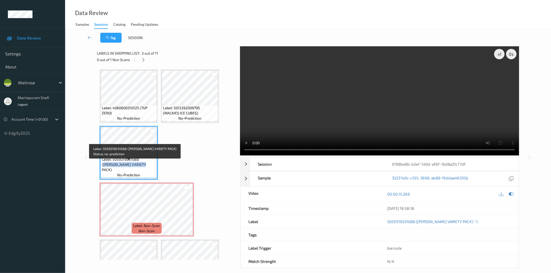
drag, startPoint x: 140, startPoint y: 165, endPoint x: 152, endPoint y: 170, distance: 12.6
click at [152, 170] on span "Label: 5059319031088 (KELLOGG VARIETY PACK)" at bounding box center [129, 165] width 54 height 16
copy span "KELLOGG VARIETY PACK)"
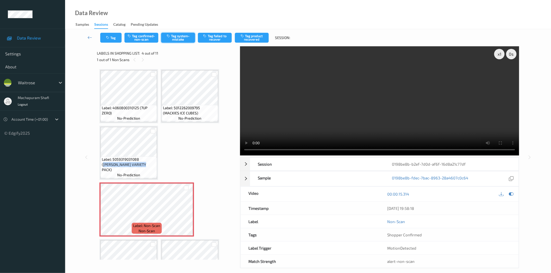
click at [180, 39] on button "Tag system-mistake" at bounding box center [178, 38] width 34 height 10
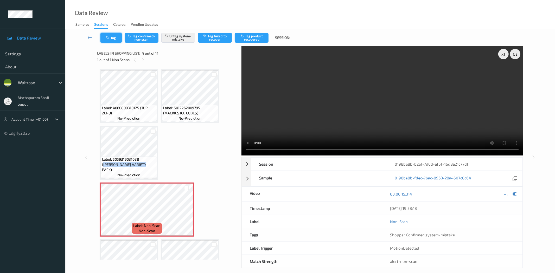
click at [113, 37] on button "Tag" at bounding box center [111, 38] width 21 height 10
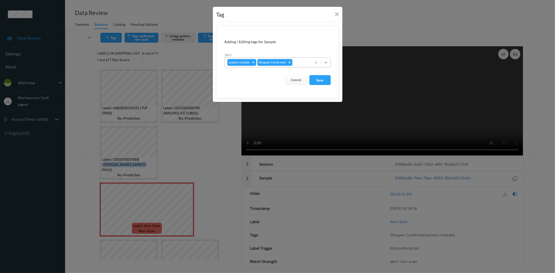
click at [326, 62] on icon at bounding box center [325, 62] width 5 height 5
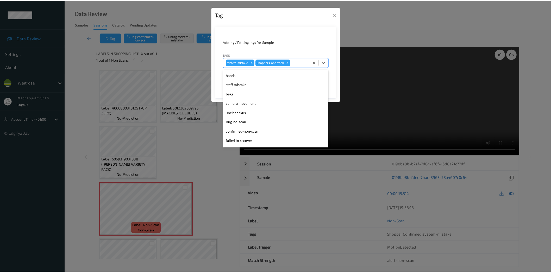
scroll to position [102, 0]
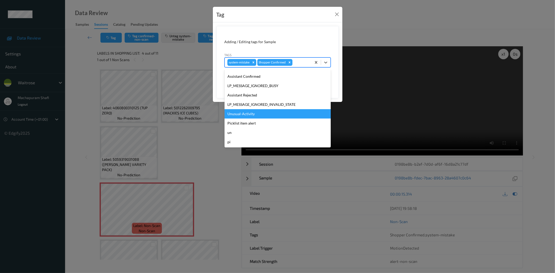
click at [232, 114] on div "Unusual-Activity" at bounding box center [278, 113] width 106 height 9
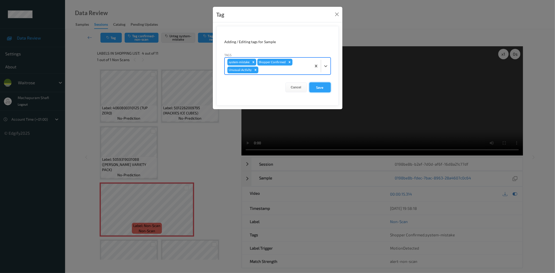
click at [322, 87] on button "Save" at bounding box center [320, 88] width 21 height 10
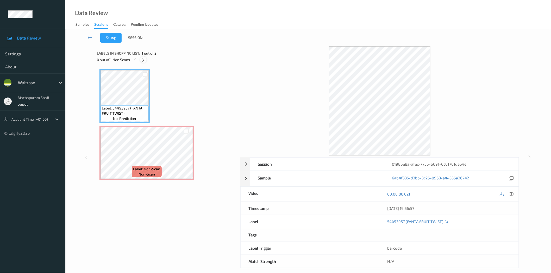
click at [143, 60] on icon at bounding box center [143, 60] width 4 height 5
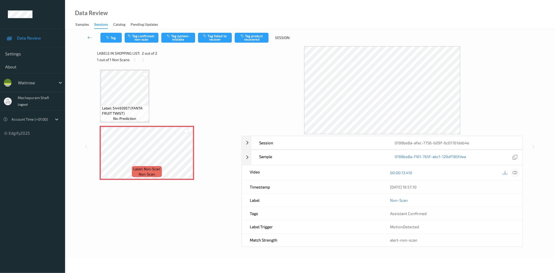
click at [515, 174] on icon at bounding box center [515, 173] width 5 height 5
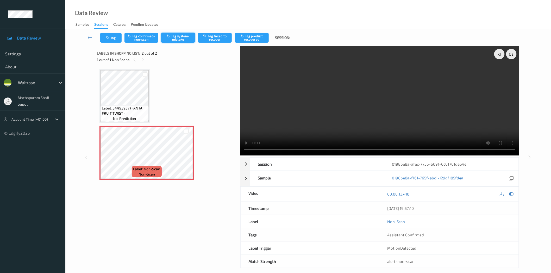
click at [189, 39] on button "Tag system-mistake" at bounding box center [178, 38] width 34 height 10
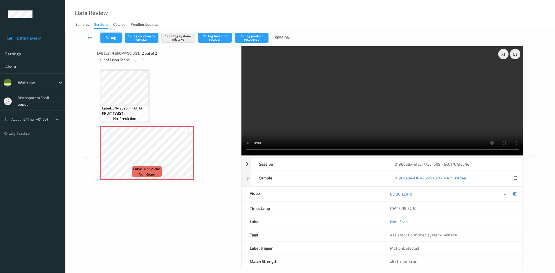
click at [110, 36] on icon "button" at bounding box center [108, 38] width 4 height 4
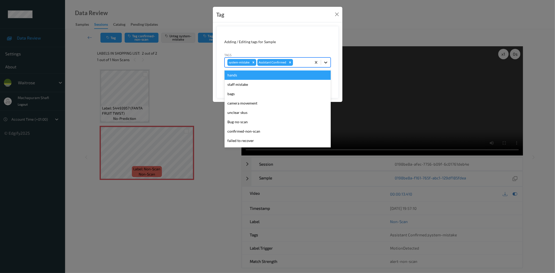
click at [324, 60] on icon at bounding box center [325, 62] width 5 height 5
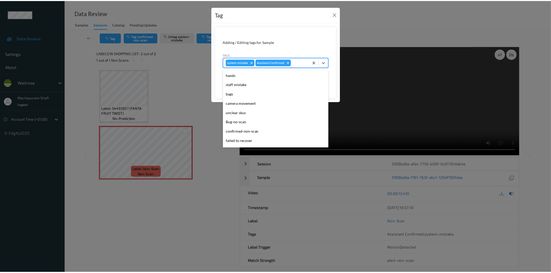
scroll to position [102, 0]
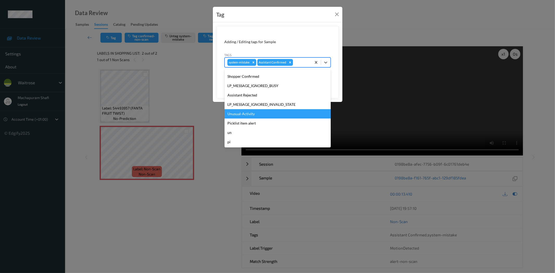
click at [238, 111] on div "Unusual-Activity" at bounding box center [278, 113] width 106 height 9
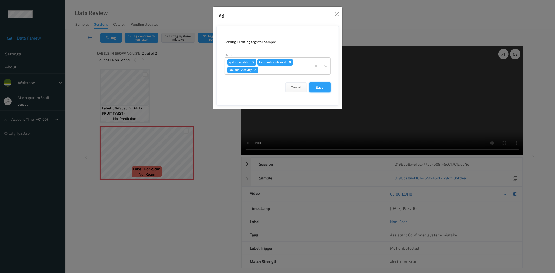
click at [319, 88] on button "Save" at bounding box center [320, 88] width 21 height 10
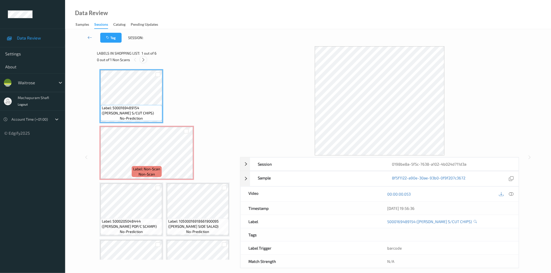
click at [145, 58] on icon at bounding box center [143, 60] width 4 height 5
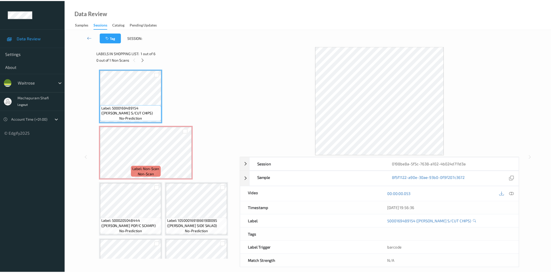
scroll to position [3, 0]
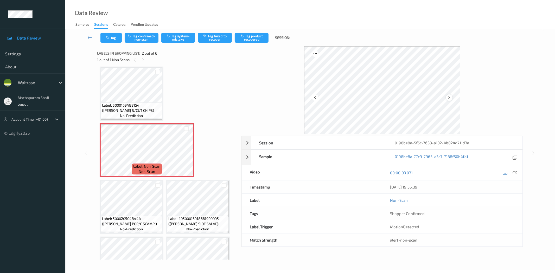
click at [451, 97] on icon at bounding box center [449, 97] width 4 height 5
click at [450, 98] on icon at bounding box center [449, 97] width 4 height 5
click at [517, 170] on div at bounding box center [515, 172] width 7 height 7
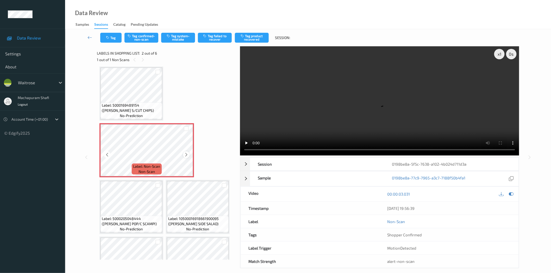
click at [186, 155] on icon at bounding box center [186, 155] width 4 height 5
click at [185, 155] on icon at bounding box center [186, 155] width 4 height 5
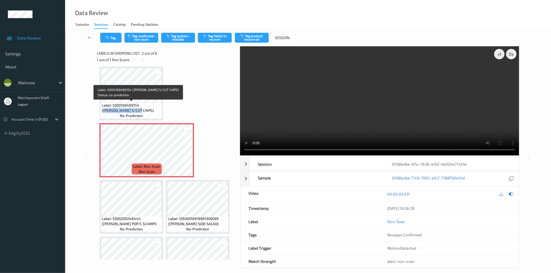
drag, startPoint x: 141, startPoint y: 105, endPoint x: 147, endPoint y: 114, distance: 10.8
click at [147, 114] on div "Label: 5000169489154 ([PERSON_NAME] S/CUT CHIPS) no-prediction" at bounding box center [132, 111] width 62 height 16
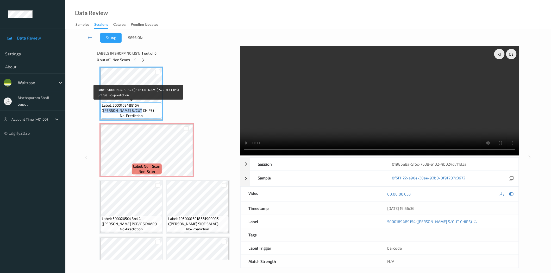
copy span "[PERSON_NAME] S/CUT CHIPS)"
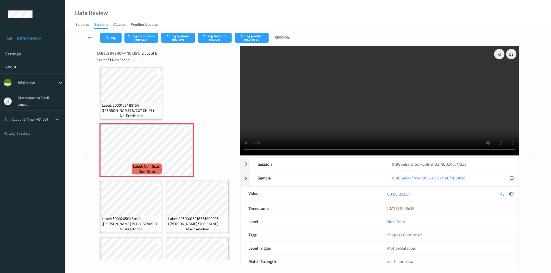
click at [185, 32] on div "Tag Tag confirmed-non-scan Tag system-mistake Tag failed to recover Tag product…" at bounding box center [308, 37] width 464 height 17
click at [177, 39] on button "Tag system-mistake" at bounding box center [178, 38] width 34 height 10
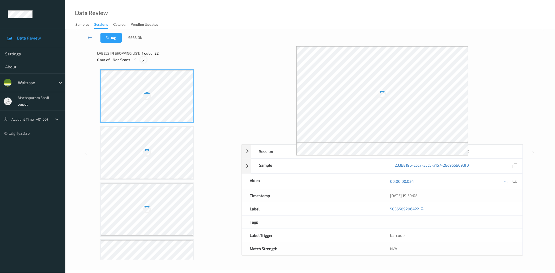
click at [144, 60] on icon at bounding box center [143, 60] width 4 height 5
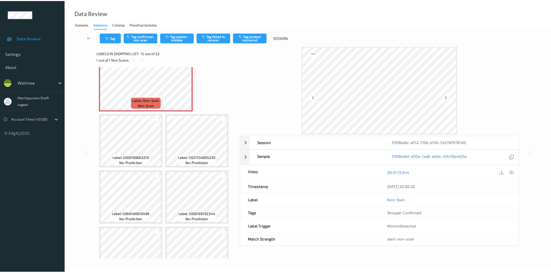
scroll to position [62, 0]
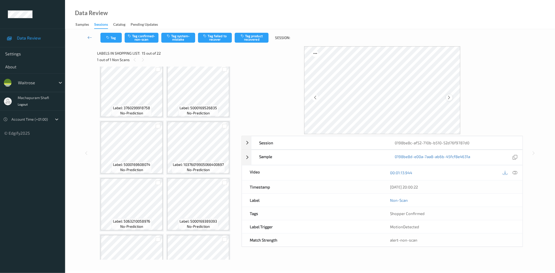
click at [450, 98] on icon at bounding box center [449, 97] width 4 height 5
click at [516, 172] on icon at bounding box center [515, 173] width 5 height 5
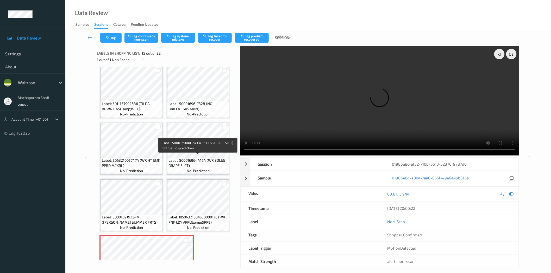
scroll to position [347, 0]
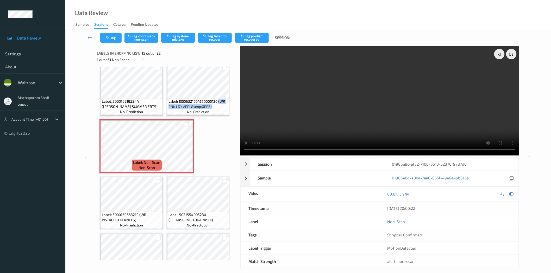
drag, startPoint x: 219, startPoint y: 99, endPoint x: 223, endPoint y: 105, distance: 7.3
click at [223, 105] on span "Label: 10506321004560000120 (WR PNK LDY APPL&amp;GRPE)" at bounding box center [197, 104] width 59 height 10
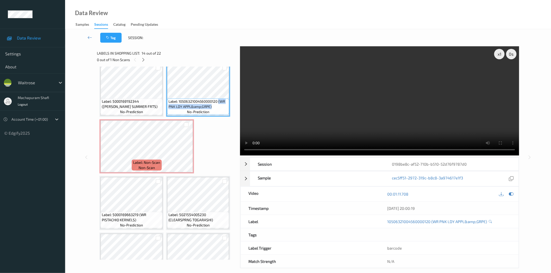
copy span "(WR PNK LDY APPL&amp;GRPE)"
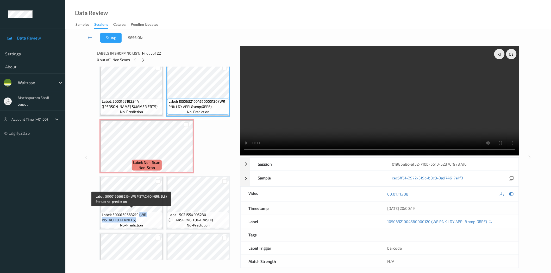
drag, startPoint x: 140, startPoint y: 212, endPoint x: 148, endPoint y: 219, distance: 11.0
click at [148, 219] on span "Label: 5000169663219 (WR PISTACHIO KERNELS)" at bounding box center [131, 217] width 59 height 10
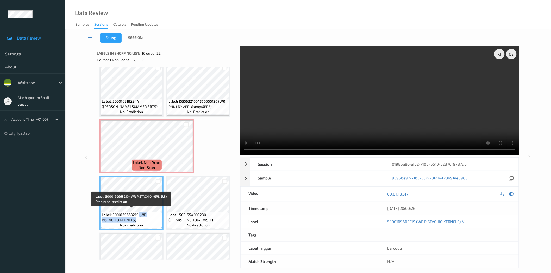
copy span "(WR PISTACHIO KERNELS)"
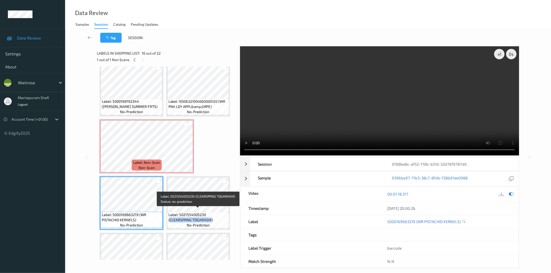
drag, startPoint x: 168, startPoint y: 218, endPoint x: 211, endPoint y: 216, distance: 42.5
click at [211, 216] on span "Label: 5021554005230 (CLEARSPRNG TOGARASHI)" at bounding box center [197, 217] width 59 height 10
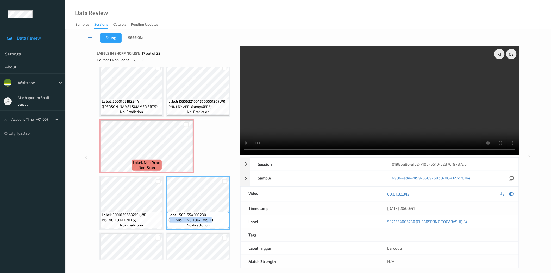
copy span "CLEARSPRNG TOGARASHI"
click at [185, 149] on icon at bounding box center [186, 151] width 4 height 5
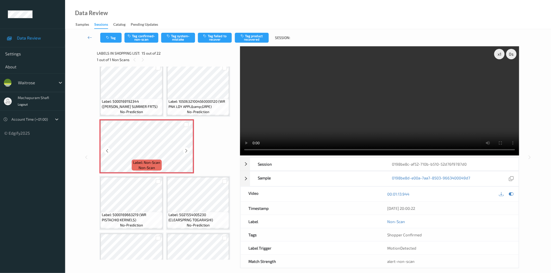
click at [185, 149] on icon at bounding box center [186, 151] width 4 height 5
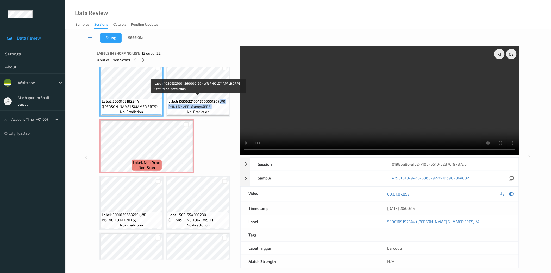
drag, startPoint x: 220, startPoint y: 99, endPoint x: 223, endPoint y: 110, distance: 11.6
click at [223, 110] on div "Label: 10506321004560000120 (WR PNK LDY APPL&amp;GRPE) no-prediction" at bounding box center [198, 107] width 62 height 16
copy span "WR PNK LDY APPL&amp;GRPE)"
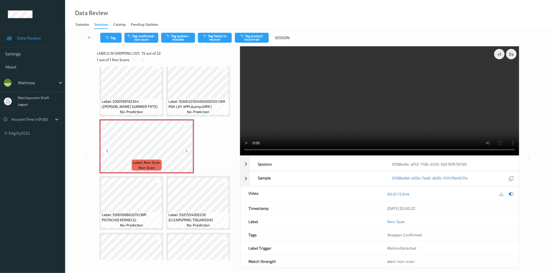
click at [184, 149] on icon at bounding box center [186, 151] width 4 height 5
click at [185, 149] on icon at bounding box center [186, 151] width 4 height 5
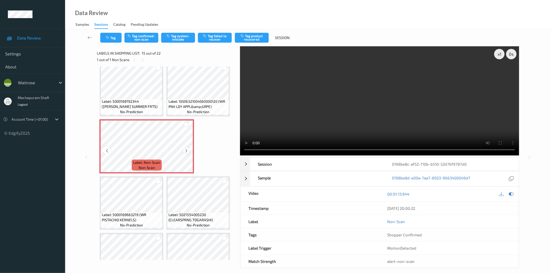
click at [185, 149] on icon at bounding box center [186, 151] width 4 height 5
click at [186, 150] on icon at bounding box center [186, 151] width 4 height 5
click at [184, 150] on icon at bounding box center [186, 151] width 4 height 5
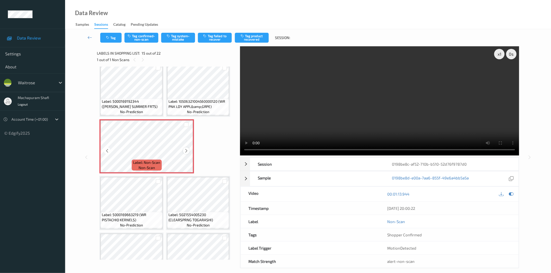
click at [184, 149] on icon at bounding box center [186, 151] width 4 height 5
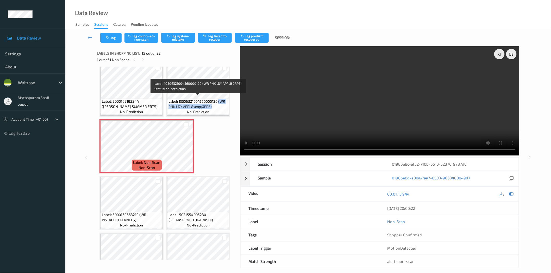
drag, startPoint x: 219, startPoint y: 98, endPoint x: 223, endPoint y: 105, distance: 7.9
click at [223, 105] on span "Label: 10506321004560000120 (WR PNK LDY APPL&amp;GRPE)" at bounding box center [197, 104] width 59 height 10
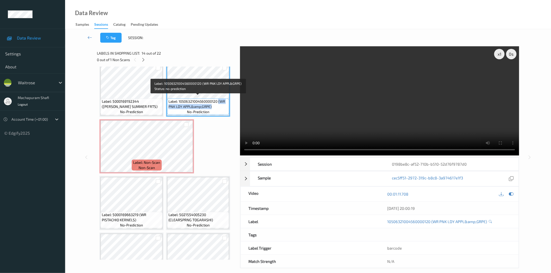
copy span "(WR PNK LDY APPL&amp;GRPE)"
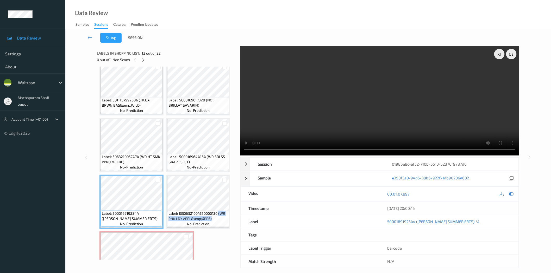
scroll to position [231, 0]
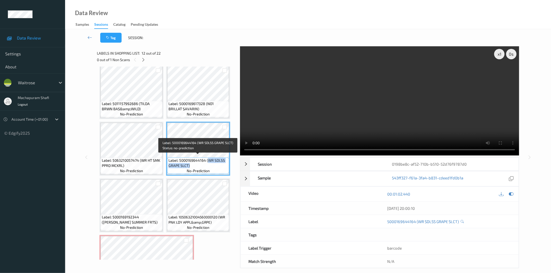
drag, startPoint x: 207, startPoint y: 159, endPoint x: 217, endPoint y: 166, distance: 12.2
click at [217, 166] on span "Label: 5000169644164 (WR SDLSS GRAPE SLCT)" at bounding box center [197, 163] width 59 height 10
copy span "WR SDLSS GRAPE SLCT)"
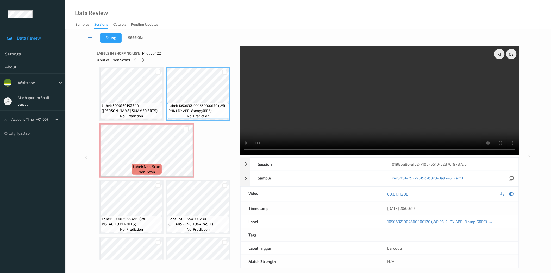
scroll to position [347, 0]
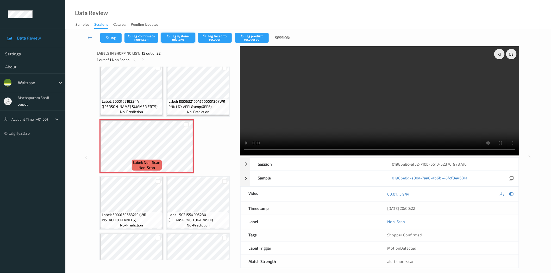
click at [177, 38] on button "Tag system-mistake" at bounding box center [178, 38] width 34 height 10
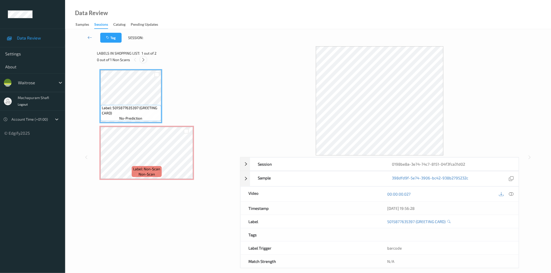
click at [143, 57] on div at bounding box center [143, 59] width 7 height 7
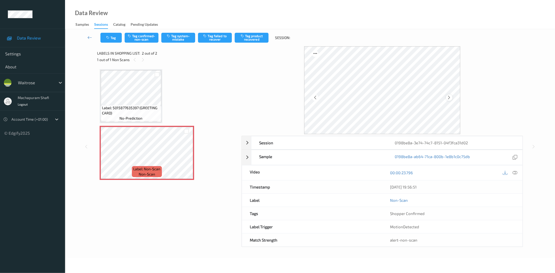
click at [448, 96] on icon at bounding box center [449, 97] width 4 height 5
click at [516, 172] on icon at bounding box center [515, 173] width 5 height 5
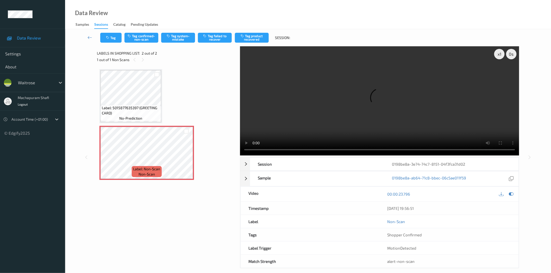
scroll to position [6, 0]
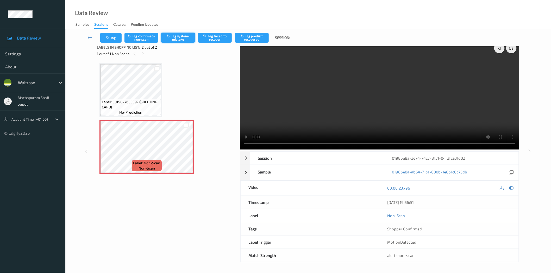
click at [181, 37] on button "Tag system-mistake" at bounding box center [178, 38] width 34 height 10
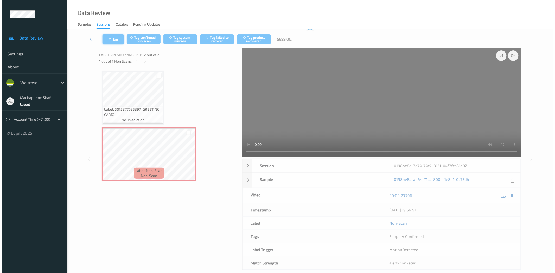
scroll to position [0, 0]
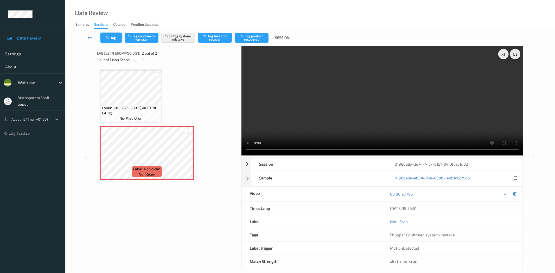
click at [113, 37] on button "Tag" at bounding box center [111, 38] width 21 height 10
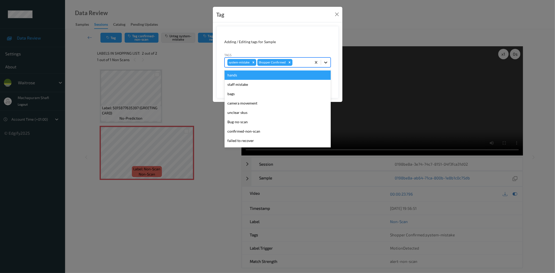
click at [327, 60] on icon at bounding box center [325, 62] width 5 height 5
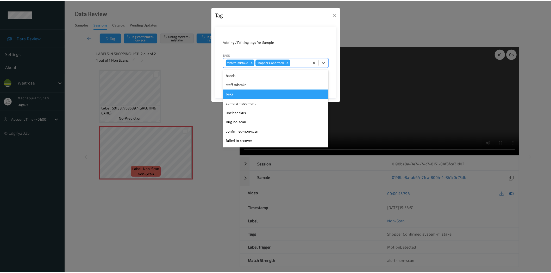
scroll to position [102, 0]
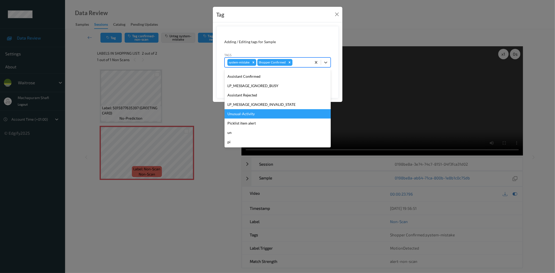
click at [253, 111] on div "Unusual-Activity" at bounding box center [278, 113] width 106 height 9
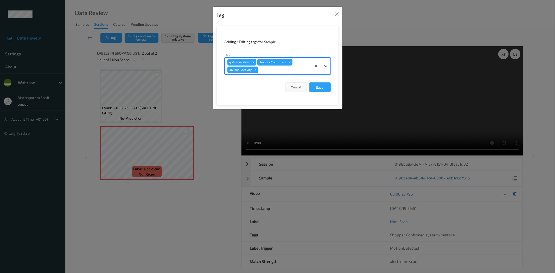
click at [315, 86] on button "Save" at bounding box center [320, 88] width 21 height 10
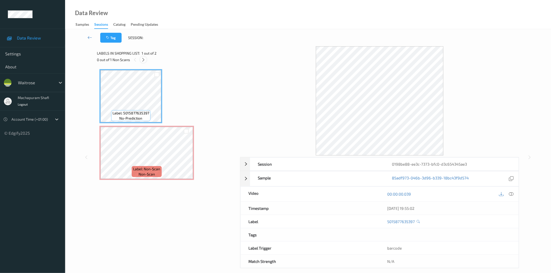
click at [143, 59] on icon at bounding box center [143, 60] width 4 height 5
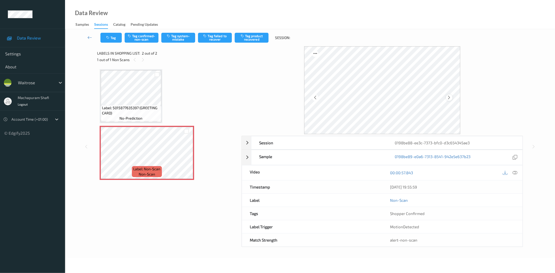
click at [450, 97] on icon at bounding box center [449, 97] width 4 height 5
click at [516, 173] on icon at bounding box center [515, 173] width 5 height 5
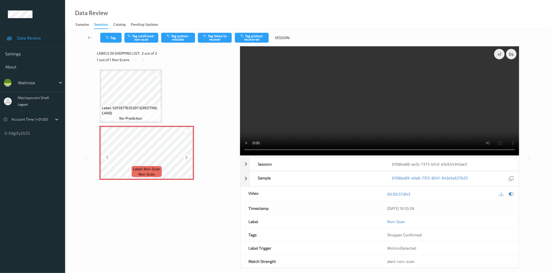
click at [187, 156] on icon at bounding box center [186, 157] width 4 height 5
click at [175, 33] on button "Tag system-mistake" at bounding box center [178, 38] width 34 height 10
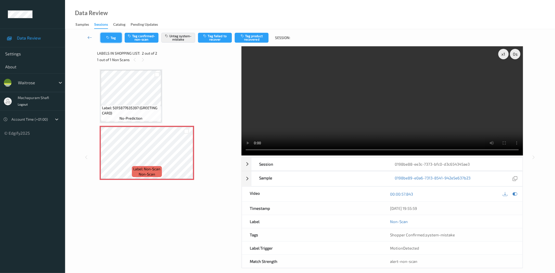
click at [107, 35] on button "Tag" at bounding box center [111, 38] width 21 height 10
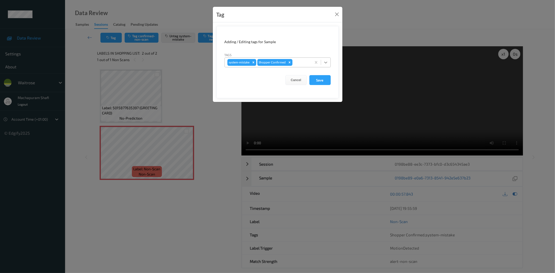
click at [326, 61] on icon at bounding box center [325, 62] width 5 height 5
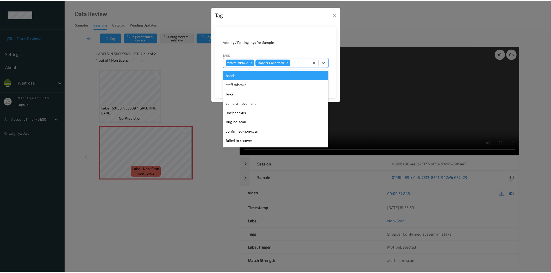
scroll to position [102, 0]
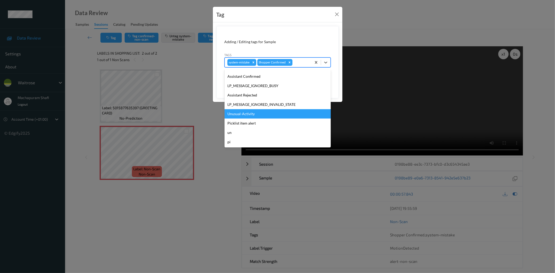
click at [250, 115] on div "Unusual-Activity" at bounding box center [278, 113] width 106 height 9
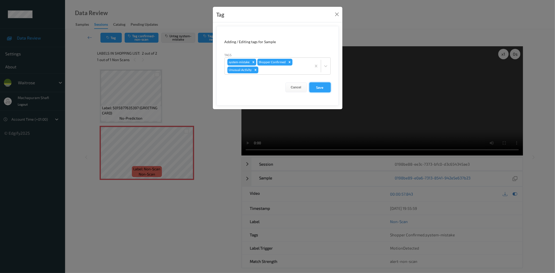
click at [313, 89] on button "Save" at bounding box center [320, 88] width 21 height 10
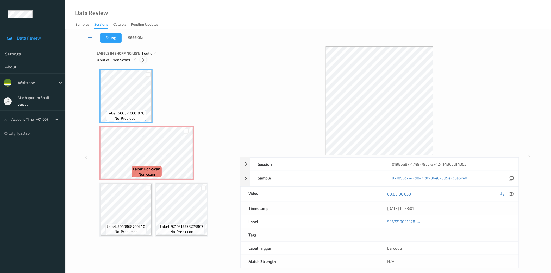
click at [143, 60] on icon at bounding box center [143, 60] width 4 height 5
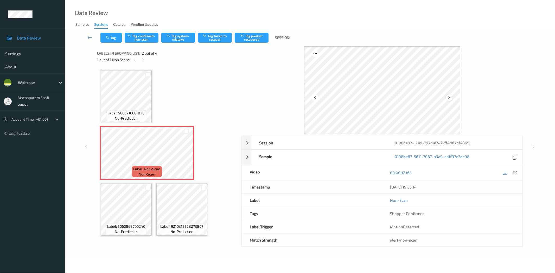
click at [451, 98] on icon at bounding box center [449, 97] width 4 height 5
click at [515, 171] on icon at bounding box center [515, 173] width 5 height 5
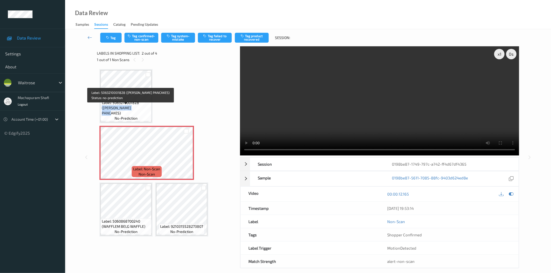
drag, startPoint x: 140, startPoint y: 108, endPoint x: 144, endPoint y: 113, distance: 6.9
click at [144, 113] on span "Label: 5063210001828 ([PERSON_NAME] PANCAKES)" at bounding box center [126, 108] width 48 height 16
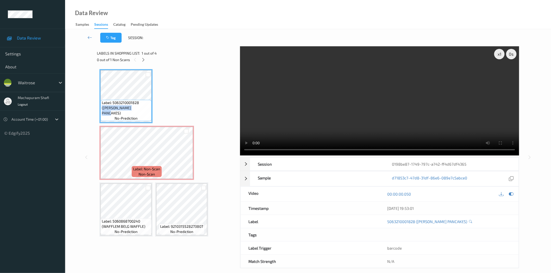
copy span "([PERSON_NAME] PANCAKES)"
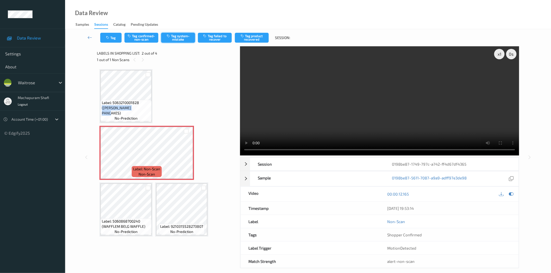
click at [174, 34] on button "Tag system-mistake" at bounding box center [178, 38] width 34 height 10
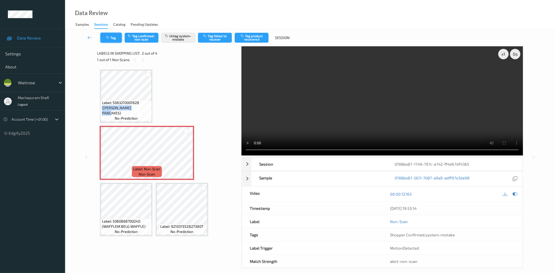
click at [108, 37] on icon "button" at bounding box center [108, 38] width 4 height 4
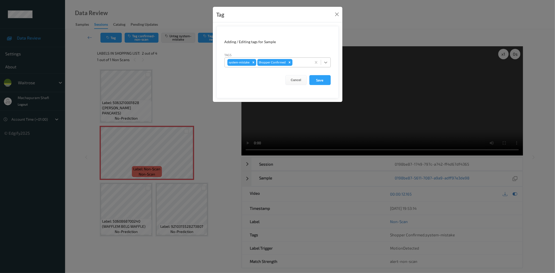
click at [327, 63] on icon at bounding box center [325, 62] width 5 height 5
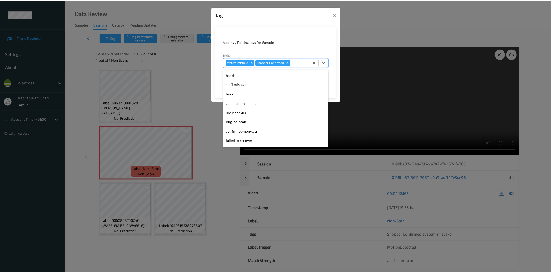
scroll to position [102, 0]
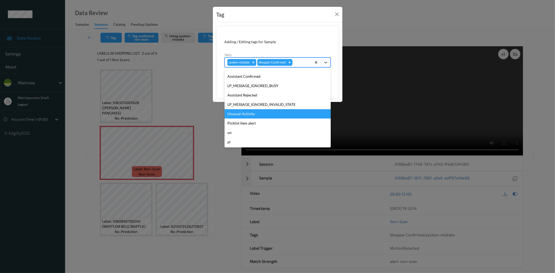
click at [247, 115] on div "Unusual-Activity" at bounding box center [278, 113] width 106 height 9
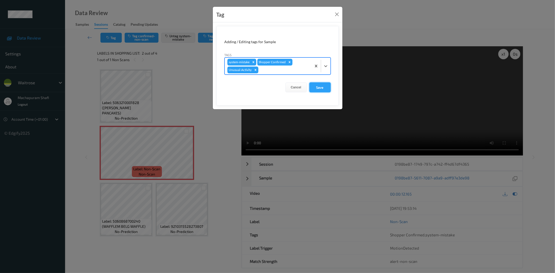
click at [325, 88] on button "Save" at bounding box center [320, 88] width 21 height 10
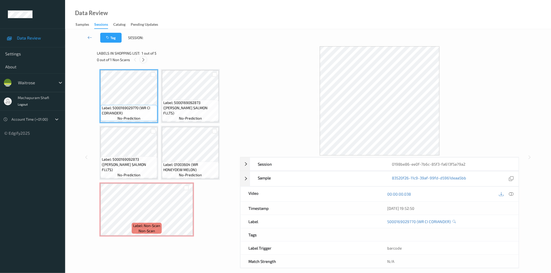
click at [141, 59] on icon at bounding box center [143, 60] width 4 height 5
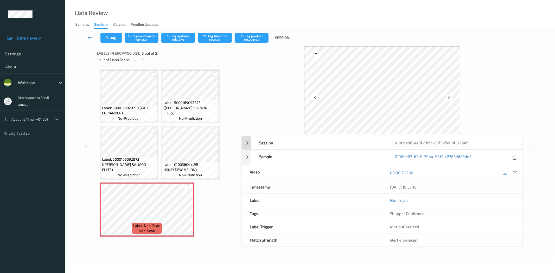
drag, startPoint x: 515, startPoint y: 173, endPoint x: 434, endPoint y: 87, distance: 118.1
click at [515, 173] on icon at bounding box center [515, 173] width 5 height 5
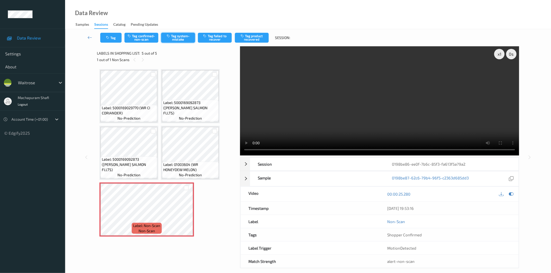
click at [181, 39] on button "Tag system-mistake" at bounding box center [178, 38] width 34 height 10
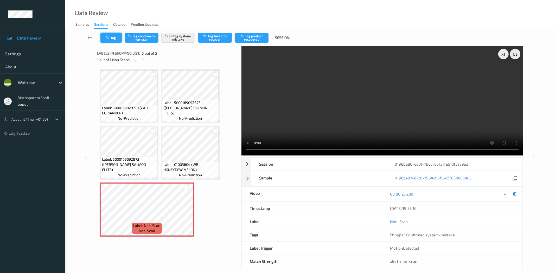
click at [111, 39] on button "Tag" at bounding box center [111, 38] width 21 height 10
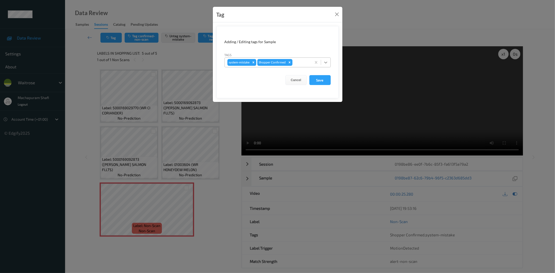
click at [327, 61] on icon at bounding box center [325, 62] width 5 height 5
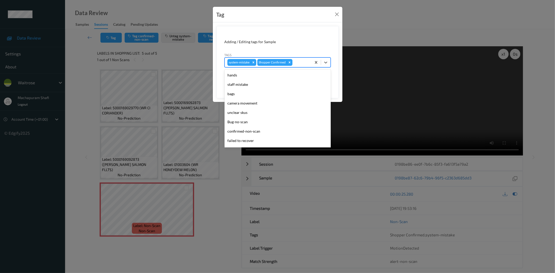
scroll to position [102, 0]
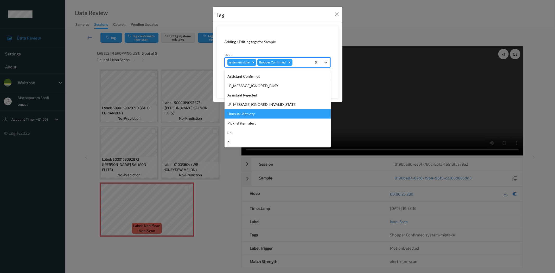
click at [248, 115] on div "Unusual-Activity" at bounding box center [278, 113] width 106 height 9
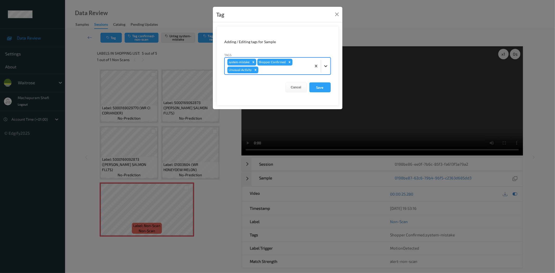
click at [327, 65] on icon at bounding box center [325, 66] width 5 height 5
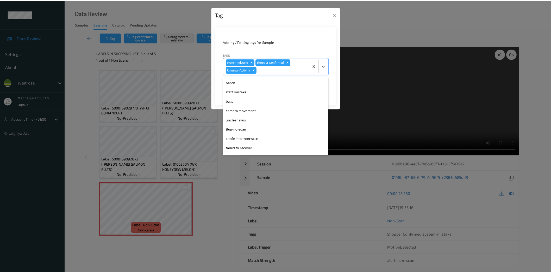
scroll to position [92, 0]
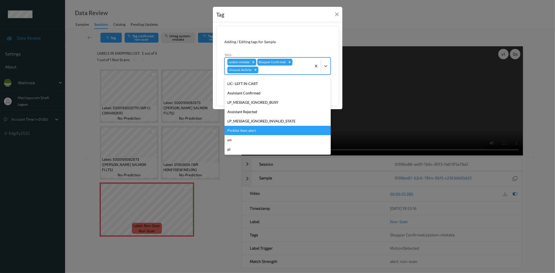
click at [257, 130] on div "Picklist item alert" at bounding box center [278, 130] width 106 height 9
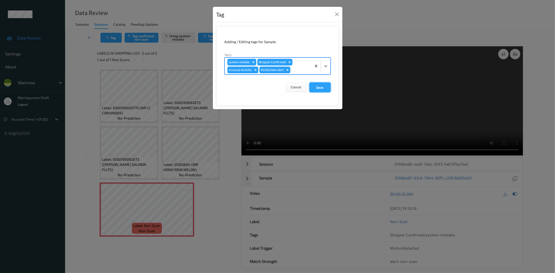
click at [324, 86] on button "Save" at bounding box center [320, 88] width 21 height 10
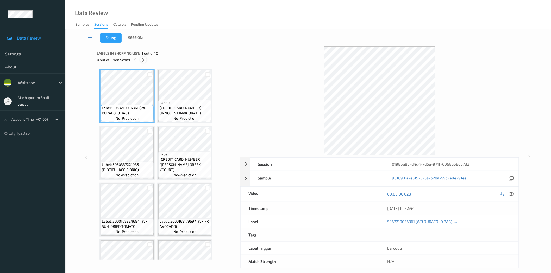
click at [144, 61] on icon at bounding box center [143, 60] width 4 height 5
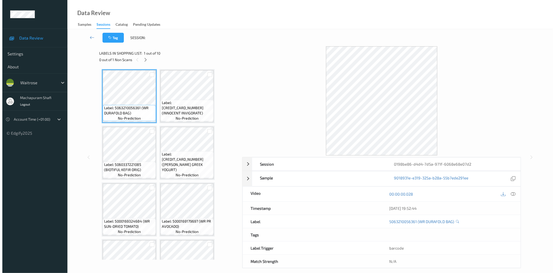
scroll to position [147, 0]
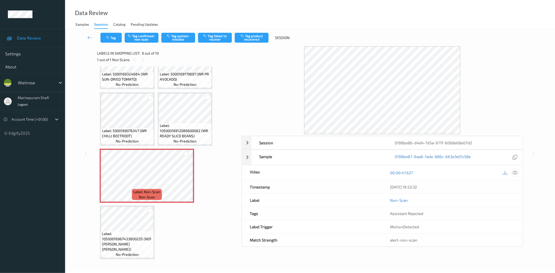
click at [515, 173] on icon at bounding box center [515, 173] width 5 height 5
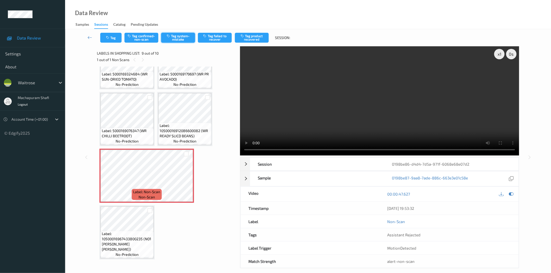
click at [188, 37] on button "Tag system-mistake" at bounding box center [178, 38] width 34 height 10
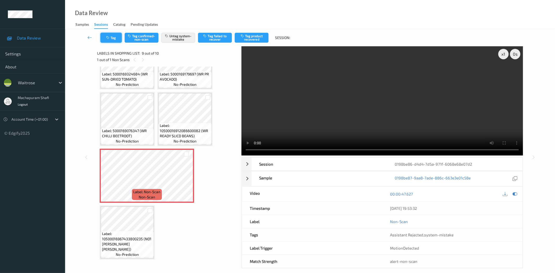
click at [107, 37] on icon "button" at bounding box center [108, 38] width 4 height 4
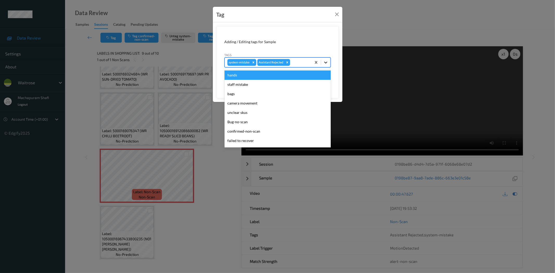
click at [327, 60] on icon at bounding box center [325, 62] width 5 height 5
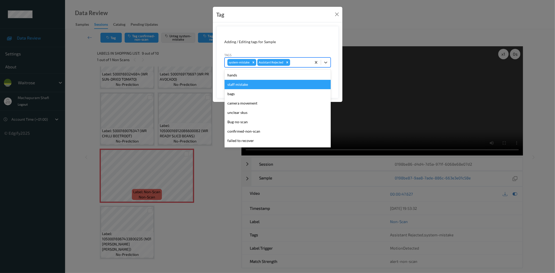
scroll to position [102, 0]
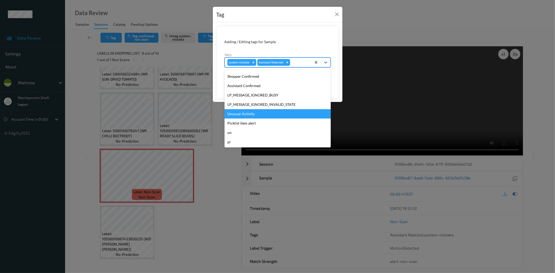
click at [243, 111] on div "Unusual-Activity" at bounding box center [278, 113] width 106 height 9
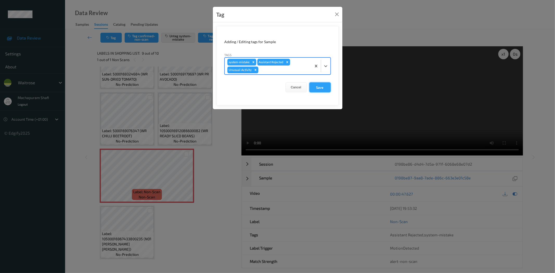
click at [322, 88] on button "Save" at bounding box center [320, 88] width 21 height 10
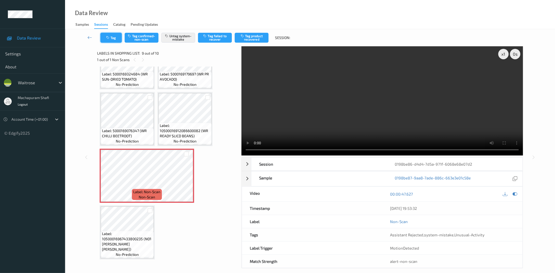
click at [112, 40] on button "Tag" at bounding box center [111, 38] width 21 height 10
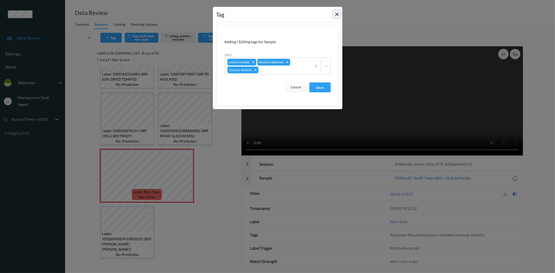
click at [338, 14] on button "Close" at bounding box center [337, 14] width 7 height 7
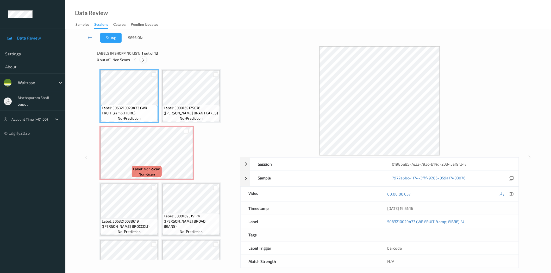
click at [143, 58] on icon at bounding box center [143, 60] width 4 height 5
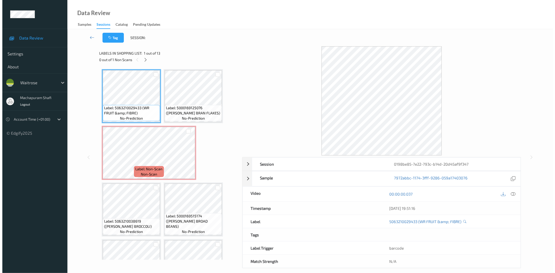
scroll to position [3, 0]
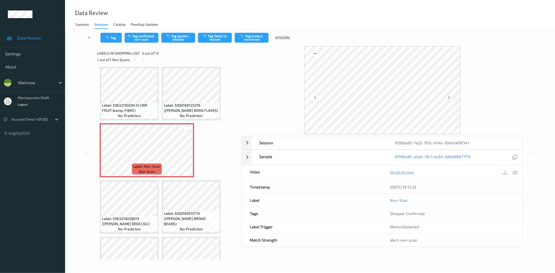
click at [448, 97] on icon at bounding box center [449, 97] width 4 height 5
drag, startPoint x: 514, startPoint y: 172, endPoint x: 510, endPoint y: 170, distance: 4.6
click at [514, 172] on icon at bounding box center [515, 173] width 5 height 5
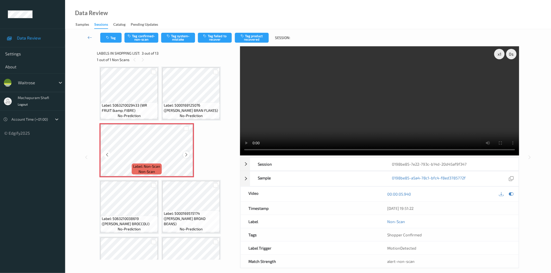
click at [185, 154] on icon at bounding box center [186, 155] width 4 height 5
click at [179, 42] on button "Tag system-mistake" at bounding box center [178, 38] width 34 height 10
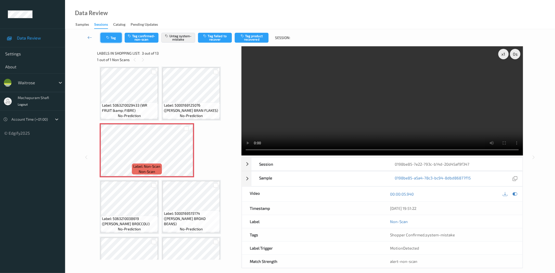
click at [110, 38] on icon "button" at bounding box center [108, 38] width 4 height 4
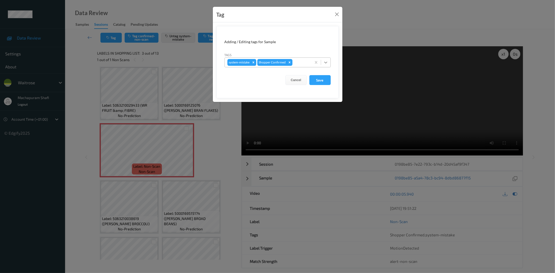
drag, startPoint x: 325, startPoint y: 59, endPoint x: 323, endPoint y: 67, distance: 7.8
click at [326, 59] on div at bounding box center [325, 62] width 9 height 9
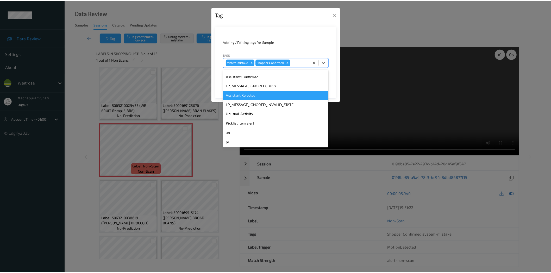
scroll to position [0, 0]
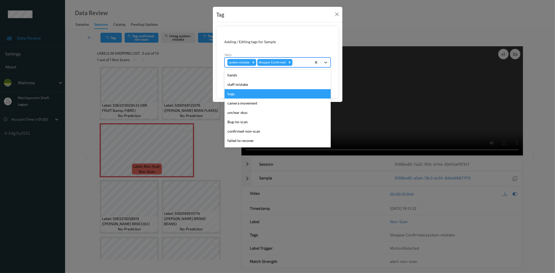
click at [237, 94] on div "bags" at bounding box center [278, 93] width 106 height 9
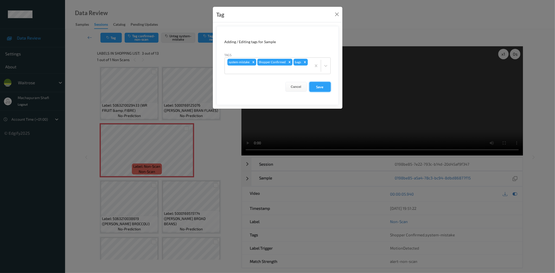
click at [324, 86] on button "Save" at bounding box center [320, 87] width 21 height 10
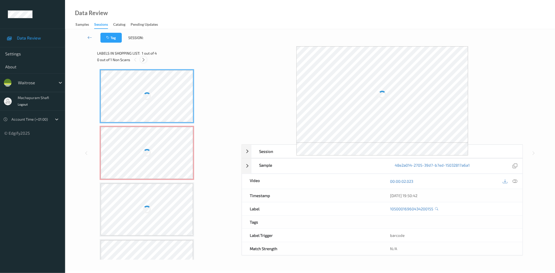
click at [143, 60] on icon at bounding box center [143, 60] width 4 height 5
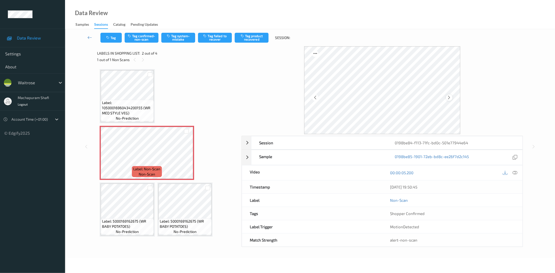
click at [448, 96] on icon at bounding box center [449, 97] width 4 height 5
click at [516, 172] on icon at bounding box center [515, 173] width 5 height 5
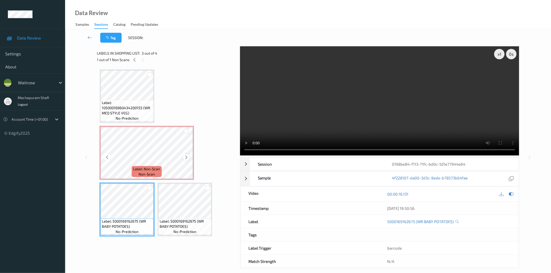
click at [188, 157] on icon at bounding box center [186, 157] width 4 height 5
click at [184, 157] on icon at bounding box center [186, 157] width 4 height 5
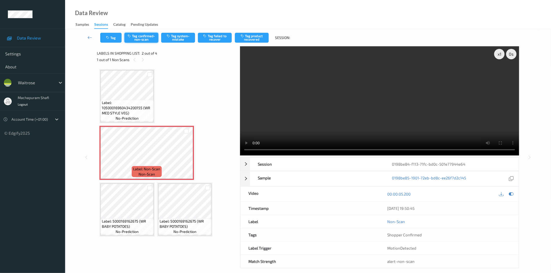
click at [141, 39] on button "Tag confirmed-non-scan" at bounding box center [141, 38] width 34 height 10
click at [291, 155] on div "x 1 0 s Session 0198be84-f113-71fc-bd0c-501e77944e64 Session ID 0198be84-f113-7…" at bounding box center [379, 157] width 279 height 222
click at [186, 158] on icon at bounding box center [186, 157] width 4 height 5
click at [255, 36] on button "Tag product recovered" at bounding box center [252, 38] width 34 height 10
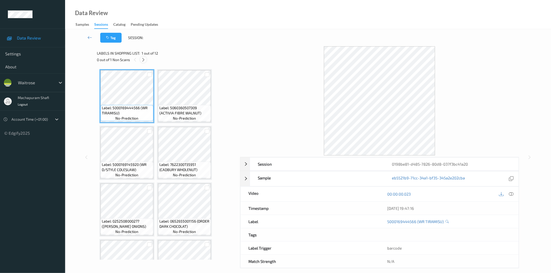
click at [145, 61] on icon at bounding box center [143, 60] width 4 height 5
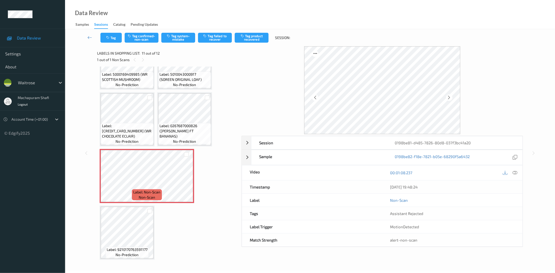
drag, startPoint x: 449, startPoint y: 97, endPoint x: 447, endPoint y: 100, distance: 3.7
click at [449, 97] on icon at bounding box center [449, 97] width 4 height 5
click at [450, 98] on icon at bounding box center [449, 97] width 4 height 5
click at [448, 97] on icon at bounding box center [449, 97] width 4 height 5
click at [448, 98] on icon at bounding box center [449, 97] width 4 height 5
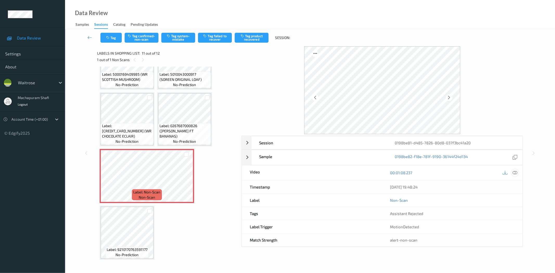
click at [514, 171] on icon at bounding box center [515, 173] width 5 height 5
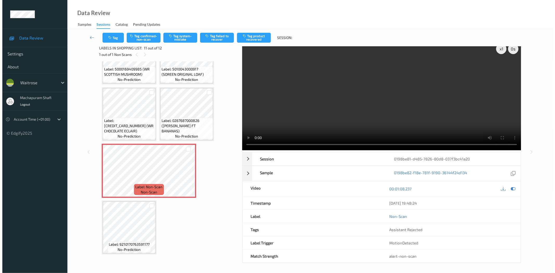
scroll to position [0, 0]
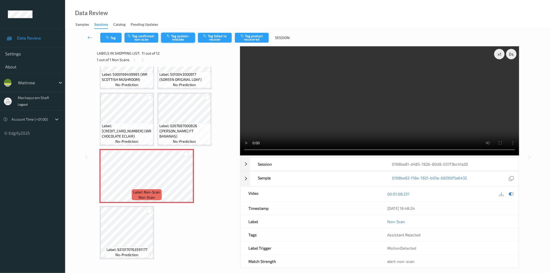
click at [182, 34] on button "Tag system-mistake" at bounding box center [178, 38] width 34 height 10
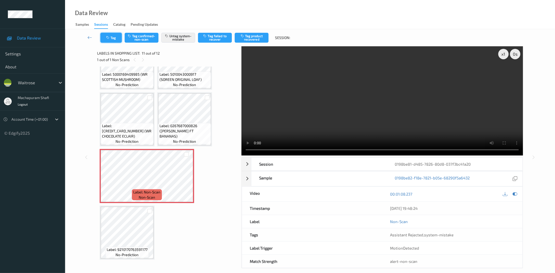
click at [114, 38] on button "Tag" at bounding box center [111, 38] width 21 height 10
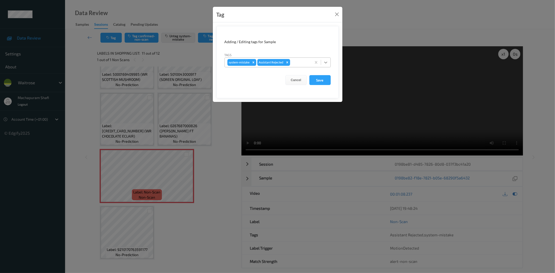
click at [324, 61] on icon at bounding box center [325, 62] width 5 height 5
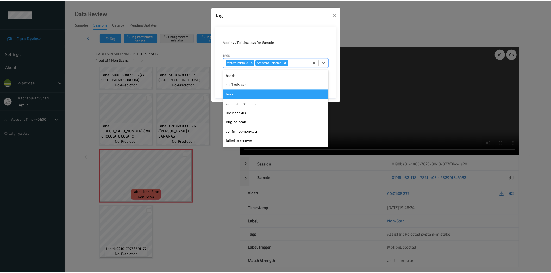
scroll to position [102, 0]
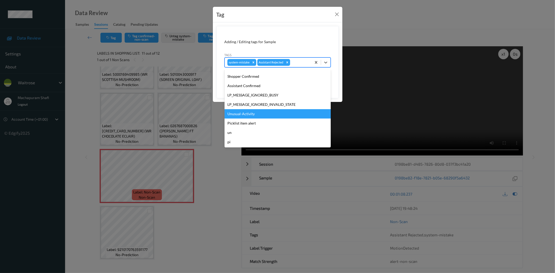
click at [253, 114] on div "Unusual-Activity" at bounding box center [278, 113] width 106 height 9
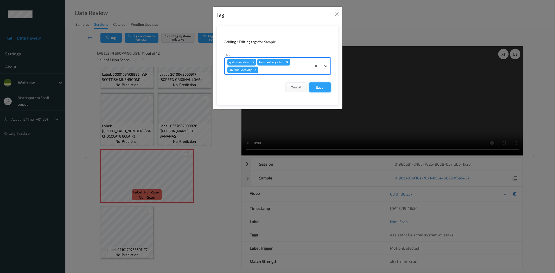
click at [319, 89] on button "Save" at bounding box center [320, 88] width 21 height 10
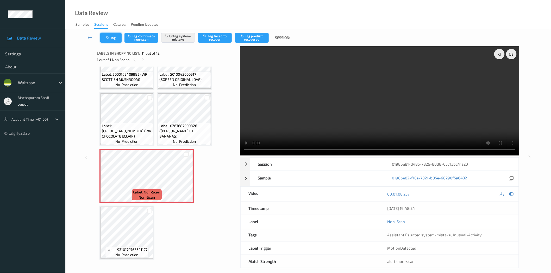
click at [111, 37] on button "Tag" at bounding box center [110, 38] width 21 height 10
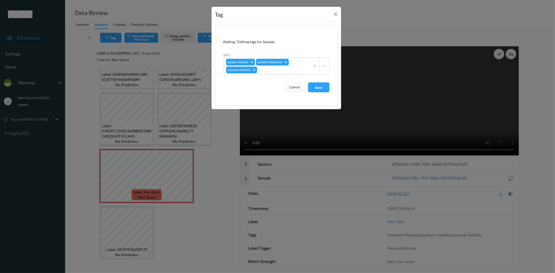
click at [317, 86] on button "Save" at bounding box center [318, 88] width 21 height 10
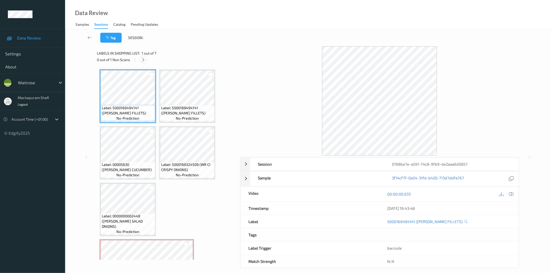
click at [145, 59] on icon at bounding box center [143, 60] width 4 height 5
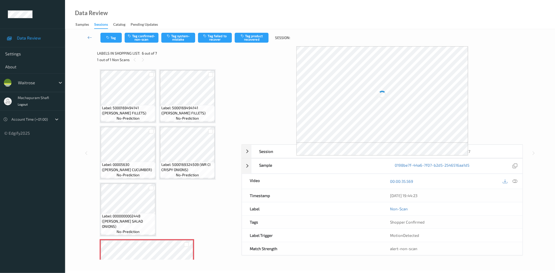
scroll to position [91, 0]
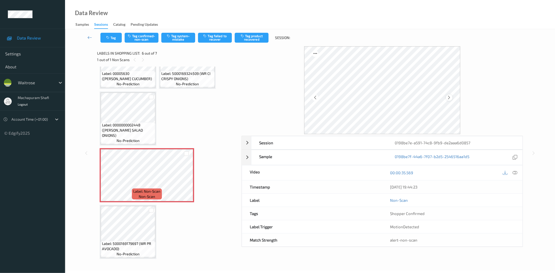
click at [450, 97] on icon at bounding box center [449, 97] width 4 height 5
click at [513, 173] on icon at bounding box center [515, 173] width 5 height 5
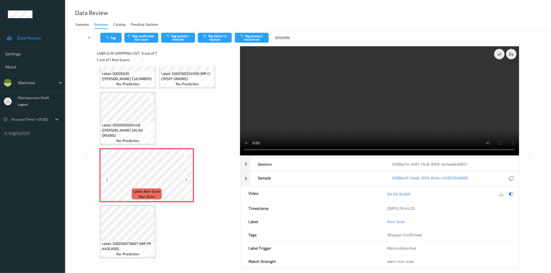
click at [186, 178] on icon at bounding box center [186, 180] width 4 height 5
click at [181, 40] on button "Tag system-mistake" at bounding box center [178, 38] width 34 height 10
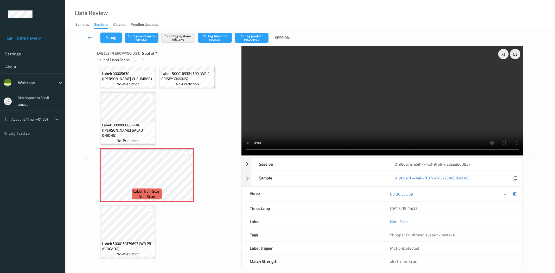
click at [111, 37] on button "Tag" at bounding box center [111, 38] width 21 height 10
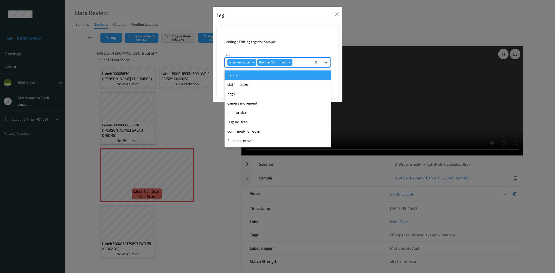
click at [327, 63] on icon at bounding box center [325, 62] width 5 height 5
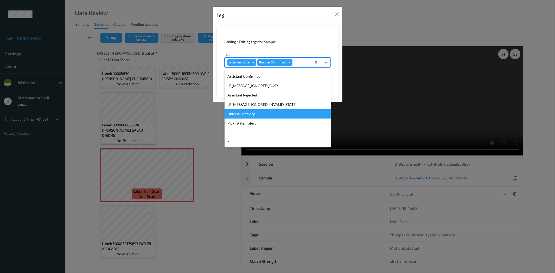
click at [247, 111] on div "Unusual-Activity" at bounding box center [278, 113] width 106 height 9
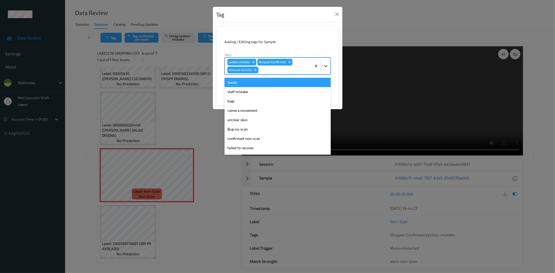
click at [328, 62] on div at bounding box center [325, 65] width 9 height 9
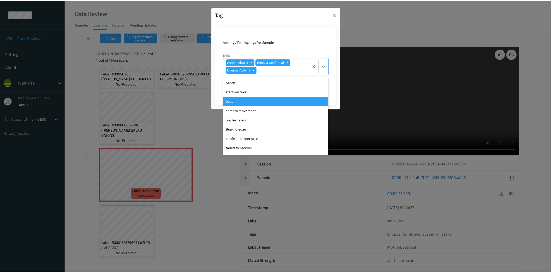
scroll to position [92, 0]
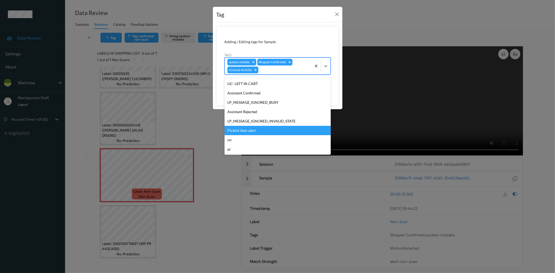
click at [237, 130] on div "Picklist item alert" at bounding box center [278, 130] width 106 height 9
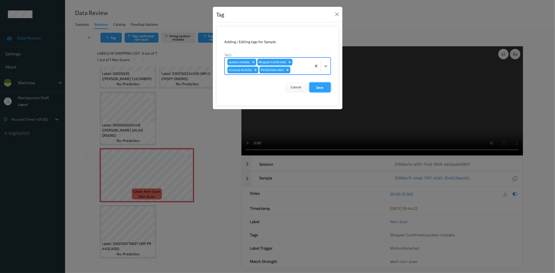
click at [322, 86] on button "Save" at bounding box center [320, 88] width 21 height 10
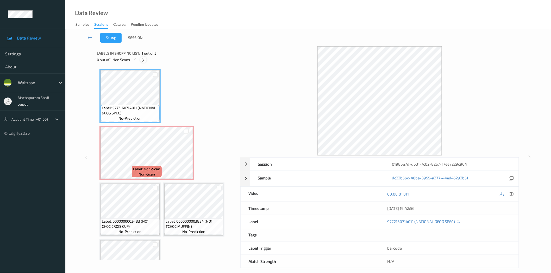
click at [142, 60] on icon at bounding box center [143, 60] width 4 height 5
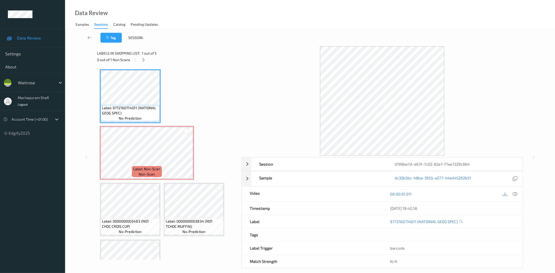
scroll to position [3, 0]
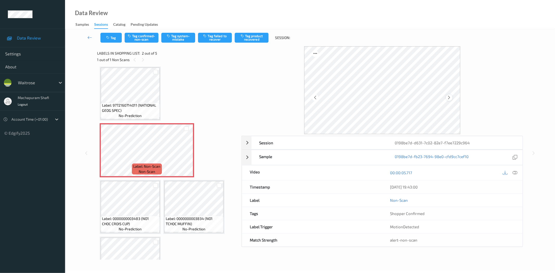
click at [449, 97] on icon at bounding box center [449, 97] width 4 height 5
click at [517, 173] on icon at bounding box center [515, 173] width 5 height 5
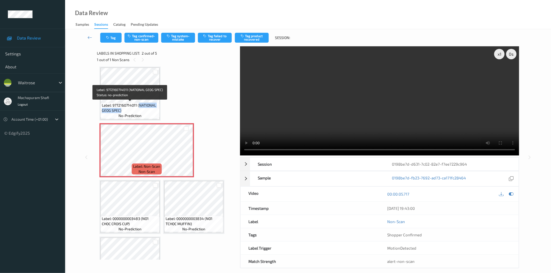
drag, startPoint x: 139, startPoint y: 105, endPoint x: 143, endPoint y: 109, distance: 6.3
click at [143, 109] on span "Label: 9772160714011 (NATIONAL GEOG SPEC)" at bounding box center [130, 108] width 56 height 10
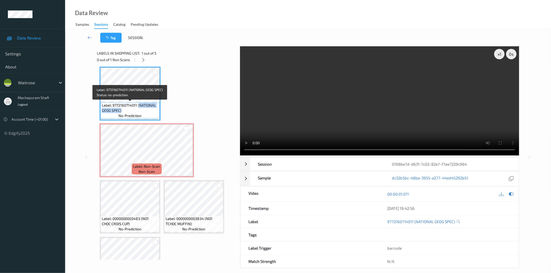
copy span "NATIONAL GEOG SPEC)"
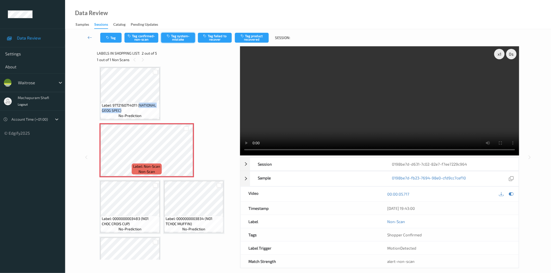
click at [171, 39] on button "Tag system-mistake" at bounding box center [178, 38] width 34 height 10
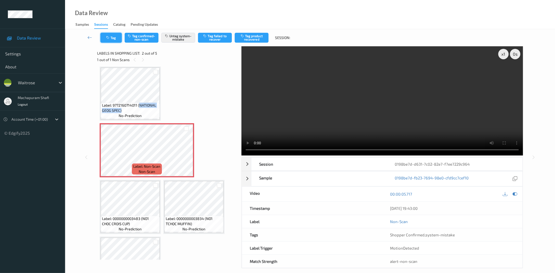
click at [110, 38] on icon "button" at bounding box center [108, 38] width 4 height 4
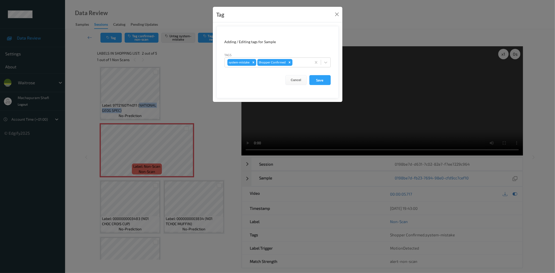
drag, startPoint x: 327, startPoint y: 59, endPoint x: 318, endPoint y: 69, distance: 13.1
click at [326, 60] on div at bounding box center [325, 62] width 9 height 9
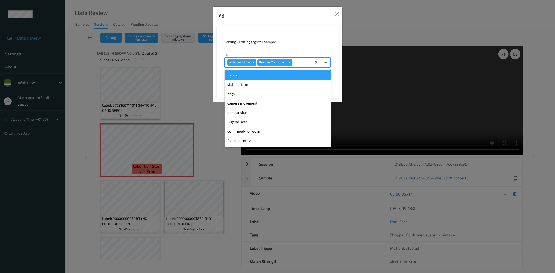
scroll to position [102, 0]
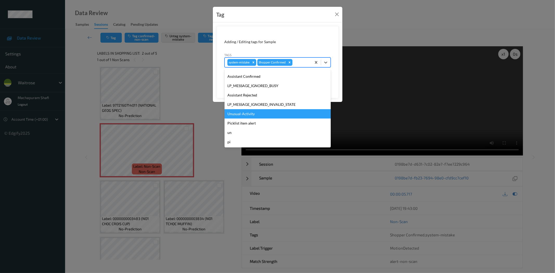
click at [256, 115] on div "Unusual-Activity" at bounding box center [278, 113] width 106 height 9
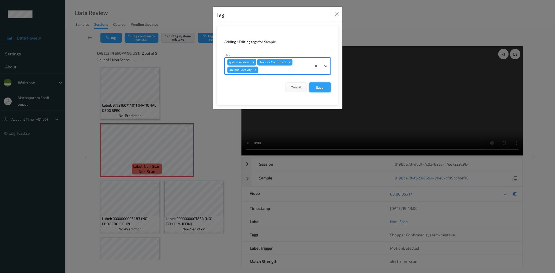
click at [321, 87] on button "Save" at bounding box center [320, 88] width 21 height 10
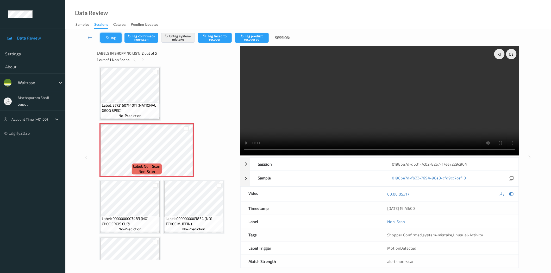
click at [116, 35] on button "Tag" at bounding box center [110, 38] width 21 height 10
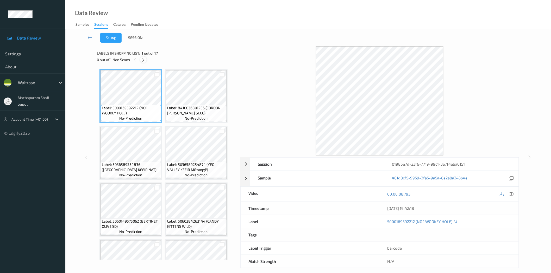
click at [144, 60] on icon at bounding box center [143, 60] width 4 height 5
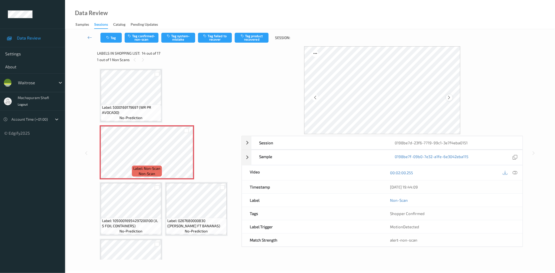
click at [447, 97] on div at bounding box center [449, 98] width 7 height 7
click at [516, 173] on icon at bounding box center [515, 173] width 5 height 5
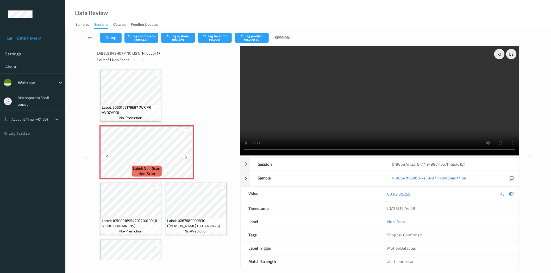
click at [183, 155] on div at bounding box center [186, 157] width 7 height 7
click at [185, 155] on icon at bounding box center [186, 157] width 4 height 5
click at [186, 155] on icon at bounding box center [186, 157] width 4 height 5
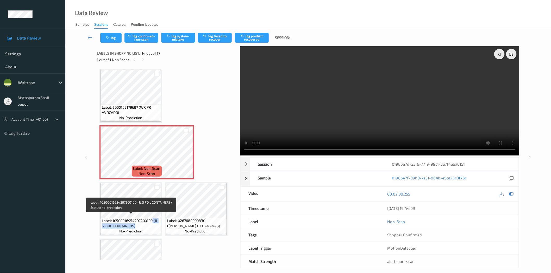
drag, startPoint x: 153, startPoint y: 219, endPoint x: 157, endPoint y: 223, distance: 5.7
click at [157, 223] on span "Label: 10500016954297200100 (JL 5 FOIL CONTAINERS)" at bounding box center [131, 223] width 58 height 10
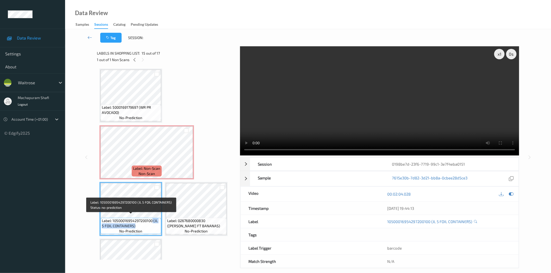
copy span "(JL 5 FOIL CONTAINERS)"
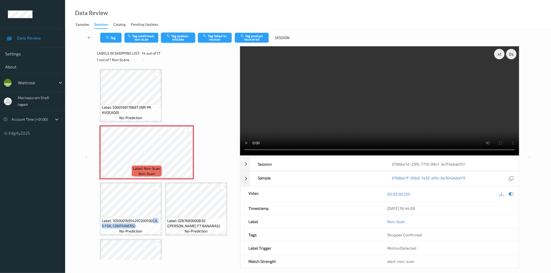
click at [178, 41] on button "Tag system-mistake" at bounding box center [178, 38] width 34 height 10
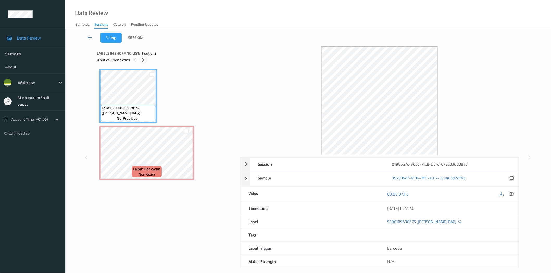
click at [144, 59] on icon at bounding box center [143, 60] width 4 height 5
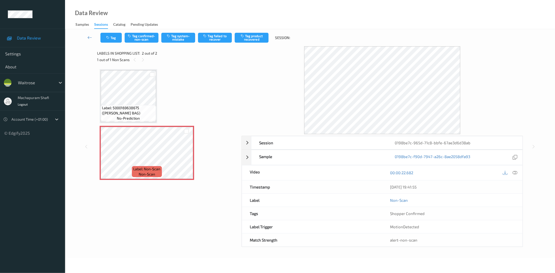
click at [516, 172] on icon at bounding box center [515, 173] width 5 height 5
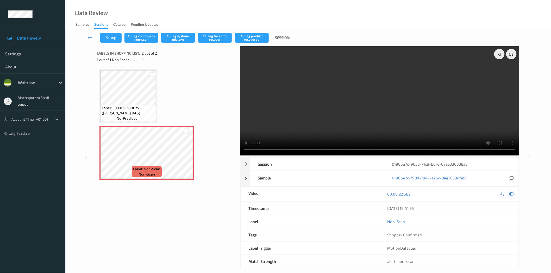
click at [510, 194] on icon at bounding box center [511, 194] width 5 height 5
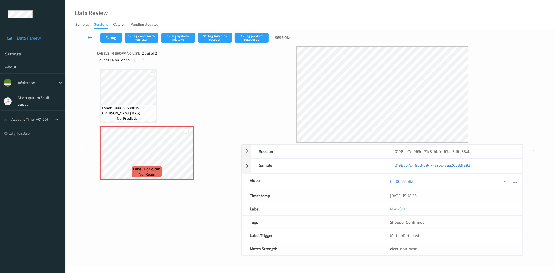
drag, startPoint x: 515, startPoint y: 180, endPoint x: 500, endPoint y: 184, distance: 14.8
click at [515, 180] on icon at bounding box center [515, 181] width 5 height 5
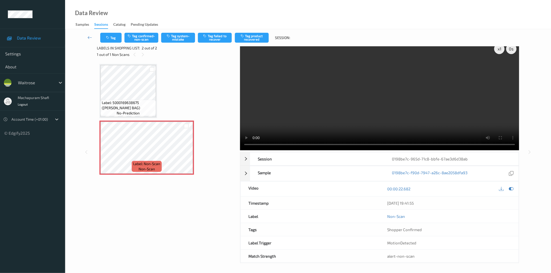
scroll to position [6, 0]
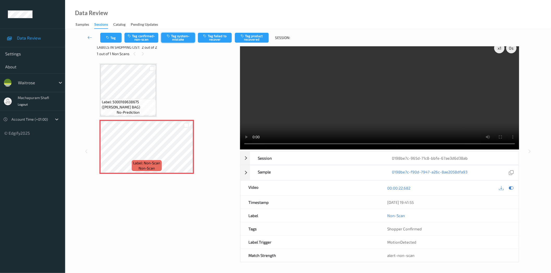
click at [183, 42] on button "Tag system-mistake" at bounding box center [178, 38] width 34 height 10
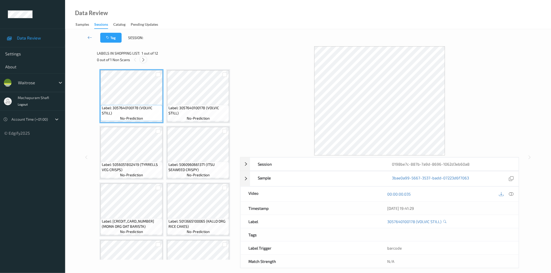
click at [143, 58] on icon at bounding box center [143, 60] width 4 height 5
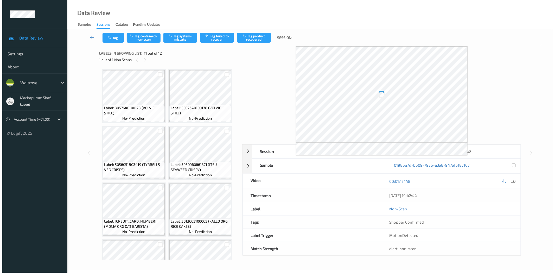
scroll to position [204, 0]
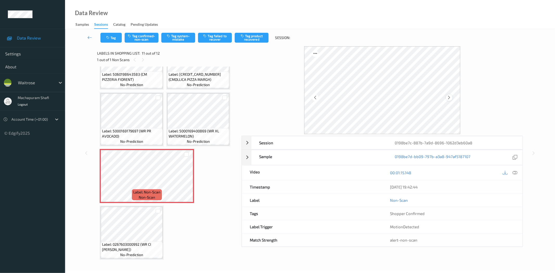
click at [448, 98] on icon at bounding box center [449, 97] width 4 height 5
click at [515, 173] on icon at bounding box center [515, 173] width 5 height 5
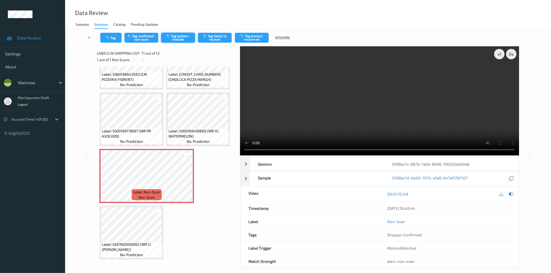
click at [178, 38] on button "Tag system-mistake" at bounding box center [178, 38] width 34 height 10
click at [175, 36] on button "Tag system-mistake" at bounding box center [178, 38] width 34 height 10
click at [180, 37] on button "Tag system-mistake" at bounding box center [178, 38] width 34 height 10
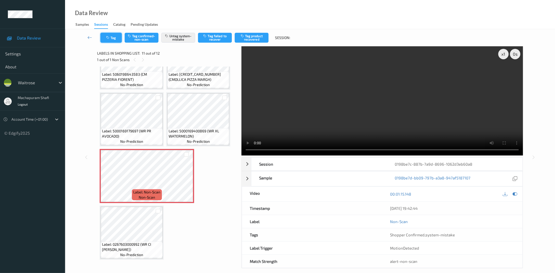
click at [110, 38] on icon "button" at bounding box center [108, 38] width 4 height 4
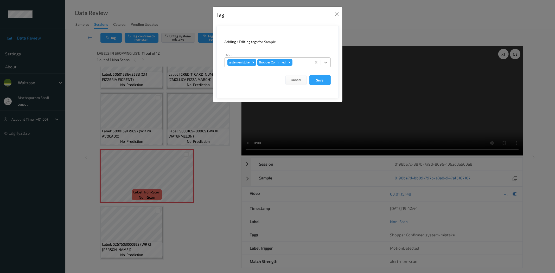
click at [324, 61] on icon at bounding box center [325, 62] width 5 height 5
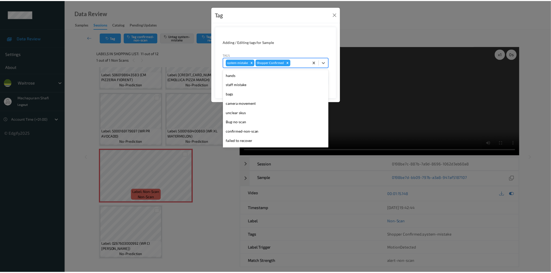
scroll to position [102, 0]
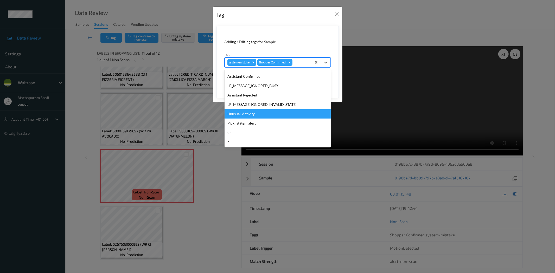
click at [248, 114] on div "Unusual-Activity" at bounding box center [278, 113] width 106 height 9
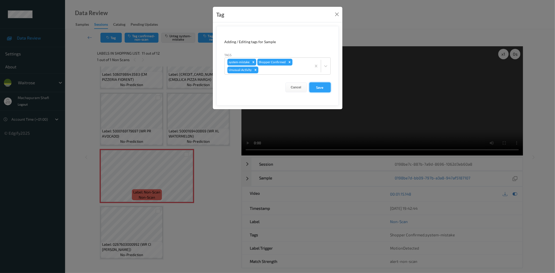
click at [317, 90] on button "Save" at bounding box center [320, 88] width 21 height 10
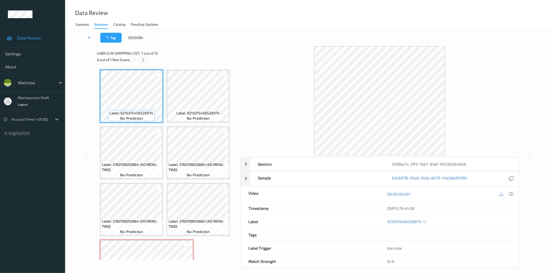
click at [143, 60] on icon at bounding box center [143, 60] width 4 height 5
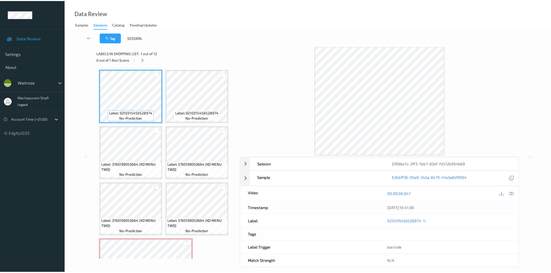
scroll to position [115, 0]
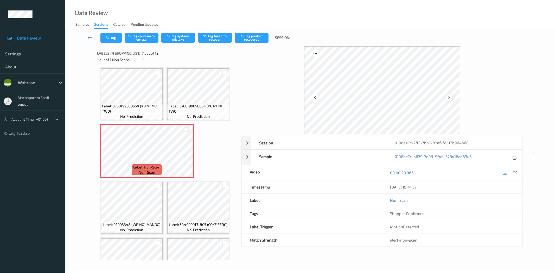
click at [451, 97] on icon at bounding box center [449, 97] width 4 height 5
click at [514, 174] on icon at bounding box center [515, 173] width 5 height 5
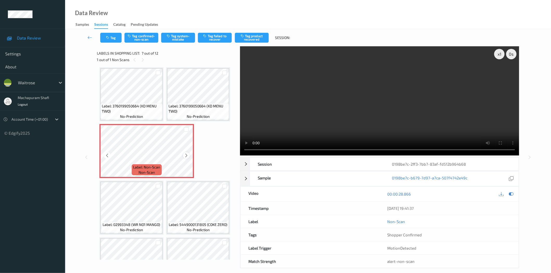
click at [186, 155] on icon at bounding box center [186, 155] width 4 height 5
drag, startPoint x: 206, startPoint y: 105, endPoint x: 219, endPoint y: 115, distance: 15.7
click at [219, 115] on div "Label: 3760199050664 (KD MENU TWO) no-prediction" at bounding box center [198, 111] width 62 height 16
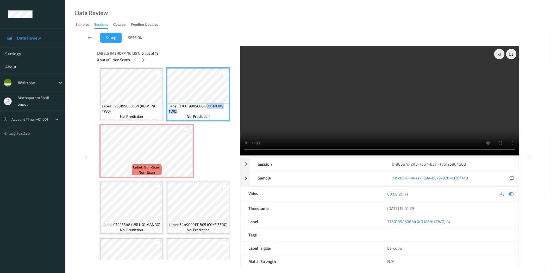
copy span "(KD MENU TWO)"
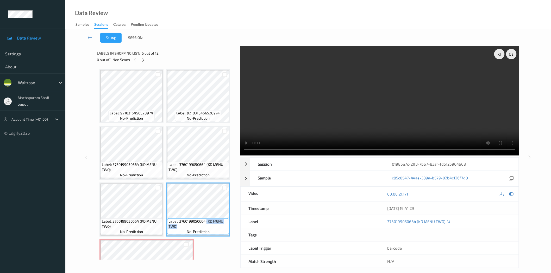
scroll to position [116, 0]
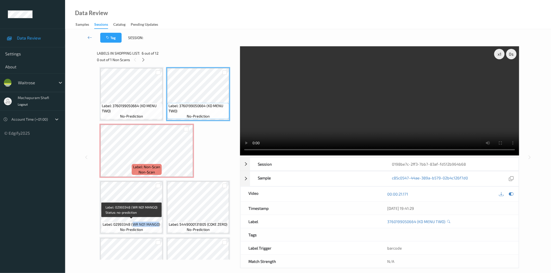
drag, startPoint x: 132, startPoint y: 222, endPoint x: 158, endPoint y: 223, distance: 26.6
click at [158, 223] on span "Label: 02993348 (WR NO1 MANGO)" at bounding box center [132, 224] width 58 height 5
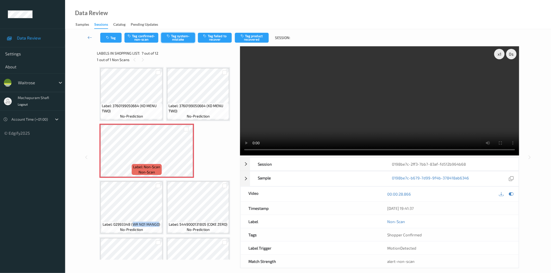
click at [172, 39] on button "Tag system-mistake" at bounding box center [178, 38] width 34 height 10
click at [187, 154] on icon at bounding box center [186, 155] width 4 height 5
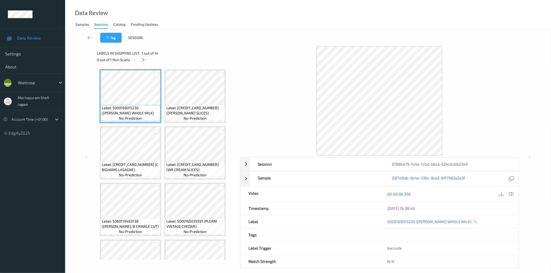
click at [141, 61] on div at bounding box center [143, 59] width 7 height 7
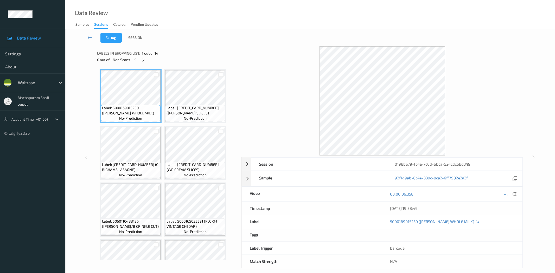
scroll to position [260, 0]
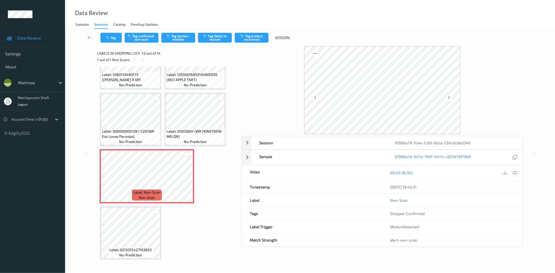
click at [513, 173] on icon at bounding box center [515, 173] width 5 height 5
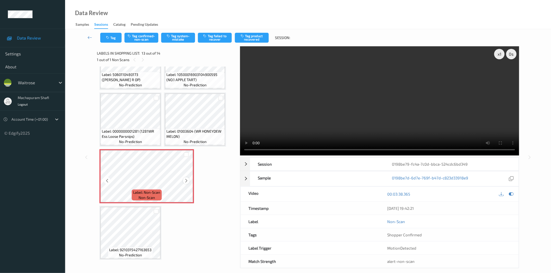
click at [186, 179] on icon at bounding box center [186, 181] width 4 height 5
click at [179, 38] on button "Tag system-mistake" at bounding box center [178, 38] width 34 height 10
click at [175, 40] on button "Tag system-mistake" at bounding box center [178, 38] width 34 height 10
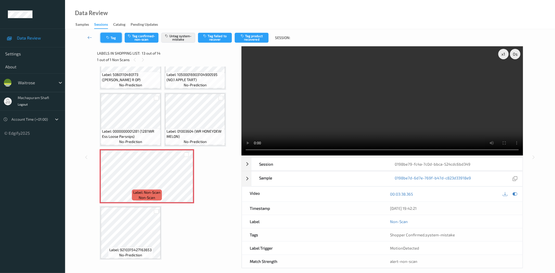
click at [102, 38] on button "Tag" at bounding box center [111, 38] width 21 height 10
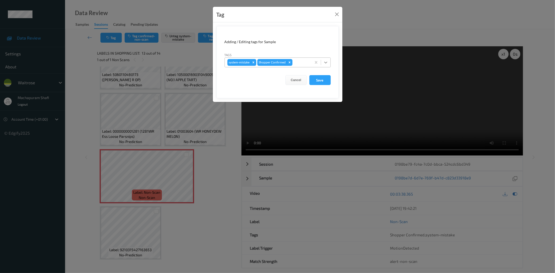
click at [326, 58] on div at bounding box center [325, 62] width 9 height 9
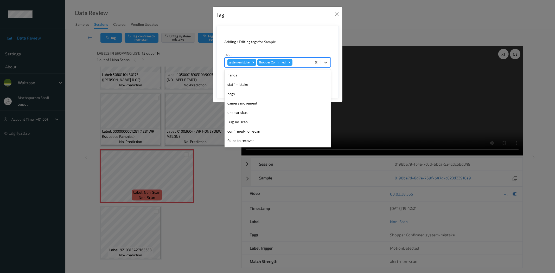
scroll to position [102, 0]
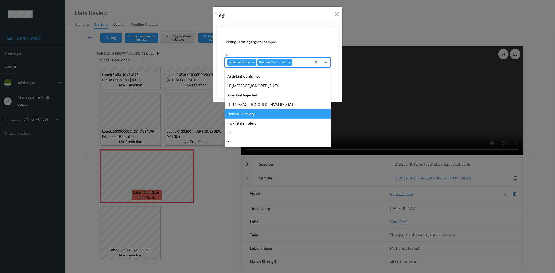
click at [246, 114] on div "Unusual-Activity" at bounding box center [278, 113] width 106 height 9
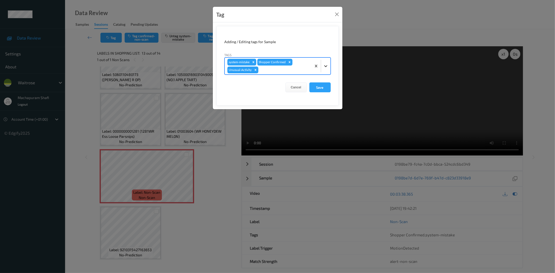
click at [326, 67] on icon at bounding box center [325, 66] width 5 height 5
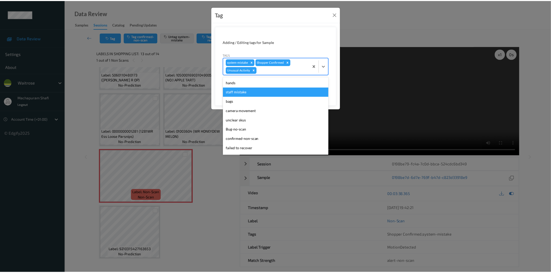
scroll to position [92, 0]
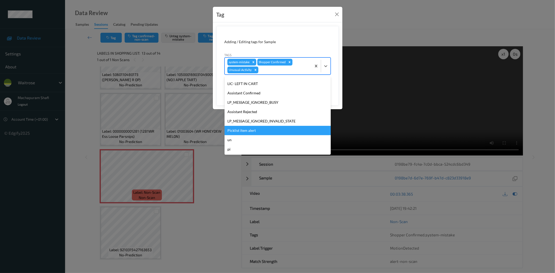
click at [252, 129] on div "Picklist item alert" at bounding box center [278, 130] width 106 height 9
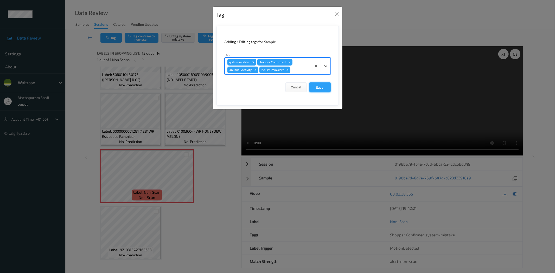
click at [319, 91] on button "Save" at bounding box center [320, 88] width 21 height 10
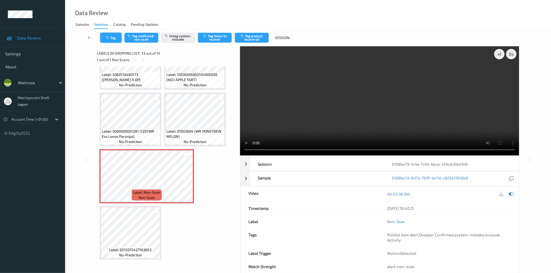
click at [109, 38] on icon "button" at bounding box center [108, 38] width 4 height 4
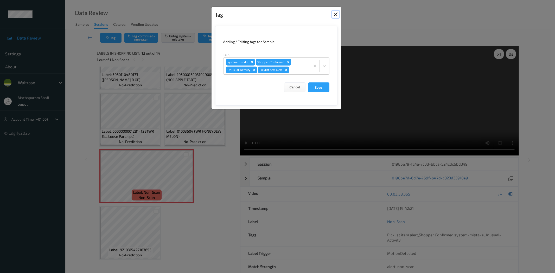
click at [337, 15] on button "Close" at bounding box center [335, 14] width 7 height 7
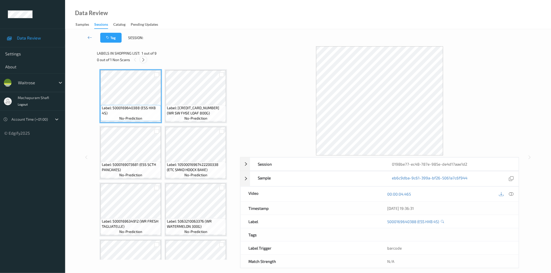
click at [142, 60] on icon at bounding box center [143, 60] width 4 height 5
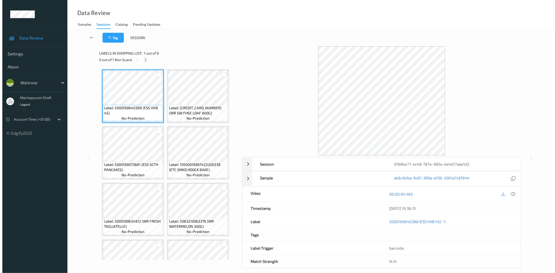
scroll to position [91, 0]
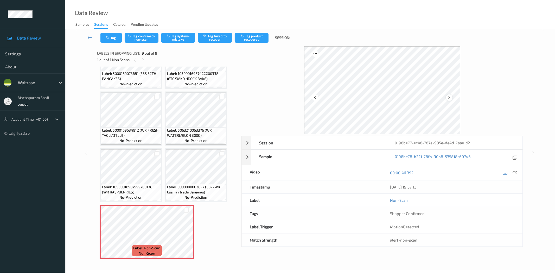
click at [449, 97] on icon at bounding box center [449, 97] width 4 height 5
click at [514, 173] on icon at bounding box center [515, 173] width 5 height 5
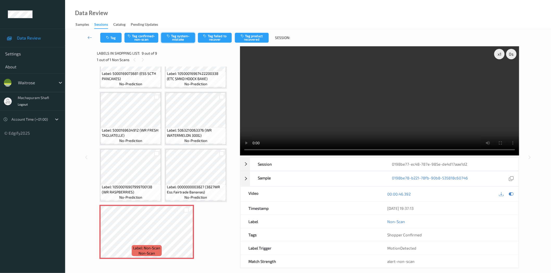
click at [184, 35] on button "Tag system-mistake" at bounding box center [178, 38] width 34 height 10
click at [173, 39] on button "Tag system-mistake" at bounding box center [178, 38] width 34 height 10
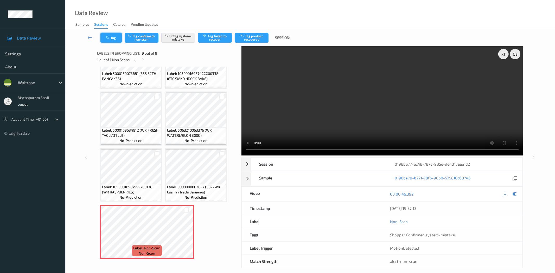
click at [110, 38] on icon "button" at bounding box center [108, 38] width 4 height 4
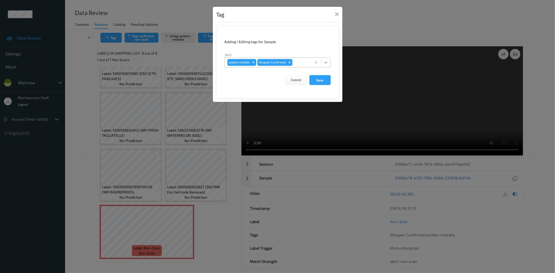
click at [327, 63] on icon at bounding box center [325, 62] width 5 height 5
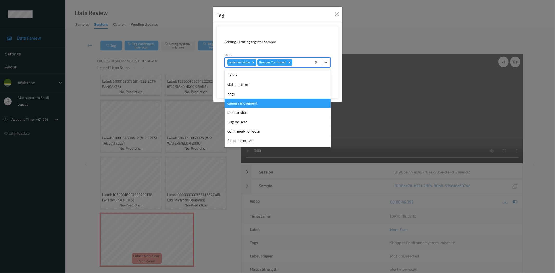
scroll to position [102, 0]
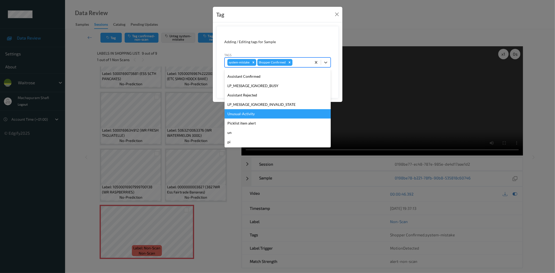
click at [244, 115] on div "Unusual-Activity" at bounding box center [278, 113] width 106 height 9
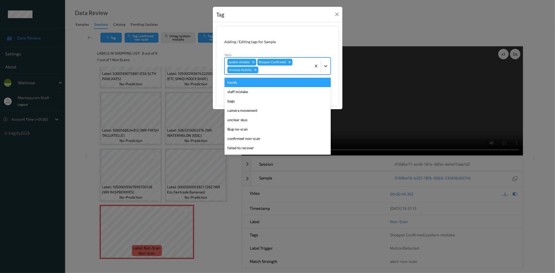
click at [328, 64] on icon at bounding box center [325, 66] width 5 height 5
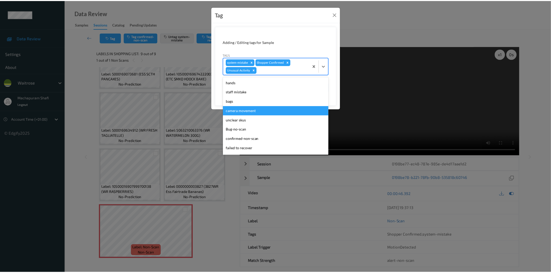
scroll to position [92, 0]
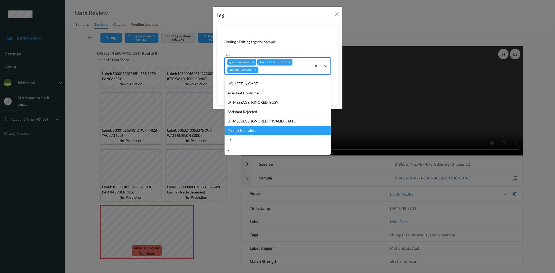
click at [250, 128] on div "Picklist item alert" at bounding box center [278, 130] width 106 height 9
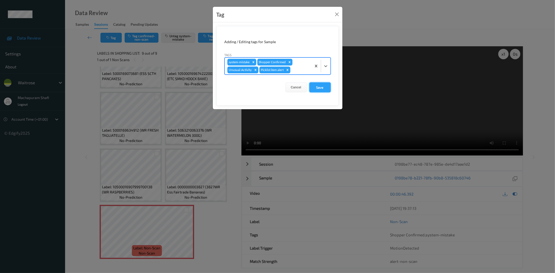
click at [315, 89] on button "Save" at bounding box center [320, 88] width 21 height 10
click at [323, 87] on button "Save" at bounding box center [320, 88] width 21 height 10
click at [318, 87] on button "Save" at bounding box center [320, 88] width 21 height 10
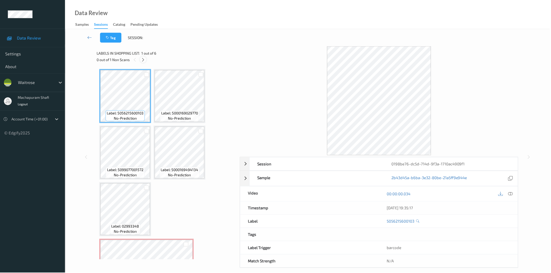
click at [143, 59] on icon at bounding box center [143, 60] width 4 height 5
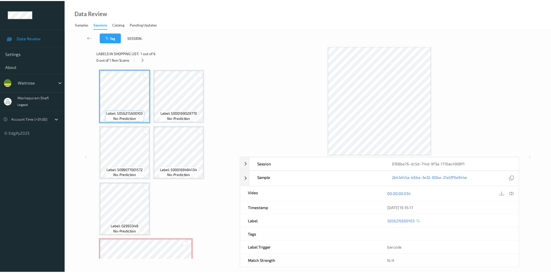
scroll to position [35, 0]
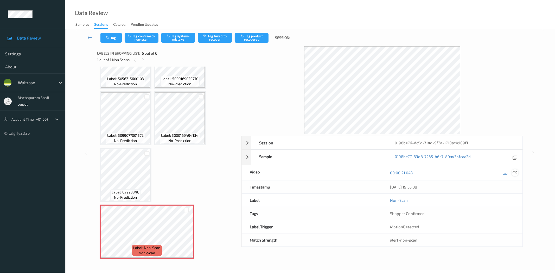
click at [516, 173] on icon at bounding box center [515, 173] width 5 height 5
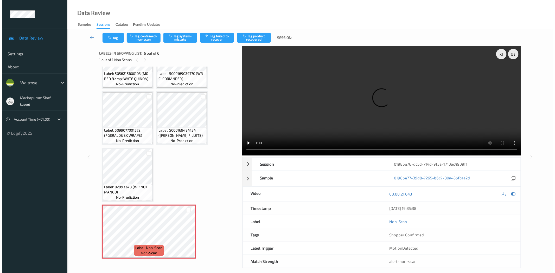
scroll to position [29, 0]
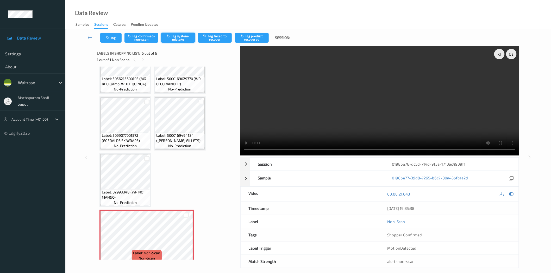
click at [171, 34] on button "Tag system-mistake" at bounding box center [178, 38] width 34 height 10
click at [183, 43] on div "Tag Tag confirmed-non-scan Tag system-mistake Tag failed to recover Tag product…" at bounding box center [308, 37] width 464 height 17
click at [173, 39] on button "Tag system-mistake" at bounding box center [178, 38] width 34 height 10
click at [113, 40] on button "Tag" at bounding box center [110, 38] width 21 height 10
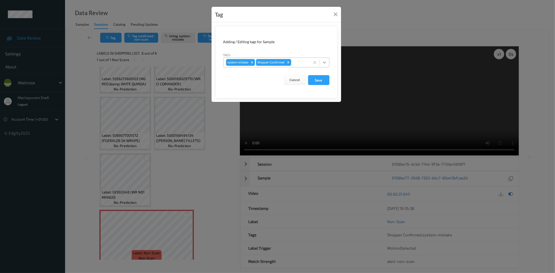
click at [324, 61] on icon at bounding box center [324, 62] width 5 height 5
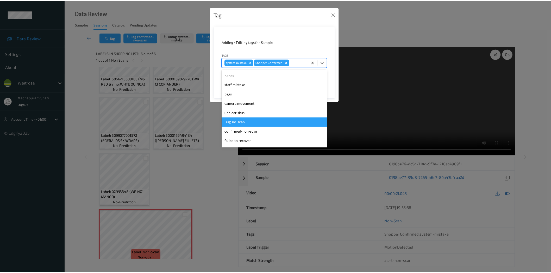
scroll to position [102, 0]
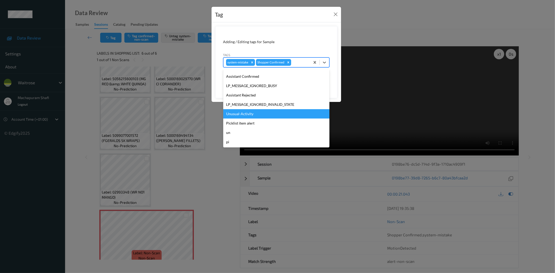
click at [239, 114] on div "Unusual-Activity" at bounding box center [276, 113] width 106 height 9
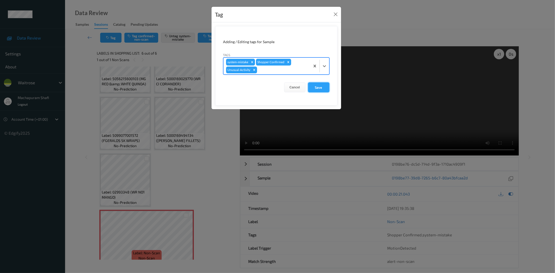
click at [317, 85] on button "Save" at bounding box center [318, 88] width 21 height 10
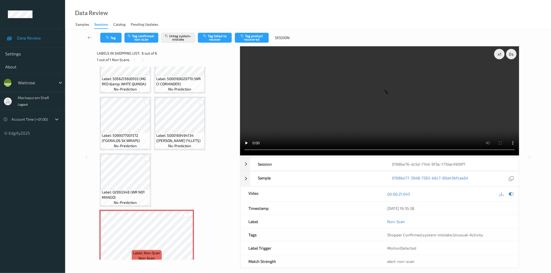
scroll to position [0, 0]
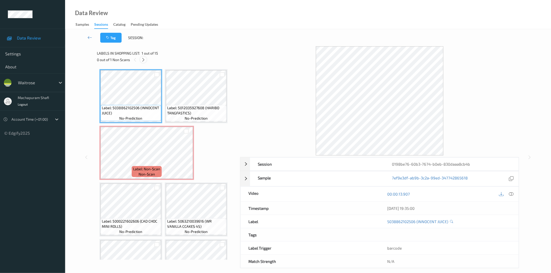
click at [143, 59] on icon at bounding box center [143, 60] width 4 height 5
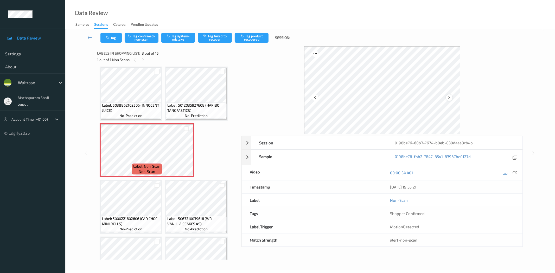
click at [448, 98] on icon at bounding box center [449, 97] width 4 height 5
click at [515, 171] on icon at bounding box center [515, 173] width 5 height 5
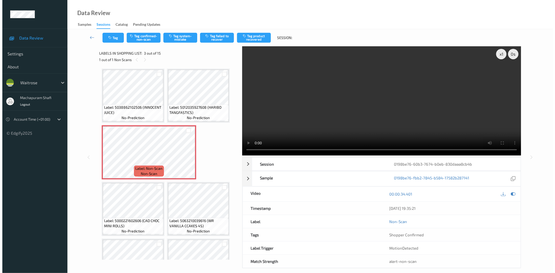
scroll to position [0, 0]
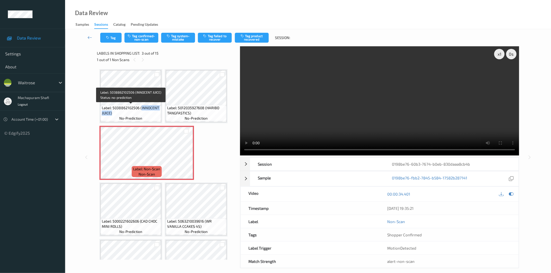
drag, startPoint x: 141, startPoint y: 108, endPoint x: 152, endPoint y: 117, distance: 14.9
click at [152, 117] on div "Label: 5038862102506 (INNOCENT JUICE) no-prediction" at bounding box center [131, 113] width 61 height 16
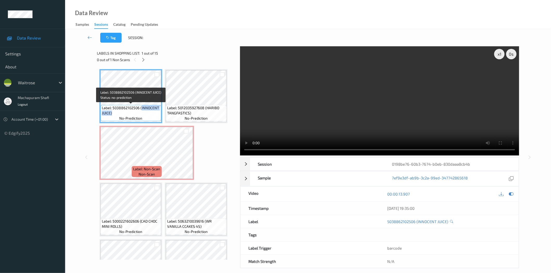
copy span "INNOCENT JUICE)"
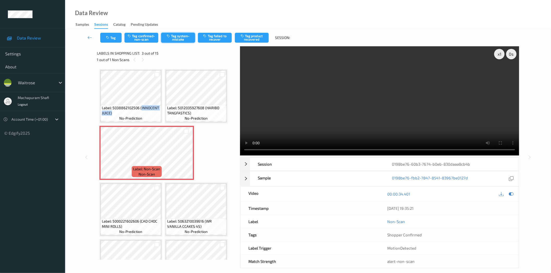
click at [186, 36] on button "Tag system-mistake" at bounding box center [178, 38] width 34 height 10
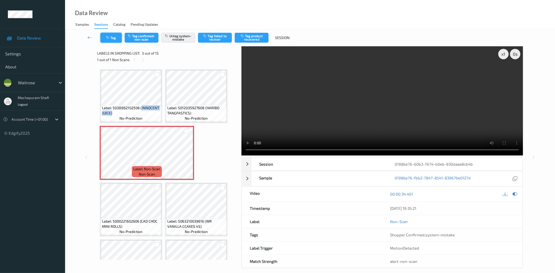
click at [119, 36] on button "Tag" at bounding box center [111, 38] width 21 height 10
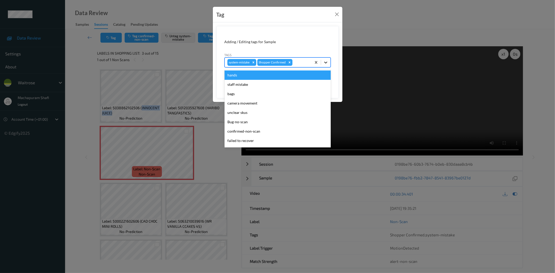
click at [329, 63] on div at bounding box center [325, 62] width 9 height 9
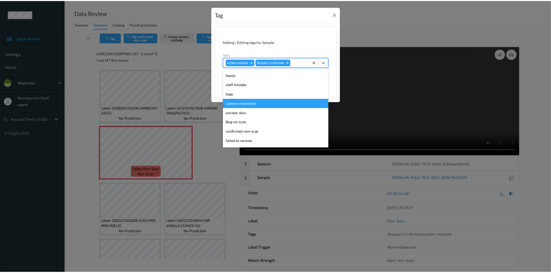
scroll to position [102, 0]
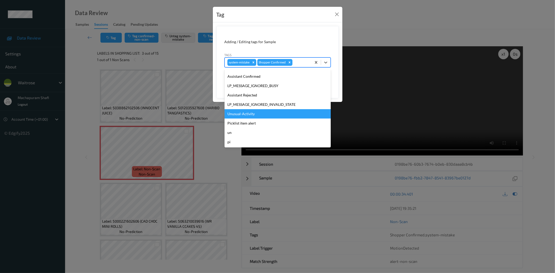
click at [254, 115] on div "Unusual-Activity" at bounding box center [278, 113] width 106 height 9
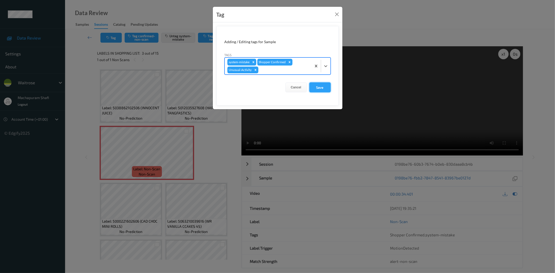
click at [321, 85] on button "Save" at bounding box center [320, 88] width 21 height 10
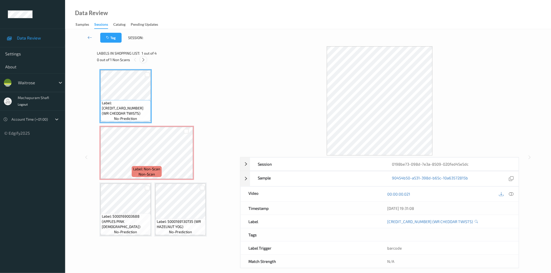
click at [145, 60] on icon at bounding box center [143, 60] width 4 height 5
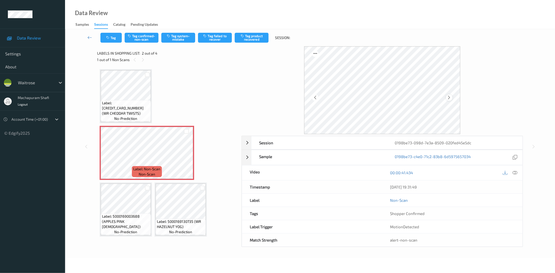
click at [451, 98] on icon at bounding box center [449, 97] width 4 height 5
drag, startPoint x: 515, startPoint y: 172, endPoint x: 509, endPoint y: 156, distance: 16.8
click at [515, 172] on icon at bounding box center [515, 173] width 5 height 5
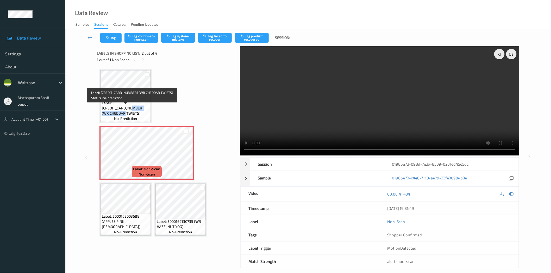
drag, startPoint x: 141, startPoint y: 107, endPoint x: 147, endPoint y: 116, distance: 10.9
click at [147, 116] on div "Label: [CREDIT_CARD_NUMBER] (WR CHEDDAR TWISTS) no-prediction" at bounding box center [126, 110] width 50 height 21
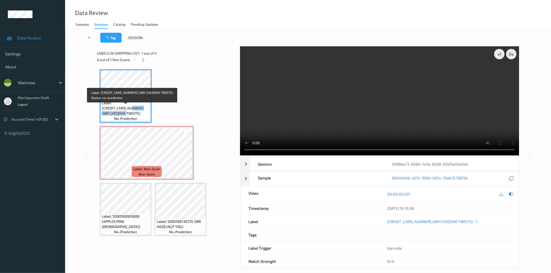
copy span "WR CHEDDAR TWISTS)"
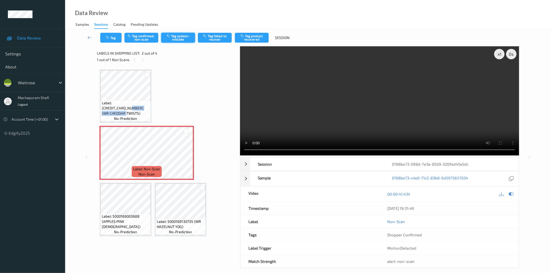
click at [180, 38] on button "Tag system-mistake" at bounding box center [178, 38] width 34 height 10
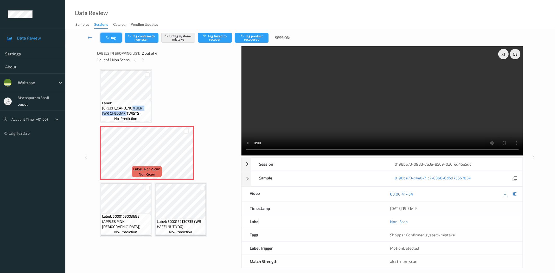
click at [106, 35] on button "Tag" at bounding box center [111, 38] width 21 height 10
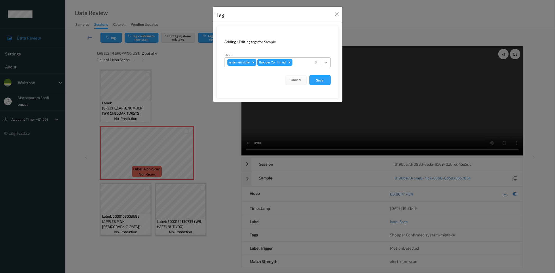
click at [324, 63] on icon at bounding box center [325, 62] width 5 height 5
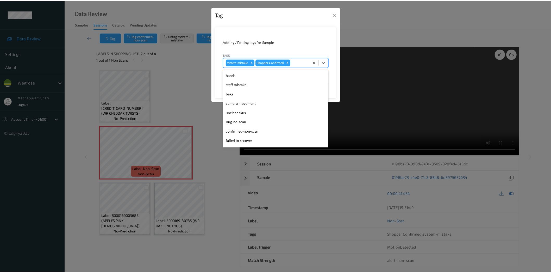
scroll to position [102, 0]
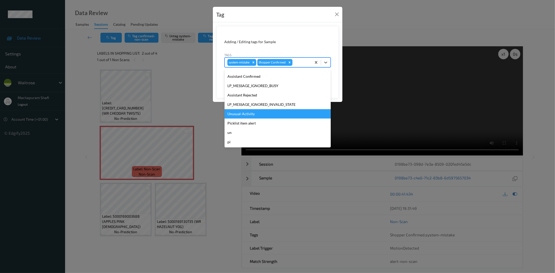
click at [248, 116] on div "Unusual-Activity" at bounding box center [278, 113] width 106 height 9
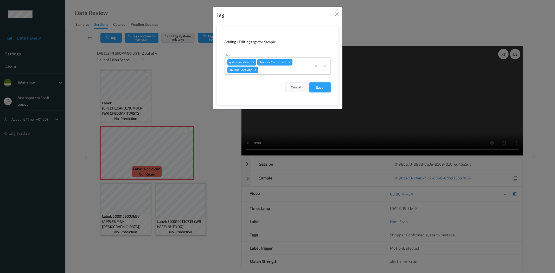
click at [323, 89] on button "Save" at bounding box center [320, 88] width 21 height 10
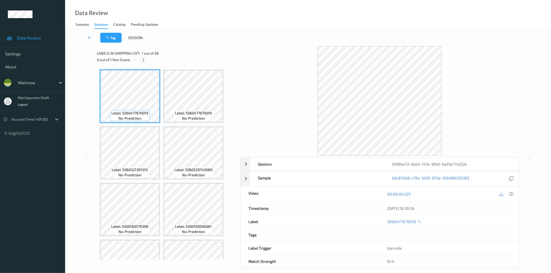
click at [144, 59] on icon at bounding box center [143, 60] width 4 height 5
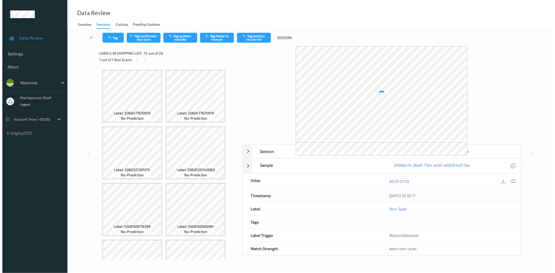
scroll to position [341, 0]
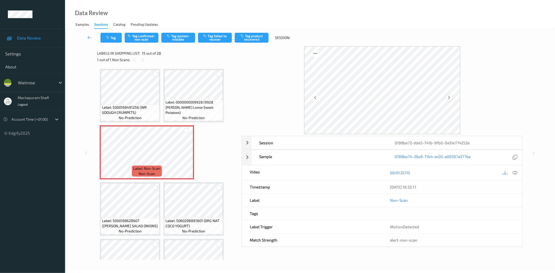
click at [451, 98] on icon at bounding box center [449, 97] width 4 height 5
drag, startPoint x: 518, startPoint y: 174, endPoint x: 512, endPoint y: 167, distance: 8.5
click at [518, 174] on div at bounding box center [515, 172] width 7 height 7
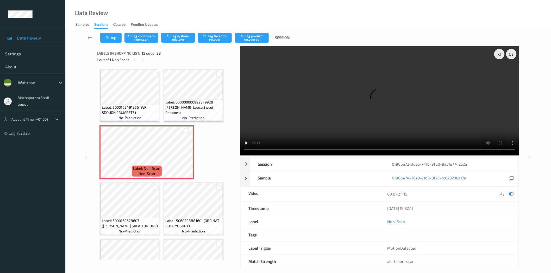
click at [513, 193] on icon at bounding box center [511, 194] width 5 height 5
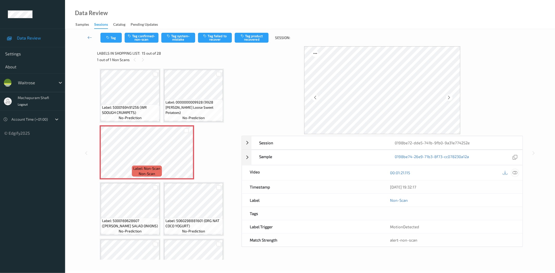
click at [515, 173] on icon at bounding box center [515, 173] width 5 height 5
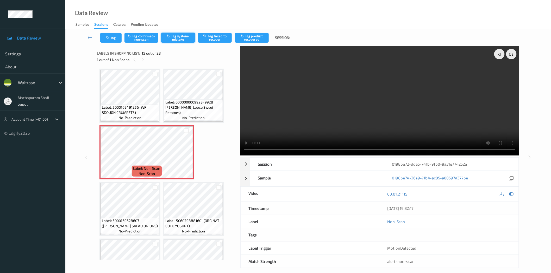
drag, startPoint x: 174, startPoint y: 38, endPoint x: 175, endPoint y: 44, distance: 6.1
click at [174, 38] on button "Tag system-mistake" at bounding box center [178, 38] width 34 height 10
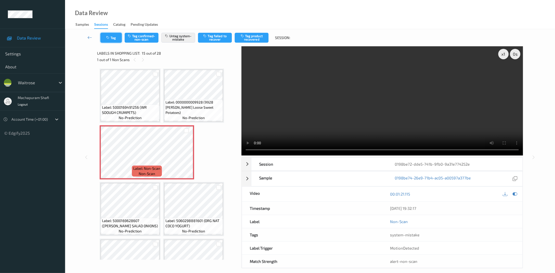
click at [112, 39] on button "Tag" at bounding box center [111, 38] width 21 height 10
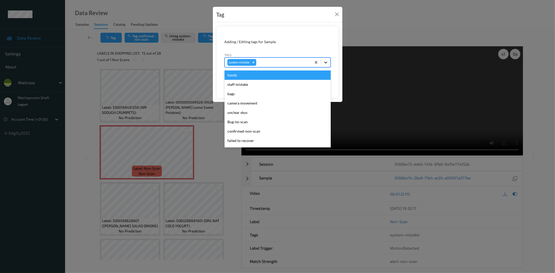
click at [327, 64] on icon at bounding box center [325, 62] width 5 height 5
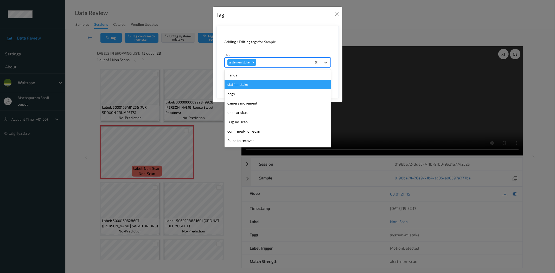
scroll to position [111, 0]
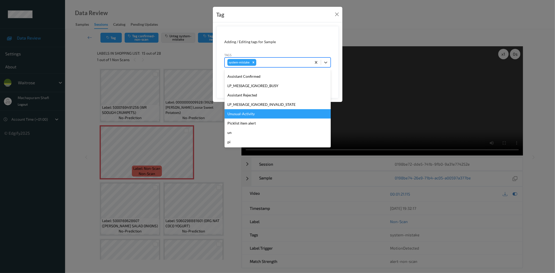
click at [245, 116] on div "Unusual-Activity" at bounding box center [278, 113] width 106 height 9
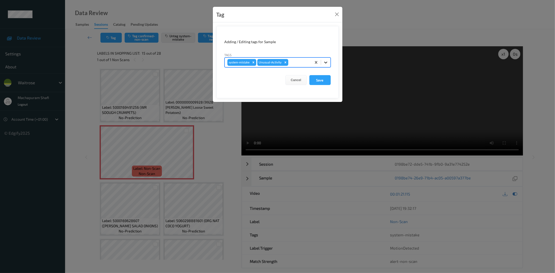
click at [326, 60] on icon at bounding box center [325, 62] width 5 height 5
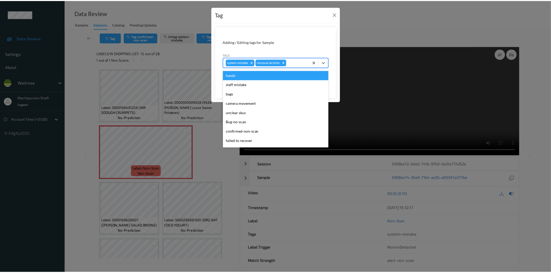
scroll to position [102, 0]
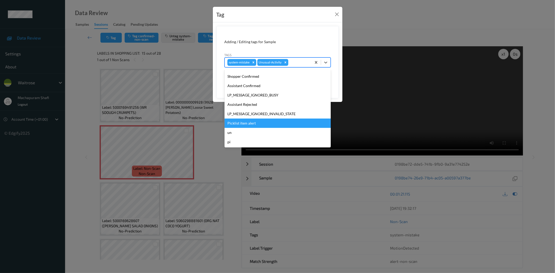
click at [244, 123] on div "Picklist item alert" at bounding box center [278, 123] width 106 height 9
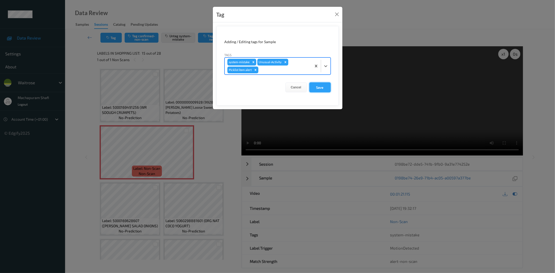
click at [314, 89] on button "Save" at bounding box center [320, 88] width 21 height 10
click at [316, 86] on button "Save" at bounding box center [320, 88] width 21 height 10
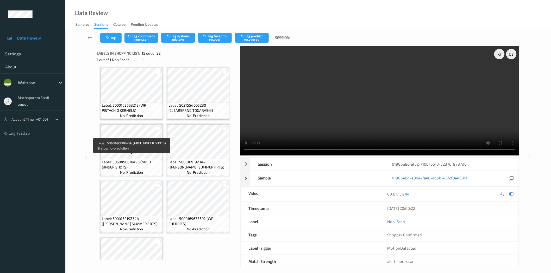
scroll to position [341, 0]
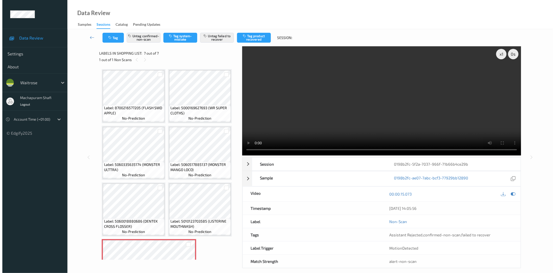
scroll to position [35, 0]
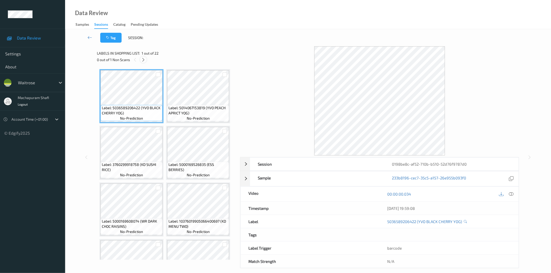
click at [144, 61] on icon at bounding box center [143, 60] width 4 height 5
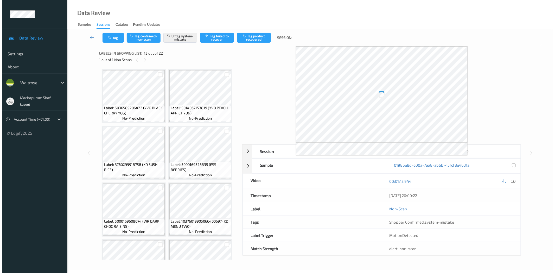
scroll to position [341, 0]
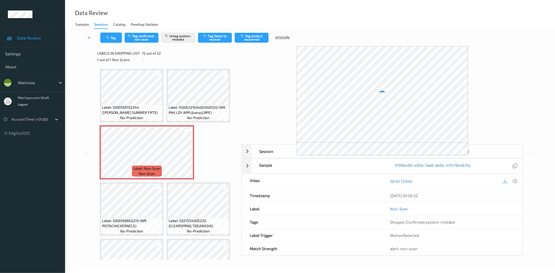
click at [112, 41] on button "Tag" at bounding box center [111, 38] width 21 height 10
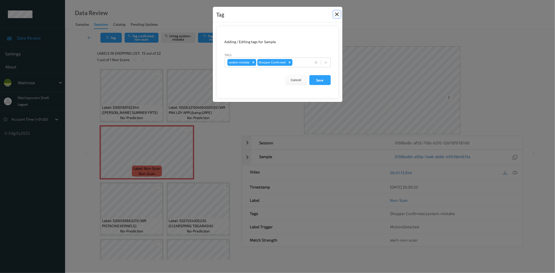
click at [339, 15] on button "Close" at bounding box center [337, 14] width 7 height 7
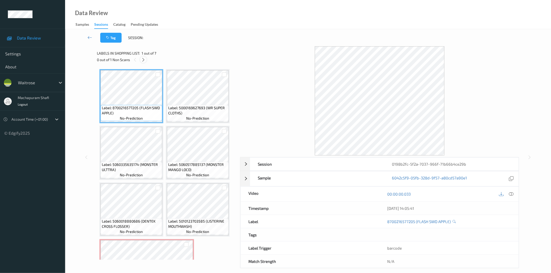
click at [142, 59] on icon at bounding box center [143, 60] width 4 height 5
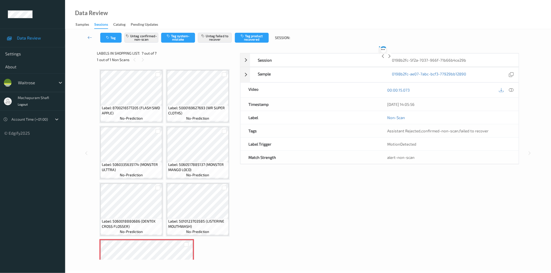
scroll to position [35, 0]
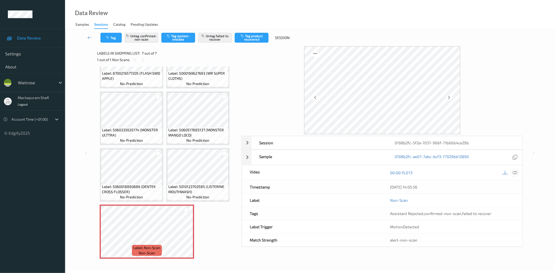
click at [512, 172] on div at bounding box center [515, 172] width 7 height 7
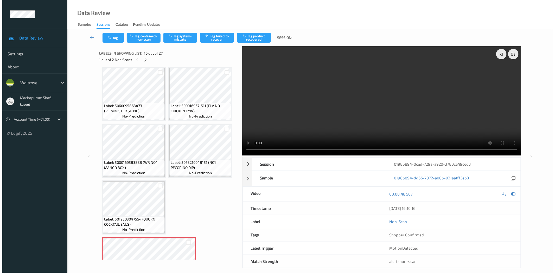
scroll to position [231, 0]
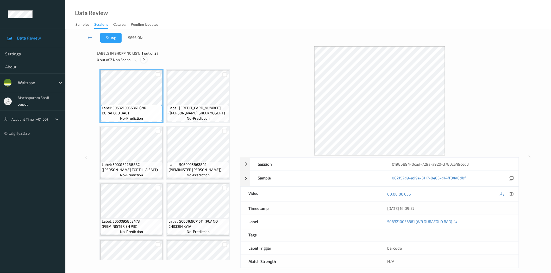
click at [145, 60] on icon at bounding box center [144, 60] width 4 height 5
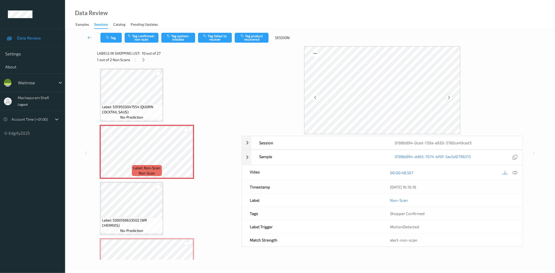
click at [449, 98] on icon at bounding box center [449, 97] width 4 height 5
click at [516, 172] on icon at bounding box center [515, 173] width 5 height 5
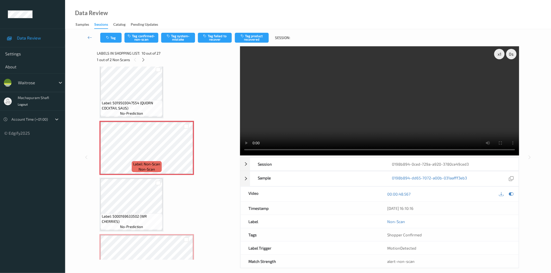
scroll to position [209, 0]
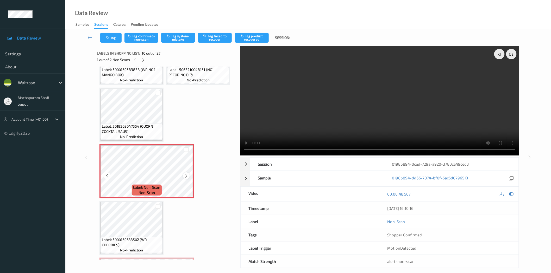
click at [189, 173] on div at bounding box center [186, 176] width 7 height 7
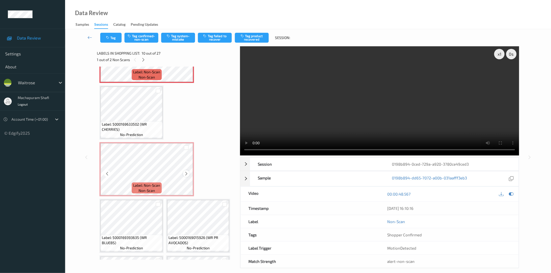
click at [184, 172] on icon at bounding box center [186, 174] width 4 height 5
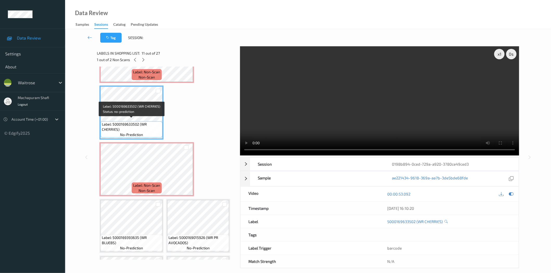
scroll to position [209, 0]
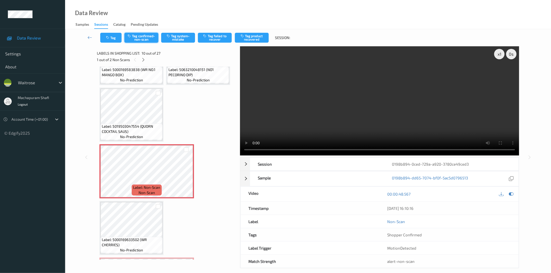
click at [137, 36] on button "Tag confirmed-non-scan" at bounding box center [141, 38] width 34 height 10
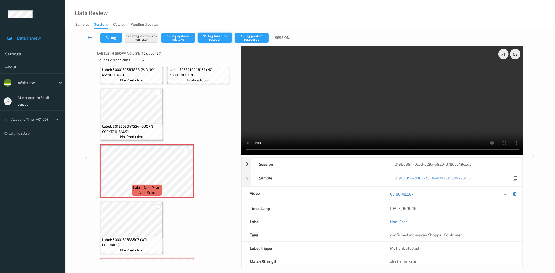
click at [218, 38] on button "Tag failed to recover" at bounding box center [215, 38] width 34 height 10
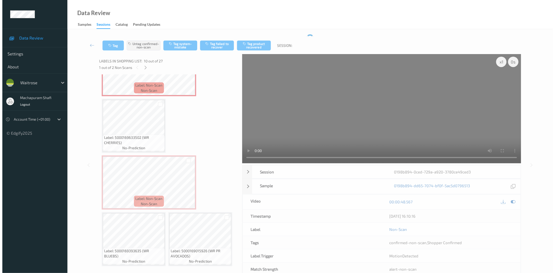
scroll to position [324, 0]
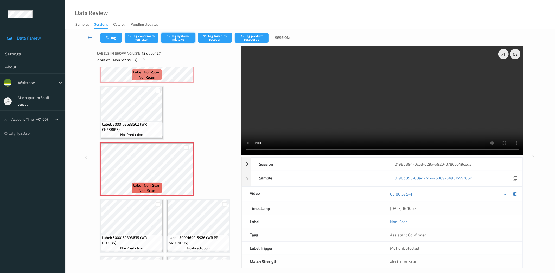
click at [175, 36] on button "Tag system-mistake" at bounding box center [178, 38] width 34 height 10
click at [111, 40] on button "Tag" at bounding box center [111, 38] width 21 height 10
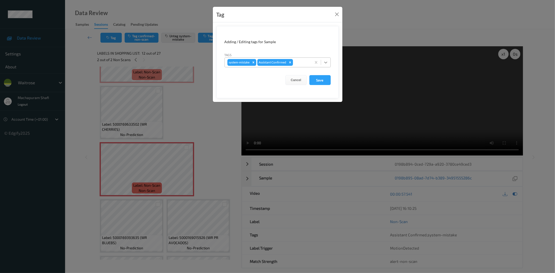
click at [323, 61] on div at bounding box center [325, 62] width 9 height 9
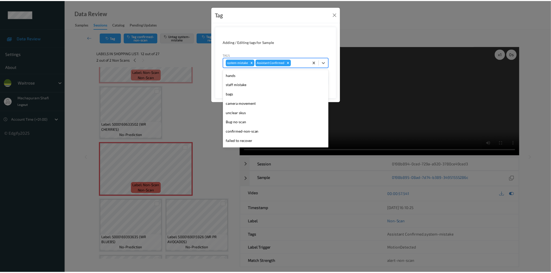
scroll to position [102, 0]
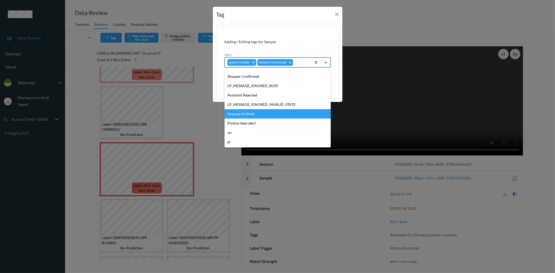
click at [250, 113] on div "Unusual-Activity" at bounding box center [278, 113] width 106 height 9
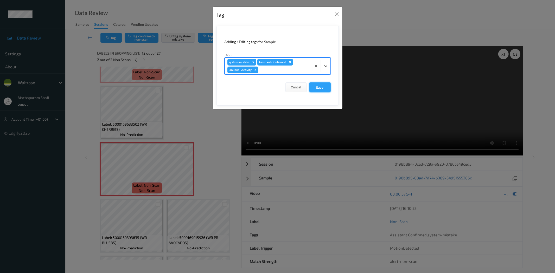
click at [322, 85] on button "Save" at bounding box center [320, 88] width 21 height 10
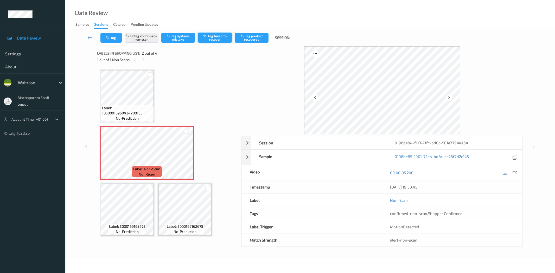
click at [219, 38] on button "Tag failed to recover" at bounding box center [215, 38] width 34 height 10
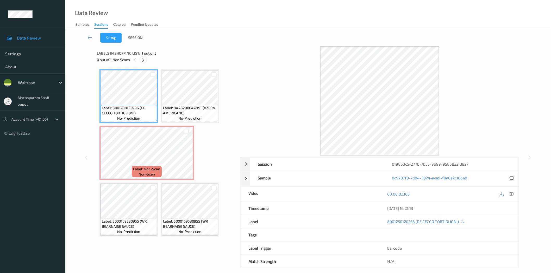
click at [143, 58] on icon at bounding box center [143, 60] width 4 height 5
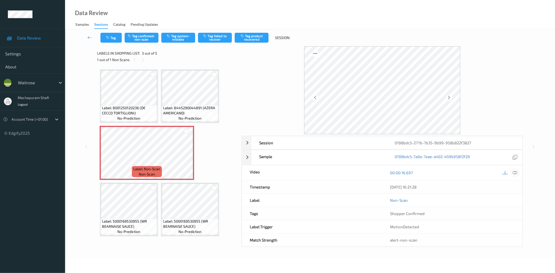
click at [515, 173] on icon at bounding box center [515, 173] width 5 height 5
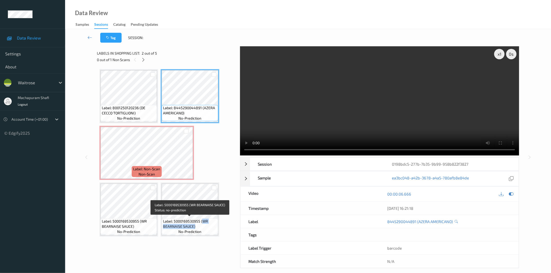
drag, startPoint x: 201, startPoint y: 220, endPoint x: 207, endPoint y: 229, distance: 10.7
click at [207, 229] on div "Label: 5000169530955 (WR BEARNAISE SAUCE) no-prediction" at bounding box center [190, 227] width 56 height 16
copy span "WR BEARNAISE SAUCE)"
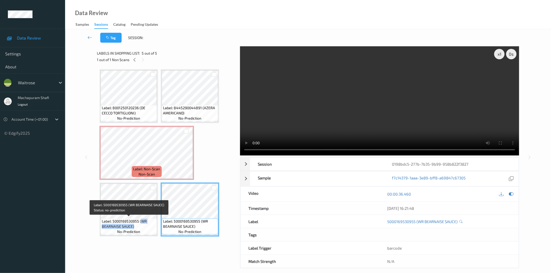
drag, startPoint x: 140, startPoint y: 223, endPoint x: 145, endPoint y: 228, distance: 7.4
click at [145, 228] on span "Label: 5000169530955 (WR BEARNAISE SAUCE)" at bounding box center [129, 224] width 54 height 10
copy span "WR BEARNAISE SAUCE)"
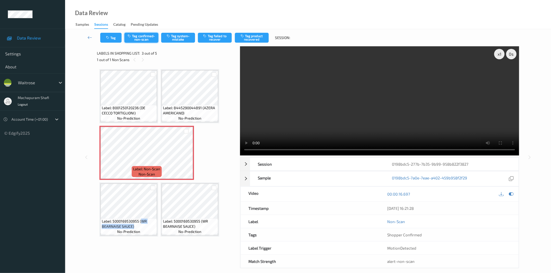
click at [147, 37] on button "Tag confirmed-non-scan" at bounding box center [141, 38] width 34 height 10
click at [147, 38] on button "Tag confirmed-non-scan" at bounding box center [141, 38] width 34 height 10
click at [143, 37] on button "Tag confirmed-non-scan" at bounding box center [141, 38] width 34 height 10
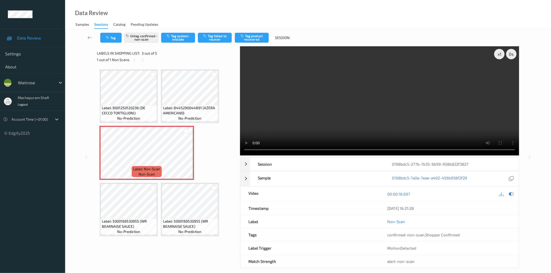
click at [154, 8] on div "Data Review Samples Sessions Catalog Pending Updates" at bounding box center [308, 14] width 486 height 29
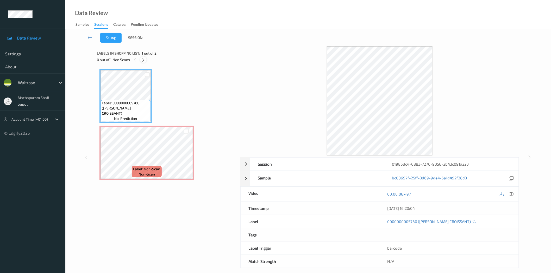
click at [143, 59] on icon at bounding box center [143, 60] width 4 height 5
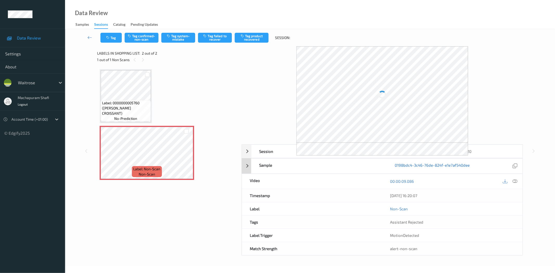
drag, startPoint x: 517, startPoint y: 181, endPoint x: 462, endPoint y: 106, distance: 93.1
click at [517, 181] on icon at bounding box center [515, 181] width 5 height 5
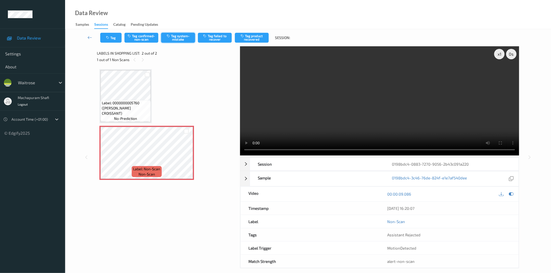
click at [180, 35] on button "Tag system-mistake" at bounding box center [178, 38] width 34 height 10
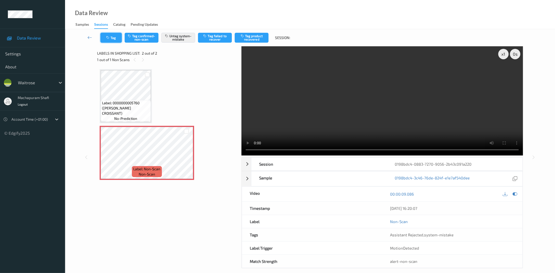
click at [111, 35] on button "Tag" at bounding box center [111, 38] width 21 height 10
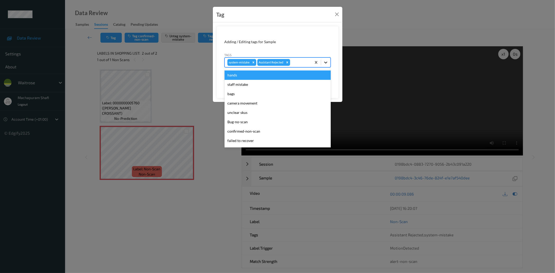
click at [328, 60] on icon at bounding box center [325, 62] width 5 height 5
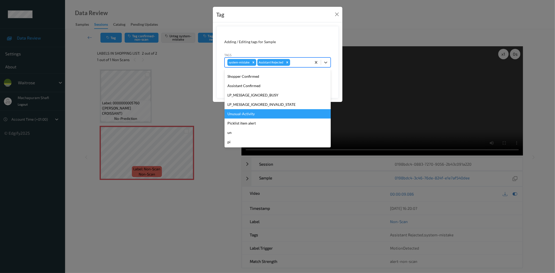
click at [247, 115] on div "Unusual-Activity" at bounding box center [278, 113] width 106 height 9
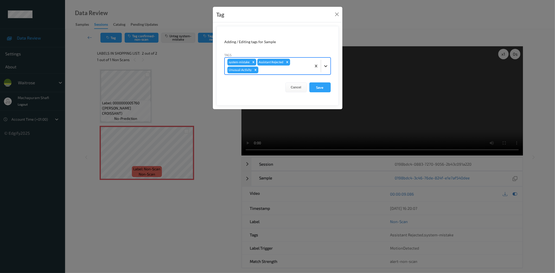
click at [326, 67] on icon at bounding box center [325, 66] width 3 height 2
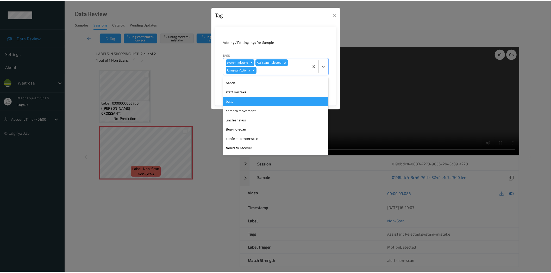
scroll to position [92, 0]
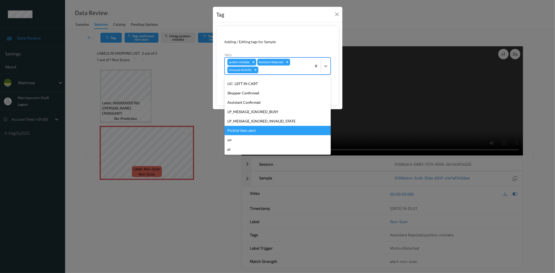
click at [243, 129] on div "Picklist item alert" at bounding box center [278, 130] width 106 height 9
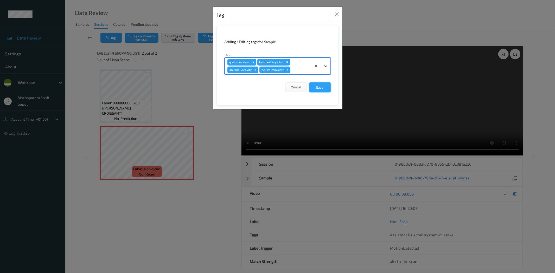
click at [318, 87] on button "Save" at bounding box center [320, 88] width 21 height 10
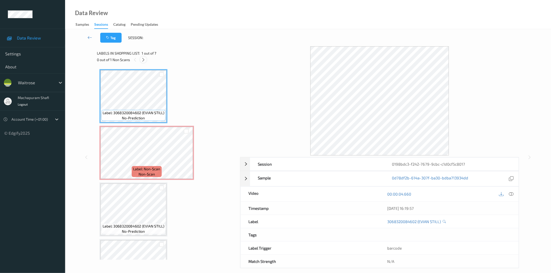
click at [144, 60] on icon at bounding box center [143, 60] width 4 height 5
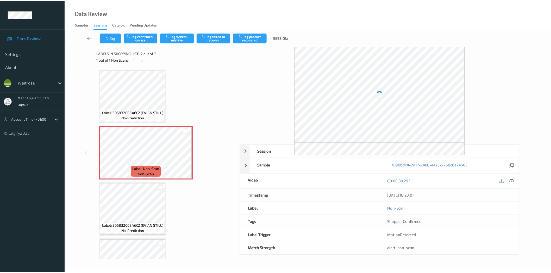
scroll to position [3, 0]
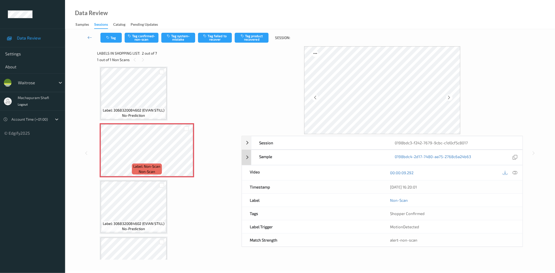
drag, startPoint x: 515, startPoint y: 172, endPoint x: 475, endPoint y: 106, distance: 77.8
click at [515, 172] on icon at bounding box center [515, 173] width 5 height 5
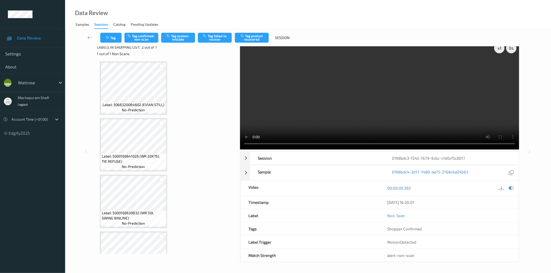
scroll to position [0, 0]
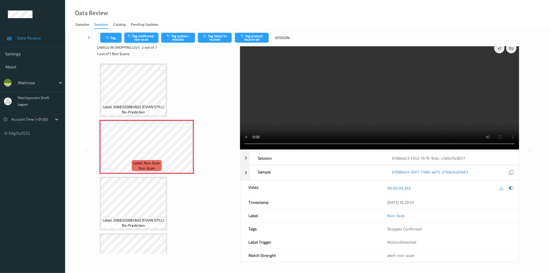
click at [146, 39] on button "Tag confirmed-non-scan" at bounding box center [141, 38] width 34 height 10
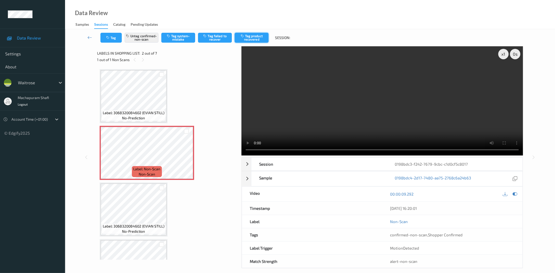
click at [248, 40] on button "Tag product recovered" at bounding box center [252, 38] width 34 height 10
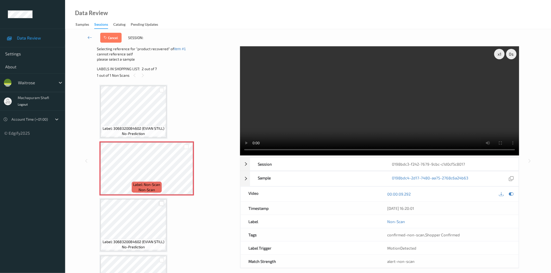
click at [161, 204] on div at bounding box center [161, 204] width 5 height 5
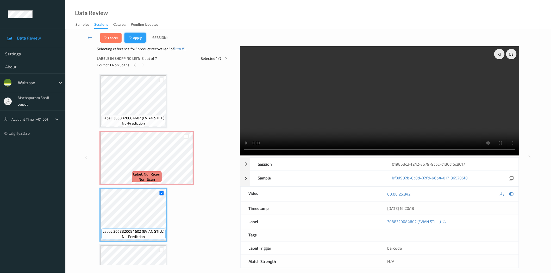
click at [143, 38] on button "Apply" at bounding box center [134, 38] width 21 height 10
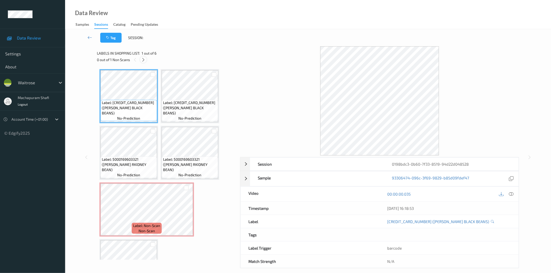
click at [144, 60] on icon at bounding box center [143, 60] width 4 height 5
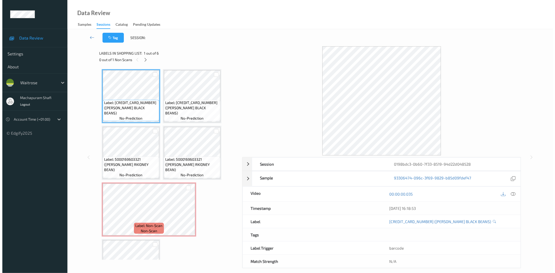
scroll to position [35, 0]
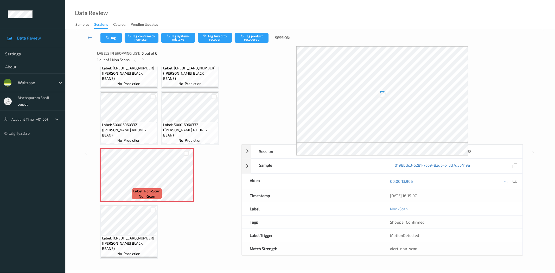
click at [516, 189] on div "[DATE] 16:19:07" at bounding box center [452, 195] width 140 height 13
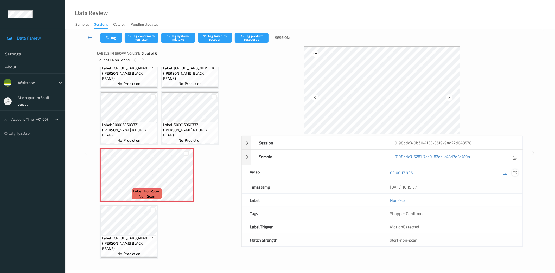
click at [516, 174] on icon at bounding box center [515, 173] width 5 height 5
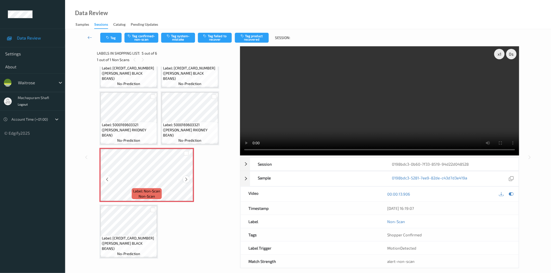
click at [186, 177] on icon at bounding box center [186, 179] width 4 height 5
click at [179, 41] on button "Tag system-mistake" at bounding box center [178, 38] width 34 height 10
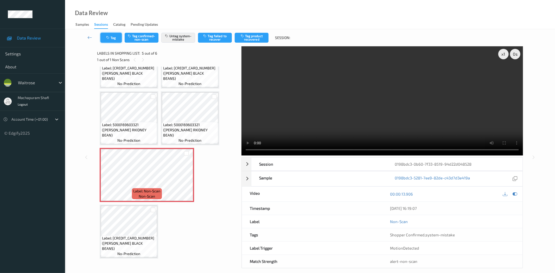
click at [110, 38] on icon "button" at bounding box center [108, 38] width 4 height 4
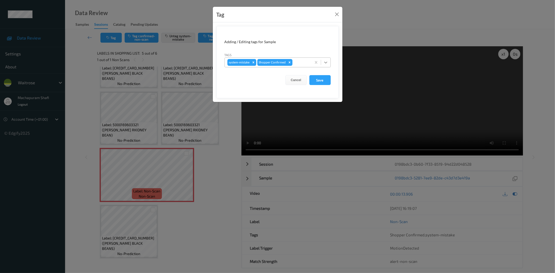
click at [326, 62] on icon at bounding box center [325, 62] width 5 height 5
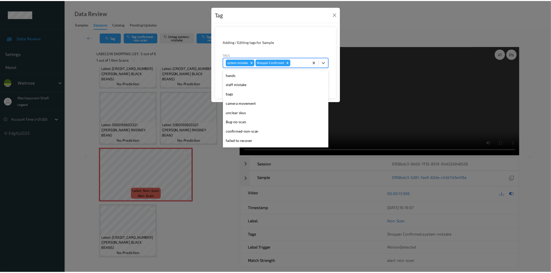
scroll to position [102, 0]
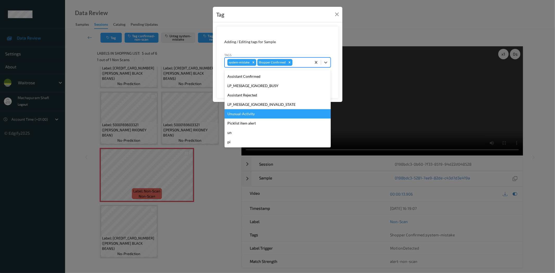
click at [243, 114] on div "Unusual-Activity" at bounding box center [278, 113] width 106 height 9
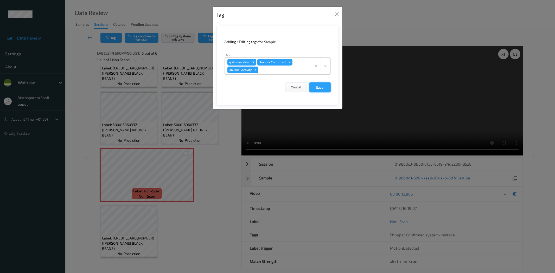
click at [315, 85] on button "Save" at bounding box center [320, 88] width 21 height 10
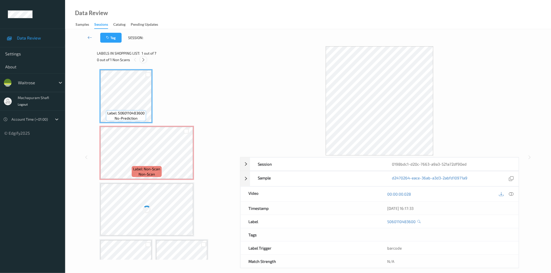
click at [144, 60] on icon at bounding box center [143, 60] width 4 height 5
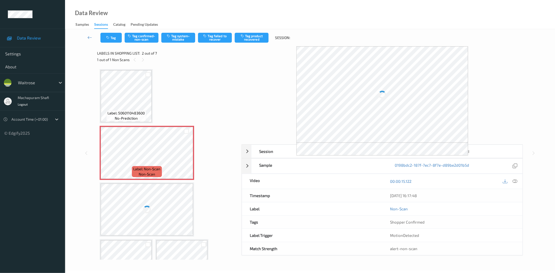
scroll to position [3, 0]
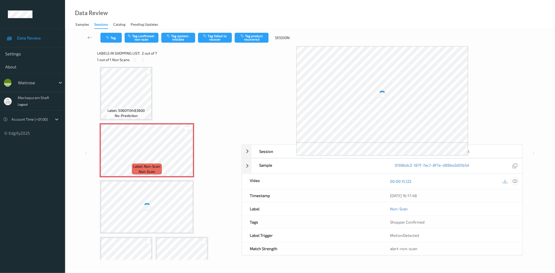
click at [516, 181] on icon at bounding box center [515, 181] width 5 height 5
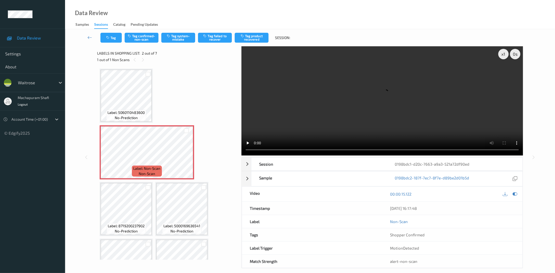
scroll to position [0, 0]
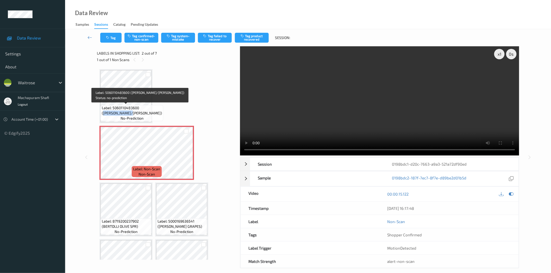
drag, startPoint x: 102, startPoint y: 113, endPoint x: 129, endPoint y: 114, distance: 27.1
click at [129, 114] on span "Label: 5060110483600 (ALBERT/B FRIES)" at bounding box center [132, 110] width 60 height 10
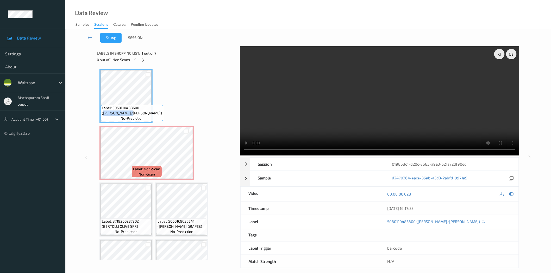
copy span "ALBERT/B FRIES"
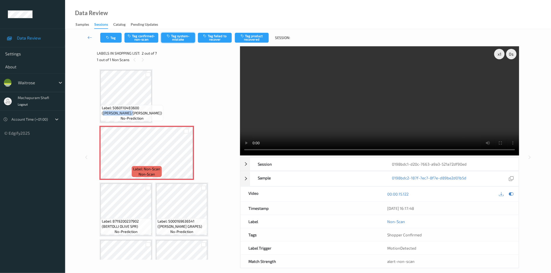
click at [169, 33] on button "Tag system-mistake" at bounding box center [178, 38] width 34 height 10
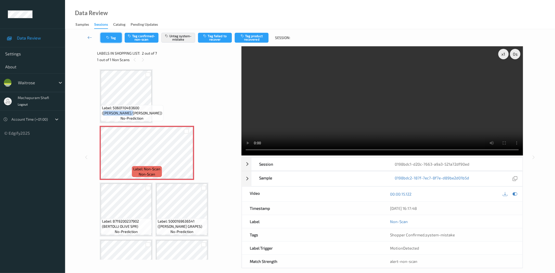
click at [107, 40] on button "Tag" at bounding box center [111, 38] width 21 height 10
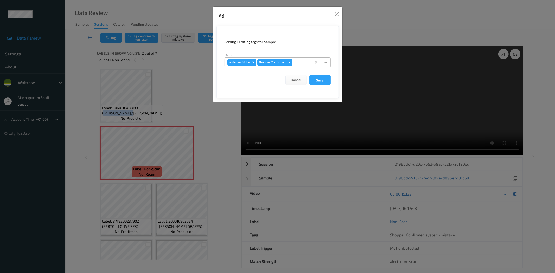
click at [325, 62] on icon at bounding box center [325, 62] width 5 height 5
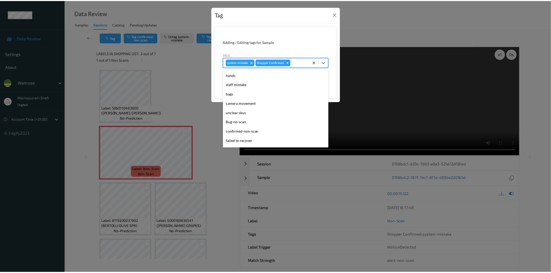
scroll to position [102, 0]
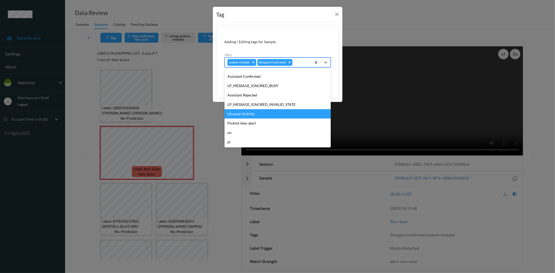
click at [255, 113] on div "Unusual-Activity" at bounding box center [278, 113] width 106 height 9
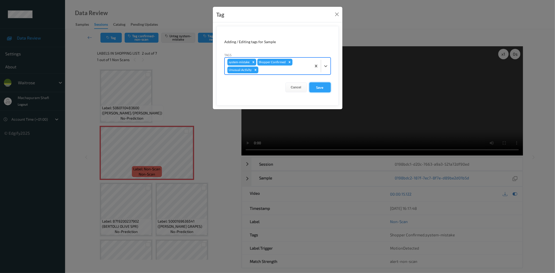
click at [318, 88] on button "Save" at bounding box center [320, 88] width 21 height 10
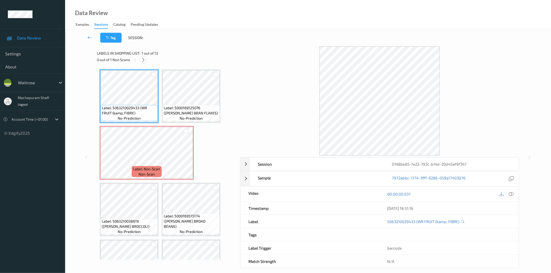
click at [143, 60] on icon at bounding box center [143, 60] width 4 height 5
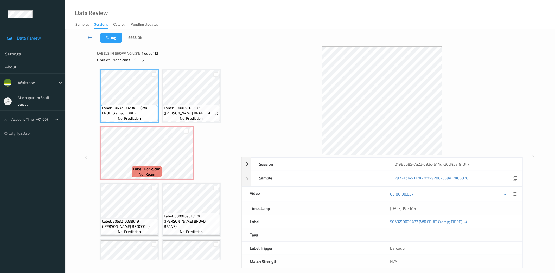
scroll to position [3, 0]
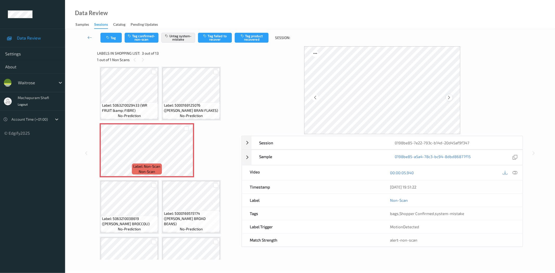
click at [450, 95] on icon at bounding box center [449, 97] width 4 height 5
click at [517, 173] on icon at bounding box center [515, 173] width 5 height 5
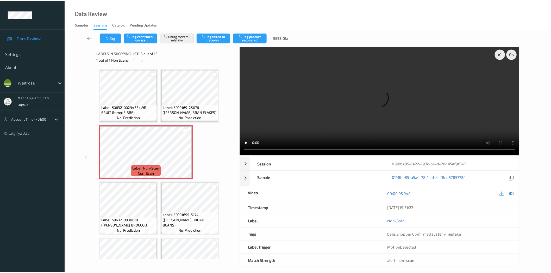
scroll to position [0, 0]
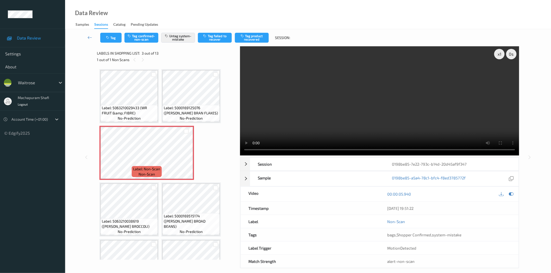
click at [167, 12] on div "Data Review Samples Sessions Catalog Pending Updates" at bounding box center [308, 14] width 486 height 29
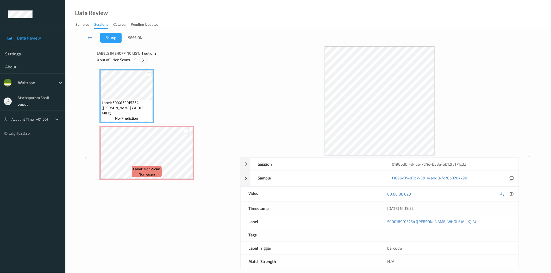
click at [142, 59] on icon at bounding box center [143, 60] width 4 height 5
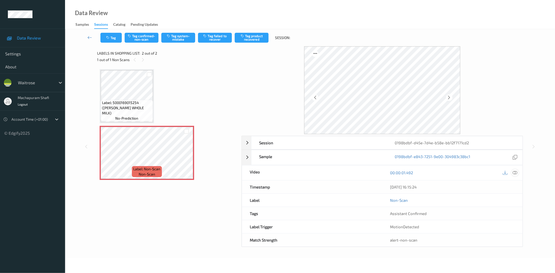
click at [518, 174] on div at bounding box center [515, 172] width 7 height 7
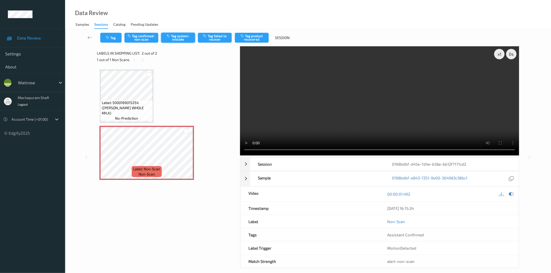
click at [183, 35] on button "Tag system-mistake" at bounding box center [178, 38] width 34 height 10
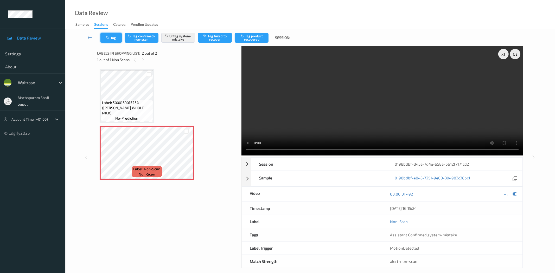
click at [115, 39] on button "Tag" at bounding box center [111, 38] width 21 height 10
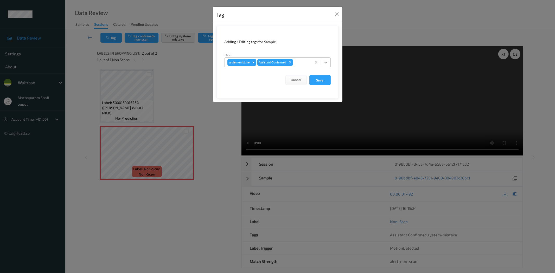
click at [322, 64] on div at bounding box center [325, 62] width 9 height 9
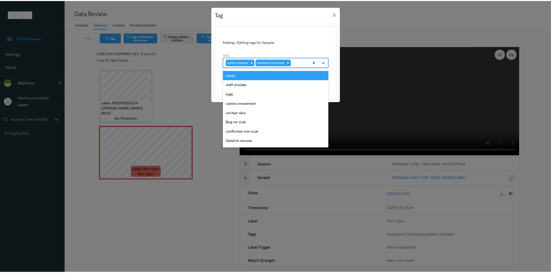
scroll to position [102, 0]
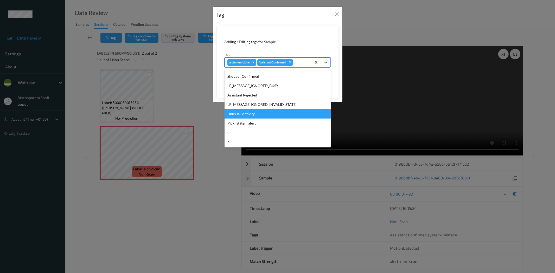
click at [247, 113] on div "Unusual-Activity" at bounding box center [278, 113] width 106 height 9
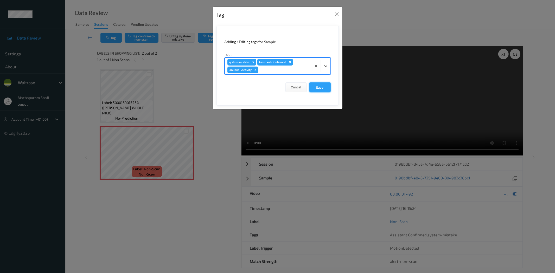
click at [315, 88] on button "Save" at bounding box center [320, 88] width 21 height 10
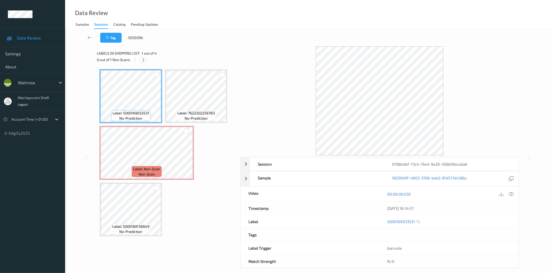
click at [144, 59] on icon at bounding box center [143, 60] width 4 height 5
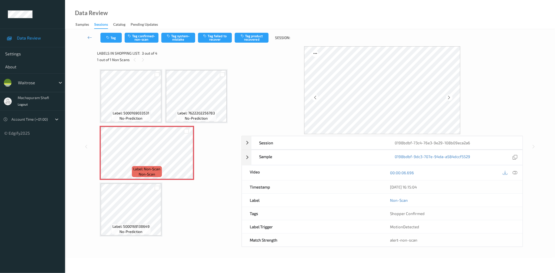
click at [518, 180] on div "00:00:06.696" at bounding box center [452, 173] width 140 height 15
click at [516, 171] on icon at bounding box center [515, 173] width 5 height 5
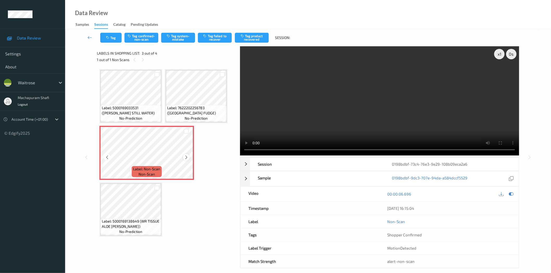
click at [184, 157] on icon at bounding box center [186, 157] width 4 height 5
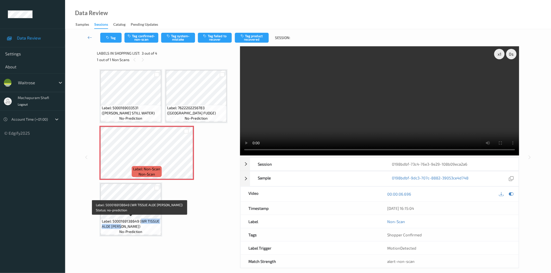
drag, startPoint x: 141, startPoint y: 222, endPoint x: 150, endPoint y: 227, distance: 10.5
click at [150, 227] on span "Label: 5000169138649 (WR TISSUE ALOE [PERSON_NAME])" at bounding box center [131, 224] width 58 height 10
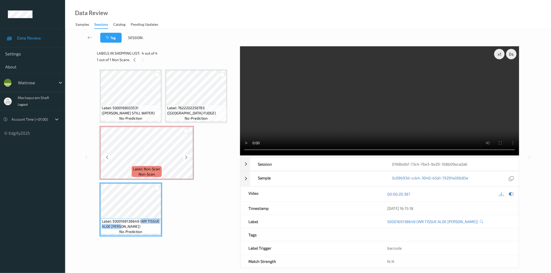
copy span "WR TISSUE ALOE [PERSON_NAME])"
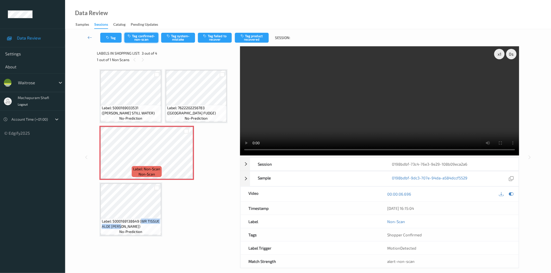
click at [143, 39] on button "Tag confirmed-non-scan" at bounding box center [141, 38] width 34 height 10
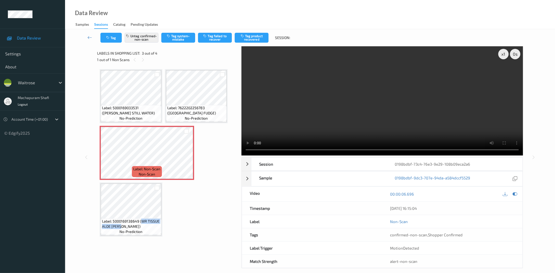
click at [250, 37] on button "Tag product recovered" at bounding box center [252, 38] width 34 height 10
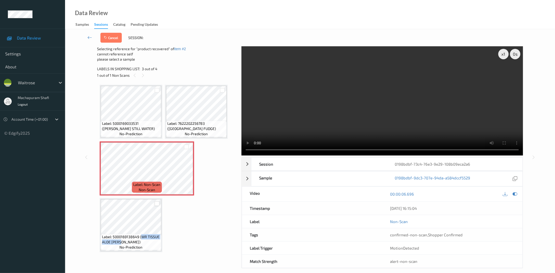
click at [155, 204] on div at bounding box center [157, 204] width 5 height 5
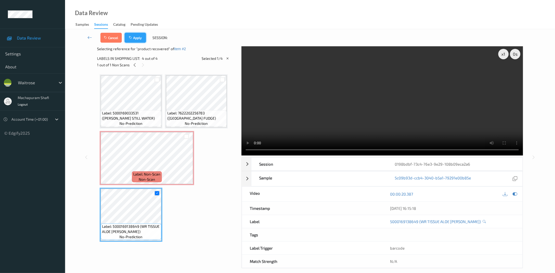
click at [136, 40] on button "Apply" at bounding box center [135, 38] width 21 height 10
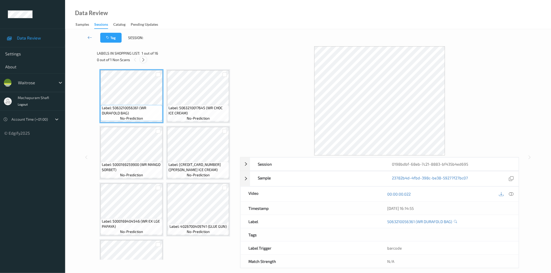
click at [143, 61] on icon at bounding box center [143, 60] width 4 height 5
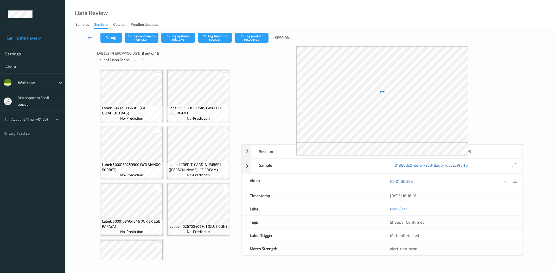
scroll to position [172, 0]
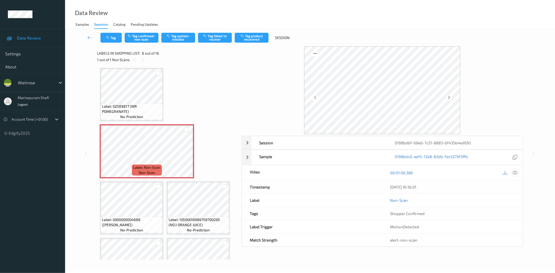
click at [516, 174] on icon at bounding box center [515, 173] width 5 height 5
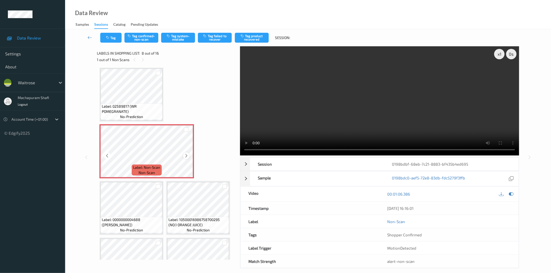
click at [188, 155] on icon at bounding box center [186, 156] width 4 height 5
click at [174, 42] on button "Tag system-mistake" at bounding box center [178, 38] width 34 height 10
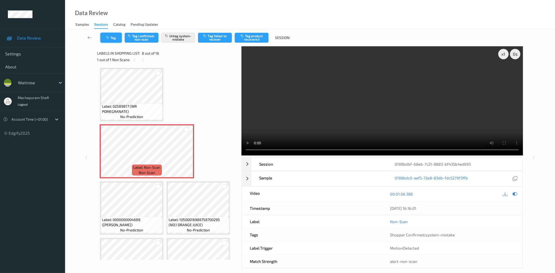
click at [110, 39] on icon "button" at bounding box center [108, 38] width 4 height 4
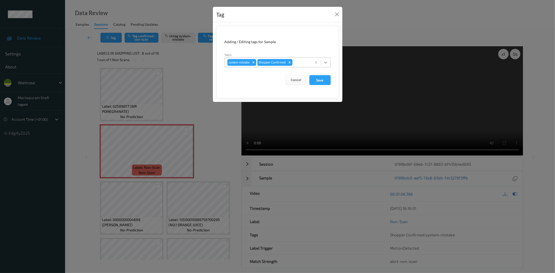
click at [326, 62] on icon at bounding box center [325, 62] width 5 height 5
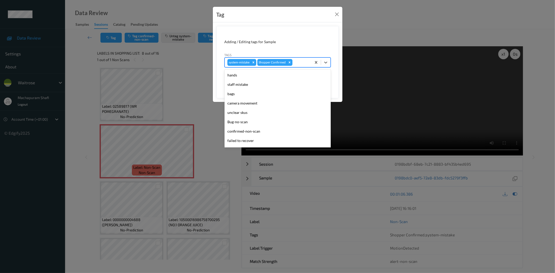
scroll to position [102, 0]
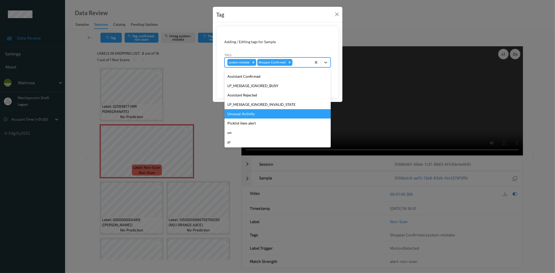
click at [232, 114] on div "Unusual-Activity" at bounding box center [278, 113] width 106 height 9
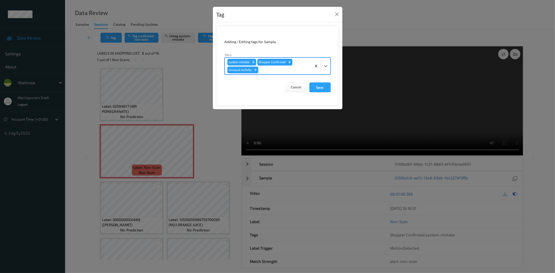
click at [323, 61] on div at bounding box center [321, 66] width 19 height 17
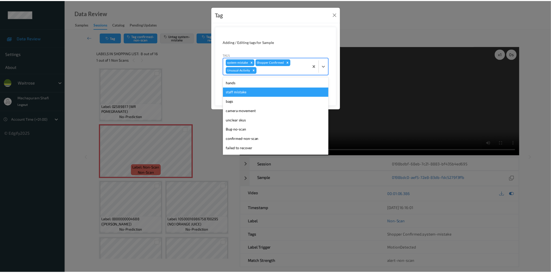
scroll to position [92, 0]
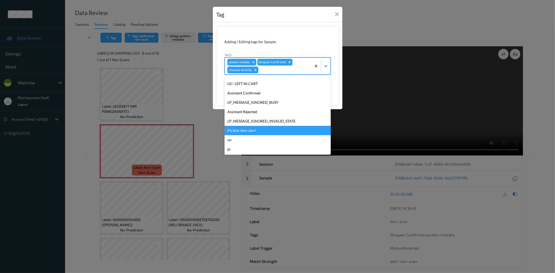
click at [248, 129] on div "Picklist item alert" at bounding box center [278, 130] width 106 height 9
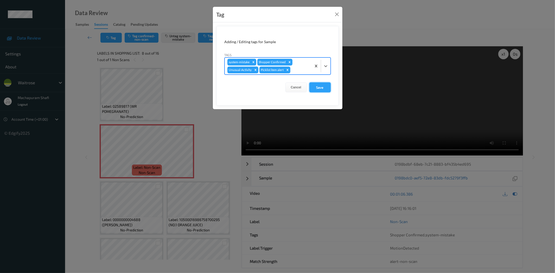
click at [321, 87] on button "Save" at bounding box center [320, 88] width 21 height 10
click at [322, 88] on button "Save" at bounding box center [320, 88] width 21 height 10
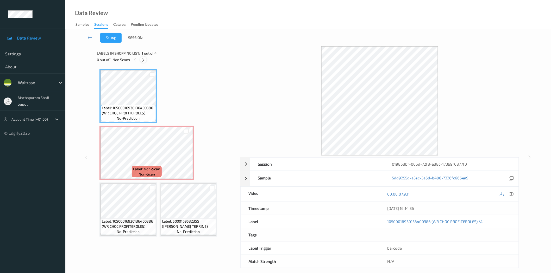
click at [145, 58] on icon at bounding box center [143, 60] width 4 height 5
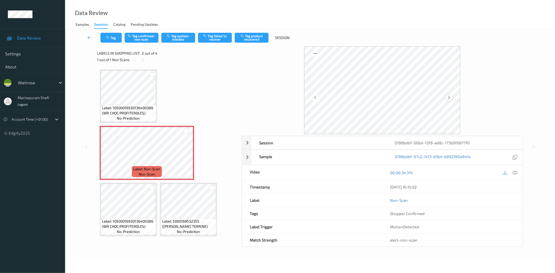
click at [447, 98] on div at bounding box center [449, 98] width 7 height 7
click at [516, 173] on icon at bounding box center [515, 173] width 5 height 5
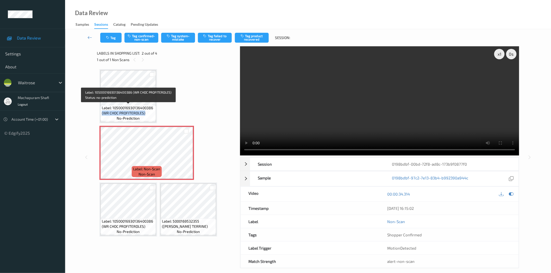
drag, startPoint x: 102, startPoint y: 113, endPoint x: 145, endPoint y: 112, distance: 43.0
click at [145, 112] on span "Label: 10500016930136400386 (WR CHOC PROFITEROLES)" at bounding box center [128, 110] width 53 height 10
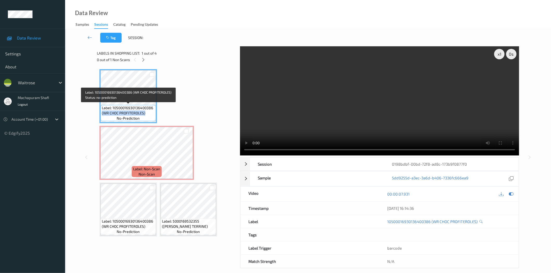
copy span "(WR CHOC PROFITEROLES)"
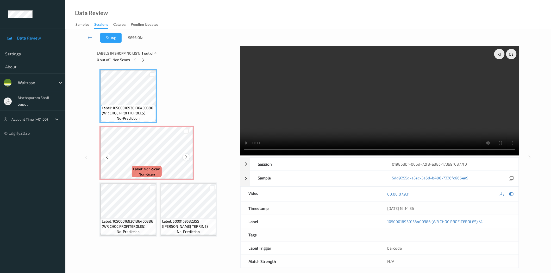
click at [185, 156] on icon at bounding box center [186, 157] width 4 height 5
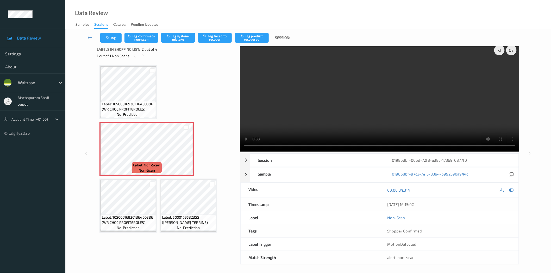
scroll to position [6, 0]
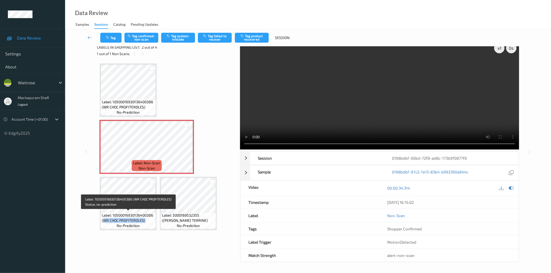
drag, startPoint x: 103, startPoint y: 220, endPoint x: 145, endPoint y: 220, distance: 41.9
click at [145, 220] on span "Label: 10500016930136400386 (WR CHOC PROFITEROLES)" at bounding box center [128, 218] width 53 height 10
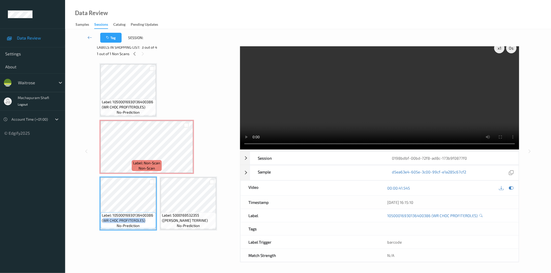
copy span "WR CHOC PROFITEROLES)"
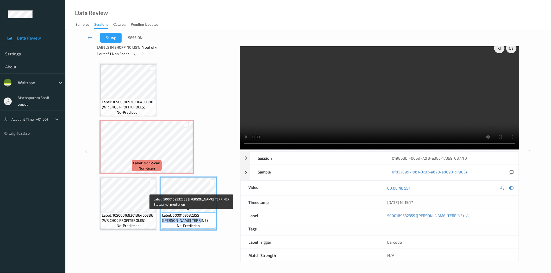
drag, startPoint x: 199, startPoint y: 214, endPoint x: 206, endPoint y: 220, distance: 9.4
click at [206, 220] on span "Label: 5000169532355 ([PERSON_NAME] TERRINE)" at bounding box center [188, 218] width 53 height 10
copy span "([PERSON_NAME] TERRINE)"
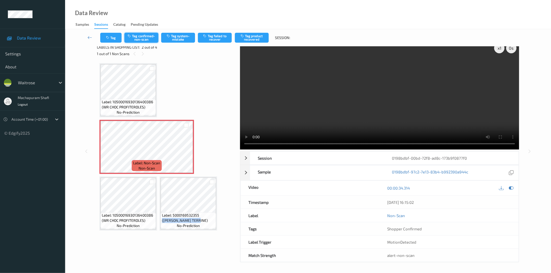
click at [141, 38] on button "Tag confirmed-non-scan" at bounding box center [141, 38] width 34 height 10
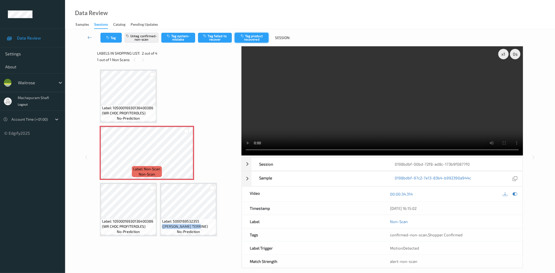
click at [249, 39] on button "Tag product recovered" at bounding box center [252, 38] width 34 height 10
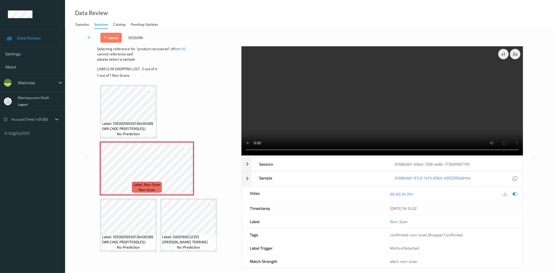
click at [212, 202] on div at bounding box center [212, 204] width 5 height 5
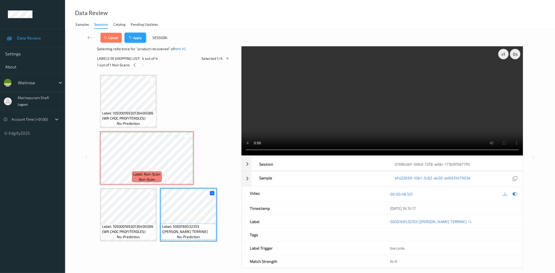
click at [139, 38] on button "Apply" at bounding box center [135, 38] width 21 height 10
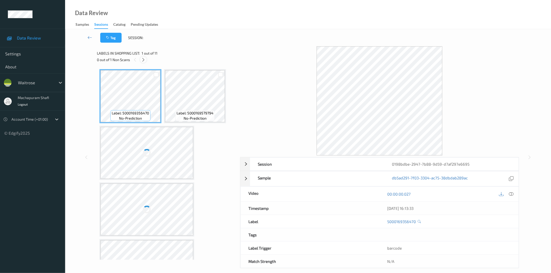
click at [143, 60] on icon at bounding box center [143, 60] width 4 height 5
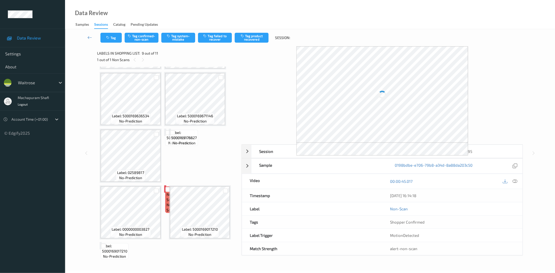
scroll to position [147, 0]
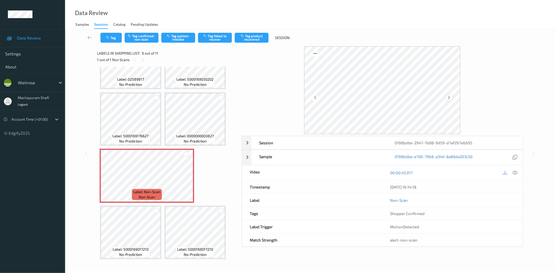
click at [451, 97] on icon at bounding box center [449, 97] width 4 height 5
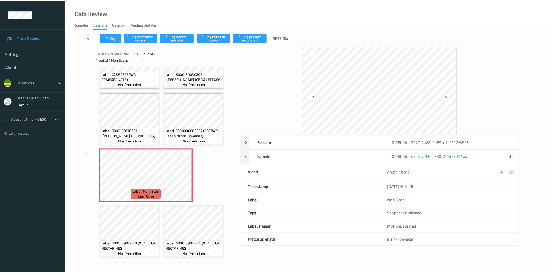
scroll to position [142, 0]
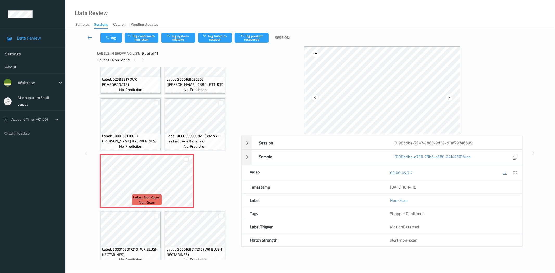
click at [316, 99] on icon at bounding box center [315, 97] width 4 height 5
click at [449, 98] on icon at bounding box center [449, 97] width 4 height 5
drag, startPoint x: 514, startPoint y: 173, endPoint x: 490, endPoint y: 159, distance: 27.4
click at [514, 173] on icon at bounding box center [515, 173] width 5 height 5
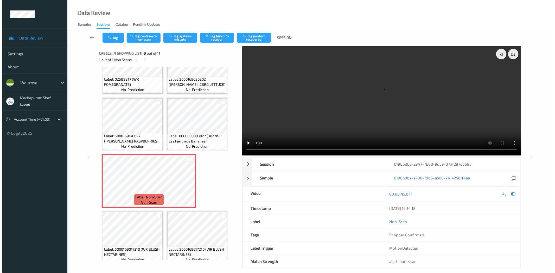
scroll to position [147, 0]
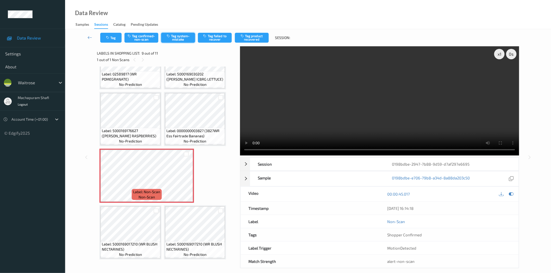
click at [175, 37] on button "Tag system-mistake" at bounding box center [178, 38] width 34 height 10
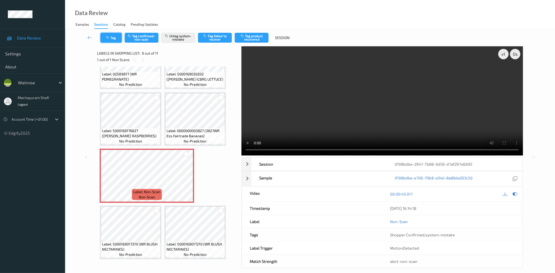
click at [111, 39] on button "Tag" at bounding box center [111, 38] width 21 height 10
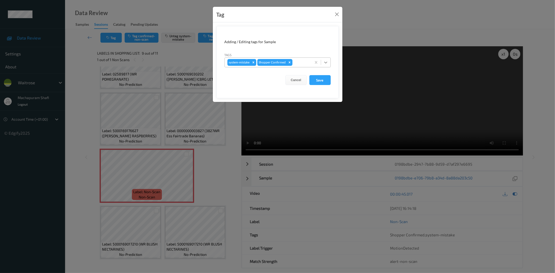
click at [326, 61] on icon at bounding box center [325, 62] width 5 height 5
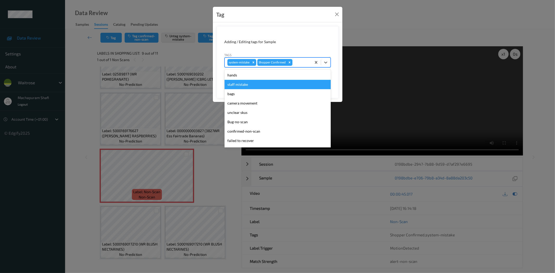
scroll to position [102, 0]
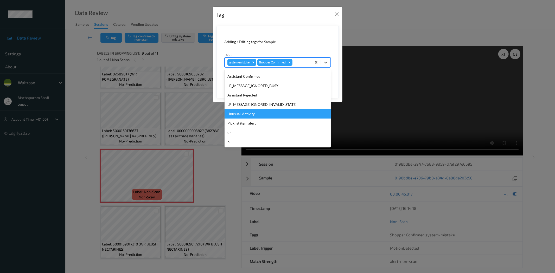
click at [244, 116] on div "Unusual-Activity" at bounding box center [278, 113] width 106 height 9
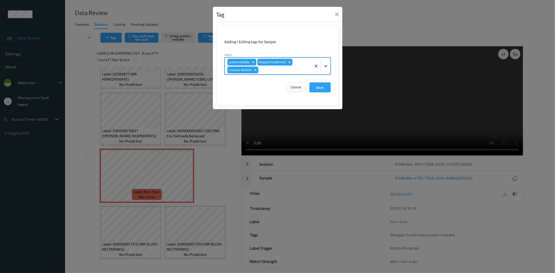
click at [329, 65] on div at bounding box center [325, 65] width 9 height 9
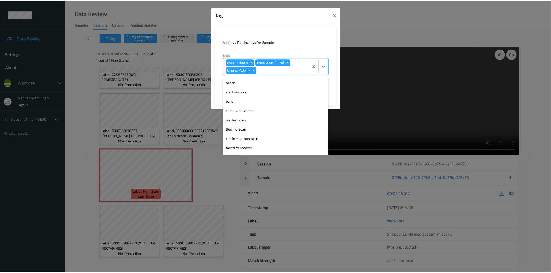
scroll to position [92, 0]
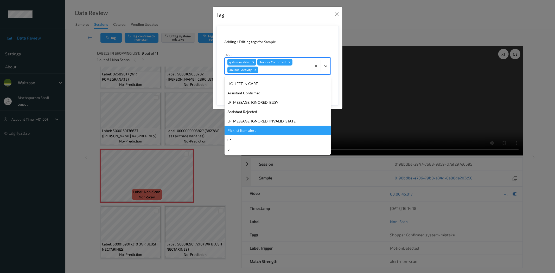
click at [253, 128] on div "Picklist item alert" at bounding box center [278, 130] width 106 height 9
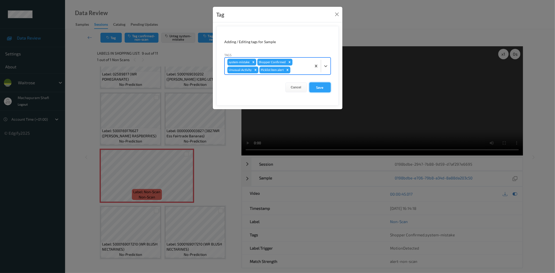
click at [320, 89] on button "Save" at bounding box center [320, 88] width 21 height 10
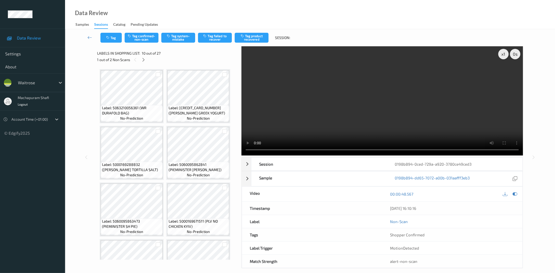
click at [141, 8] on div "Data Review Samples Sessions Catalog Pending Updates" at bounding box center [310, 14] width 490 height 29
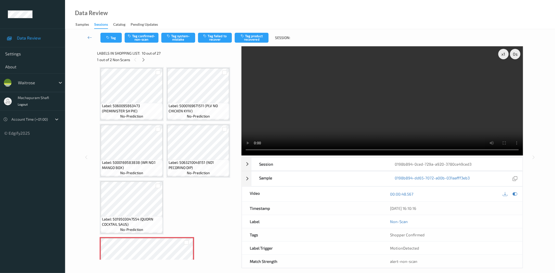
scroll to position [231, 0]
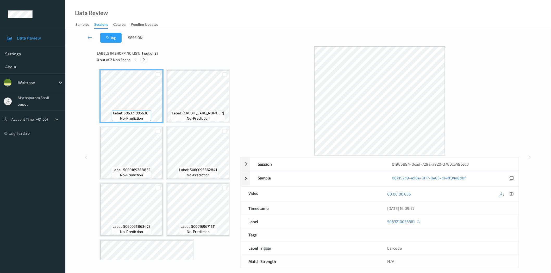
click at [143, 61] on icon at bounding box center [144, 60] width 4 height 5
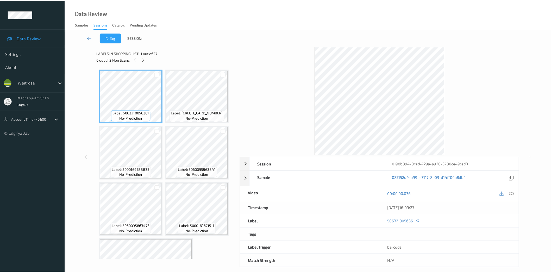
scroll to position [228, 0]
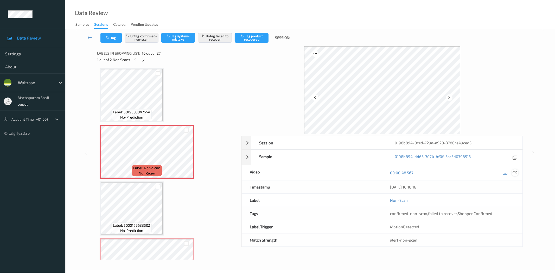
click at [513, 174] on icon at bounding box center [515, 173] width 5 height 5
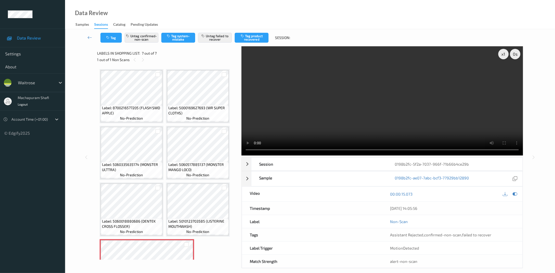
scroll to position [35, 0]
